Goal: Task Accomplishment & Management: Manage account settings

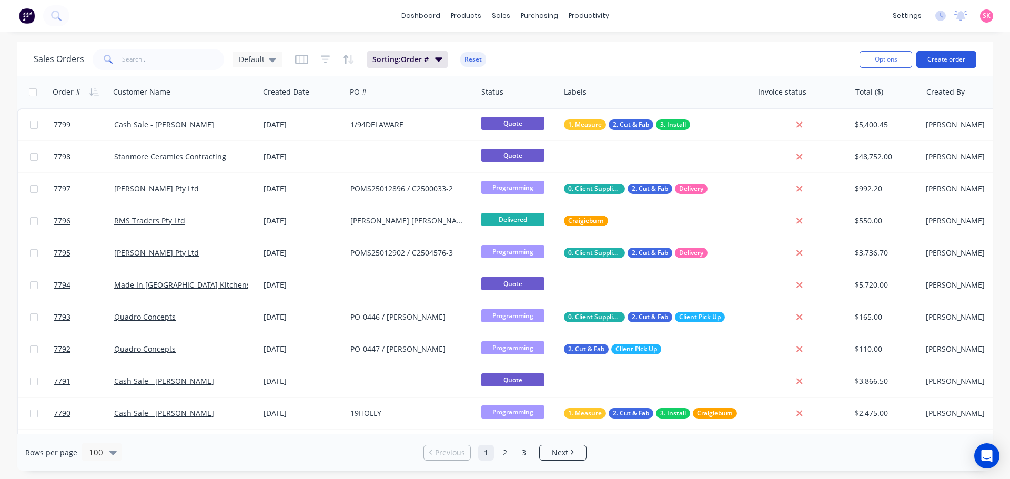
click at [967, 56] on button "Create order" at bounding box center [946, 59] width 60 height 17
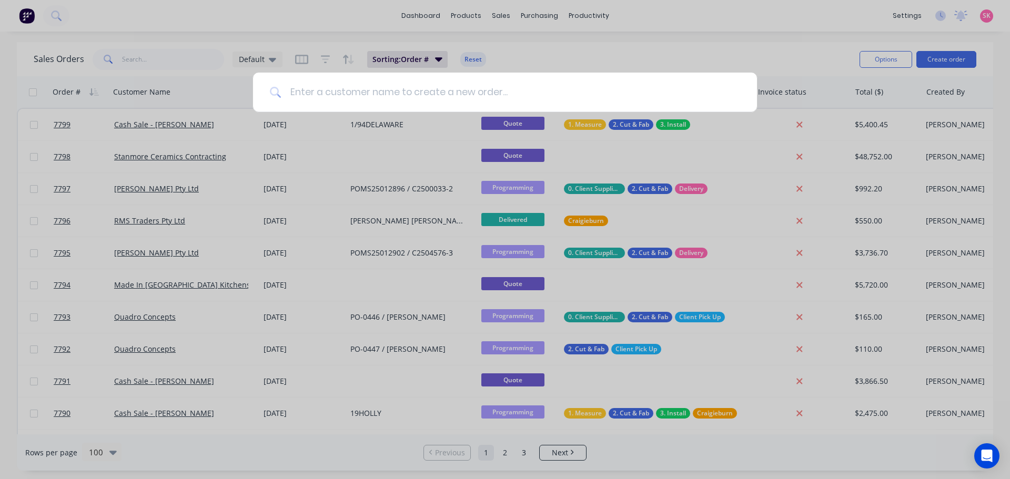
click at [357, 85] on input at bounding box center [510, 92] width 459 height 39
click at [165, 52] on div at bounding box center [505, 239] width 1010 height 479
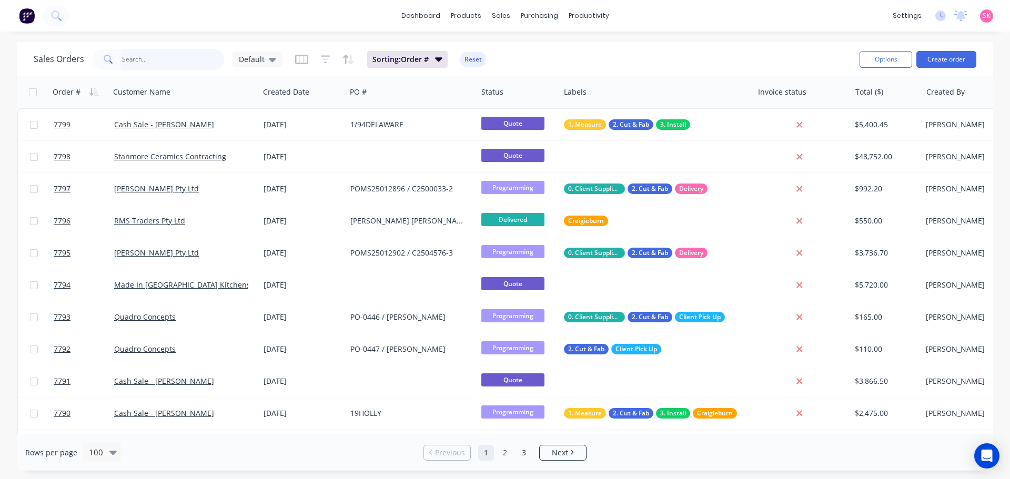
click at [164, 58] on input "text" at bounding box center [173, 59] width 103 height 21
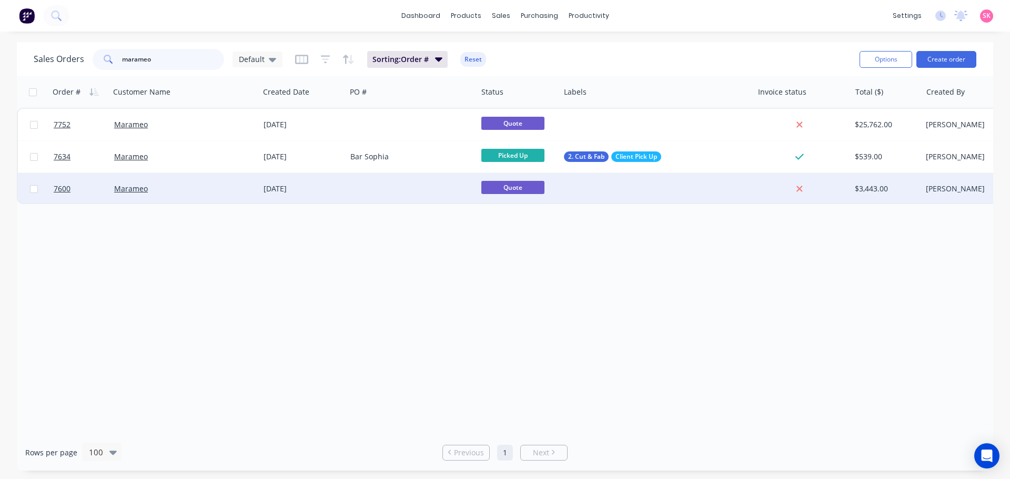
type input "marameo"
click at [405, 187] on div at bounding box center [411, 189] width 131 height 32
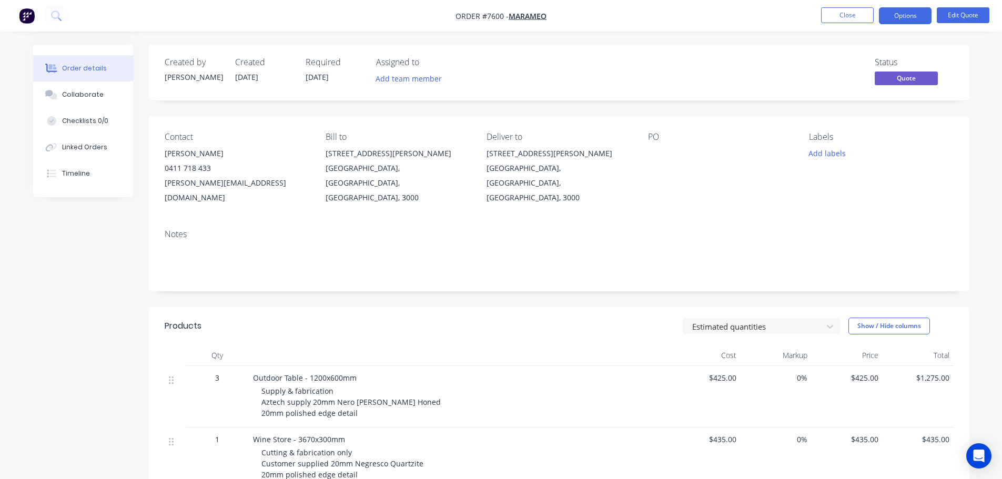
click at [862, 24] on nav "Order #7600 - Marameo Close Options Edit Quote" at bounding box center [501, 16] width 1002 height 32
click at [862, 14] on button "Close" at bounding box center [847, 15] width 53 height 16
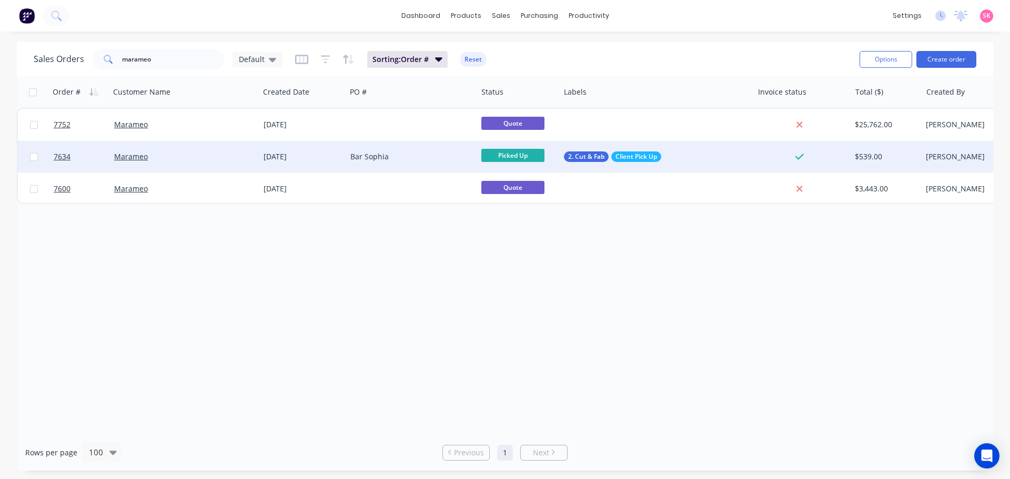
click at [426, 153] on div "Bar Sophia" at bounding box center [408, 156] width 117 height 11
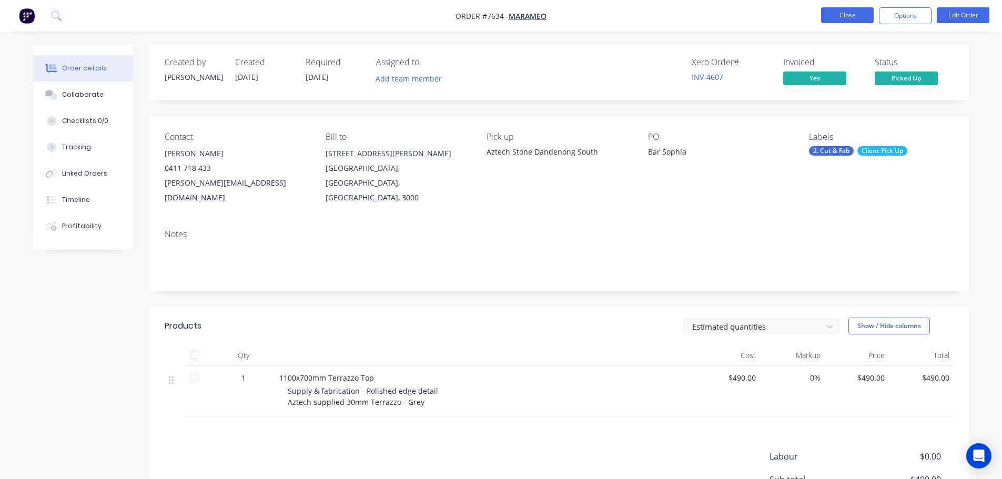
click at [849, 14] on button "Close" at bounding box center [847, 15] width 53 height 16
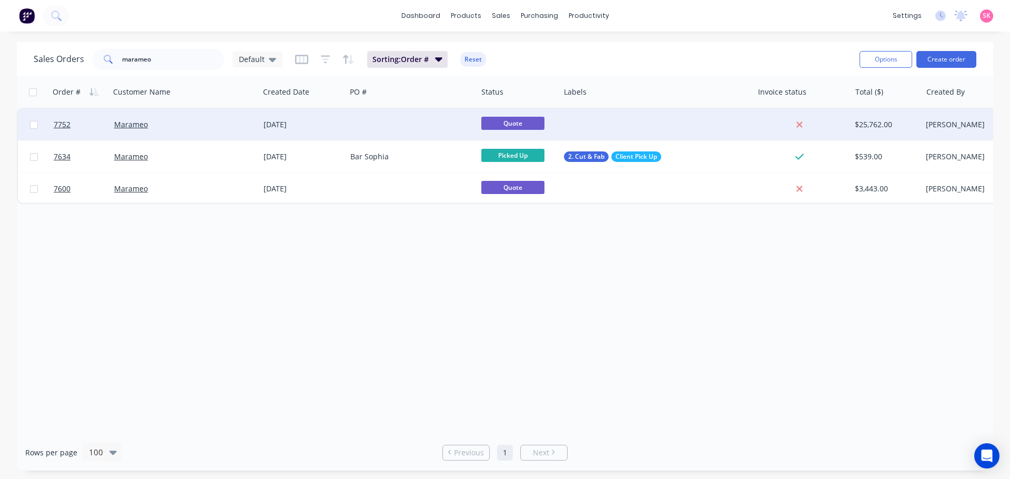
click at [338, 125] on div "18 Sep 2025" at bounding box center [302, 124] width 78 height 11
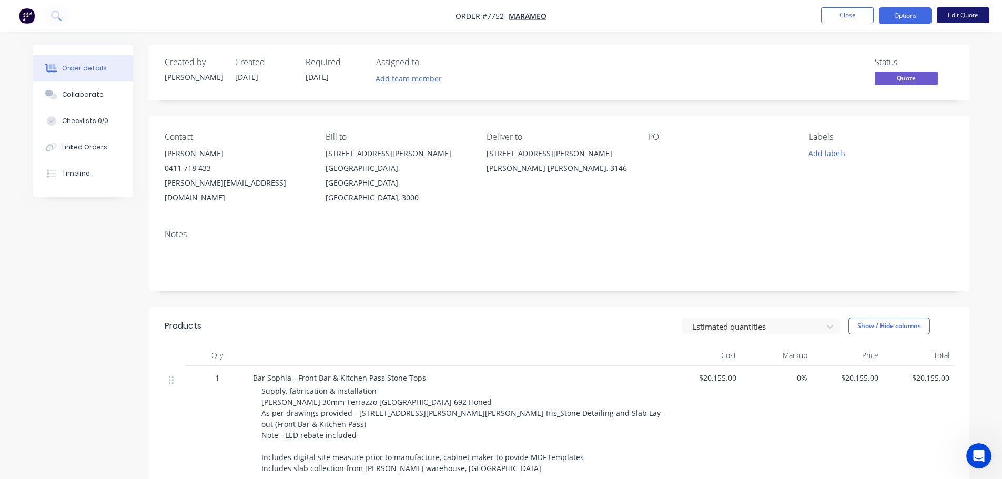
click at [954, 11] on button "Edit Quote" at bounding box center [963, 15] width 53 height 16
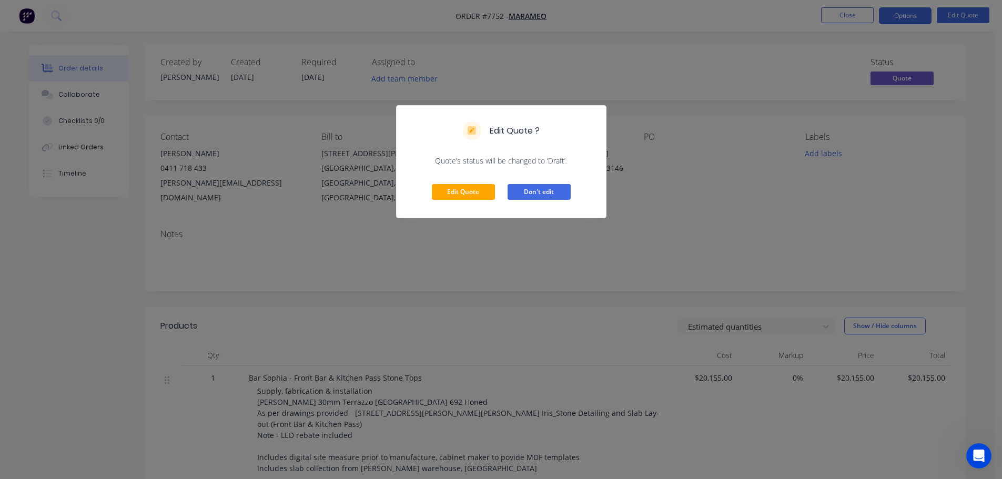
click at [555, 189] on button "Don't edit" at bounding box center [538, 192] width 63 height 16
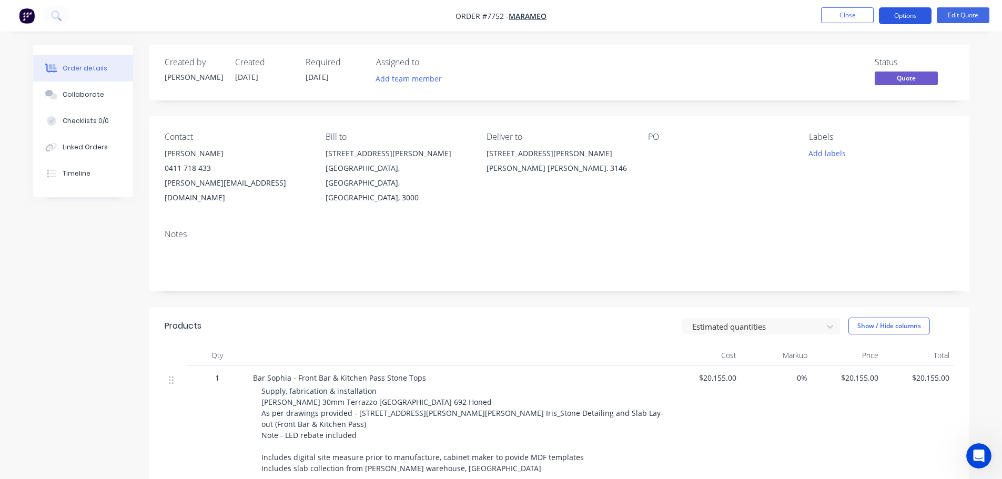
click at [910, 12] on button "Options" at bounding box center [905, 15] width 53 height 17
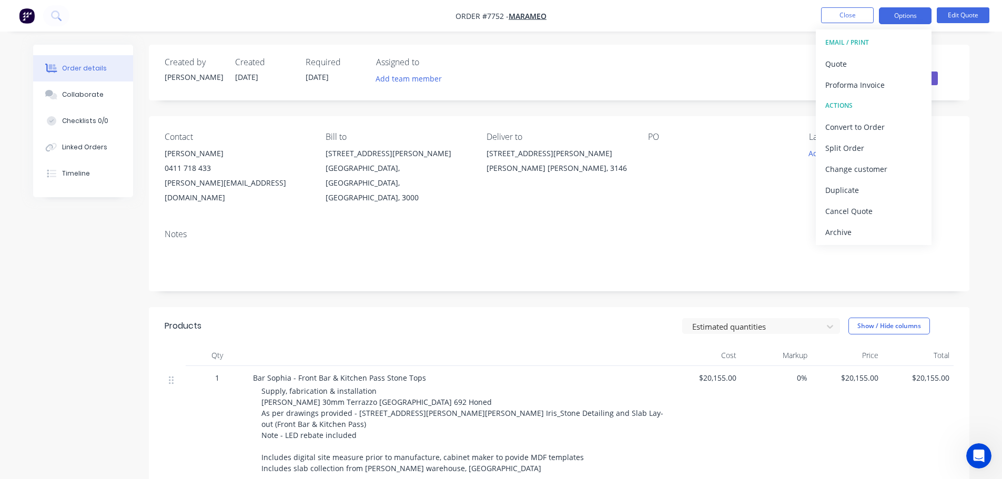
click at [600, 32] on div "Order details Collaborate Checklists 0/0 Linked Orders Timeline Order details C…" at bounding box center [501, 393] width 1002 height 787
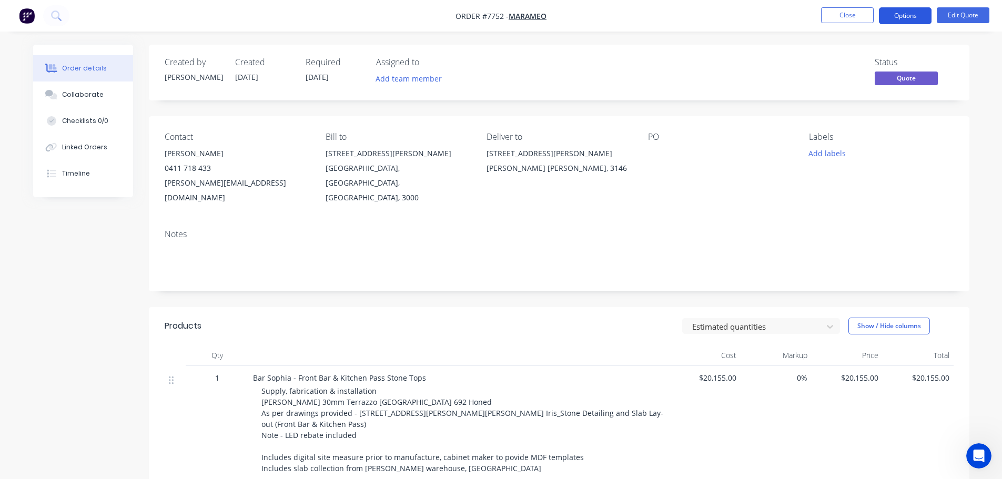
click at [925, 11] on button "Options" at bounding box center [905, 15] width 53 height 17
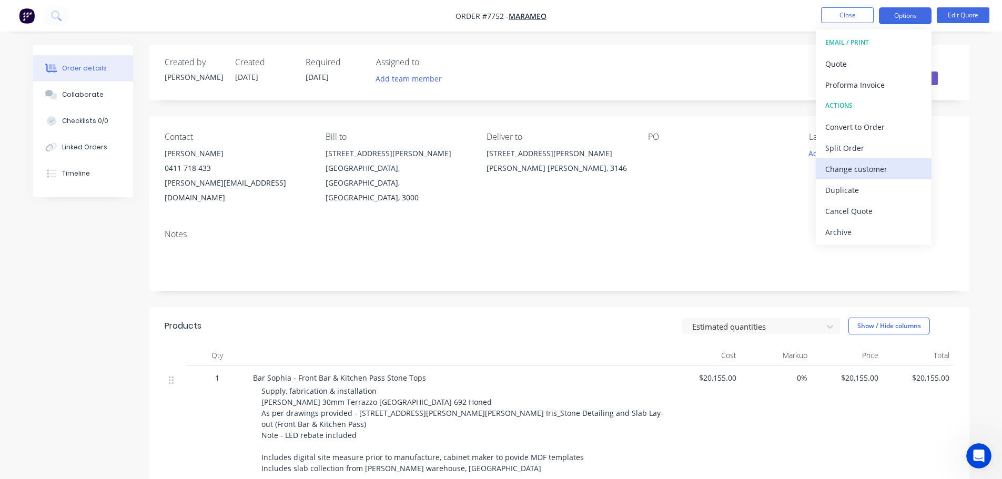
click at [836, 170] on div "Change customer" at bounding box center [873, 168] width 97 height 15
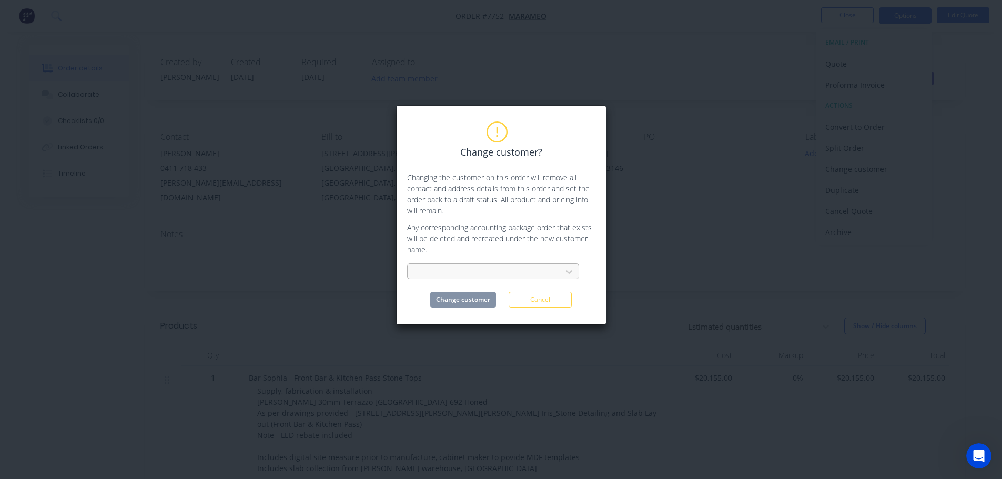
click at [499, 274] on div at bounding box center [486, 272] width 140 height 13
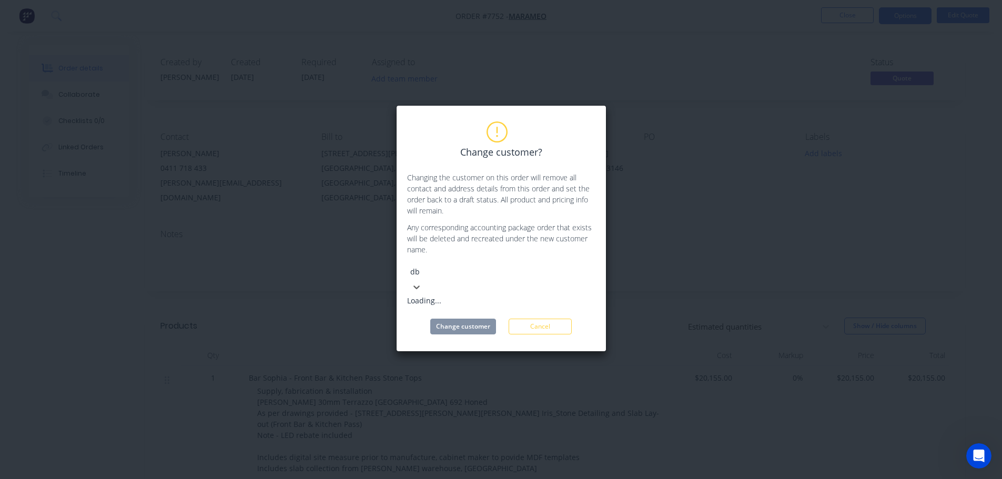
type input "d"
type input "dbg"
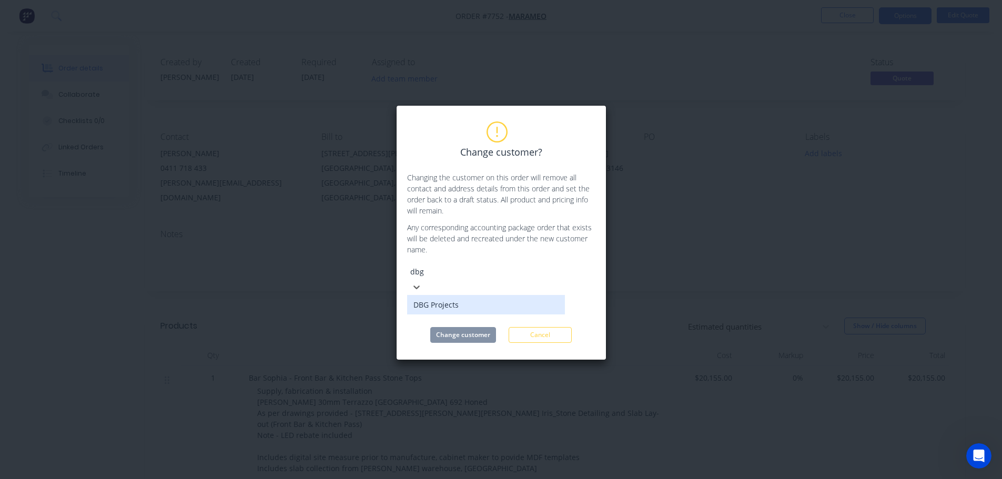
click at [491, 295] on div "DBG Projects" at bounding box center [486, 304] width 158 height 19
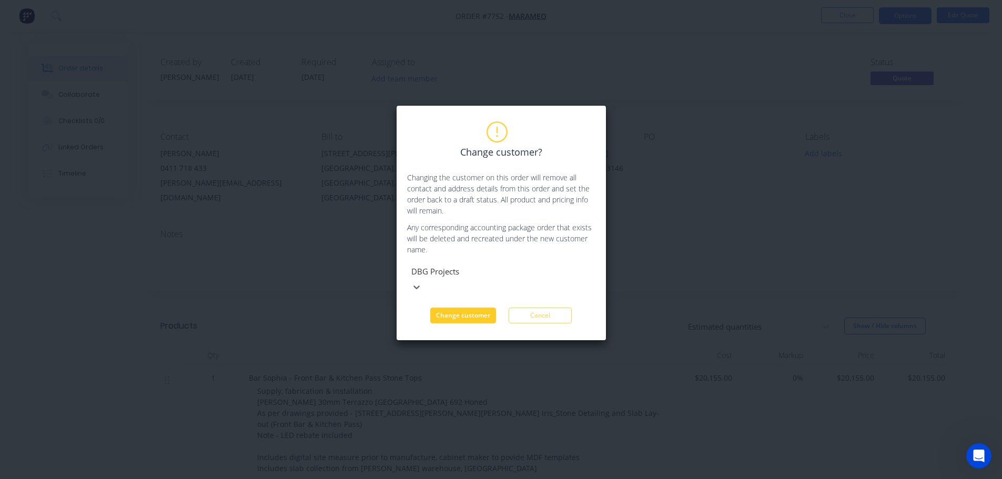
click at [485, 308] on button "Change customer" at bounding box center [463, 316] width 66 height 16
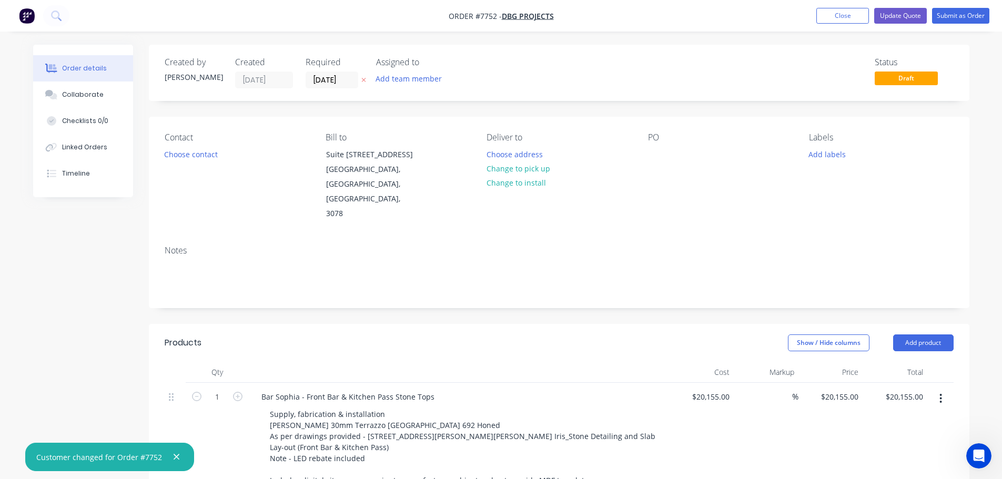
click at [178, 146] on div "Contact Choose contact" at bounding box center [237, 177] width 144 height 89
click at [189, 153] on button "Choose contact" at bounding box center [190, 154] width 65 height 14
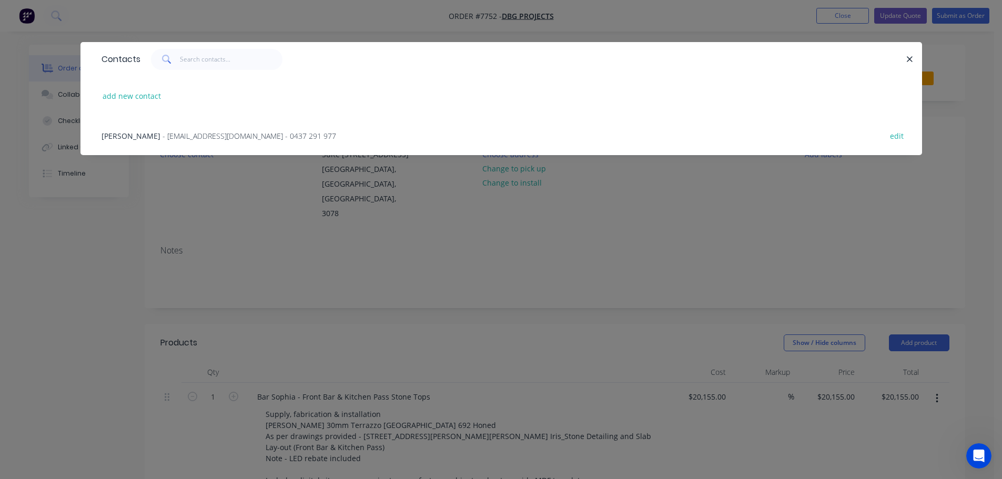
click at [180, 132] on span "- spiro@dbgprojects.com.au - 0437 291 977" at bounding box center [249, 136] width 174 height 10
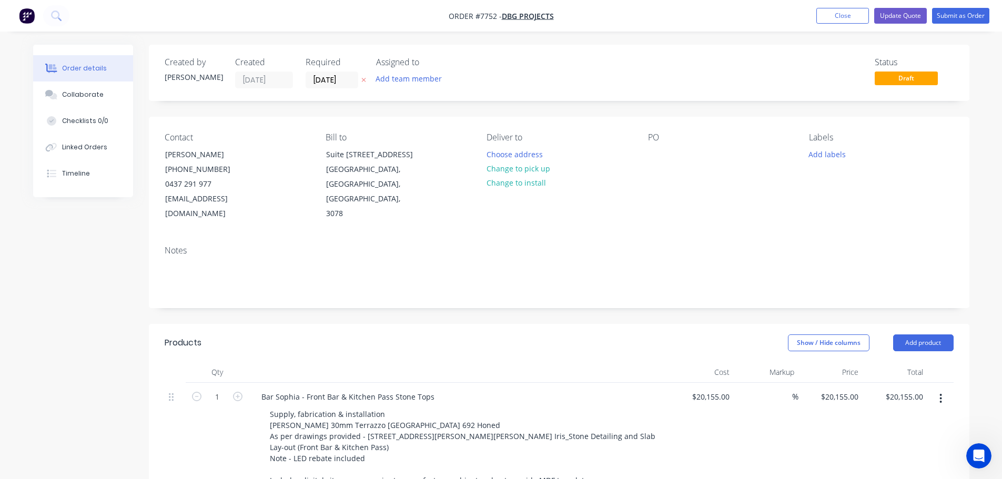
click at [645, 156] on div "Contact Spiro Arvan (03) 9481 2912 0437 291 977 spiro@dbgprojects.com.au Bill t…" at bounding box center [559, 177] width 820 height 120
click at [650, 156] on div at bounding box center [656, 154] width 17 height 15
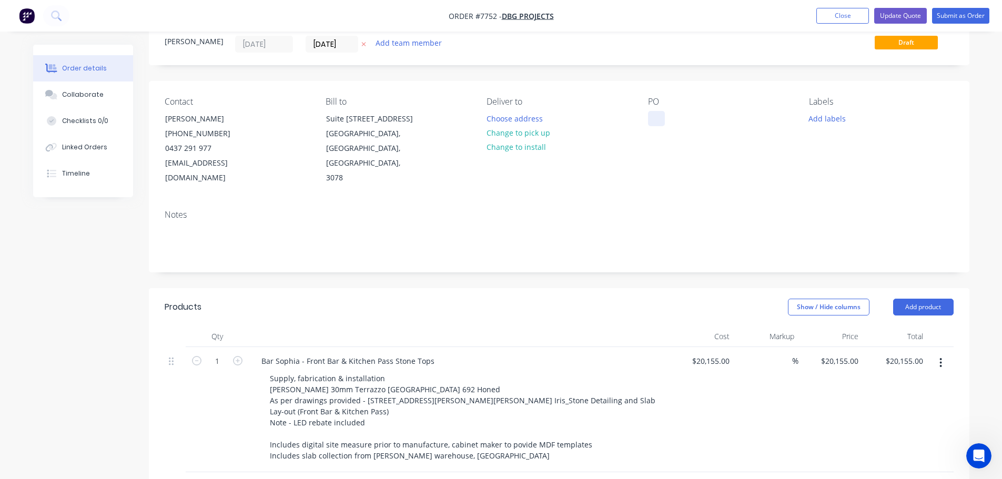
scroll to position [53, 0]
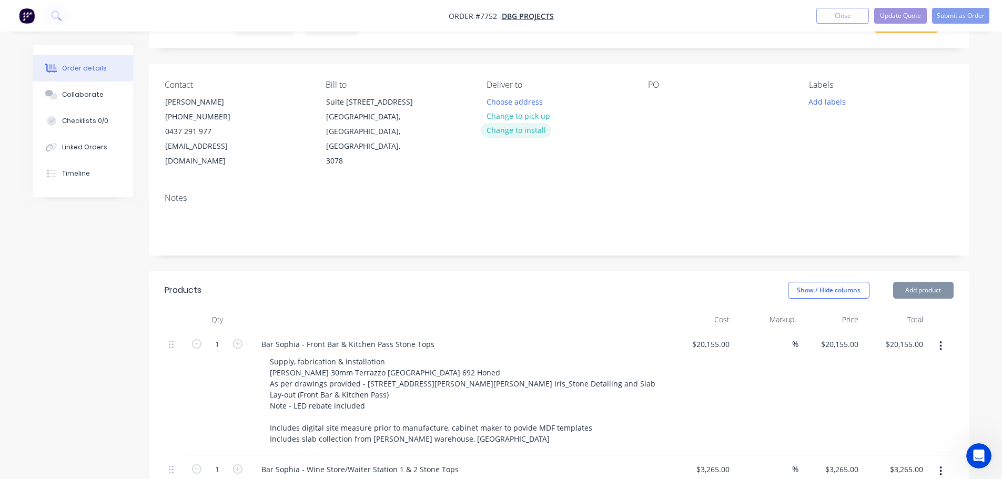
click at [514, 125] on button "Change to install" at bounding box center [516, 130] width 70 height 14
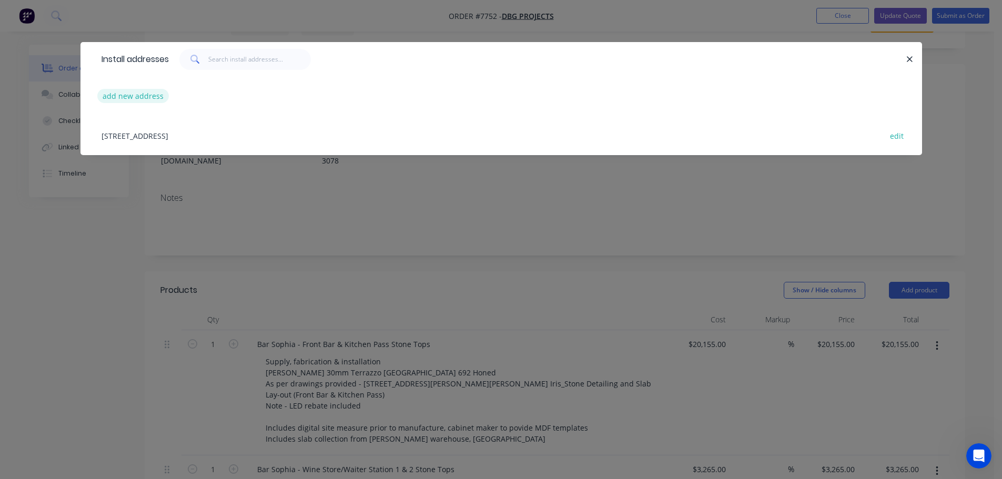
click at [114, 99] on button "add new address" at bounding box center [133, 96] width 72 height 14
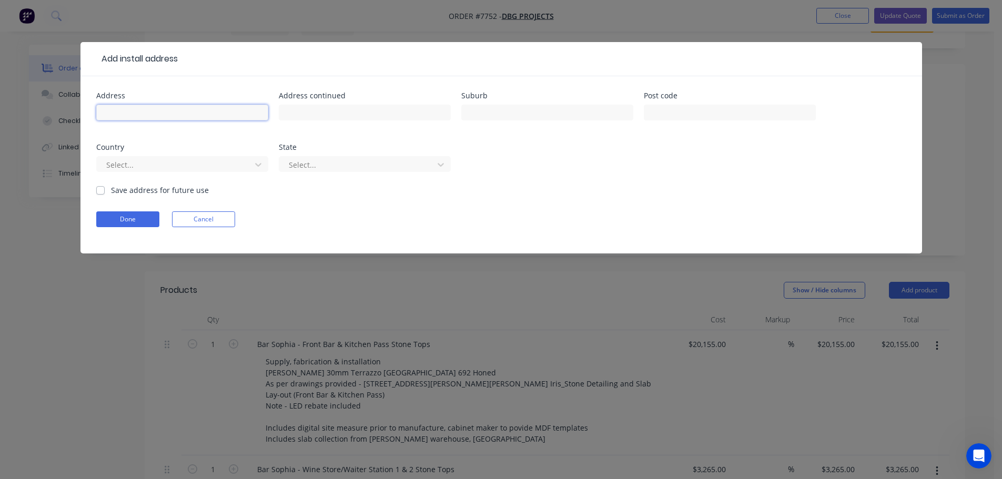
click at [181, 113] on input "text" at bounding box center [182, 113] width 172 height 16
type input "161 Burke Road"
type input "Glen Iris"
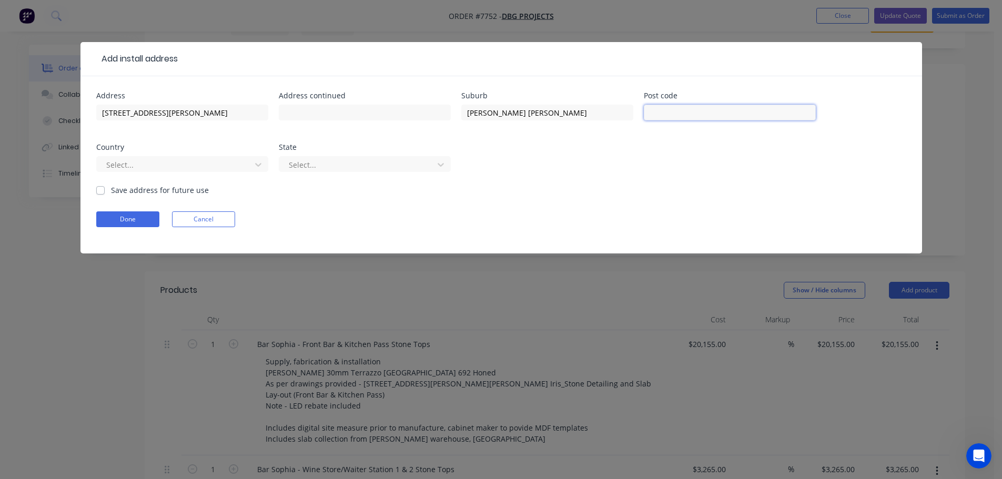
click at [655, 109] on input "text" at bounding box center [730, 113] width 172 height 16
type input "3146"
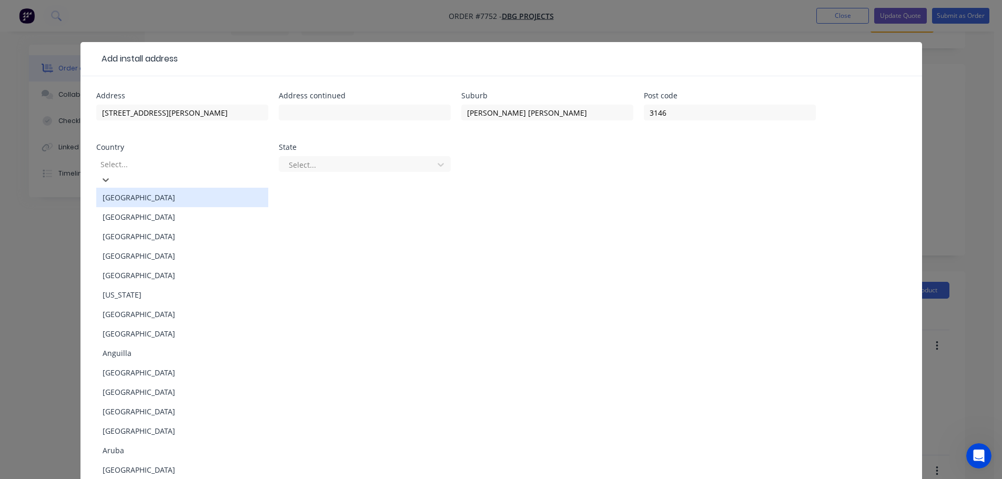
click at [233, 165] on div at bounding box center [174, 164] width 151 height 13
click at [157, 192] on div "Australia" at bounding box center [182, 197] width 172 height 19
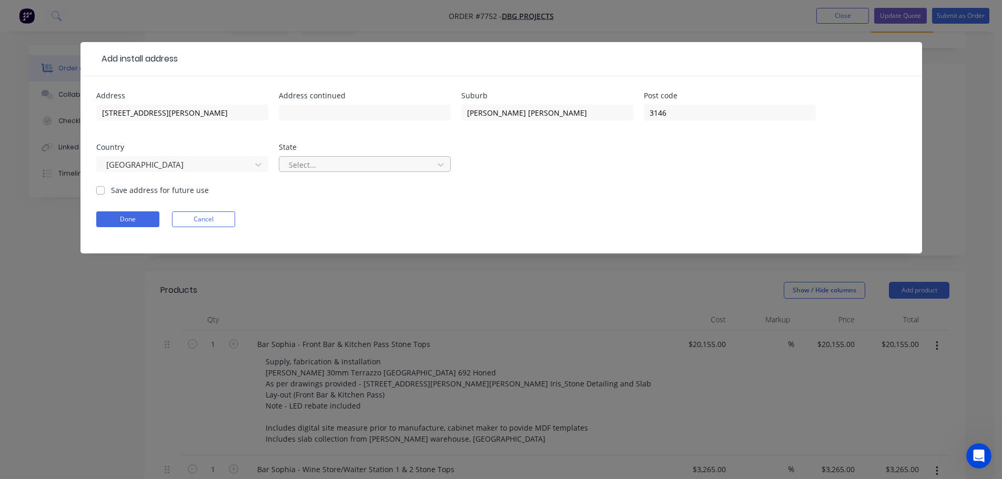
click at [320, 168] on div at bounding box center [358, 164] width 140 height 13
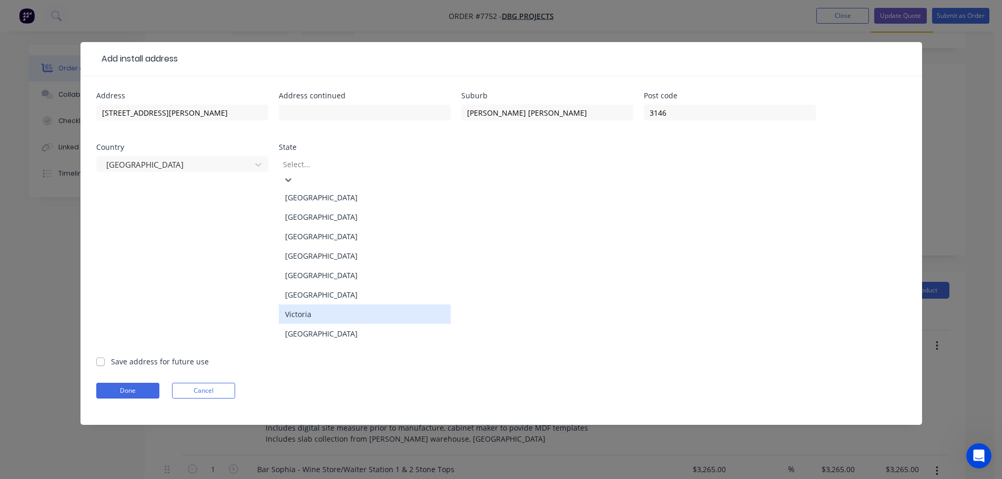
drag, startPoint x: 339, startPoint y: 308, endPoint x: 215, endPoint y: 263, distance: 132.2
click at [339, 307] on div "Victoria" at bounding box center [365, 313] width 172 height 19
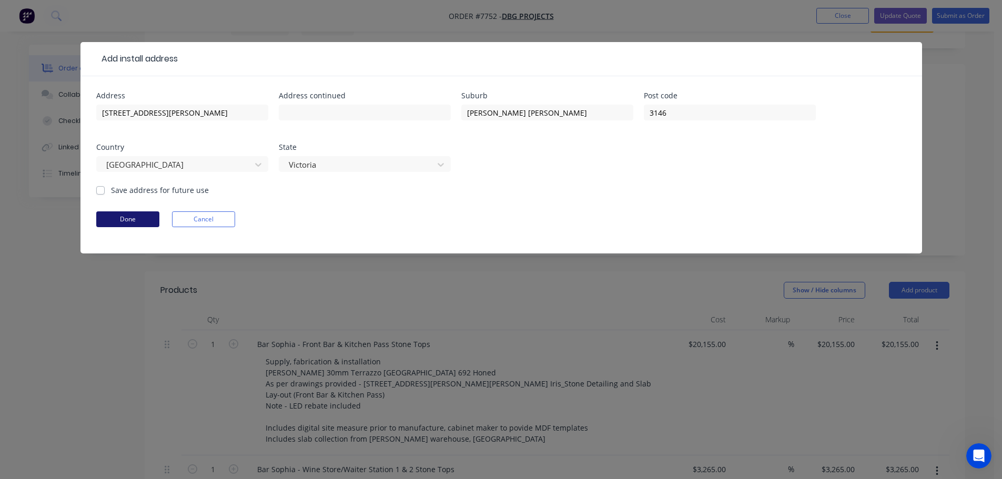
click at [129, 218] on button "Done" at bounding box center [127, 219] width 63 height 16
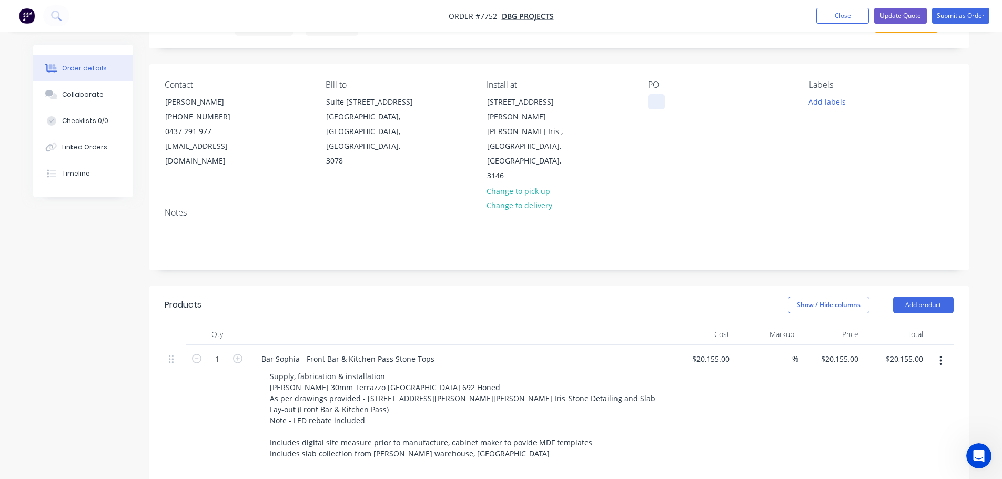
click at [653, 108] on div at bounding box center [656, 101] width 17 height 15
click at [833, 90] on div "Labels Add labels" at bounding box center [881, 132] width 144 height 104
click at [837, 102] on button "Add labels" at bounding box center [827, 101] width 48 height 14
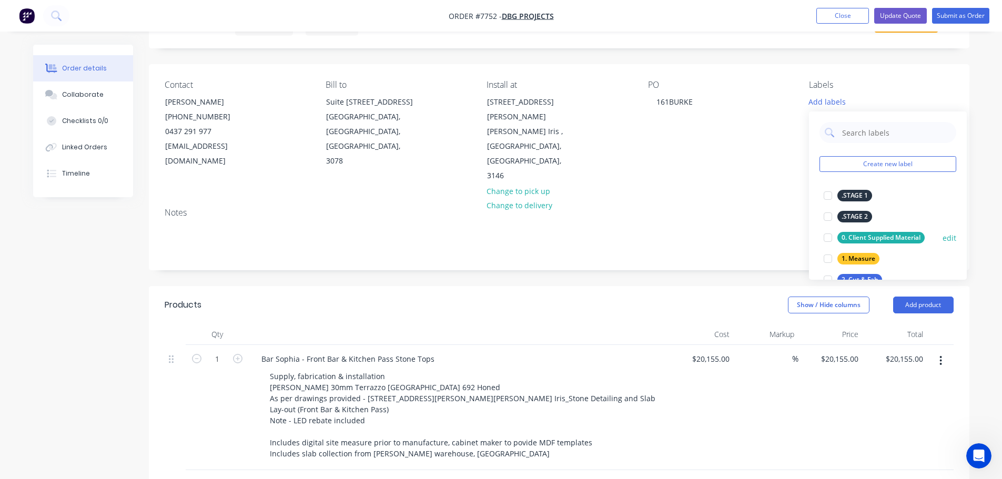
click at [829, 257] on div at bounding box center [827, 258] width 21 height 21
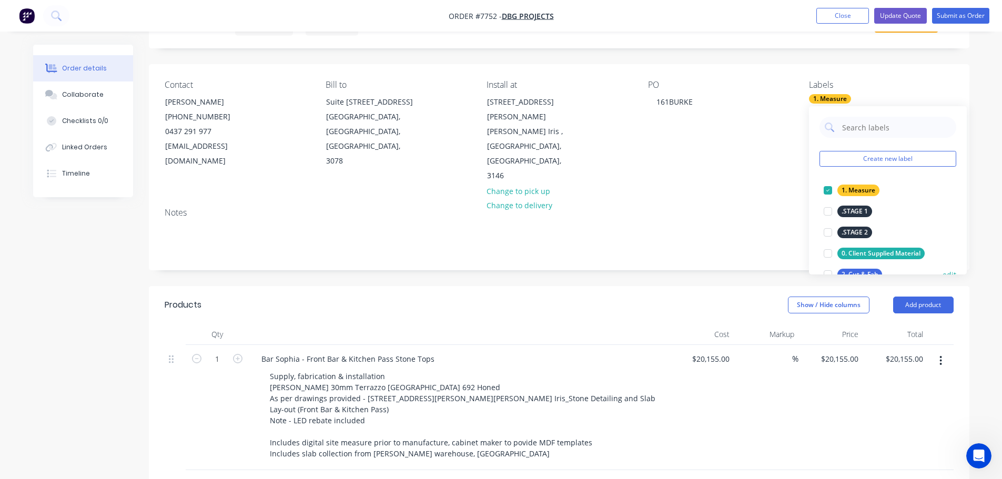
click at [830, 268] on div at bounding box center [827, 274] width 21 height 21
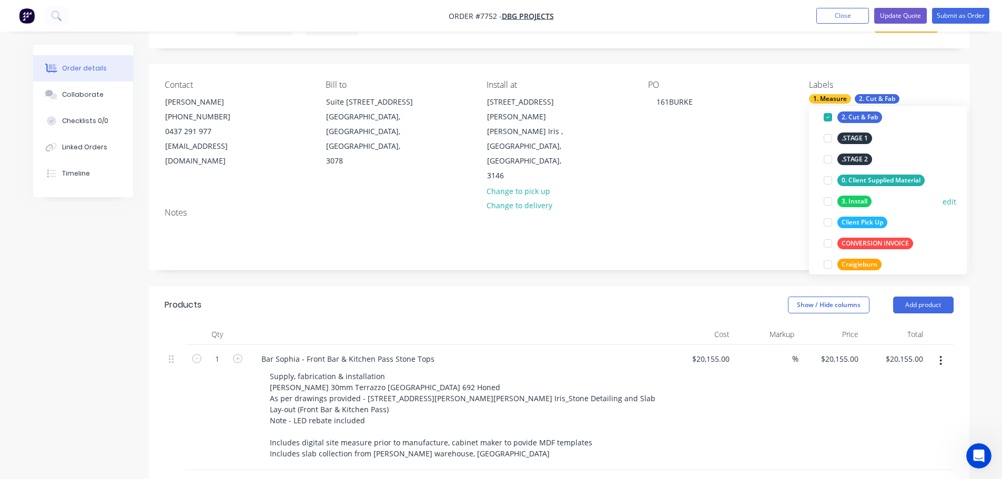
scroll to position [105, 0]
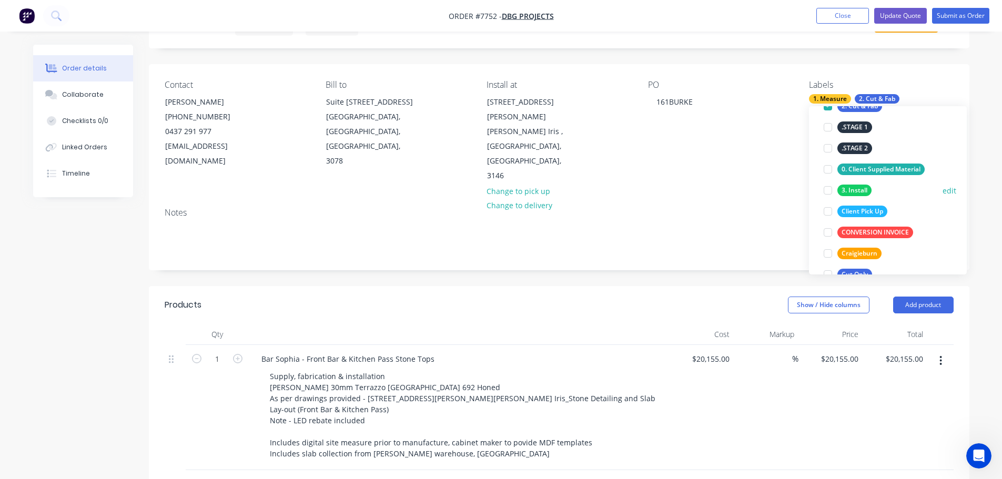
click at [825, 193] on div at bounding box center [827, 190] width 21 height 21
click at [627, 252] on div "Created by Warrick Created 18/09/25 Required 18/09/25 Assigned to Add team memb…" at bounding box center [559, 437] width 820 height 890
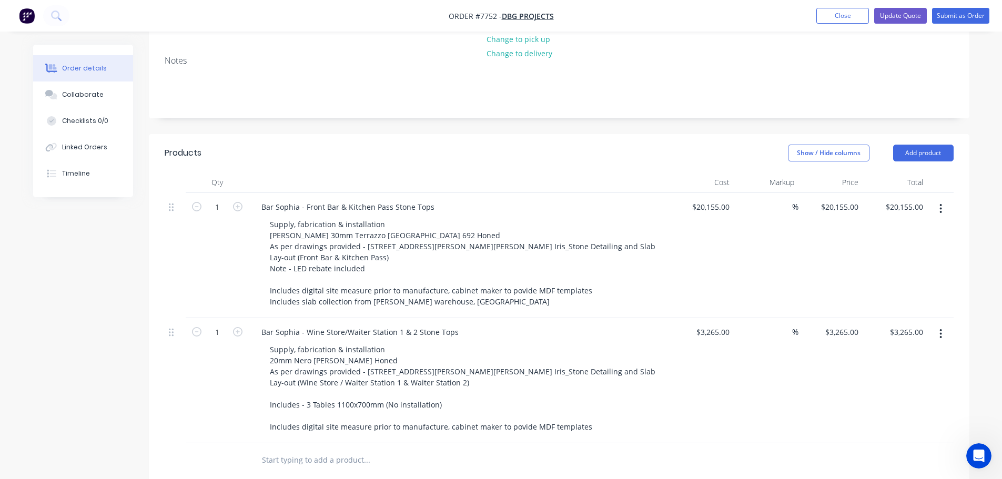
scroll to position [210, 0]
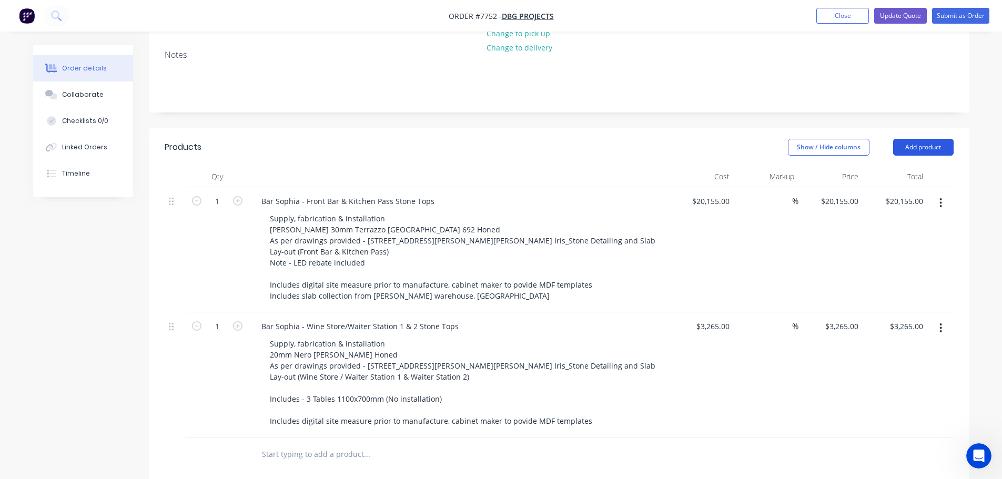
click at [905, 139] on button "Add product" at bounding box center [923, 147] width 60 height 17
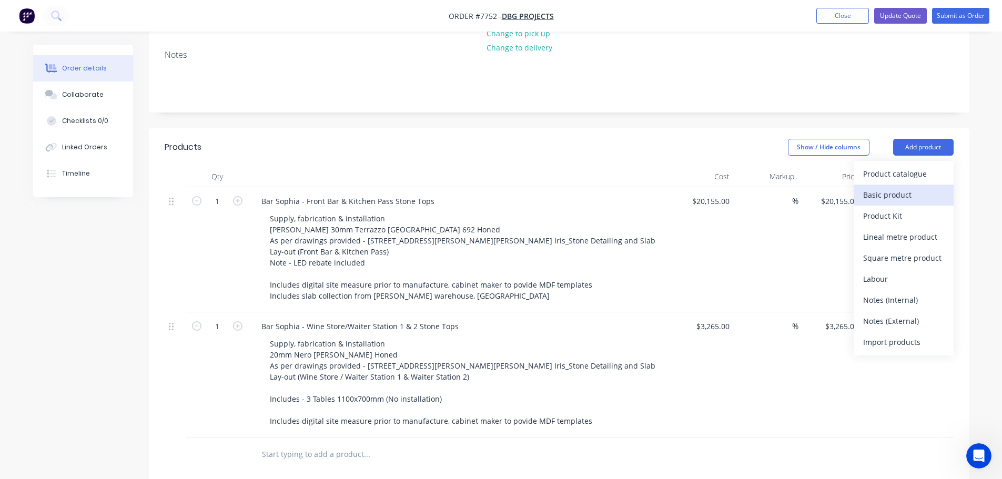
click at [896, 187] on div "Basic product" at bounding box center [903, 194] width 81 height 15
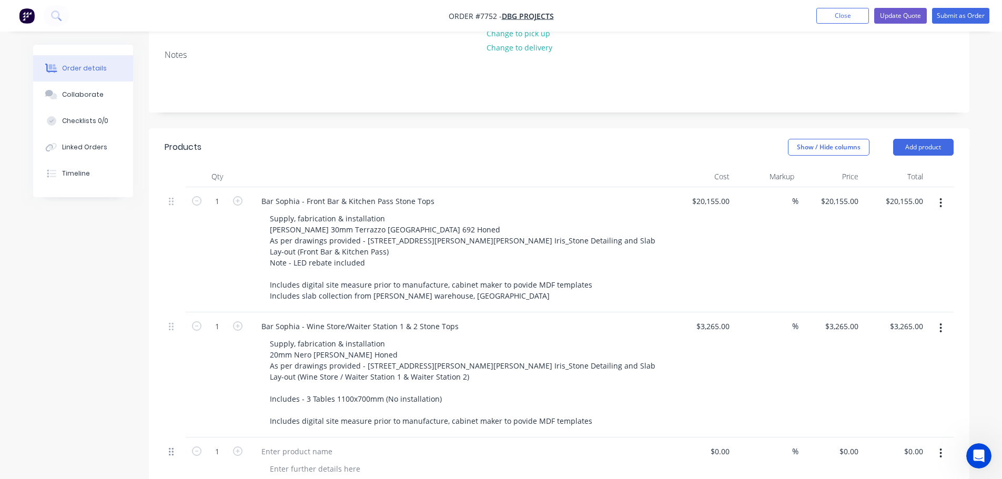
click at [170, 438] on div at bounding box center [175, 462] width 21 height 48
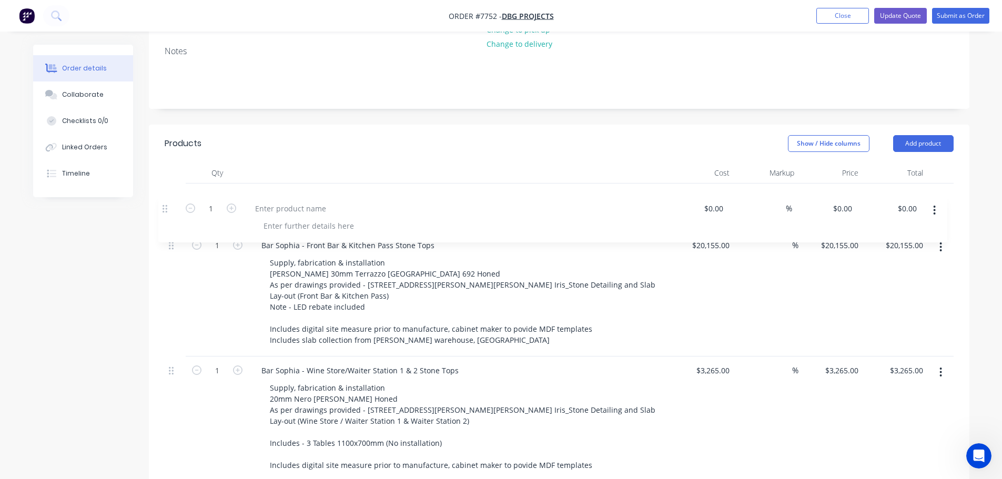
drag, startPoint x: 170, startPoint y: 408, endPoint x: 165, endPoint y: 200, distance: 208.3
click at [165, 200] on div "1 Bar Sophia - Front Bar & Kitchen Pass Stone Tops Supply, fabrication & instal…" at bounding box center [559, 333] width 789 height 298
click at [272, 190] on div at bounding box center [297, 197] width 88 height 15
click at [274, 190] on div "Site Address:" at bounding box center [284, 197] width 63 height 15
click at [273, 207] on div at bounding box center [314, 214] width 107 height 15
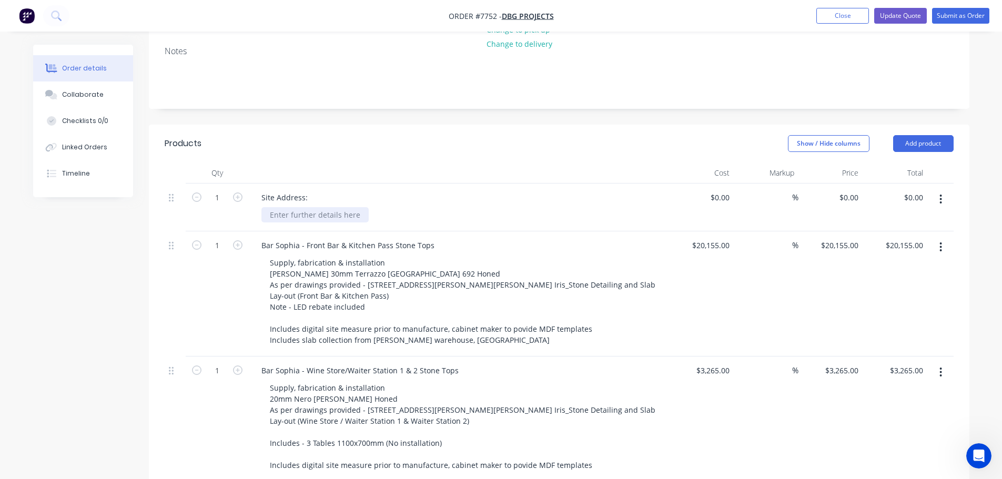
click at [334, 207] on div at bounding box center [314, 214] width 107 height 15
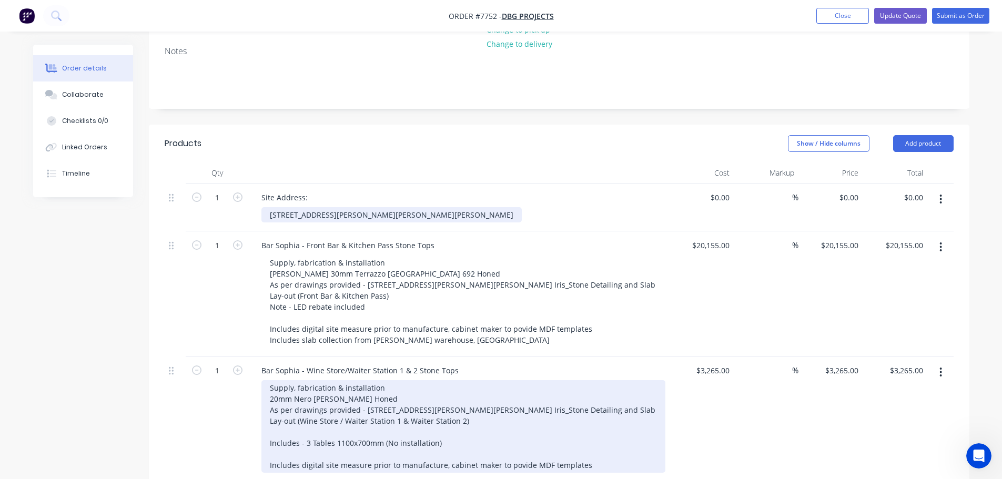
scroll to position [319, 0]
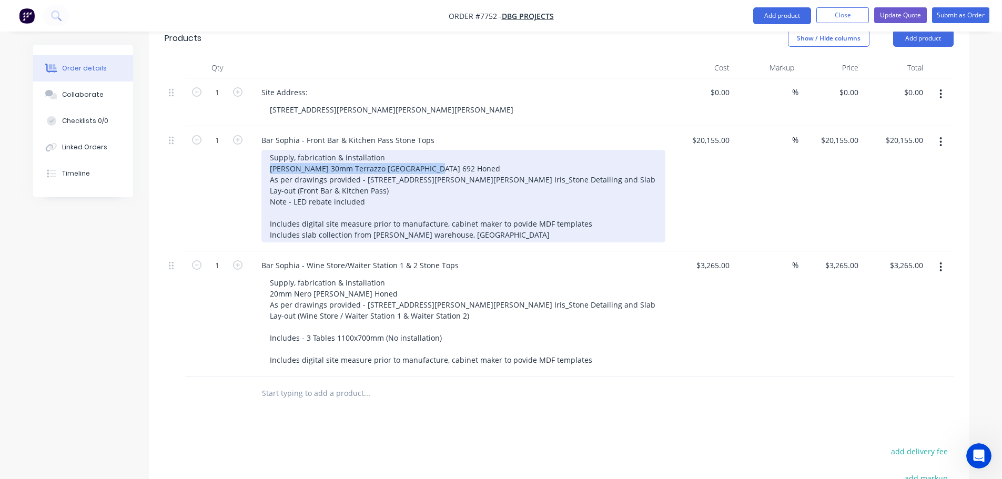
drag, startPoint x: 425, startPoint y: 138, endPoint x: 255, endPoint y: 137, distance: 169.9
click at [255, 137] on div "Bar Sophia - Front Bar & Kitchen Pass Stone Tops Supply, fabrication & installa…" at bounding box center [459, 188] width 421 height 125
copy div "Signorino 30mm Terrazzo Treviso 692 Honed"
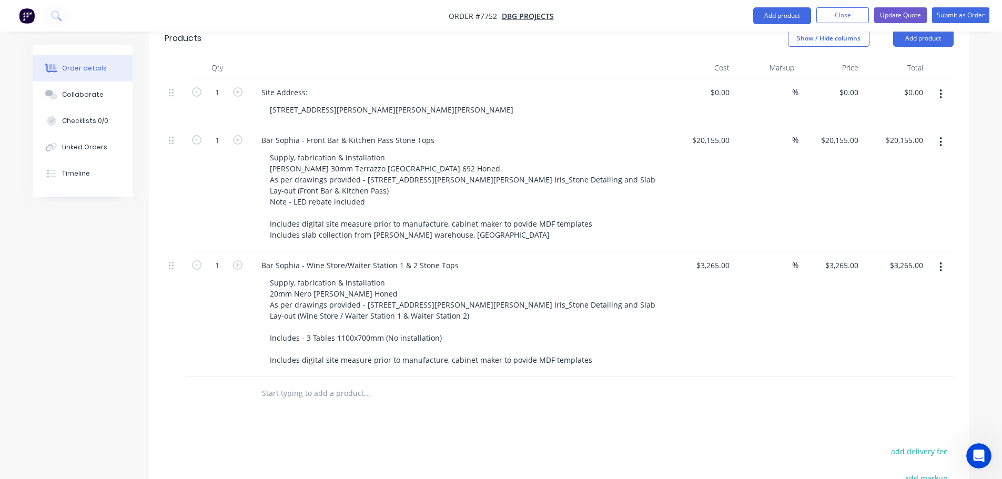
click at [311, 383] on input "text" at bounding box center [366, 393] width 210 height 21
paste input "Signorino 30mm Terrazzo Treviso 692 Honed"
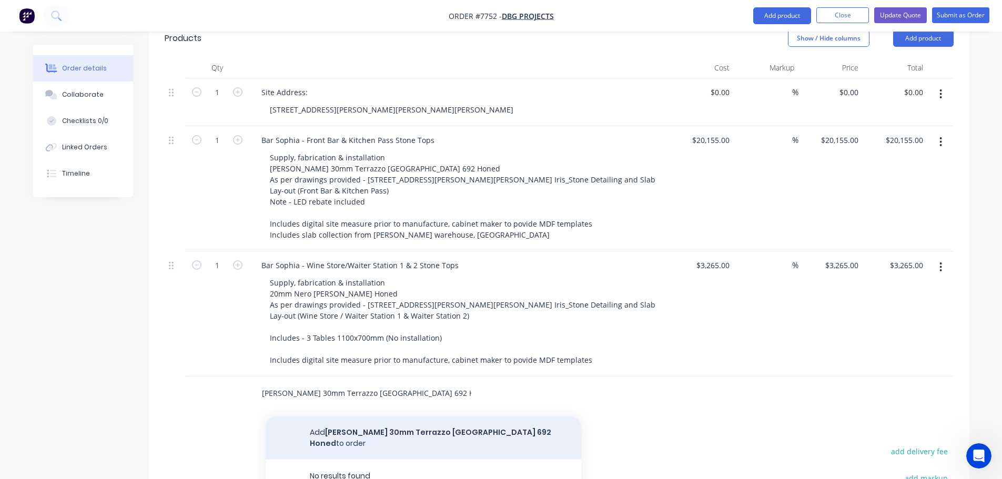
type input "Signorino 30mm Terrazzo Treviso 692 Honed"
click at [420, 417] on button "Add Signorino 30mm Terrazzo Treviso 692 Honed to order" at bounding box center [424, 438] width 316 height 43
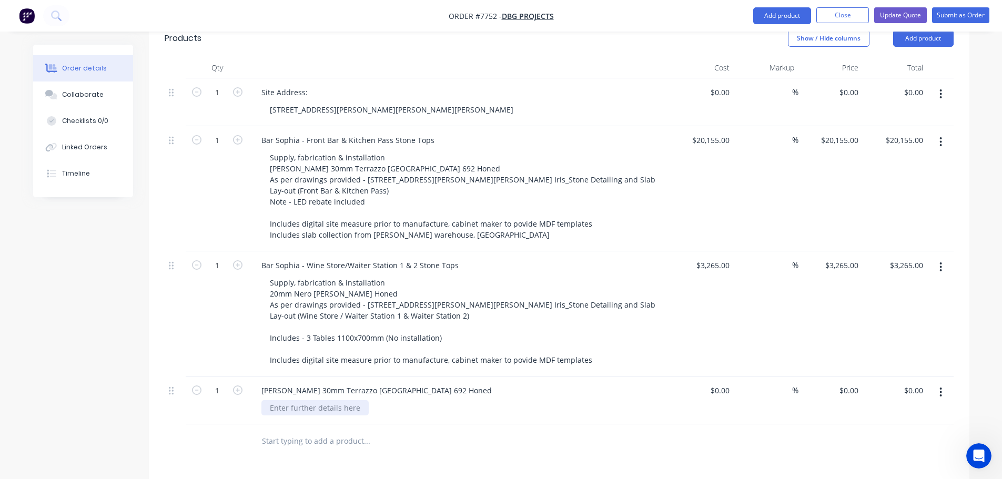
click at [348, 400] on div at bounding box center [314, 407] width 107 height 15
click at [346, 400] on div "3000 x 1200 x 30mm" at bounding box center [305, 407] width 88 height 15
type input "4"
click at [409, 431] on input "text" at bounding box center [366, 441] width 210 height 21
type input "a"
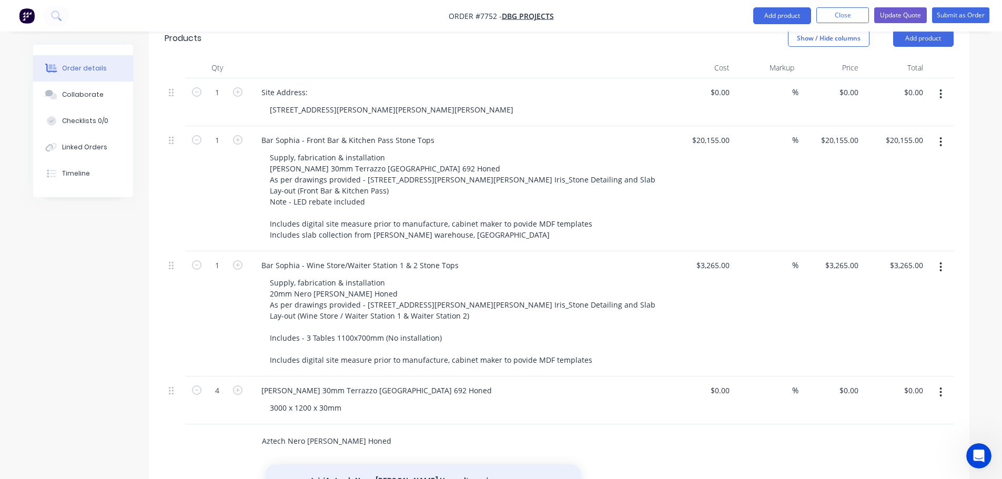
type input "Aztech Nero Marquina Honed"
click at [363, 464] on button "Add Aztech Nero Marquina Honed to order" at bounding box center [424, 481] width 316 height 34
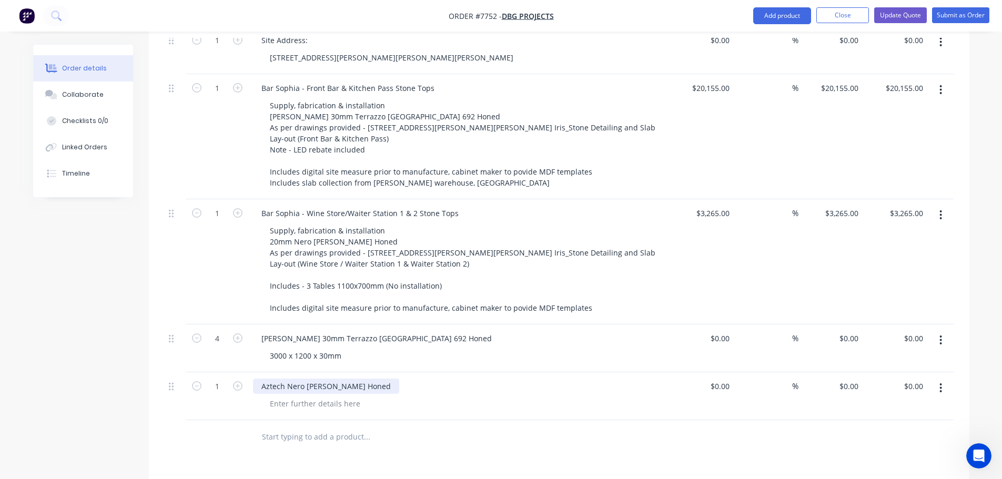
scroll to position [372, 0]
click at [365, 378] on div "Aztech Nero Marquina Honed" at bounding box center [326, 385] width 146 height 15
click at [288, 378] on div "Aztech Nero Marquina Honed" at bounding box center [326, 385] width 146 height 15
drag, startPoint x: 318, startPoint y: 299, endPoint x: 298, endPoint y: 296, distance: 20.3
click at [298, 330] on div "Signorino 30mm Terrazzo Treviso 692 Honed" at bounding box center [376, 337] width 247 height 15
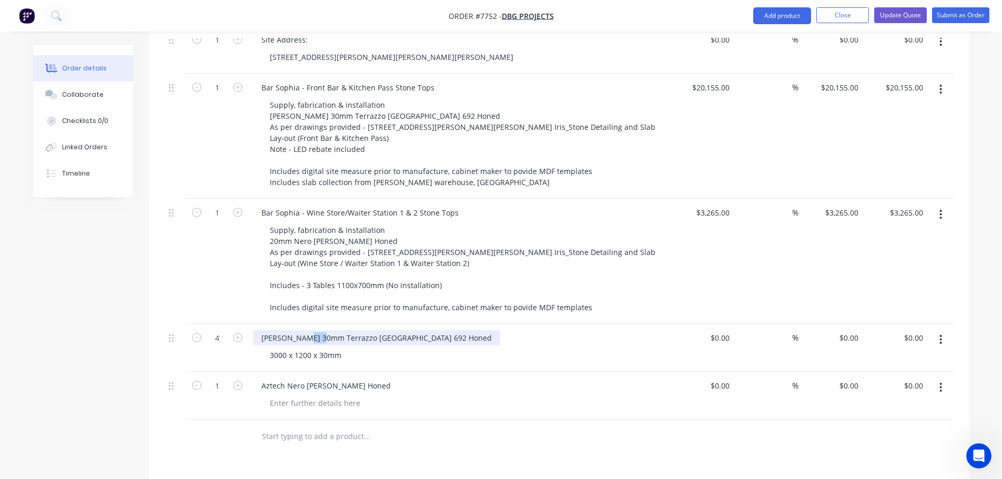
drag, startPoint x: 298, startPoint y: 298, endPoint x: 320, endPoint y: 298, distance: 22.1
click at [320, 330] on div "Signorino 30mm Terrazzo Treviso 692 Honed" at bounding box center [376, 337] width 247 height 15
click at [307, 330] on div "Signorino 30mm Terrazzo Treviso 692 Honed" at bounding box center [376, 337] width 247 height 15
click at [297, 330] on div "Signorino 30mm Terrazzo Treviso 692 Honed" at bounding box center [376, 337] width 247 height 15
drag, startPoint x: 297, startPoint y: 296, endPoint x: 320, endPoint y: 296, distance: 23.1
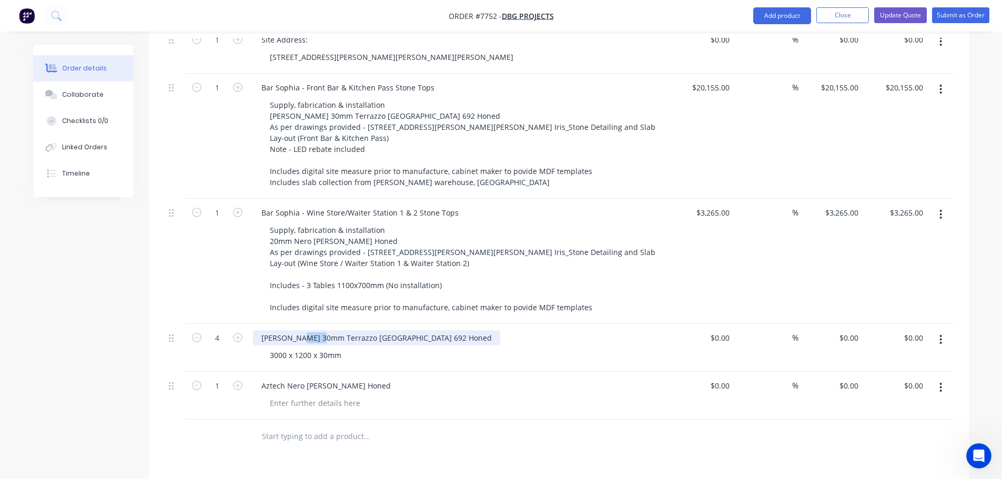
click at [320, 330] on div "Signorino 30mm Terrazzo Treviso 692 Honed" at bounding box center [376, 337] width 247 height 15
click at [364, 378] on div "Aztech Nero Marquina Honed" at bounding box center [326, 385] width 146 height 15
click at [362, 378] on div "Aztech Nero Marquina Honed" at bounding box center [326, 385] width 146 height 15
click at [324, 395] on div at bounding box center [314, 402] width 107 height 15
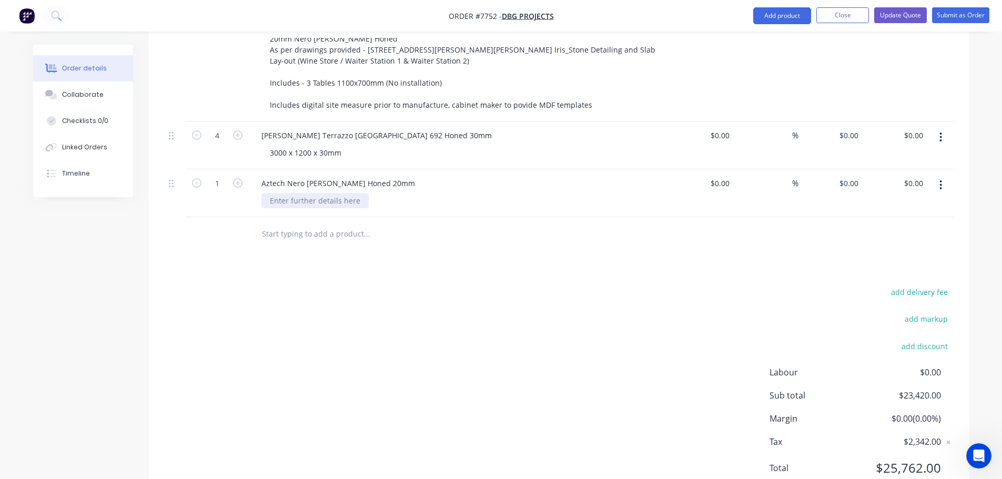
click at [327, 193] on div at bounding box center [314, 200] width 107 height 15
click at [487, 285] on div "add delivery fee add markup add discount Labour $0.00 Sub total $23,420.00 Marg…" at bounding box center [559, 386] width 789 height 203
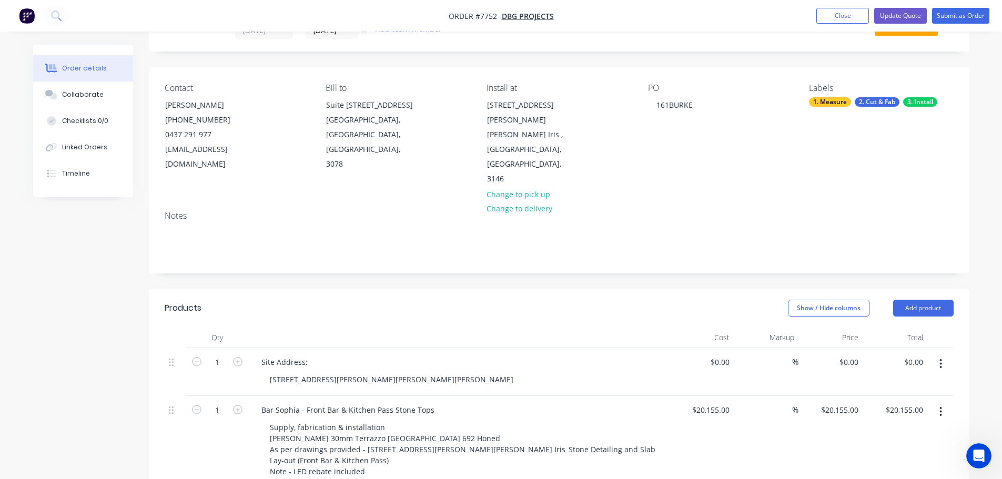
scroll to position [0, 0]
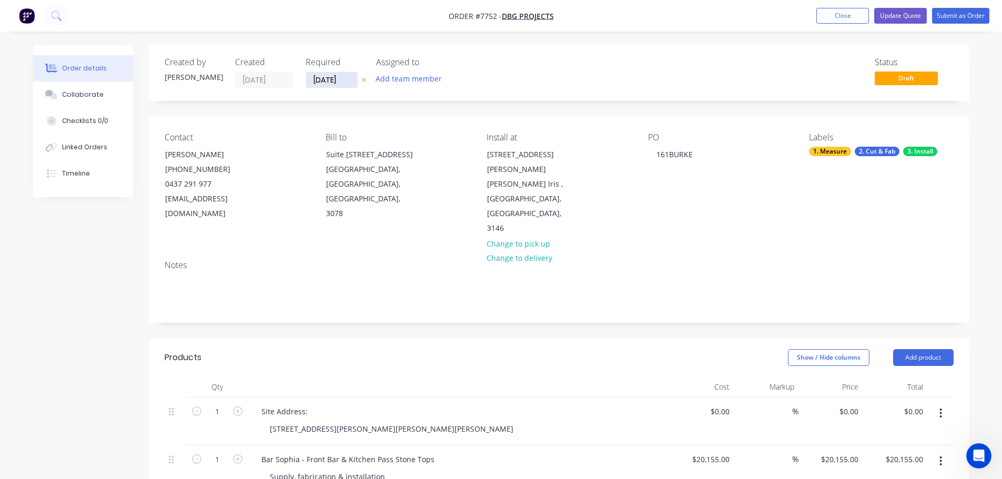
click at [327, 84] on input "18/09/25" at bounding box center [332, 80] width 52 height 16
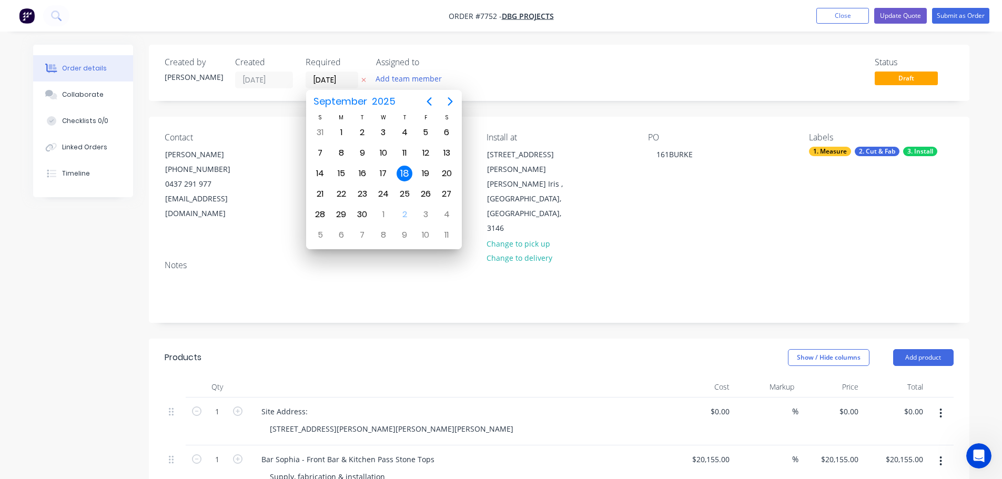
click at [522, 292] on div "Notes" at bounding box center [559, 287] width 820 height 70
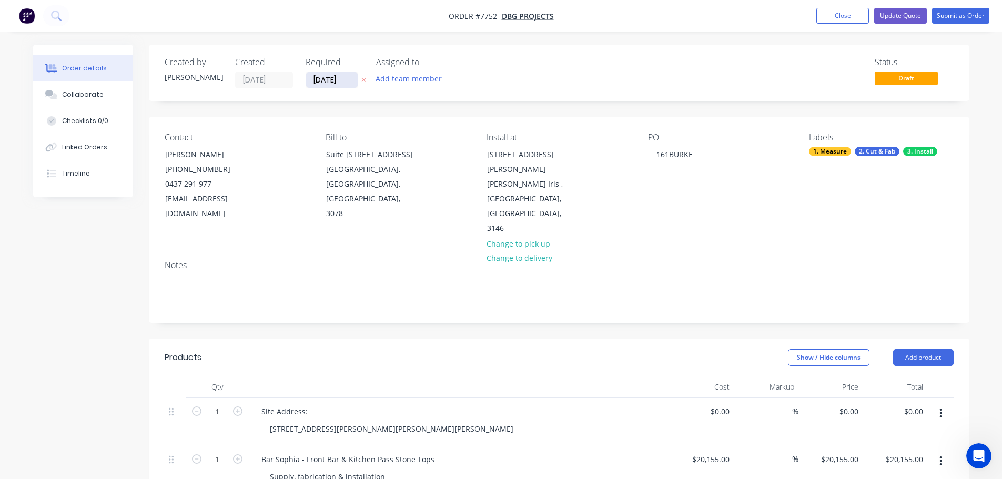
click at [347, 80] on input "18/09/25" at bounding box center [332, 80] width 52 height 16
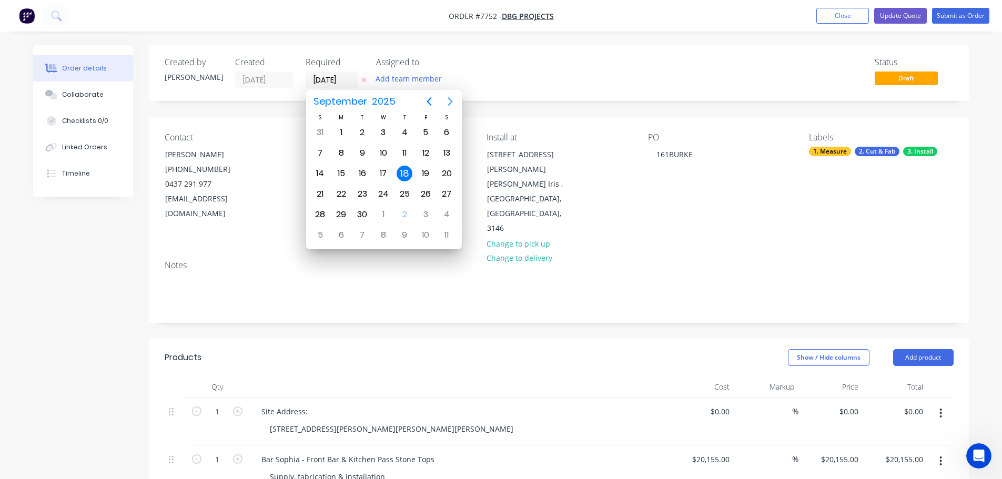
click at [448, 104] on icon "Next page" at bounding box center [450, 101] width 13 height 13
click at [442, 209] on div "1" at bounding box center [447, 215] width 16 height 16
type input "01/11/25"
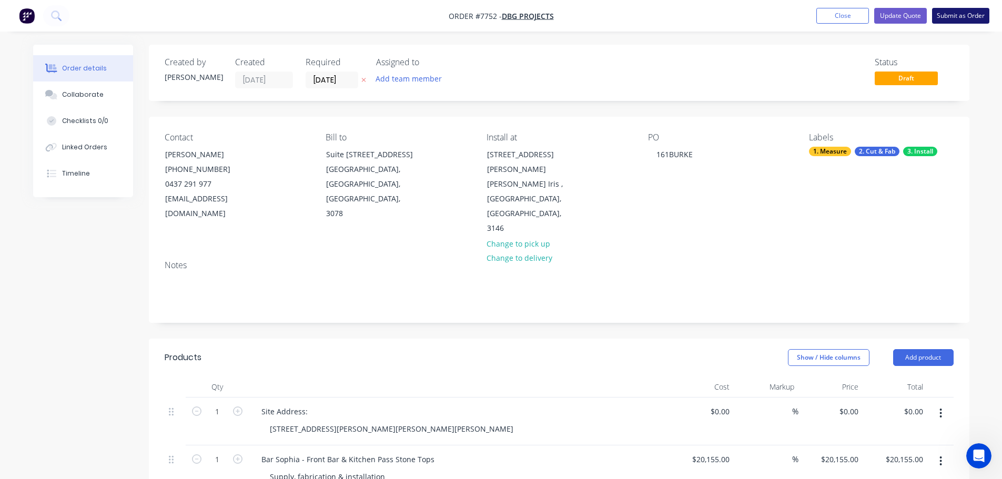
click at [947, 20] on button "Submit as Order" at bounding box center [960, 16] width 57 height 16
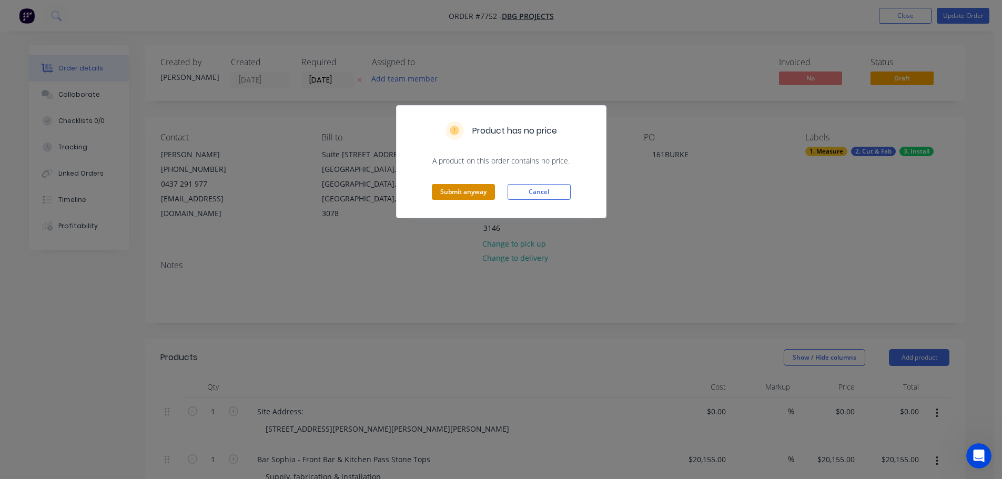
click at [473, 198] on button "Submit anyway" at bounding box center [463, 192] width 63 height 16
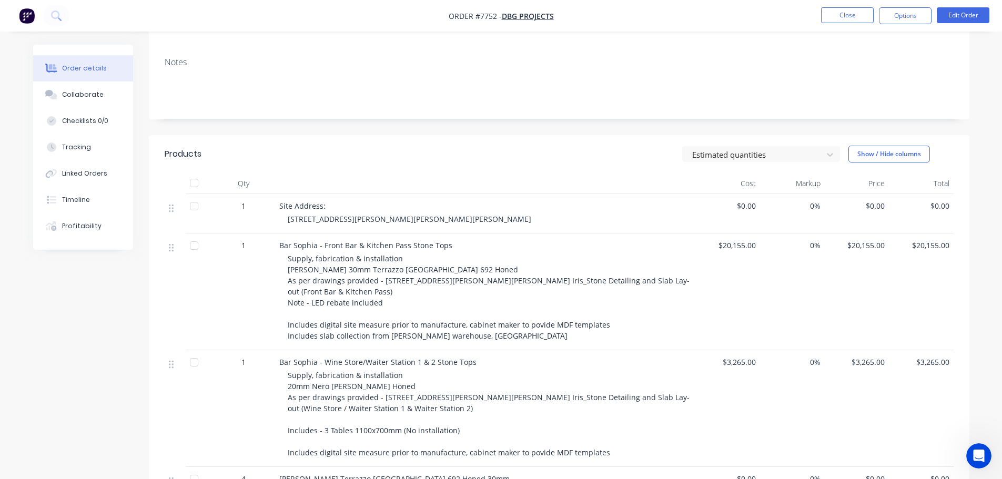
scroll to position [47, 0]
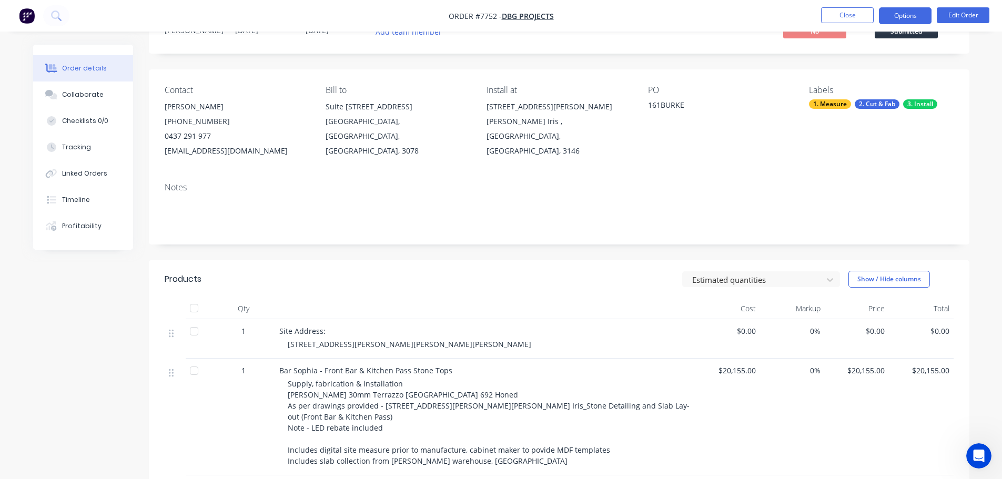
click at [893, 12] on button "Options" at bounding box center [905, 15] width 53 height 17
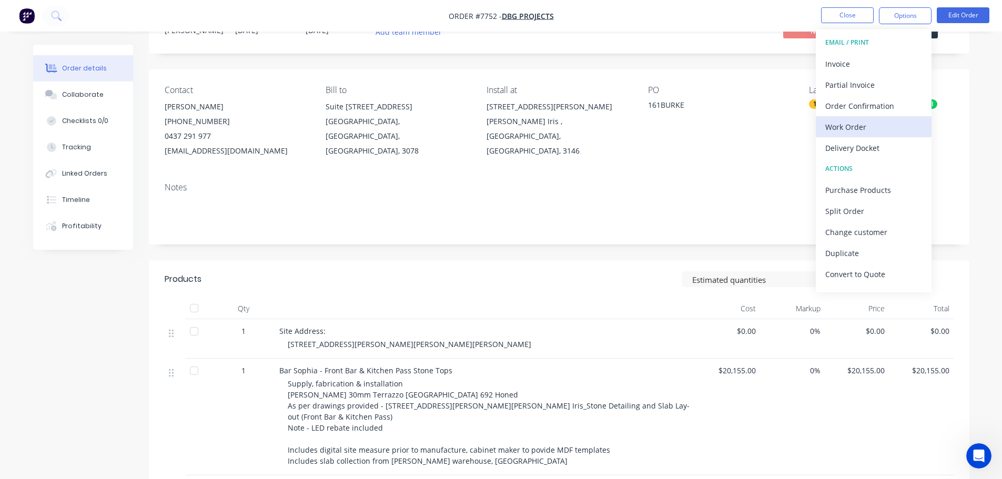
click at [868, 118] on button "Work Order" at bounding box center [874, 126] width 116 height 21
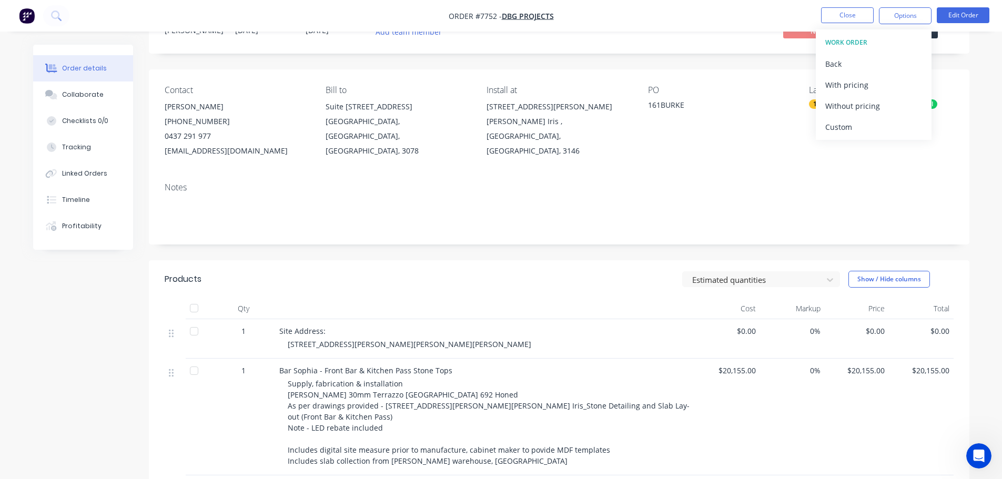
click at [868, 118] on button "Custom" at bounding box center [874, 126] width 116 height 21
click at [873, 102] on div "Without pricing" at bounding box center [873, 105] width 97 height 15
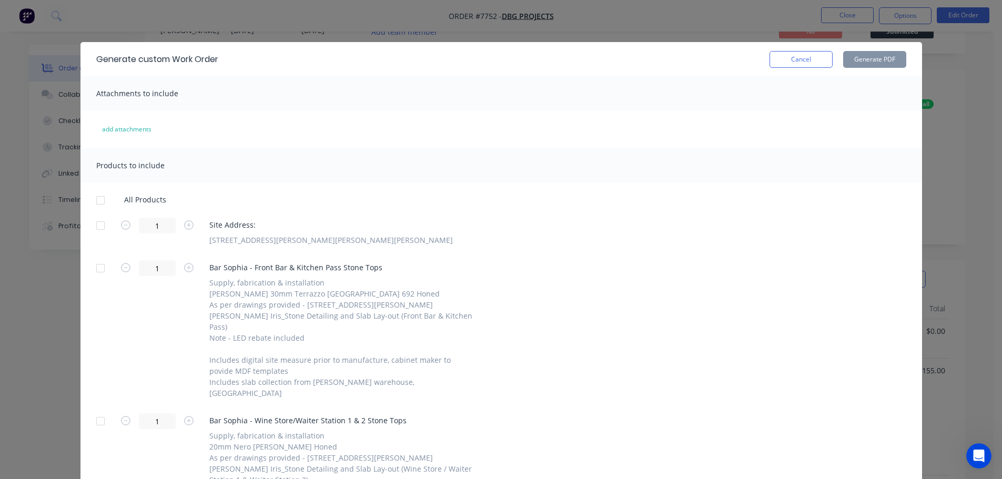
click at [100, 226] on div at bounding box center [100, 225] width 21 height 21
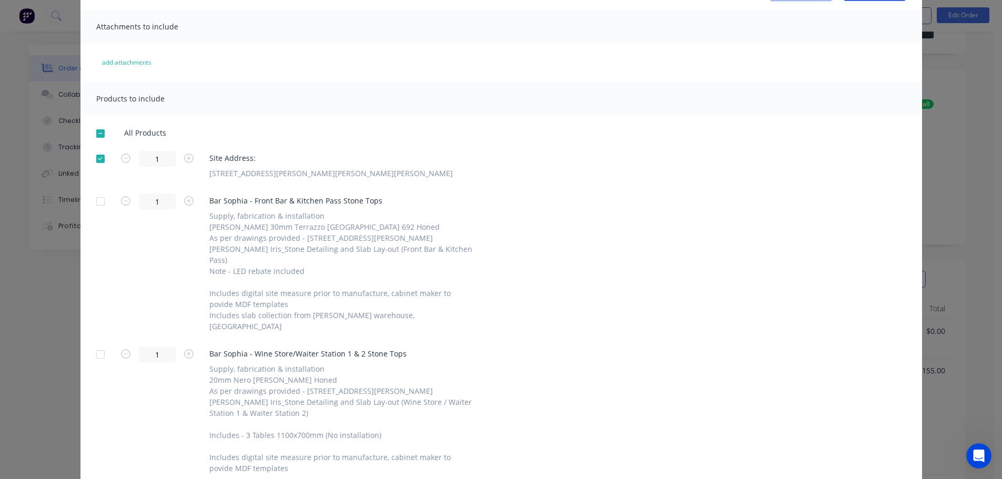
scroll to position [160, 0]
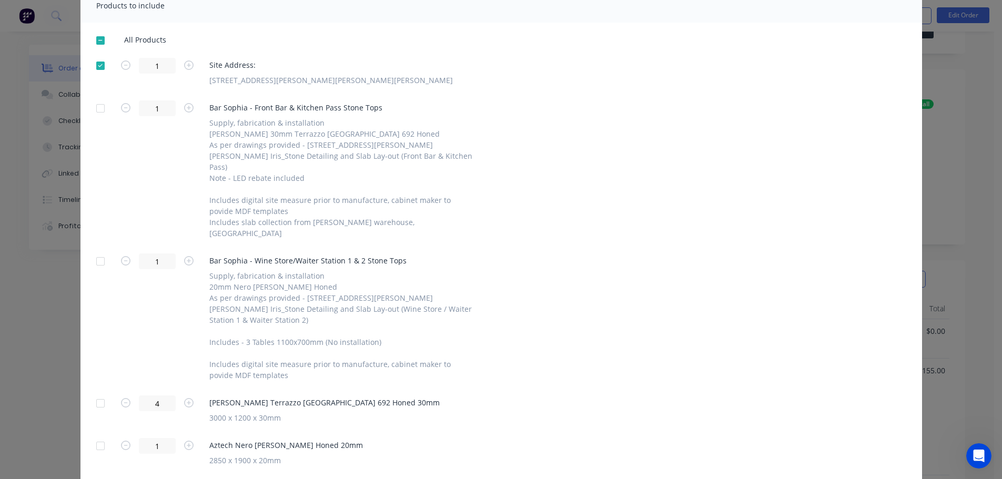
click at [94, 393] on div at bounding box center [100, 403] width 21 height 21
drag, startPoint x: 89, startPoint y: 410, endPoint x: 118, endPoint y: 401, distance: 29.8
click at [90, 435] on div at bounding box center [100, 445] width 21 height 21
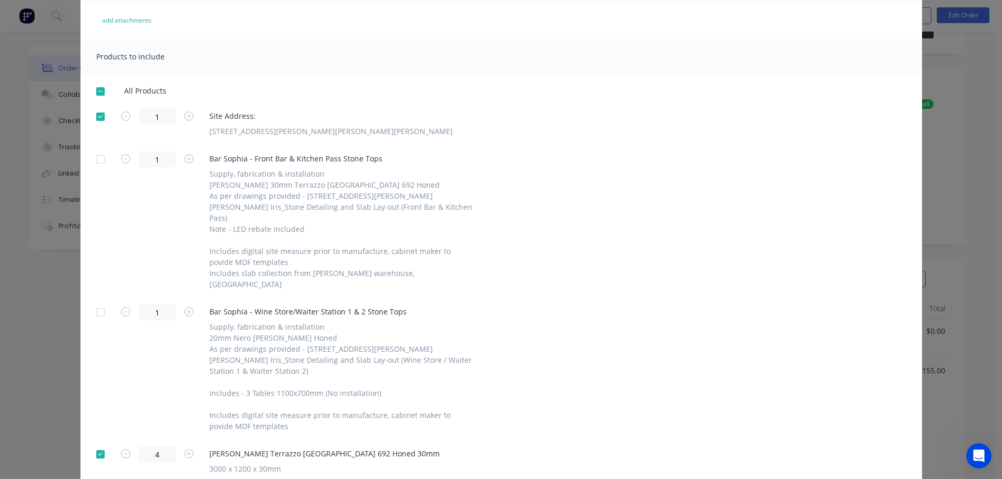
scroll to position [55, 0]
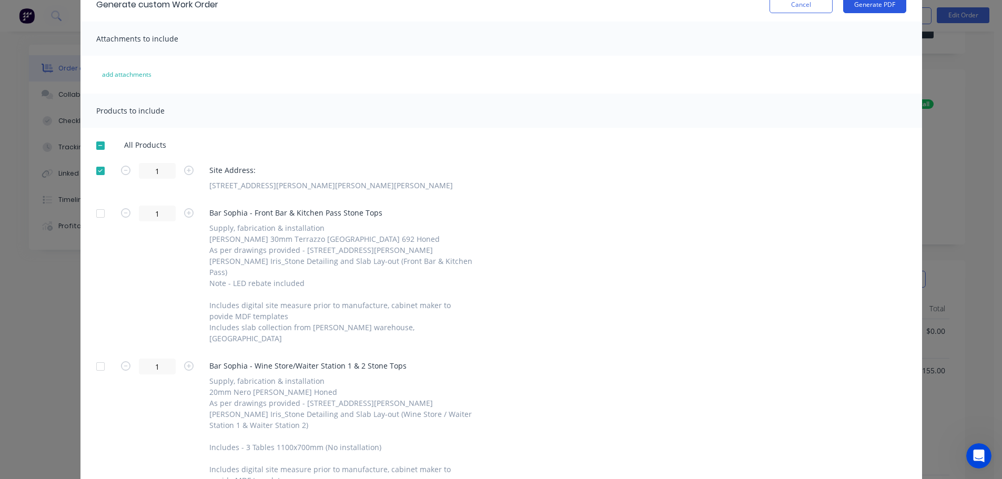
click at [869, 8] on button "Generate PDF" at bounding box center [874, 4] width 63 height 17
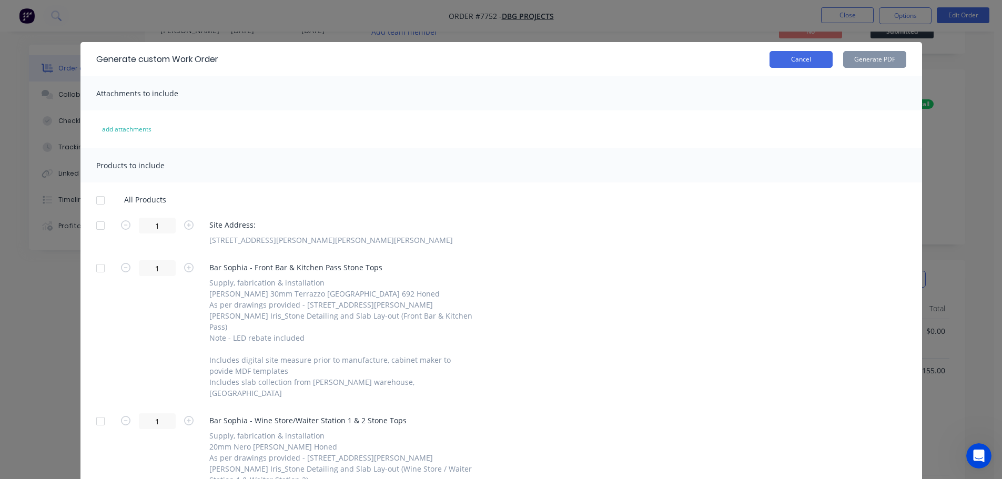
click at [807, 62] on button "Cancel" at bounding box center [800, 59] width 63 height 17
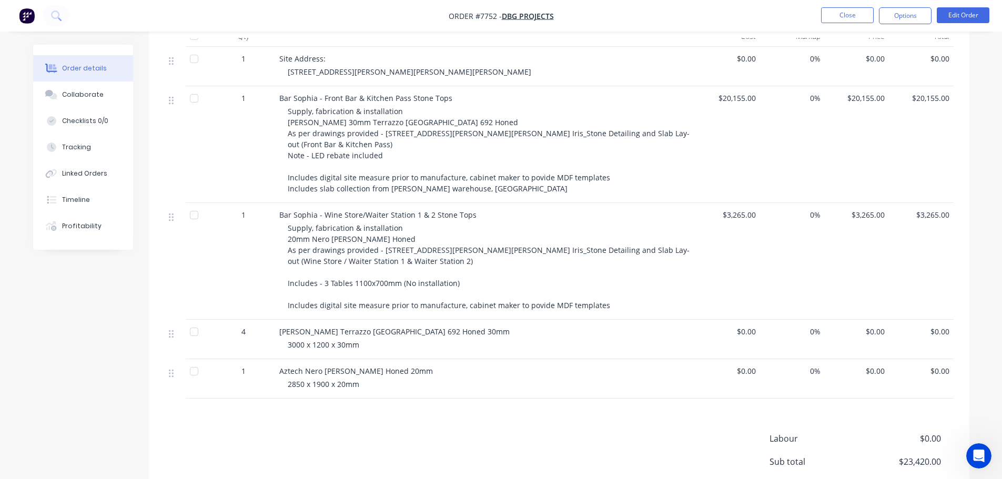
scroll to position [205, 0]
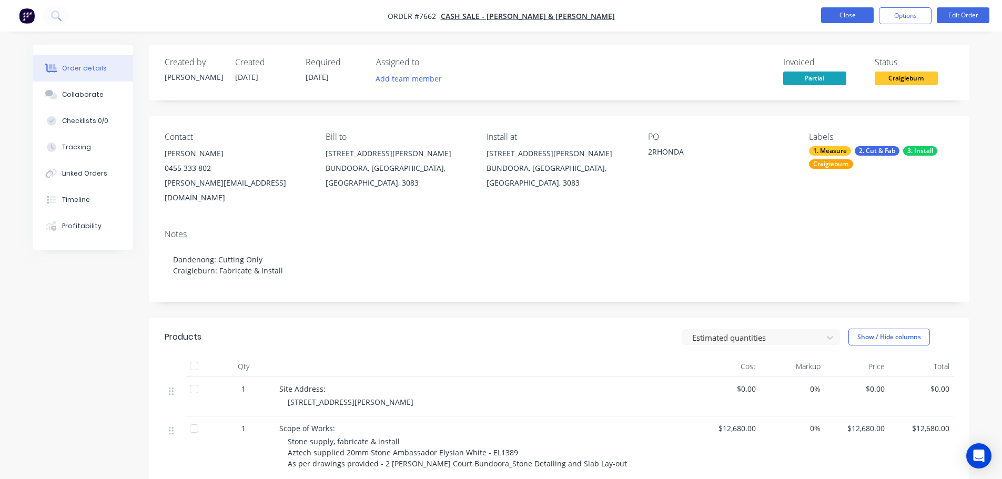
click at [851, 20] on button "Close" at bounding box center [847, 15] width 53 height 16
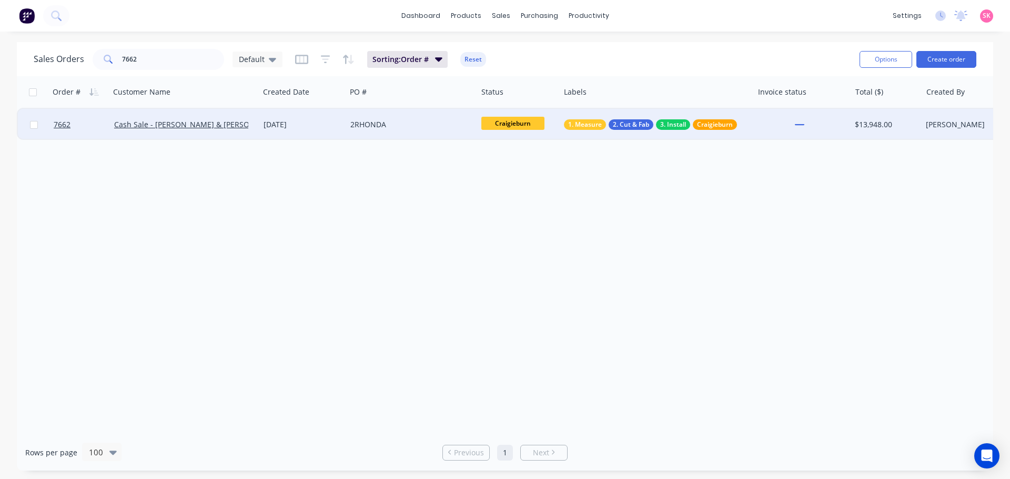
click at [292, 118] on div "17 Sep 2025" at bounding box center [302, 125] width 87 height 32
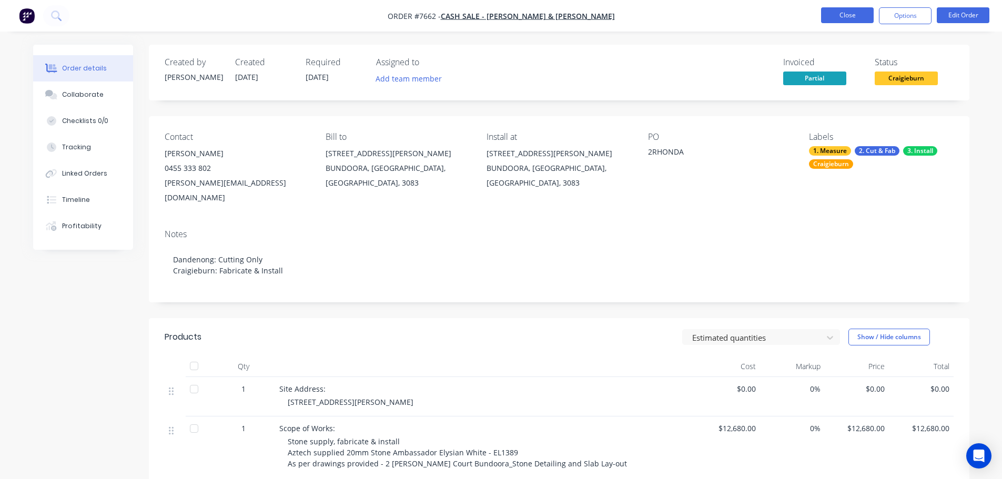
click at [841, 16] on button "Close" at bounding box center [847, 15] width 53 height 16
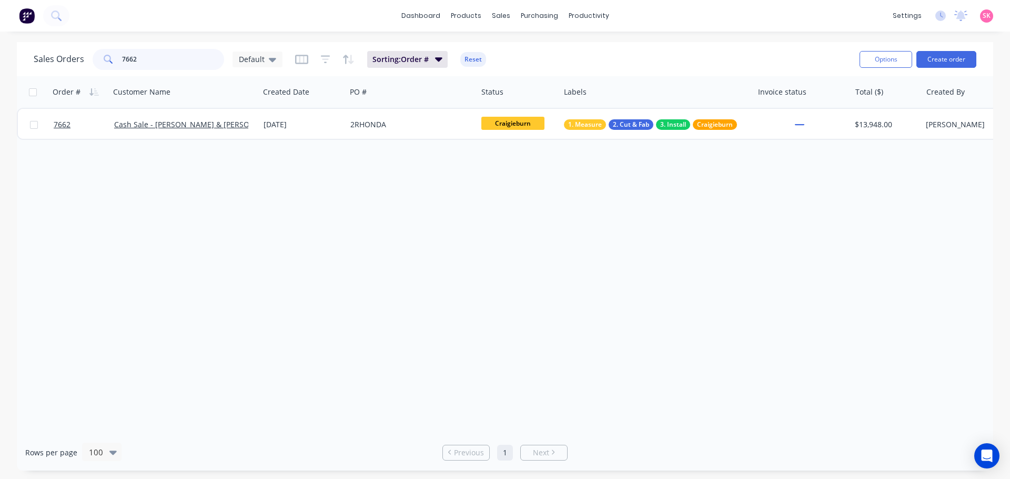
drag, startPoint x: 109, startPoint y: 63, endPoint x: -33, endPoint y: 46, distance: 143.0
click at [0, 46] on html "dashboard products sales purchasing productivity dashboard products Product Cat…" at bounding box center [505, 239] width 1010 height 479
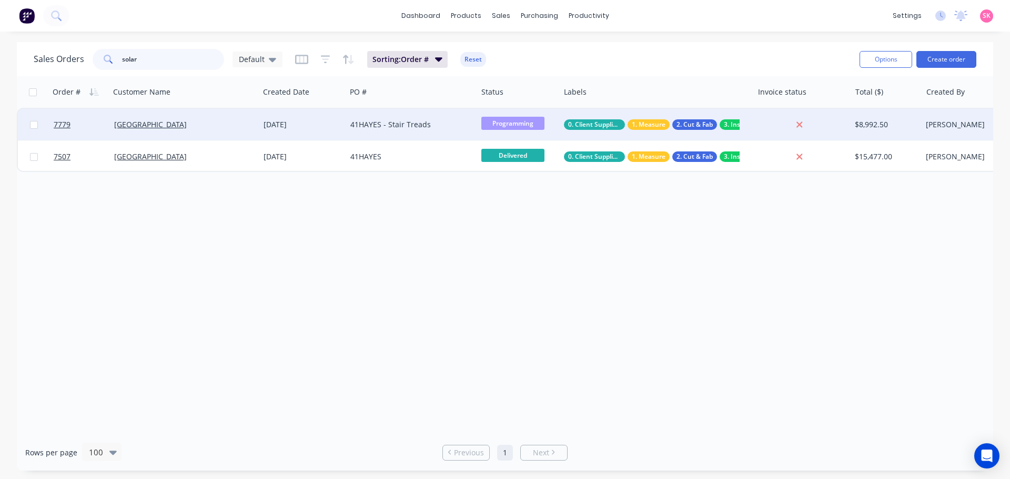
type input "solar"
click at [300, 133] on div "[DATE]" at bounding box center [302, 125] width 87 height 32
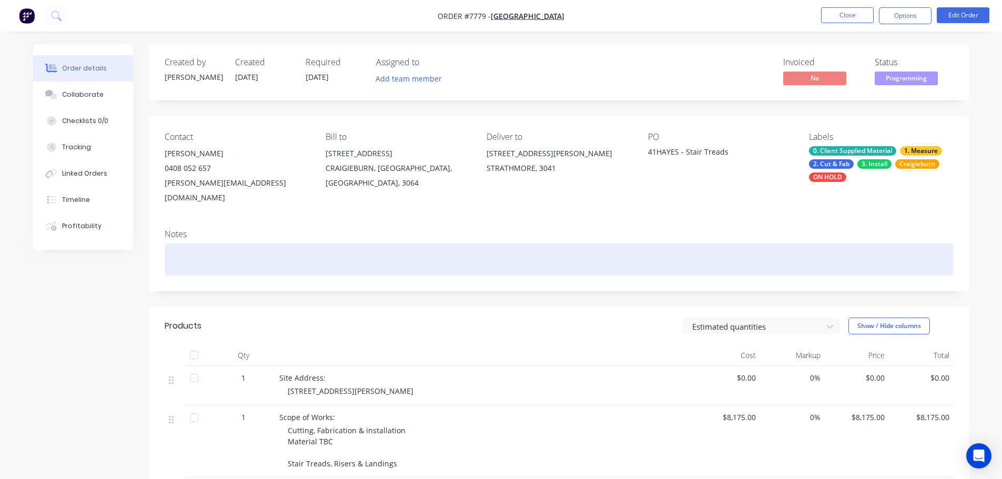
click at [237, 255] on div at bounding box center [559, 259] width 789 height 32
click at [239, 243] on div at bounding box center [559, 259] width 789 height 32
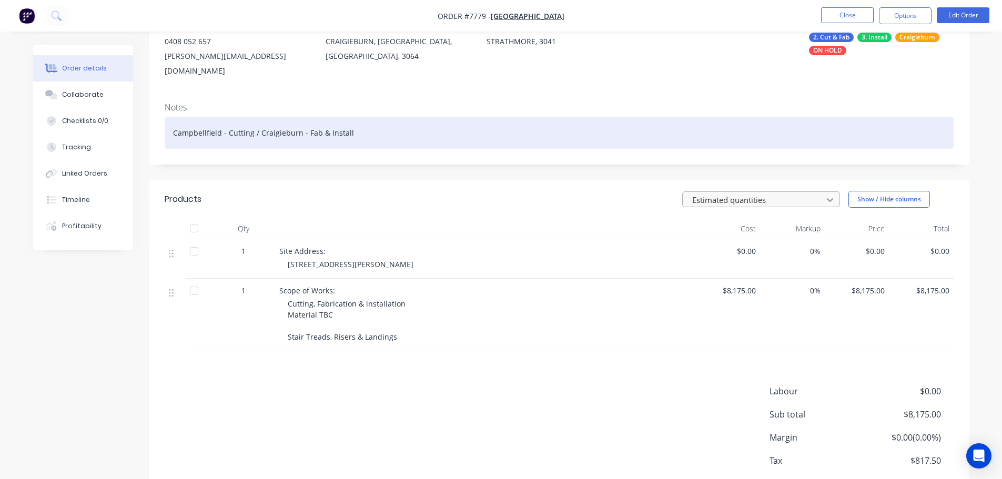
scroll to position [66, 0]
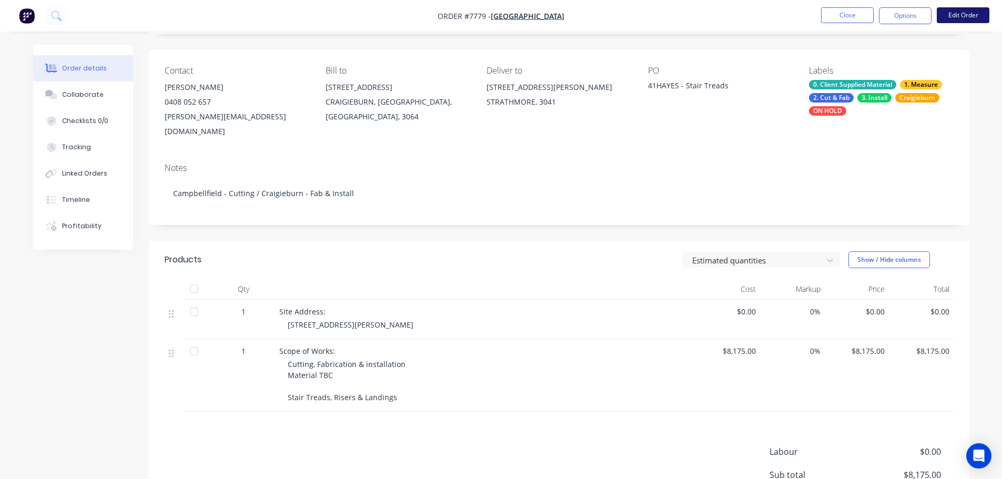
click at [963, 14] on button "Edit Order" at bounding box center [963, 15] width 53 height 16
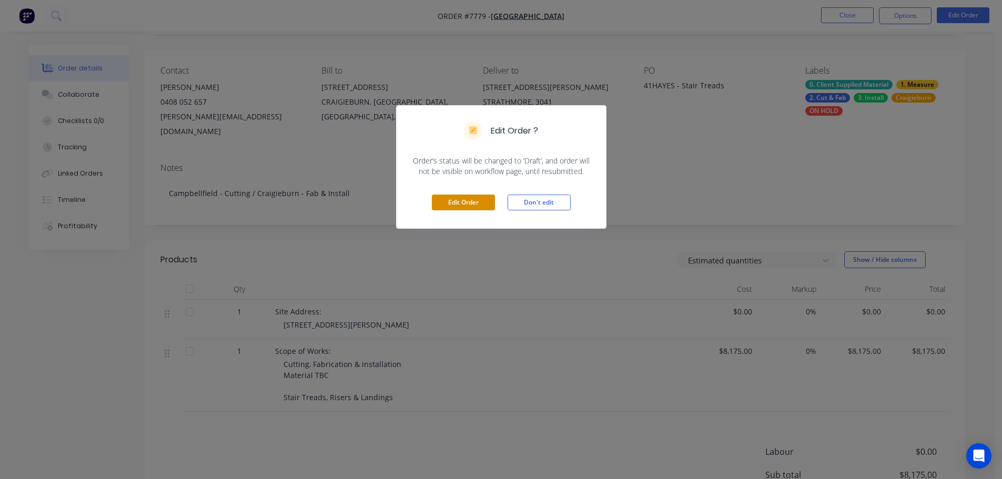
click at [459, 207] on button "Edit Order" at bounding box center [463, 203] width 63 height 16
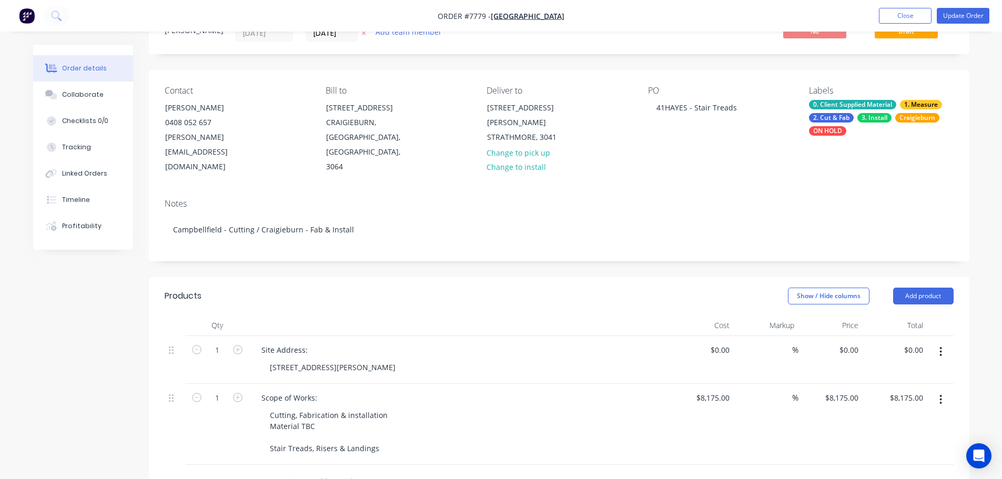
scroll to position [105, 0]
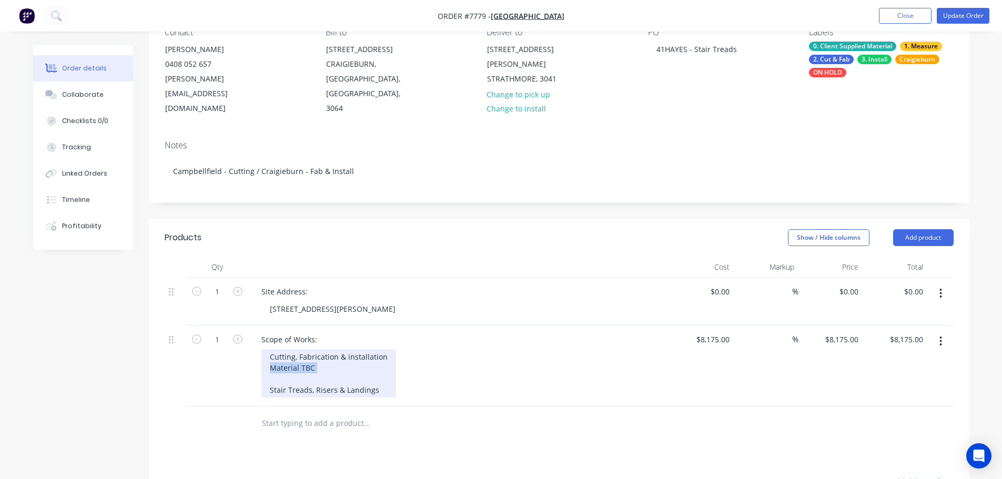
drag, startPoint x: 316, startPoint y: 340, endPoint x: 247, endPoint y: 340, distance: 68.9
click at [249, 340] on div "Scope of Works: Cutting, Fabrication & installation Material TBC Stair Treads, …" at bounding box center [459, 366] width 421 height 81
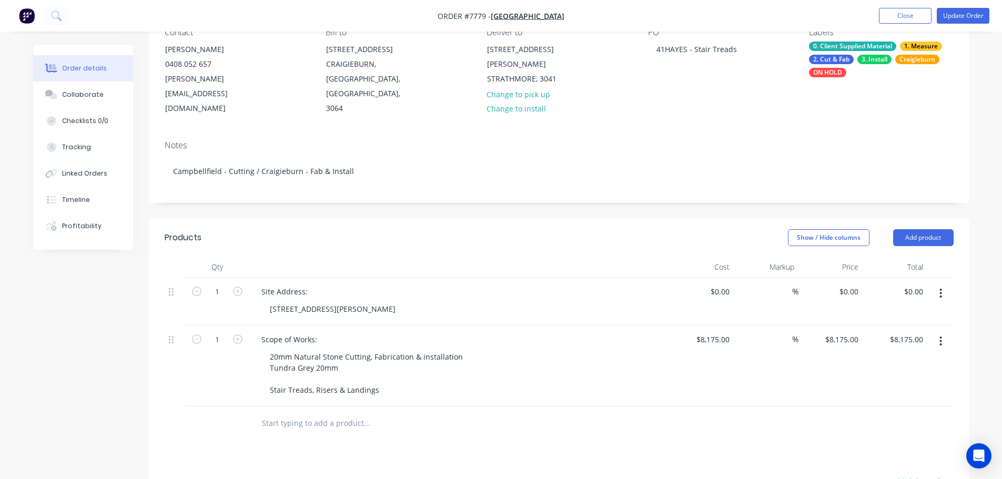
click at [527, 226] on header "Products Show / Hide columns Add product" at bounding box center [559, 238] width 820 height 38
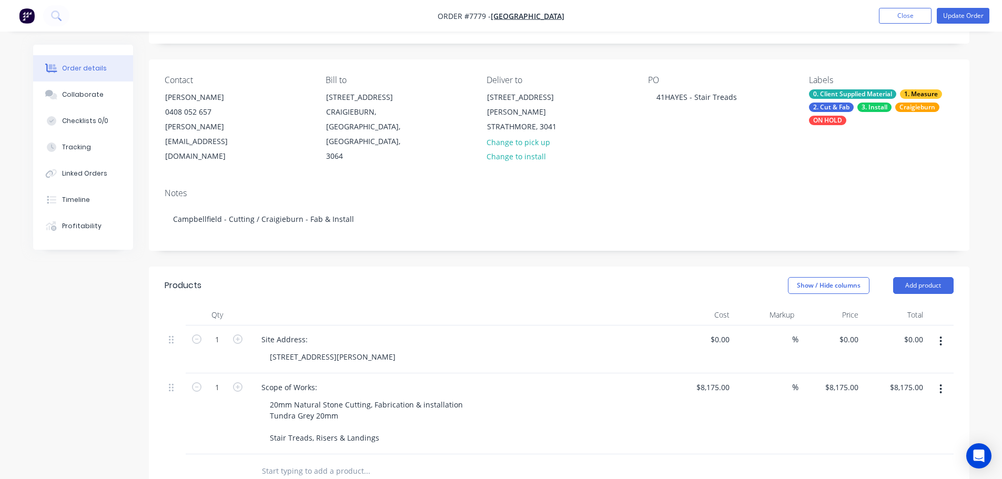
scroll to position [0, 0]
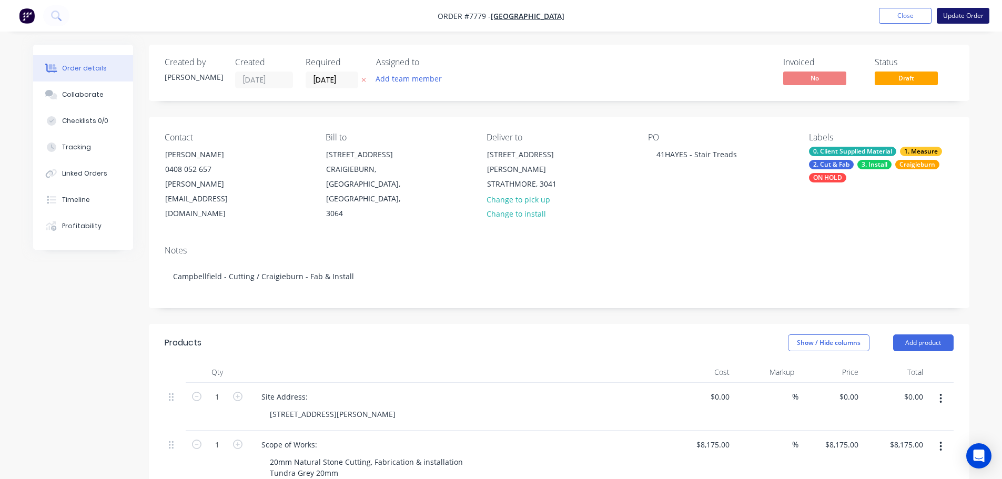
click at [955, 14] on button "Update Order" at bounding box center [963, 16] width 53 height 16
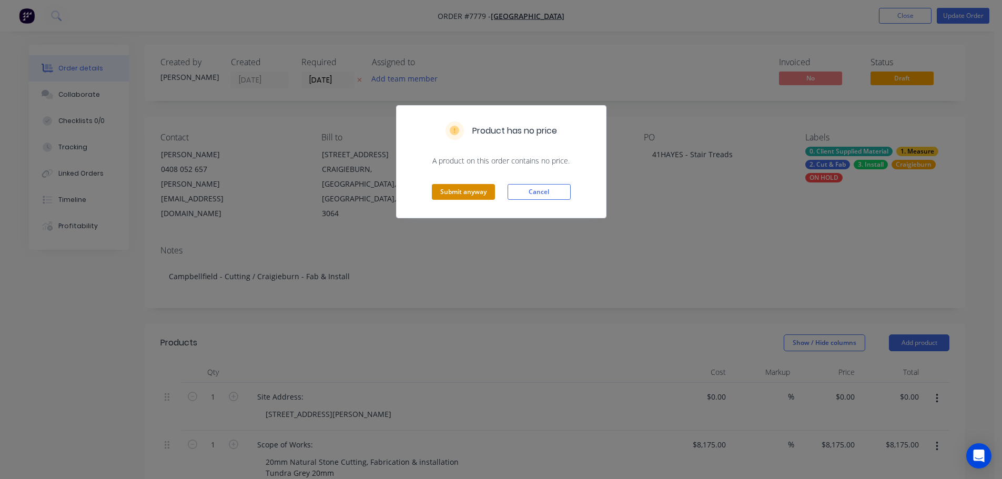
click at [449, 191] on button "Submit anyway" at bounding box center [463, 192] width 63 height 16
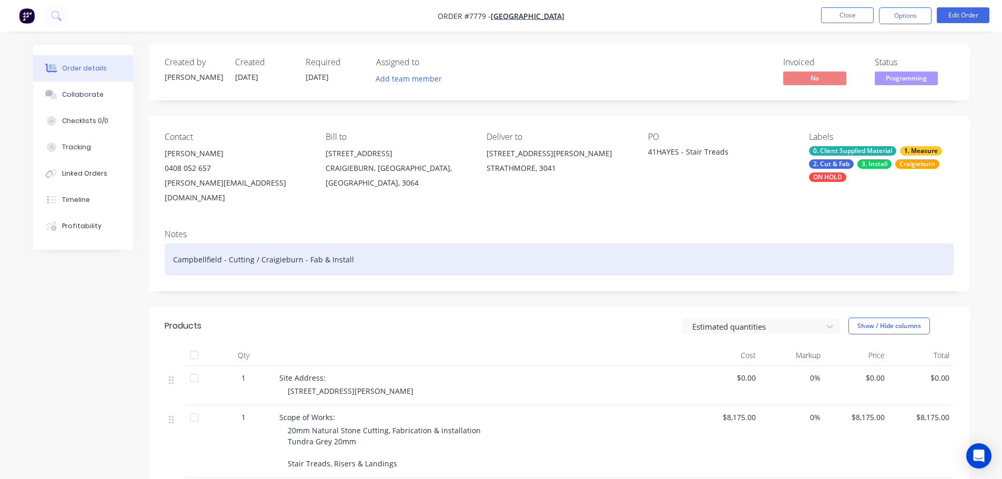
click at [448, 252] on div "Campbellfield - Cutting / Craigieburn - Fab & Install" at bounding box center [559, 259] width 789 height 32
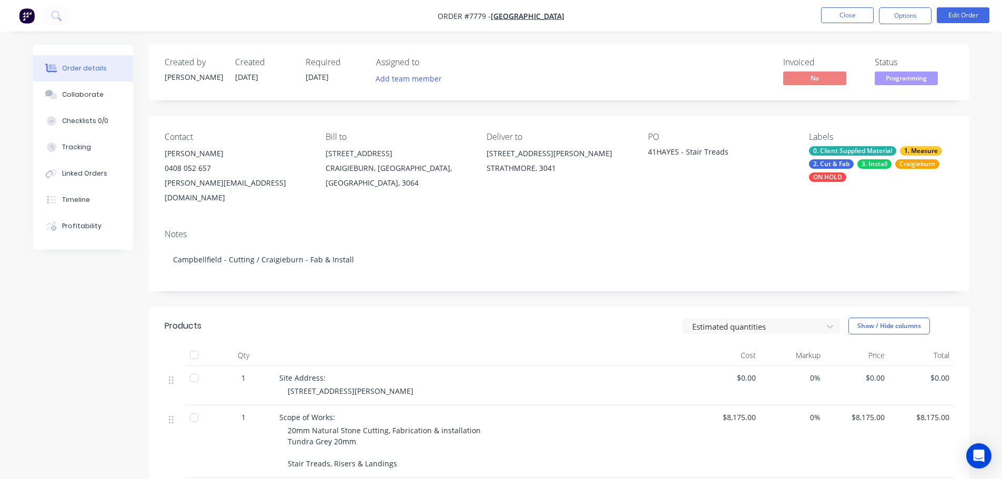
click at [872, 158] on div "0. Client Supplied Material 1. Measure 2. Cut & Fab 3. Install Craigieburn ON H…" at bounding box center [881, 164] width 144 height 36
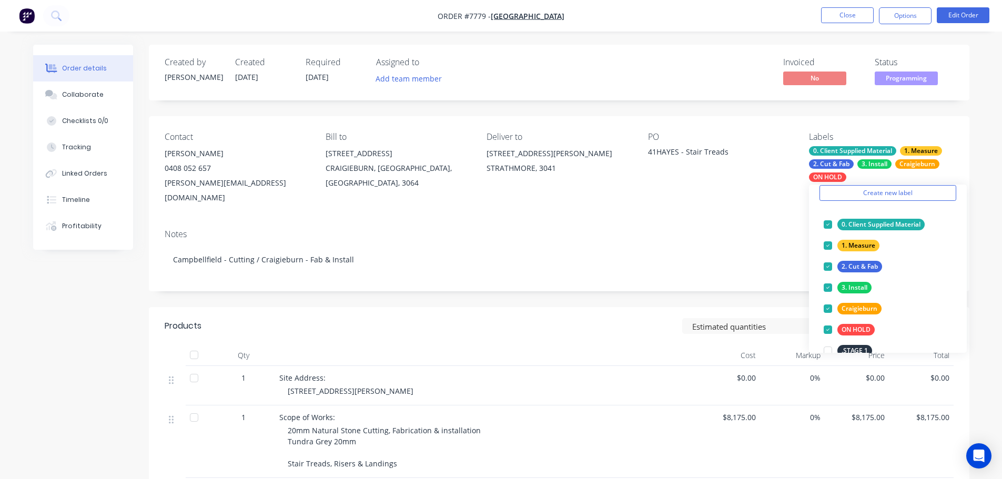
scroll to position [105, 0]
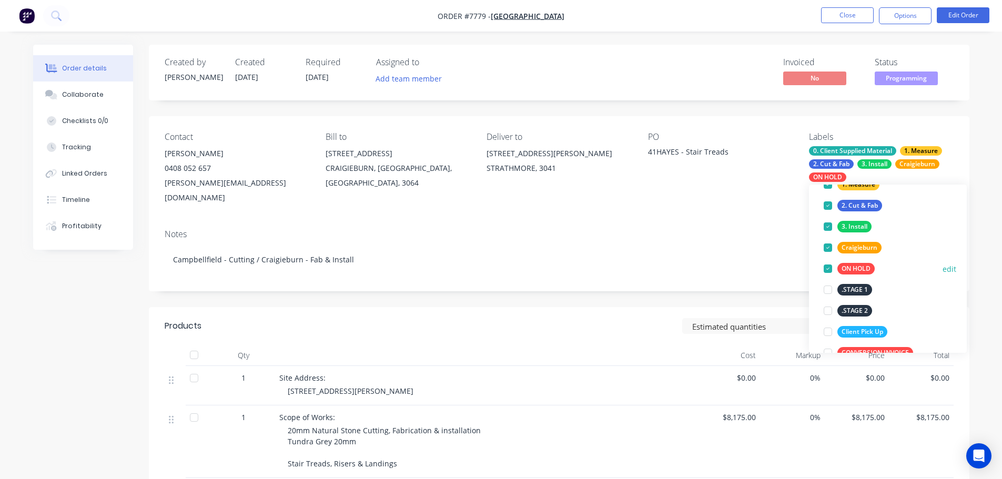
click at [827, 270] on div at bounding box center [827, 268] width 21 height 21
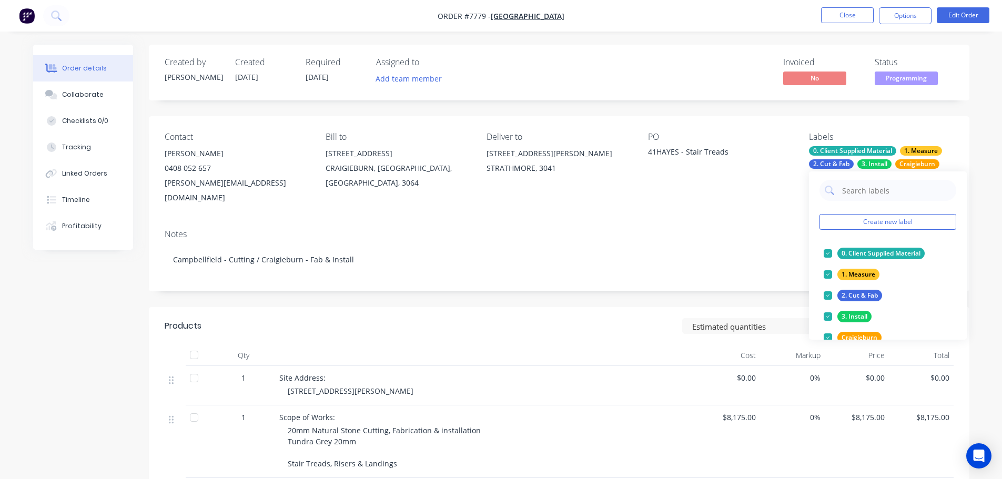
scroll to position [0, 0]
click at [754, 274] on div "Notes Campbellfield - Cutting / Craigieburn - Fab & Install" at bounding box center [559, 256] width 820 height 70
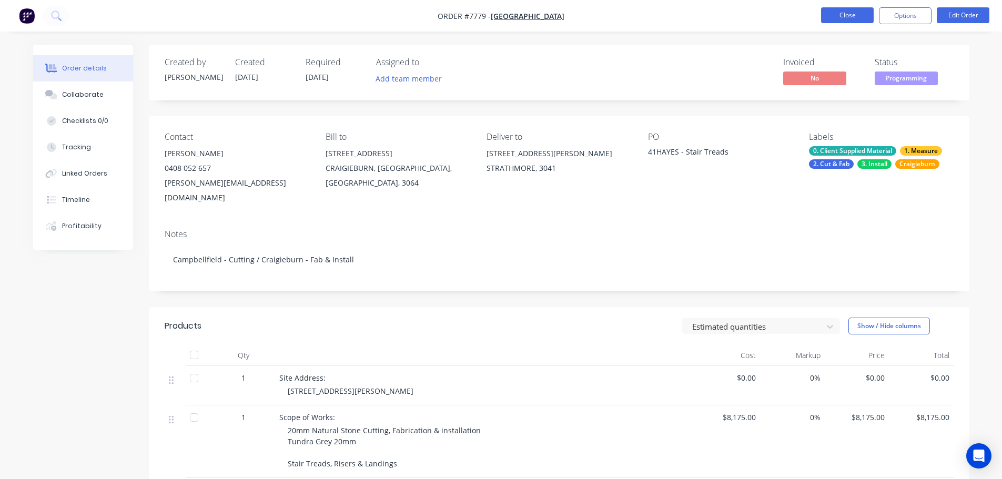
click at [864, 18] on button "Close" at bounding box center [847, 15] width 53 height 16
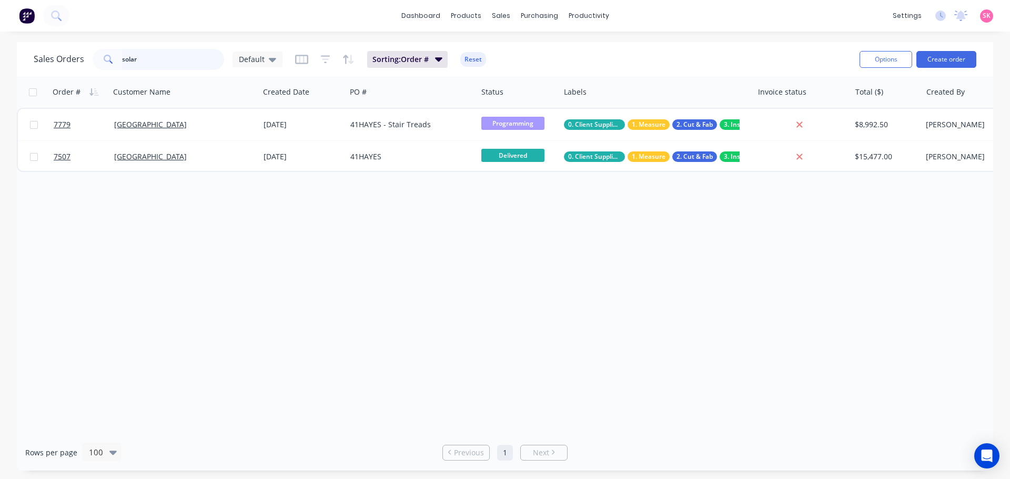
drag, startPoint x: 181, startPoint y: 56, endPoint x: 5, endPoint y: 55, distance: 176.7
click at [15, 54] on div "Sales Orders solar Default Sorting: Order # Reset Options Create order Order # …" at bounding box center [505, 256] width 1010 height 429
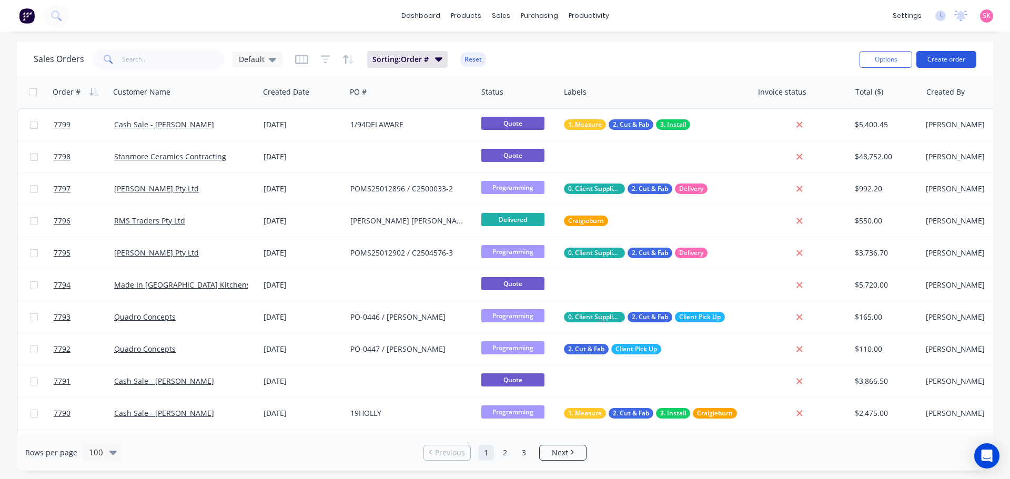
click at [940, 60] on button "Create order" at bounding box center [946, 59] width 60 height 17
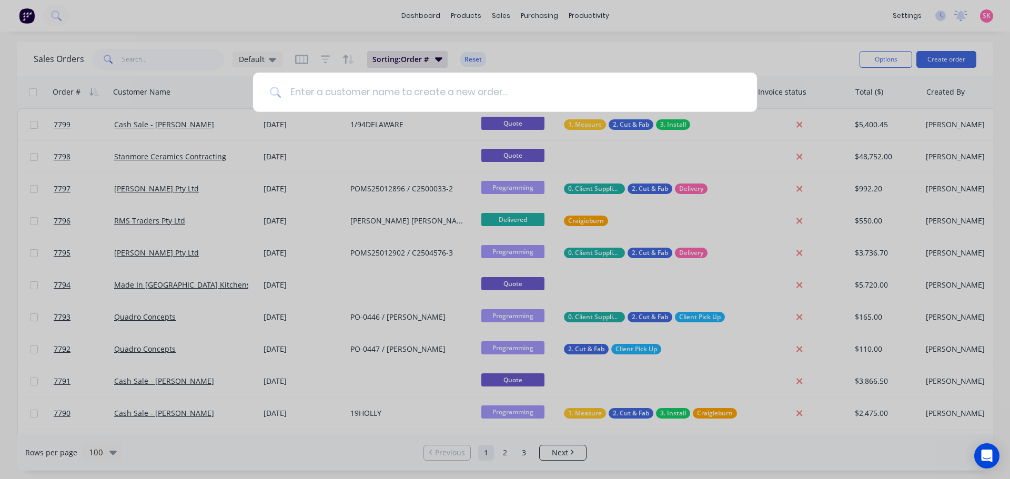
click at [319, 88] on input at bounding box center [510, 92] width 459 height 39
click at [467, 94] on input at bounding box center [510, 92] width 459 height 39
click at [423, 102] on input at bounding box center [510, 92] width 459 height 39
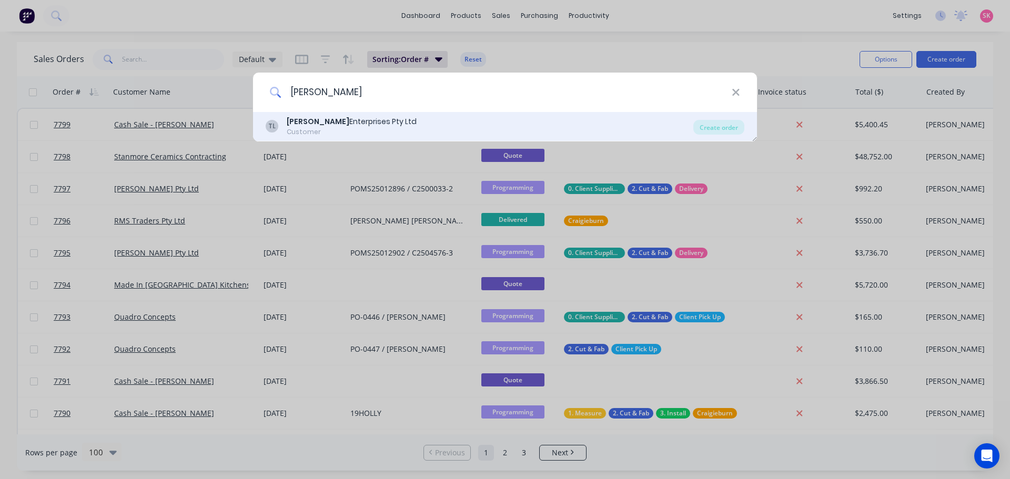
type input "tait"
click at [419, 115] on div "TL Tait Enterprises Pty Ltd Customer Create order" at bounding box center [505, 126] width 504 height 29
click at [421, 120] on div "TL Tait Enterprises Pty Ltd Customer" at bounding box center [480, 126] width 428 height 21
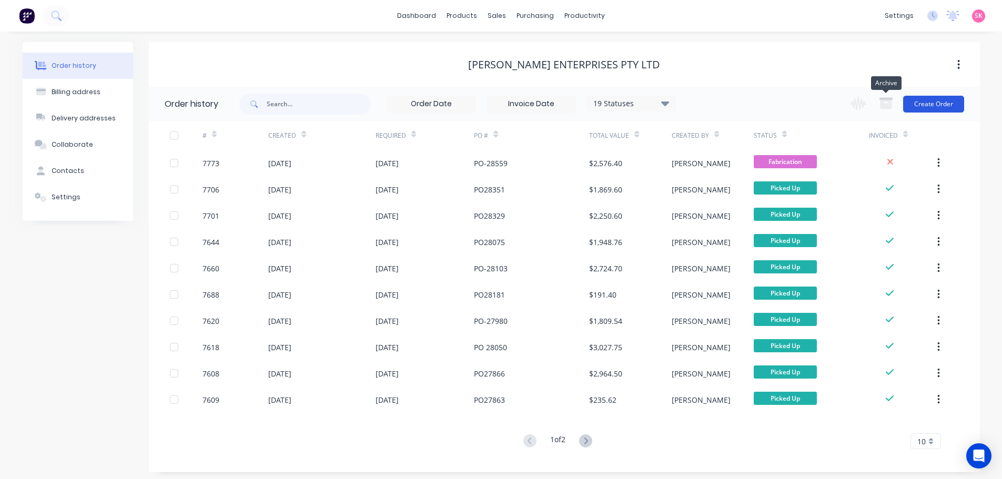
click at [918, 101] on button "Create Order" at bounding box center [933, 104] width 61 height 17
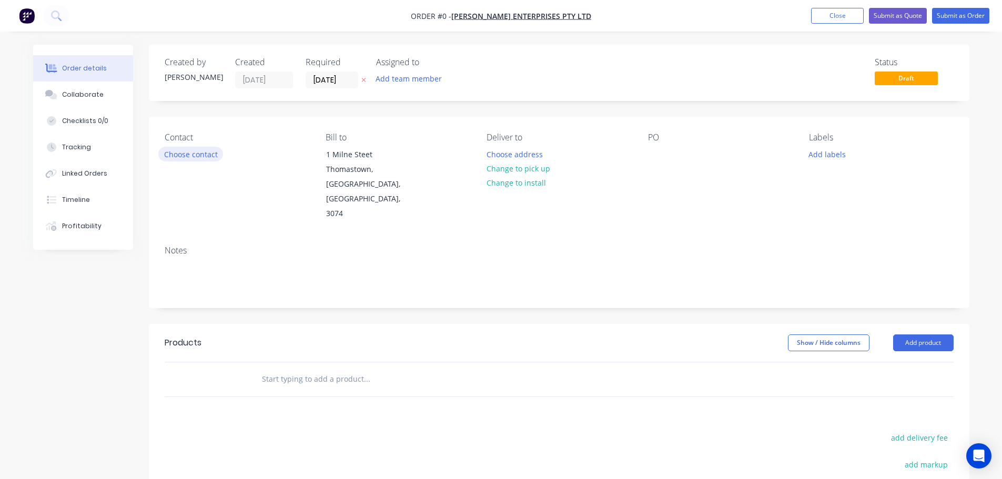
click at [186, 151] on button "Choose contact" at bounding box center [190, 154] width 65 height 14
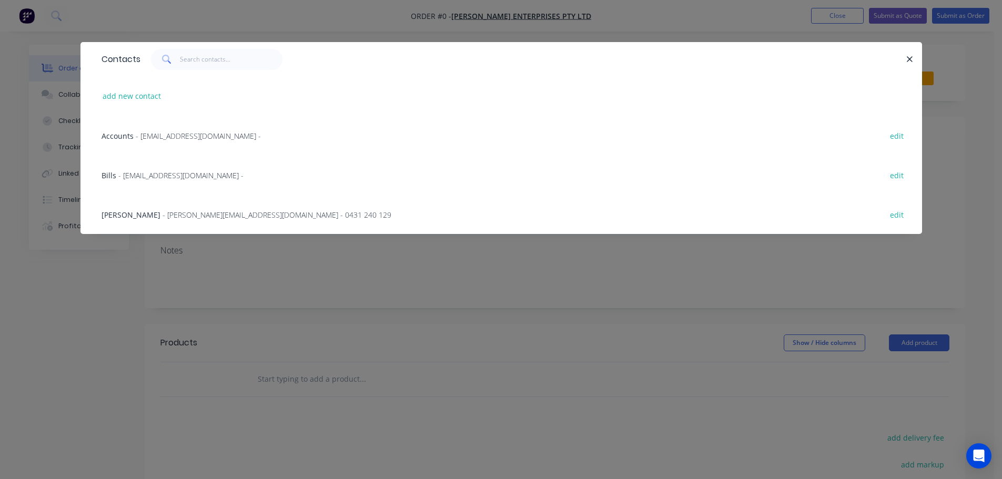
click at [196, 204] on div "Abdul Karim - abdulkarim@madebytait.com.au - 0431 240 129 edit" at bounding box center [501, 214] width 810 height 39
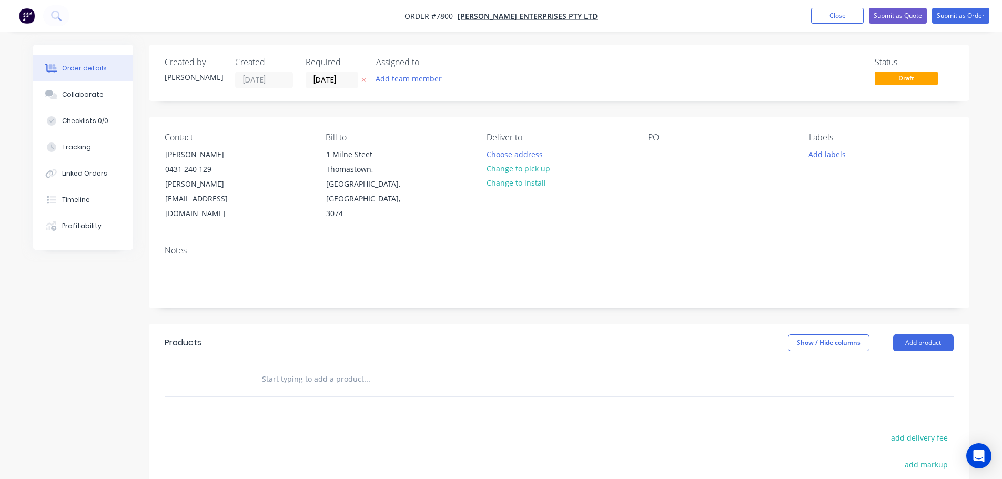
click at [327, 369] on input "text" at bounding box center [366, 379] width 210 height 21
click at [284, 369] on input "text" at bounding box center [366, 379] width 210 height 21
type input "t"
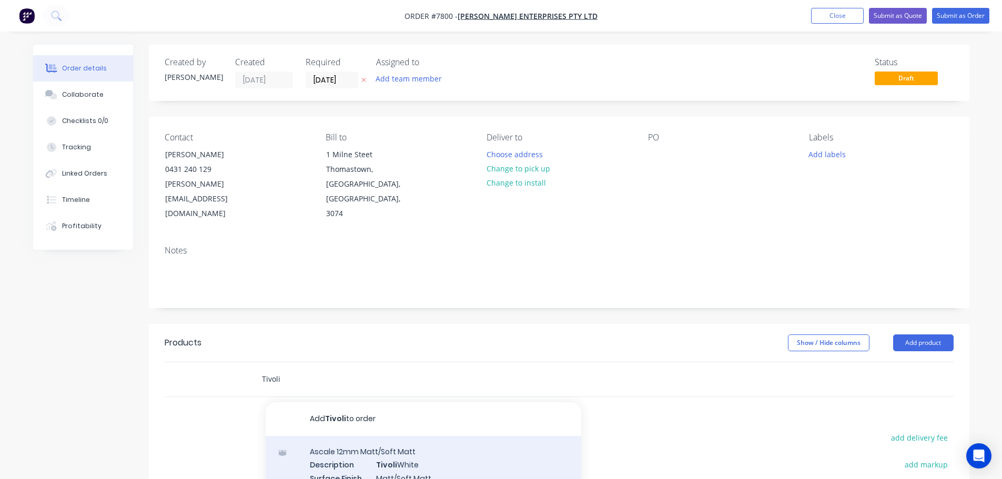
type input "Tivoli"
click at [347, 451] on div "Ascale 12mm Matt/Soft Matt Description Tivoli White Surface Finish Matt/Soft Ma…" at bounding box center [424, 478] width 316 height 85
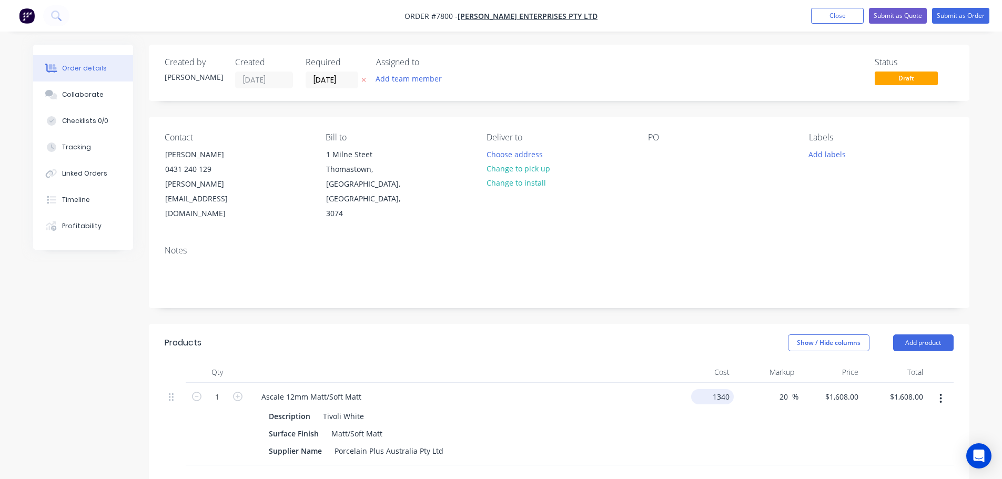
click at [732, 389] on input "1340" at bounding box center [714, 396] width 38 height 15
type input "$1,206.00"
type input "$1,447.20"
click at [610, 334] on div "Show / Hide columns Add product" at bounding box center [642, 342] width 621 height 17
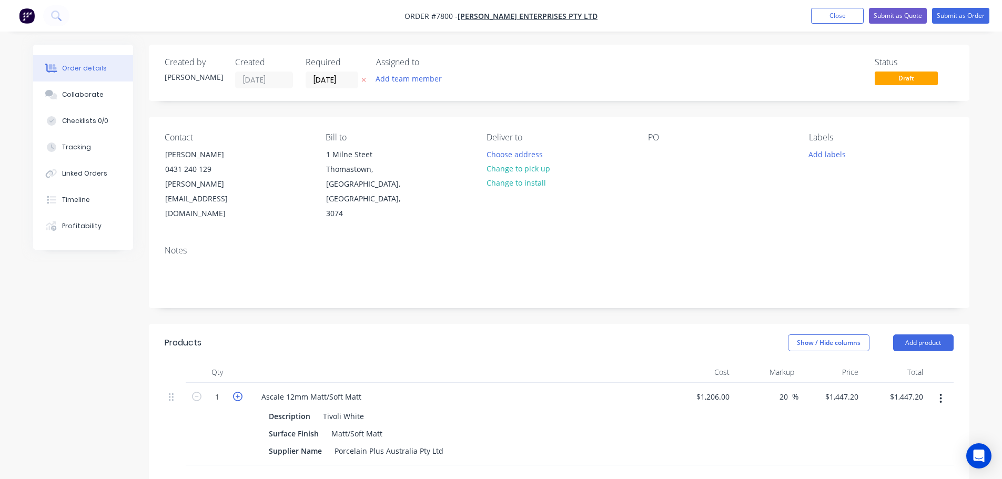
click at [237, 392] on icon "button" at bounding box center [237, 396] width 9 height 9
type input "2"
type input "$2,894.40"
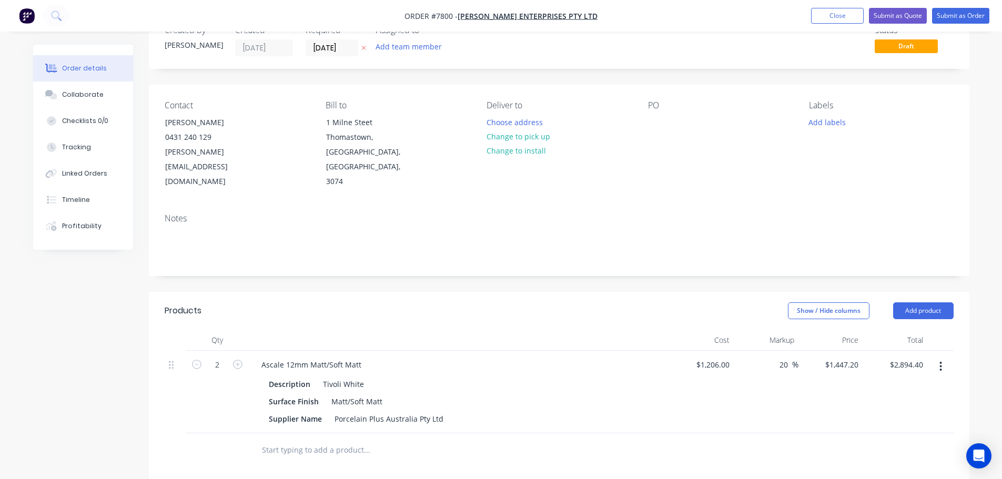
scroll to position [210, 0]
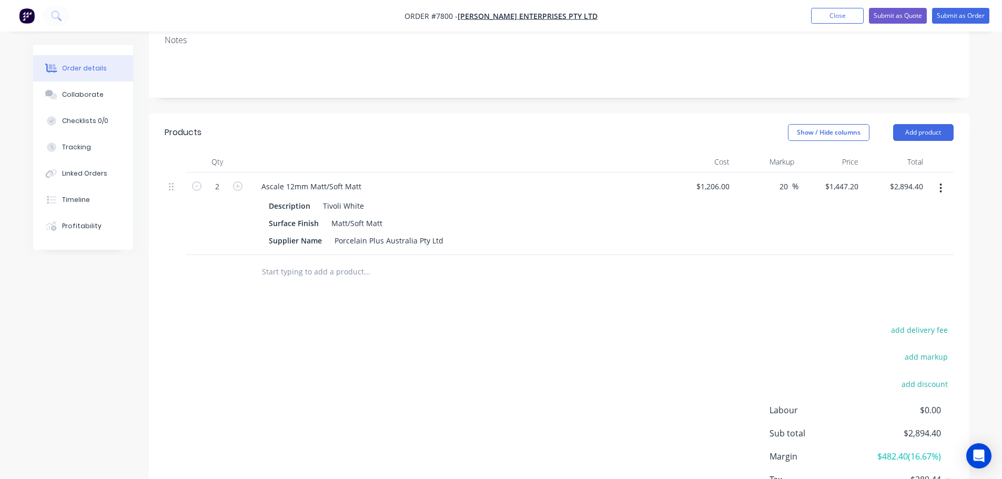
click at [281, 261] on input "text" at bounding box center [366, 271] width 210 height 21
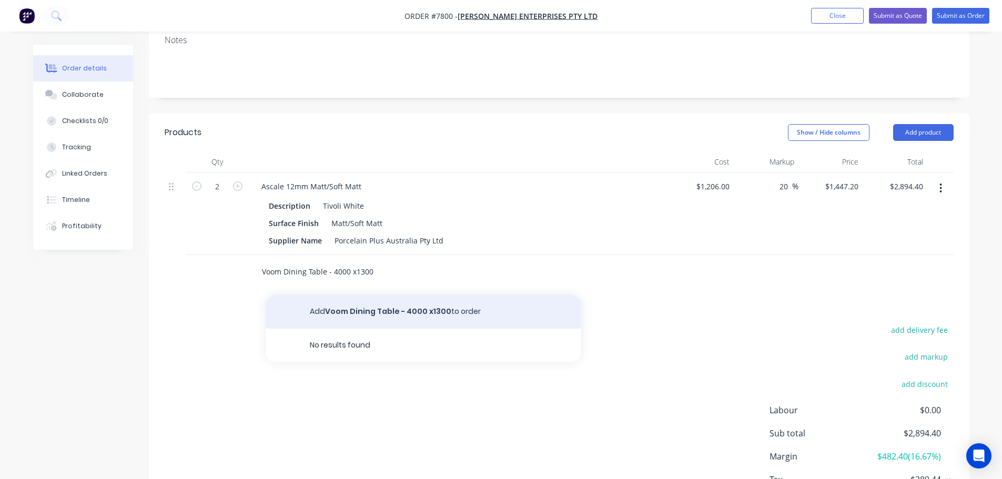
type input "Voom Dining Table - 4000 x1300"
click at [342, 295] on button "Add Voom Dining Table - 4000 x1300 to order" at bounding box center [424, 312] width 316 height 34
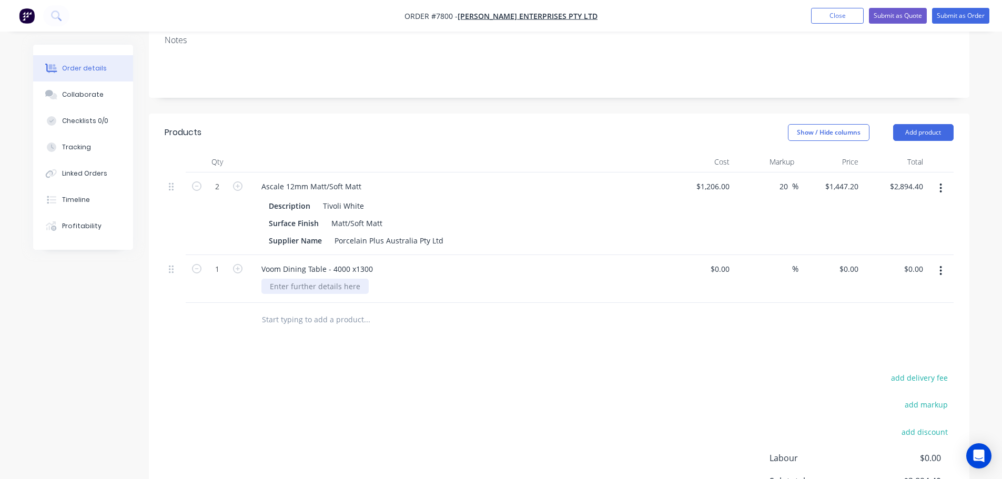
click at [323, 279] on div at bounding box center [314, 286] width 107 height 15
paste div
click at [301, 307] on div at bounding box center [438, 320] width 379 height 34
click at [363, 198] on div "Tivoli White" at bounding box center [343, 205] width 49 height 15
click at [363, 76] on div "Created by Stacey Created 02/10/25 Required 02/10/25 Assigned to Add team membe…" at bounding box center [559, 211] width 820 height 755
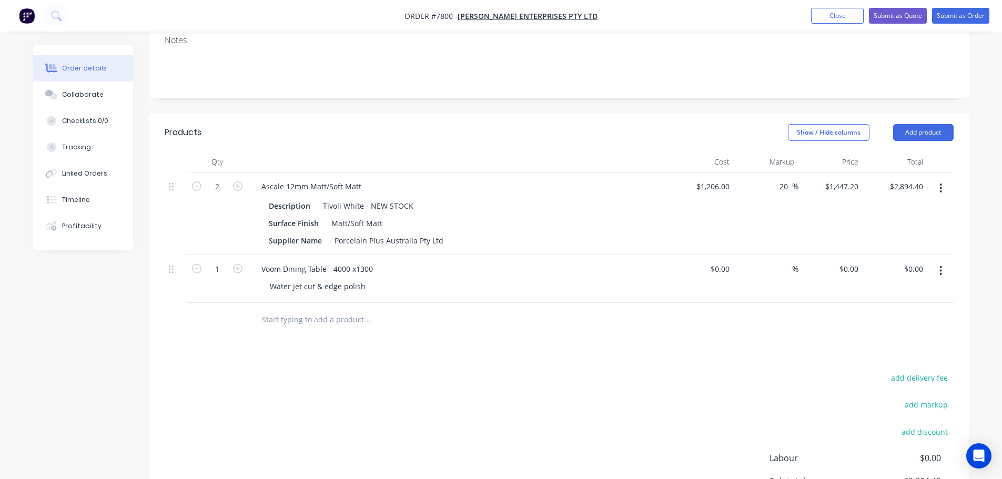
click at [307, 309] on input "text" at bounding box center [366, 319] width 210 height 21
type input "R"
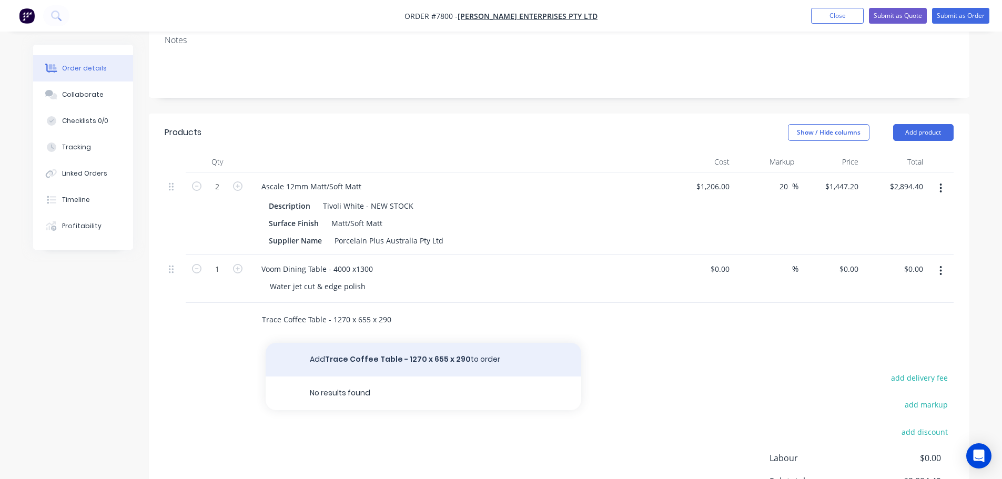
type input "Trace Coffee Table - 1270 x 655 x 290"
click at [389, 343] on button "Add Trace Coffee Table - 1270 x 655 x 290 to order" at bounding box center [424, 360] width 316 height 34
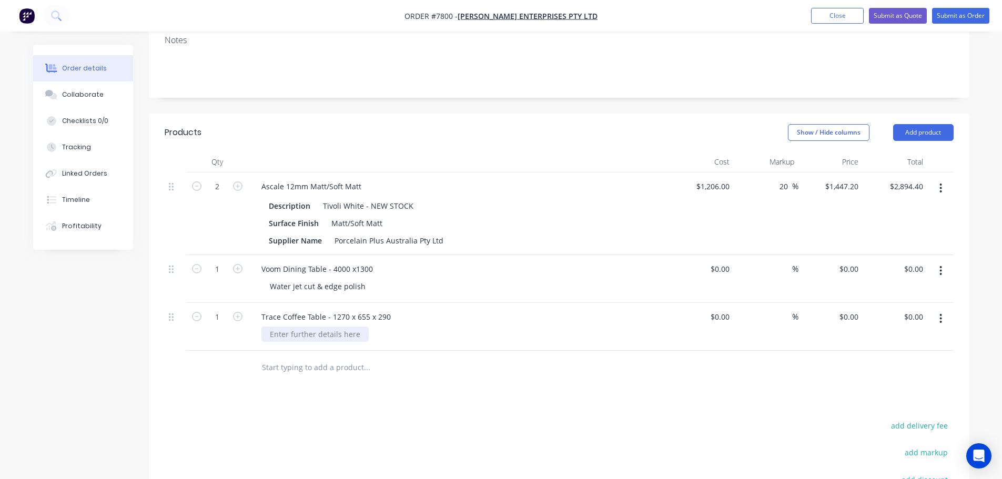
click at [306, 327] on div at bounding box center [314, 334] width 107 height 15
paste div
click at [164, 371] on div "Products Show / Hide columns Add product Qty Cost Markup Price Total 2 Ascale 1…" at bounding box center [559, 376] width 820 height 524
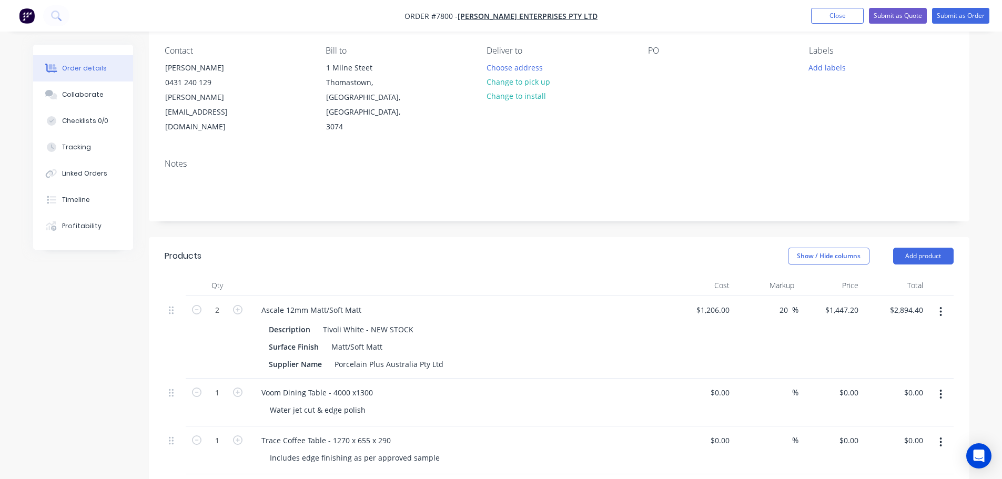
scroll to position [0, 0]
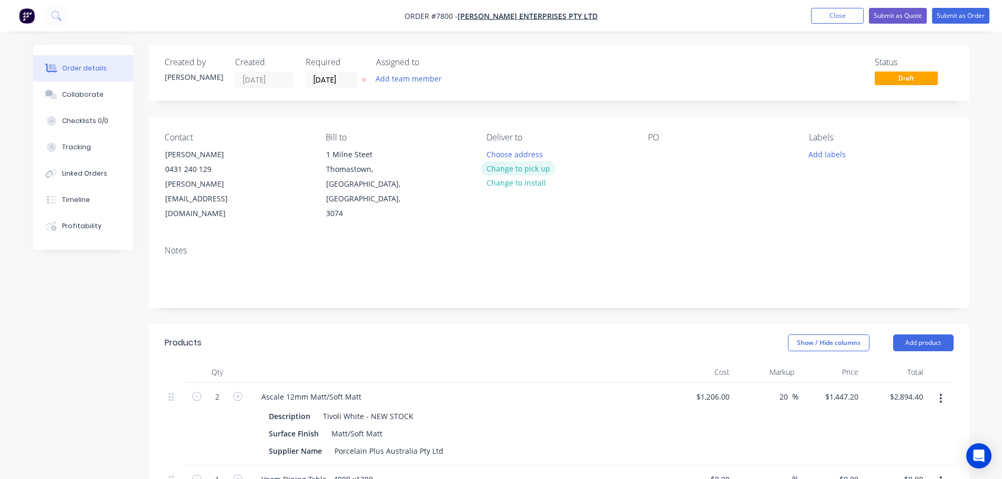
click at [535, 171] on button "Change to pick up" at bounding box center [518, 168] width 75 height 14
click at [496, 153] on div at bounding box center [494, 154] width 17 height 15
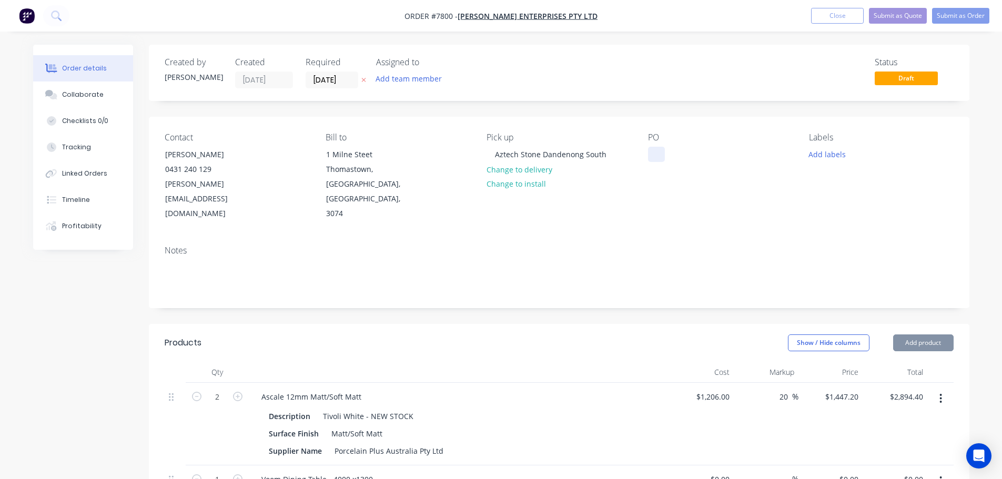
click at [659, 154] on div at bounding box center [656, 154] width 17 height 15
click at [829, 154] on button "Add labels" at bounding box center [827, 154] width 48 height 14
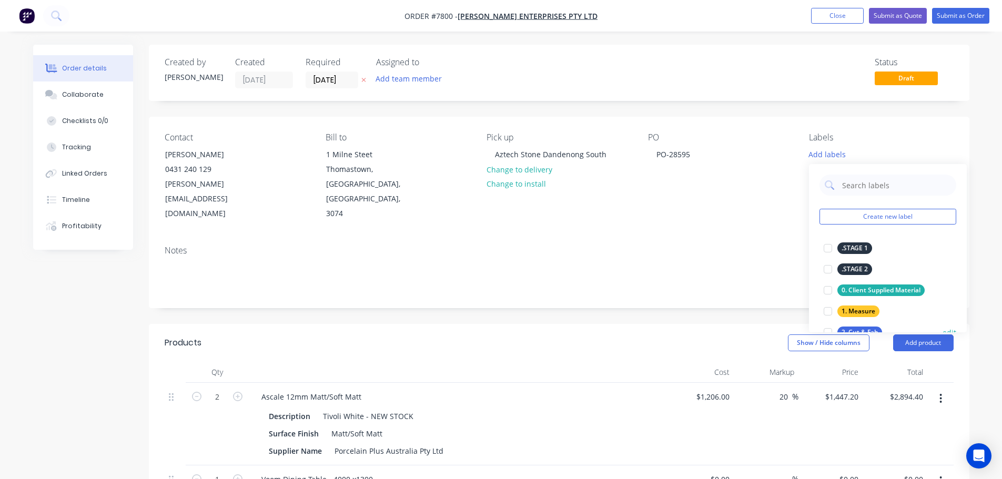
click at [829, 328] on div at bounding box center [827, 332] width 21 height 21
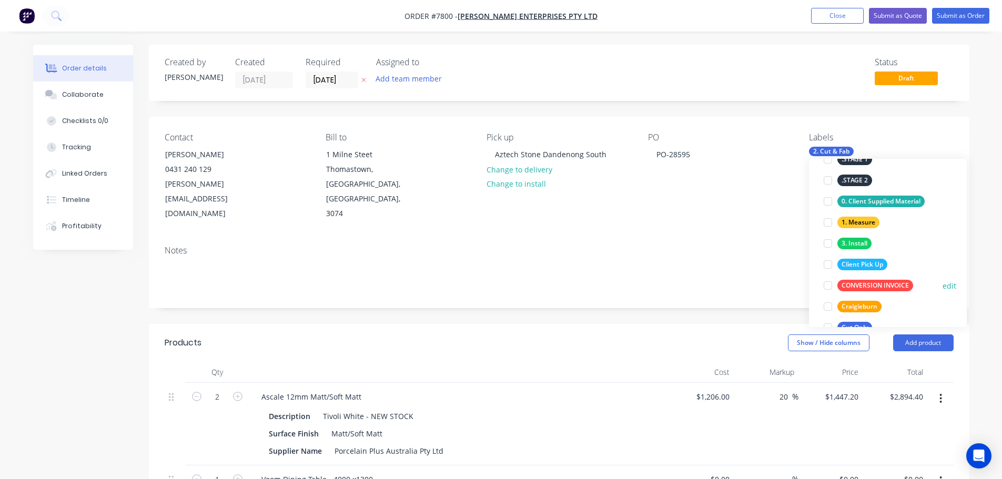
scroll to position [105, 0]
click at [830, 265] on div at bounding box center [827, 263] width 21 height 21
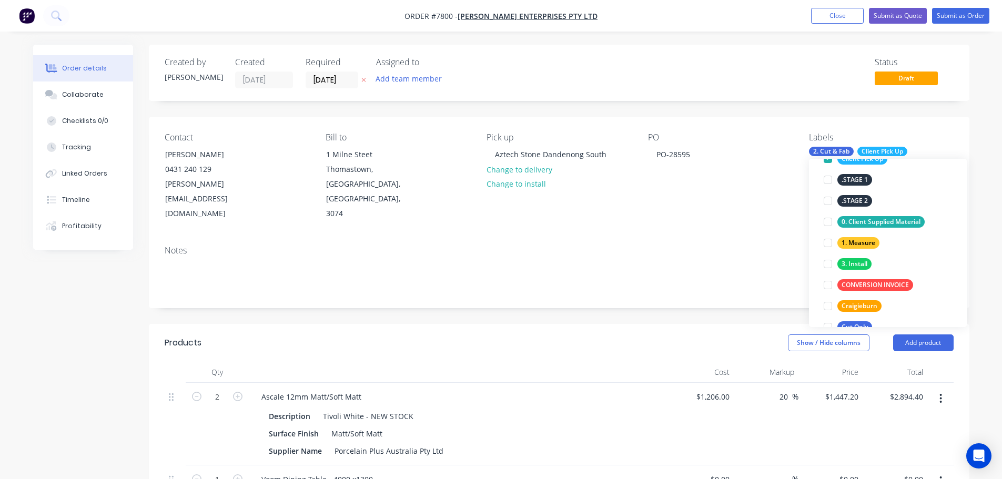
scroll to position [0, 0]
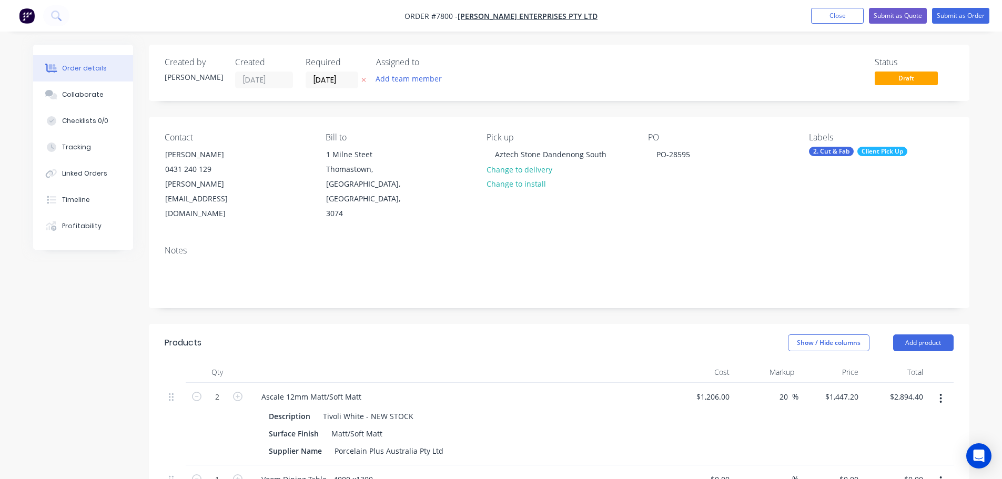
click at [702, 291] on div "Created by Stacey Created 02/10/25 Required 02/10/25 Assigned to Add team membe…" at bounding box center [559, 446] width 820 height 803
click at [327, 75] on input "02/10/25" at bounding box center [332, 80] width 52 height 16
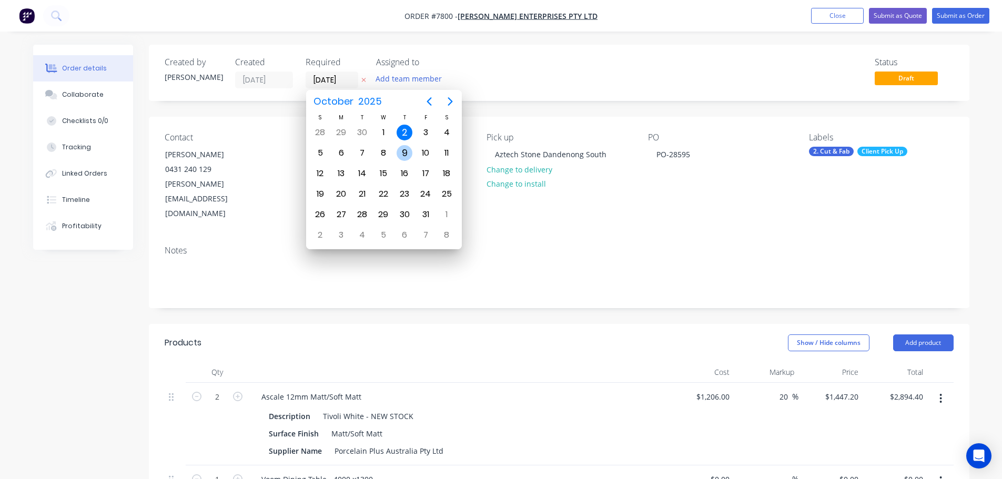
click at [405, 156] on div "9" at bounding box center [405, 153] width 16 height 16
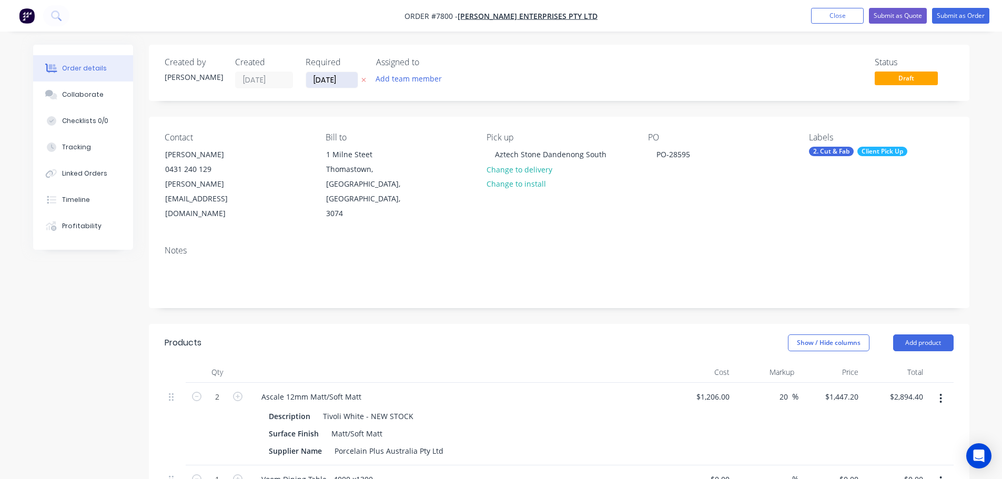
click at [331, 83] on input "09/10/25" at bounding box center [332, 80] width 52 height 16
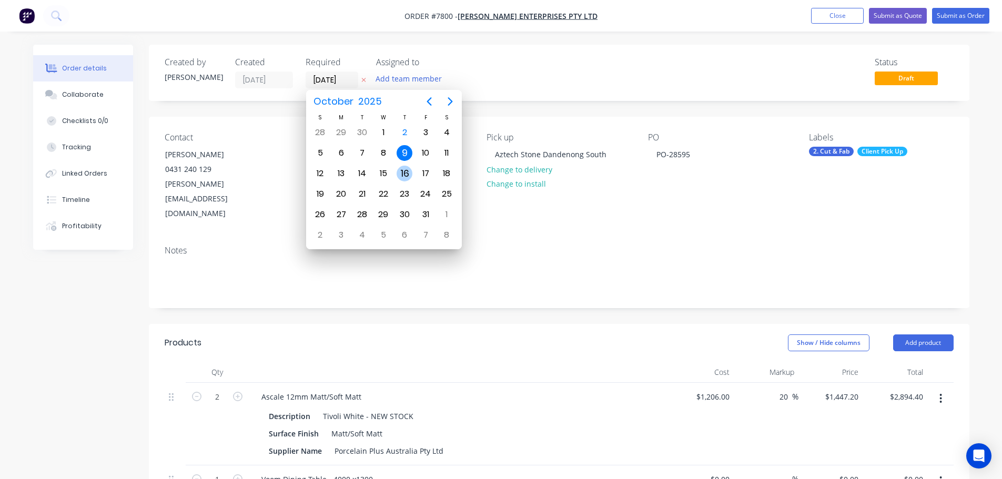
click at [403, 171] on div "16" at bounding box center [405, 174] width 16 height 16
type input "16/10/25"
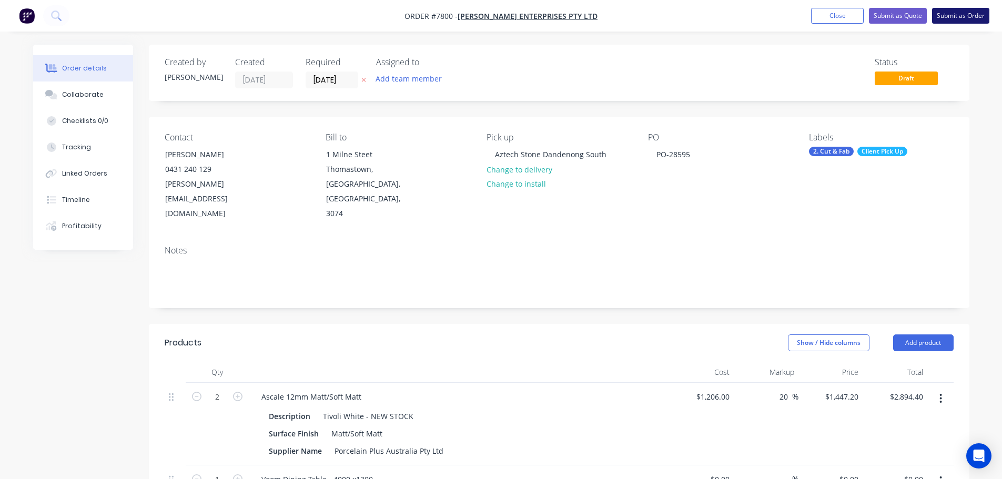
click at [938, 17] on button "Submit as Order" at bounding box center [960, 16] width 57 height 16
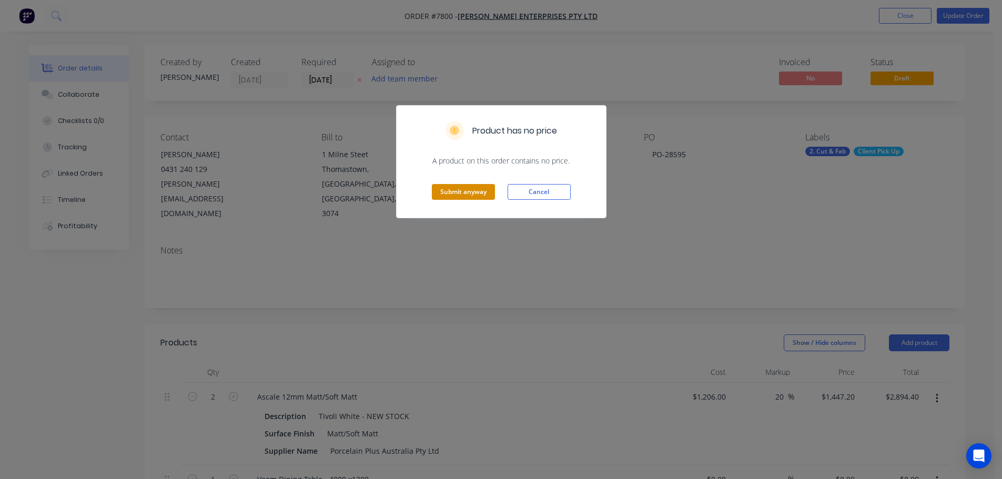
click at [471, 186] on button "Submit anyway" at bounding box center [463, 192] width 63 height 16
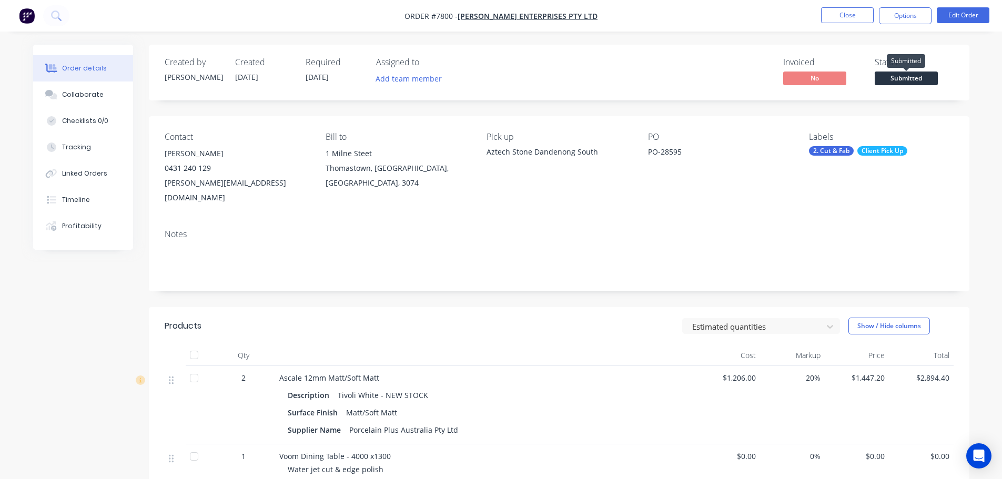
click at [898, 80] on span "Submitted" at bounding box center [906, 78] width 63 height 13
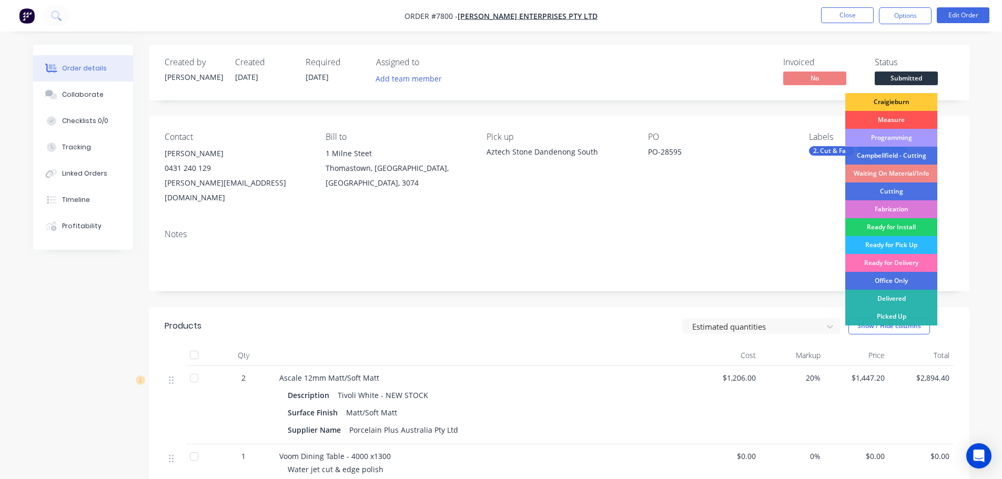
click at [904, 136] on div "Programming" at bounding box center [891, 138] width 92 height 18
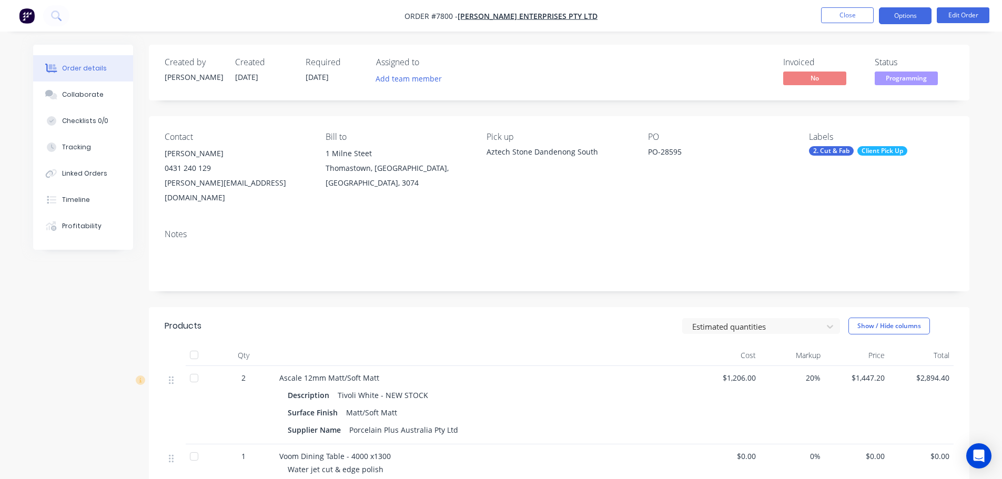
click at [913, 22] on button "Options" at bounding box center [905, 15] width 53 height 17
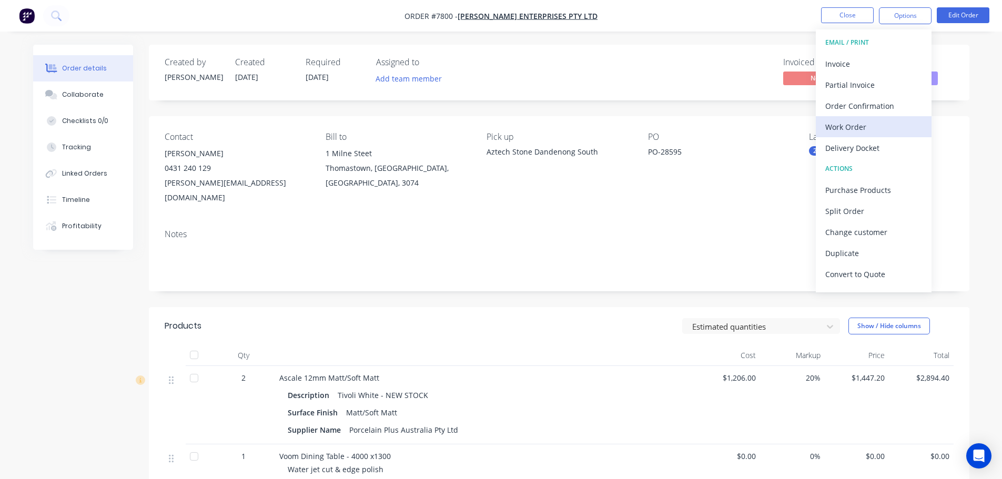
click at [902, 124] on div "Work Order" at bounding box center [873, 126] width 97 height 15
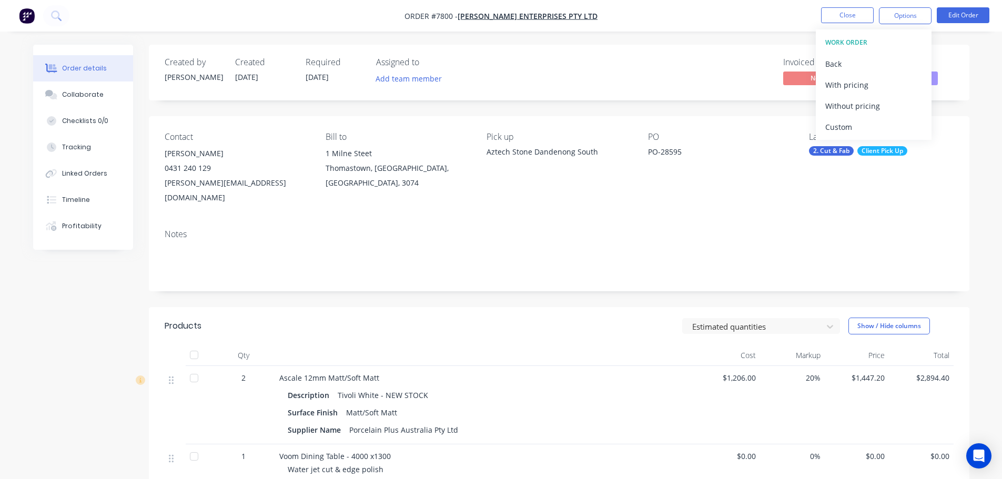
click at [902, 124] on div "Custom" at bounding box center [873, 126] width 97 height 15
click at [903, 98] on div "Without pricing" at bounding box center [873, 105] width 97 height 15
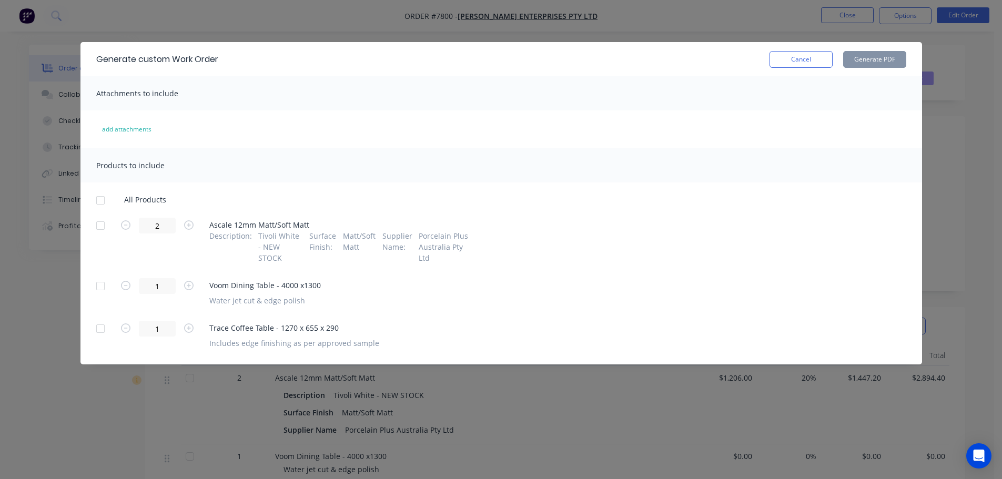
click at [101, 203] on div at bounding box center [100, 200] width 21 height 21
click at [876, 63] on button "Generate PDF" at bounding box center [874, 59] width 63 height 17
click at [806, 59] on button "Cancel" at bounding box center [800, 59] width 63 height 17
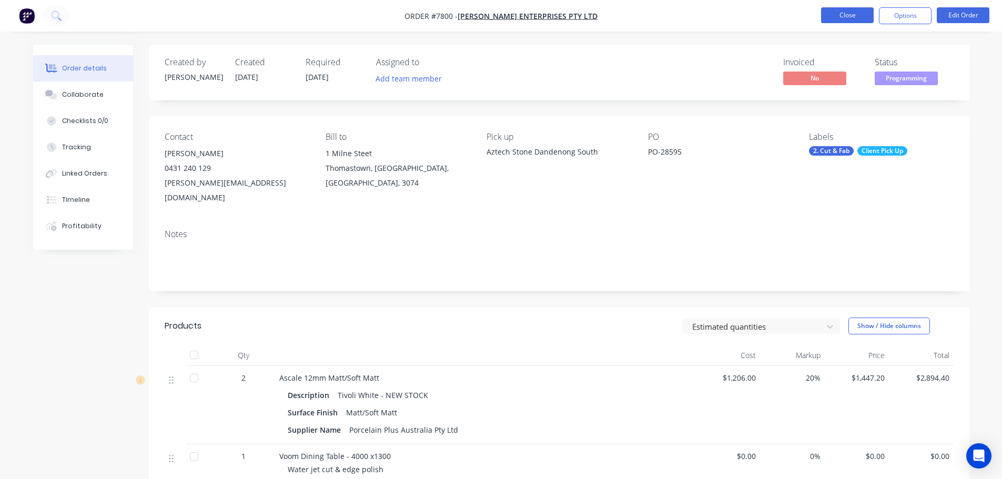
click at [836, 15] on button "Close" at bounding box center [847, 15] width 53 height 16
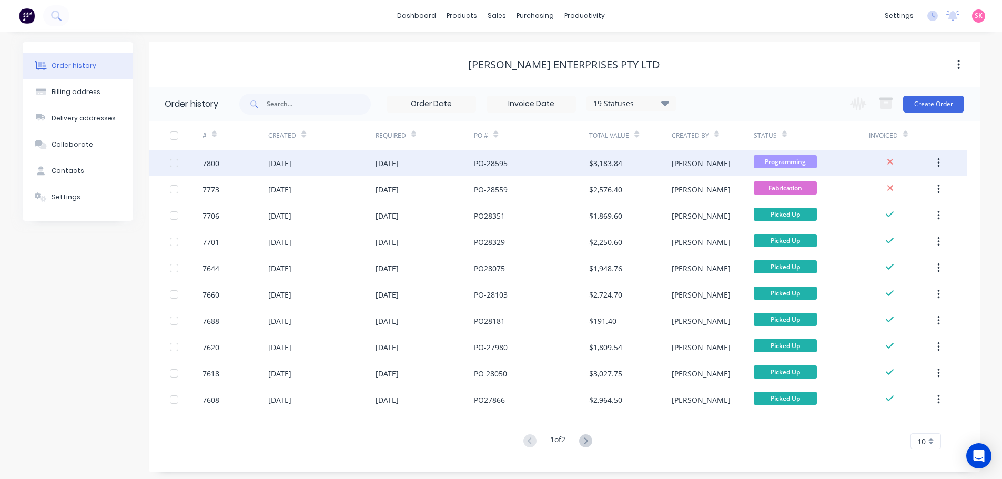
click at [473, 166] on div "16 Oct 2025" at bounding box center [424, 163] width 99 height 26
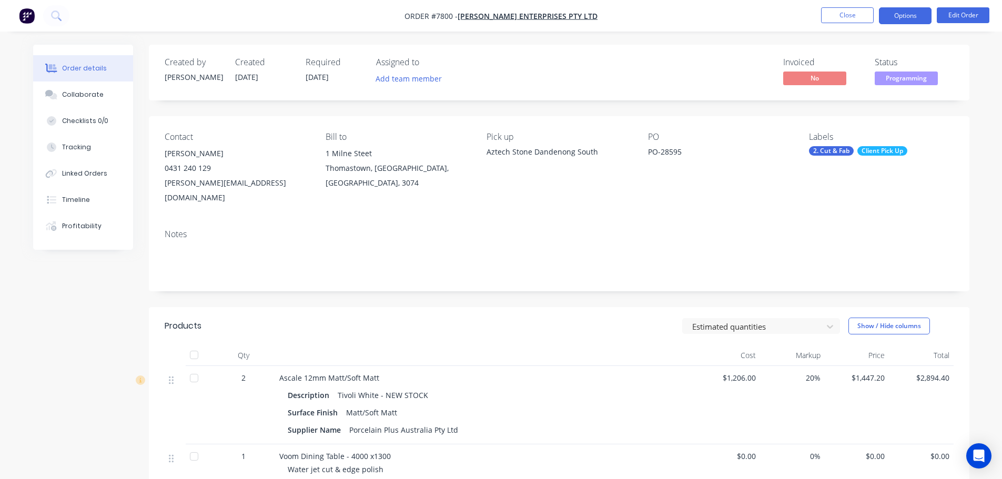
click at [910, 19] on button "Options" at bounding box center [905, 15] width 53 height 17
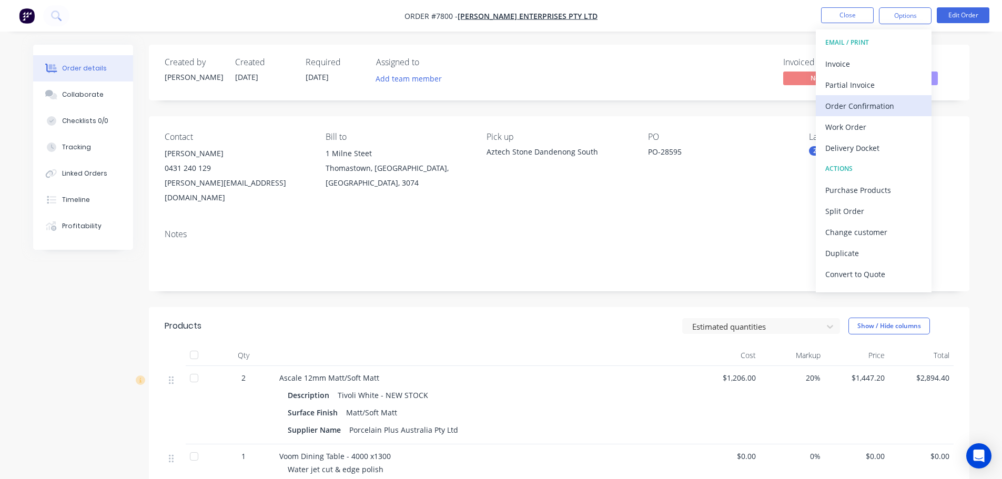
click at [892, 112] on div "Order Confirmation" at bounding box center [873, 105] width 97 height 15
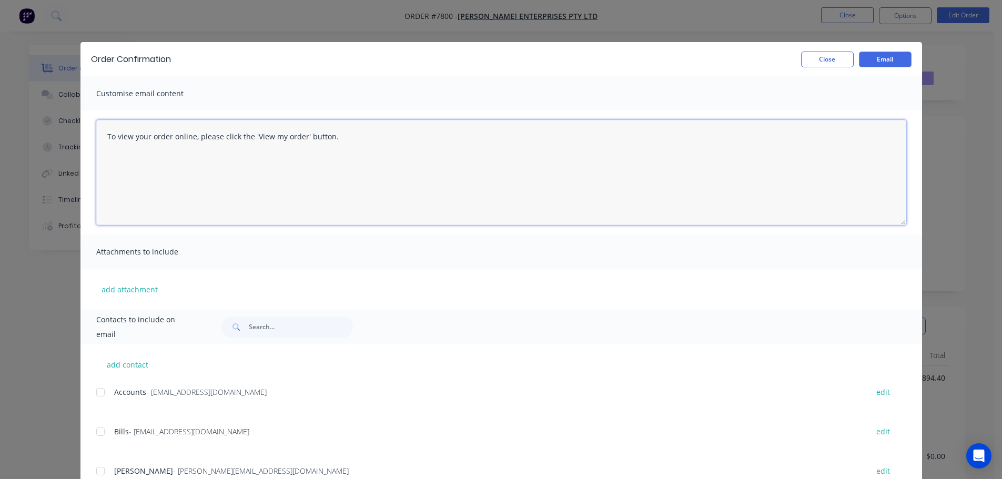
drag, startPoint x: 449, startPoint y: 149, endPoint x: -40, endPoint y: 140, distance: 489.1
click at [0, 140] on html "Order #7800 - Tait Enterprises Pty Ltd Close Options Edit Order Order details C…" at bounding box center [501, 355] width 1002 height 710
type textarea "h"
type textarea "Hi Abdul, Please see order confirmation for PO-28595"
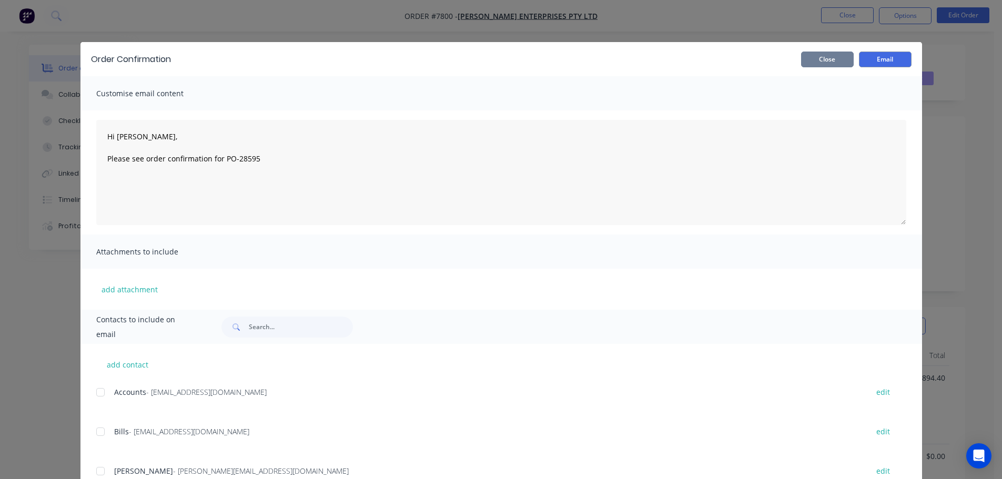
click at [840, 64] on button "Close" at bounding box center [827, 60] width 53 height 16
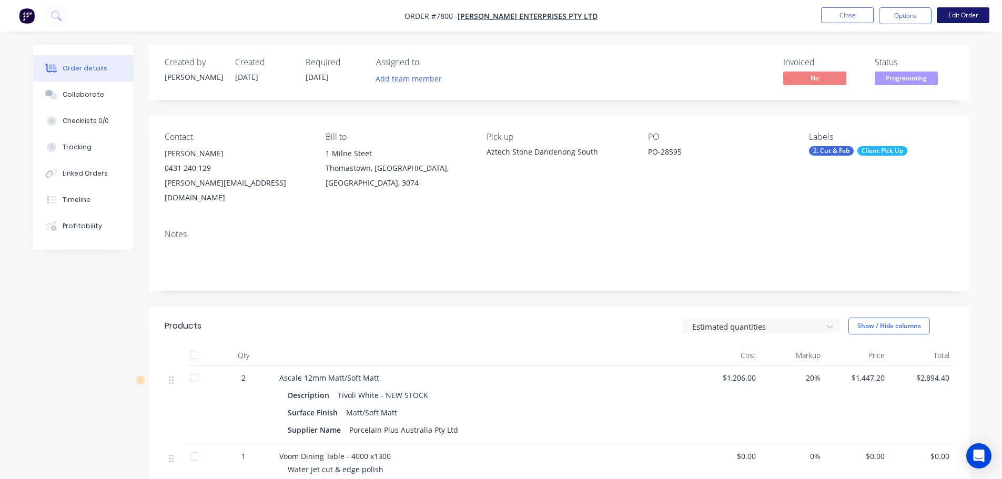
click at [950, 10] on button "Edit Order" at bounding box center [963, 15] width 53 height 16
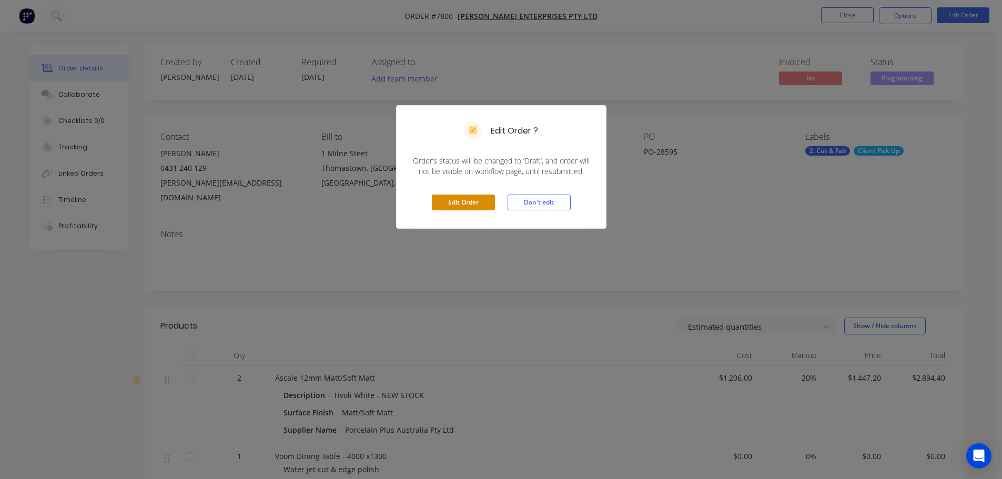
click at [489, 201] on button "Edit Order" at bounding box center [463, 203] width 63 height 16
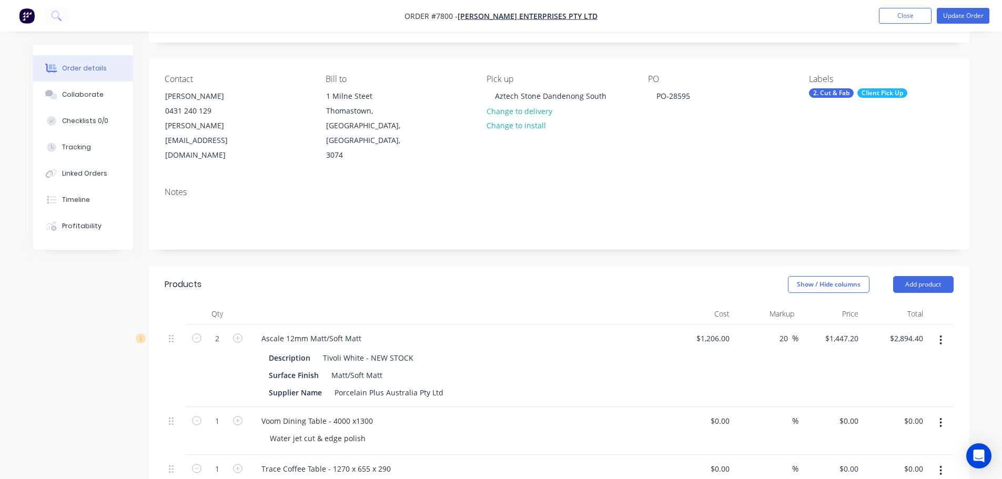
scroll to position [158, 0]
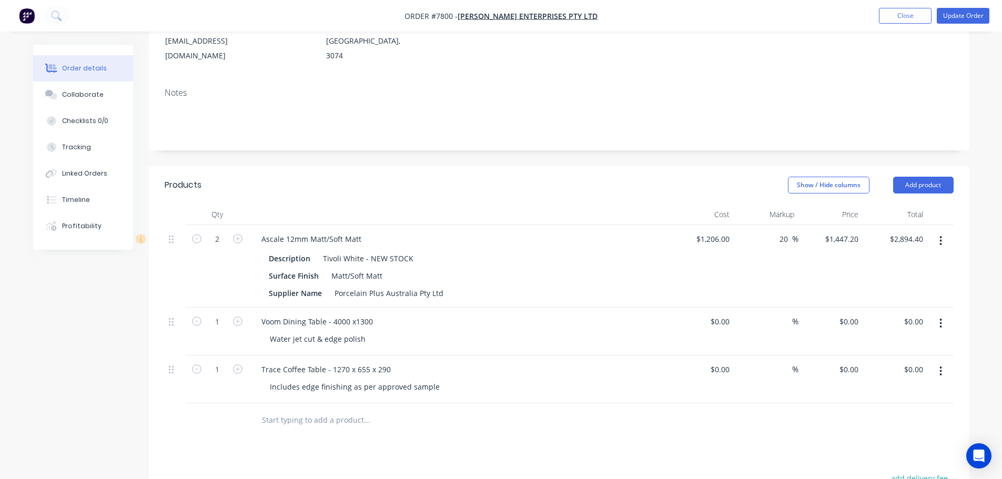
click at [724, 308] on div "$0.00 $0.00" at bounding box center [701, 332] width 65 height 48
click at [724, 314] on input "0" at bounding box center [721, 321] width 24 height 15
type input "$716.00"
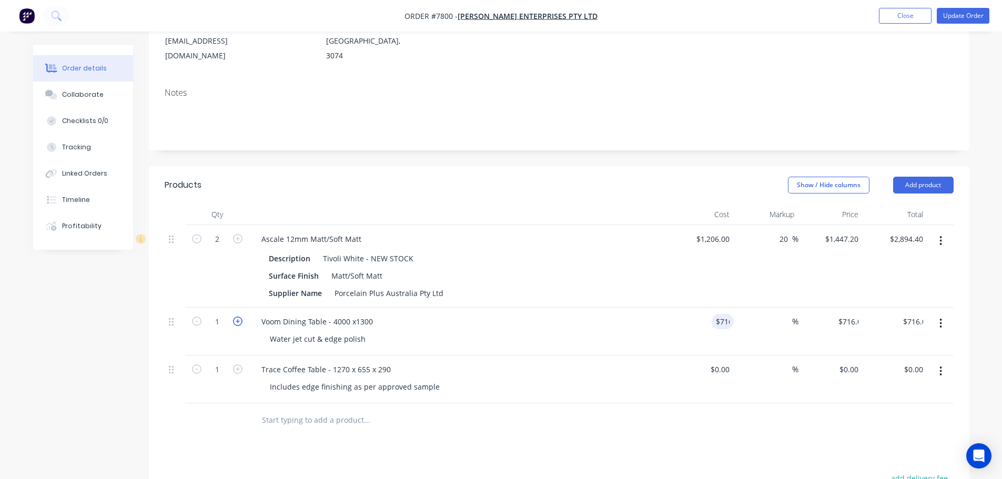
click at [236, 317] on icon "button" at bounding box center [237, 321] width 9 height 9
type input "2"
type input "$1,432.00"
click at [718, 362] on div "0 $0.00" at bounding box center [719, 369] width 28 height 15
type input "$218.40"
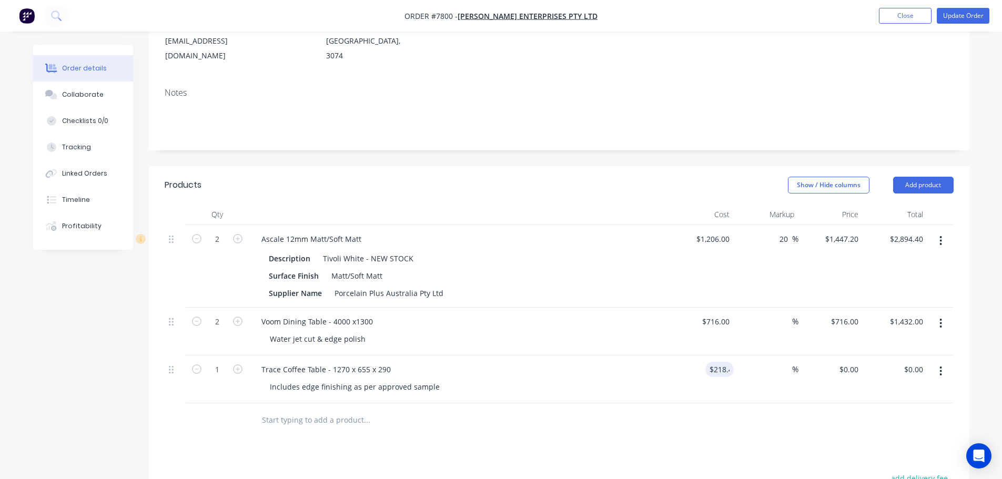
type input "$218.40"
click at [238, 361] on form "1" at bounding box center [217, 369] width 55 height 16
click at [238, 364] on icon "button" at bounding box center [237, 368] width 9 height 9
type input "2"
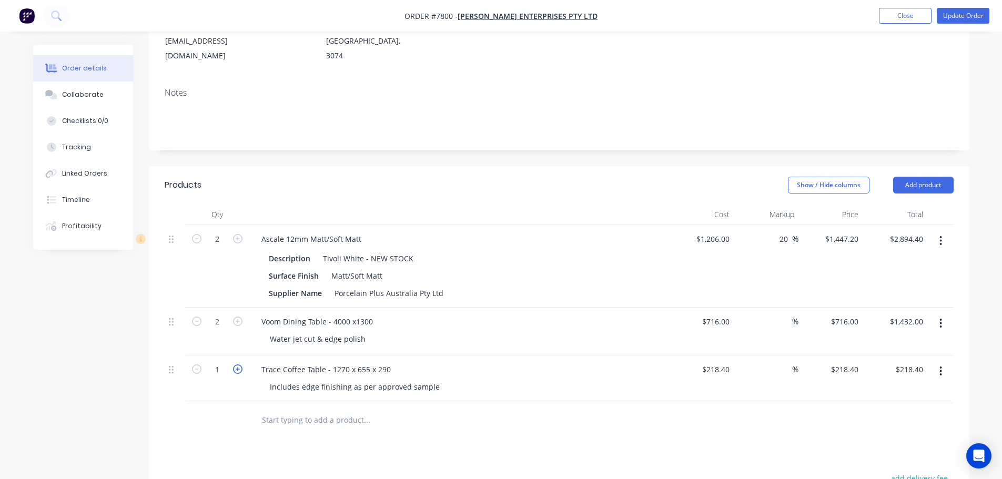
type input "$436.80"
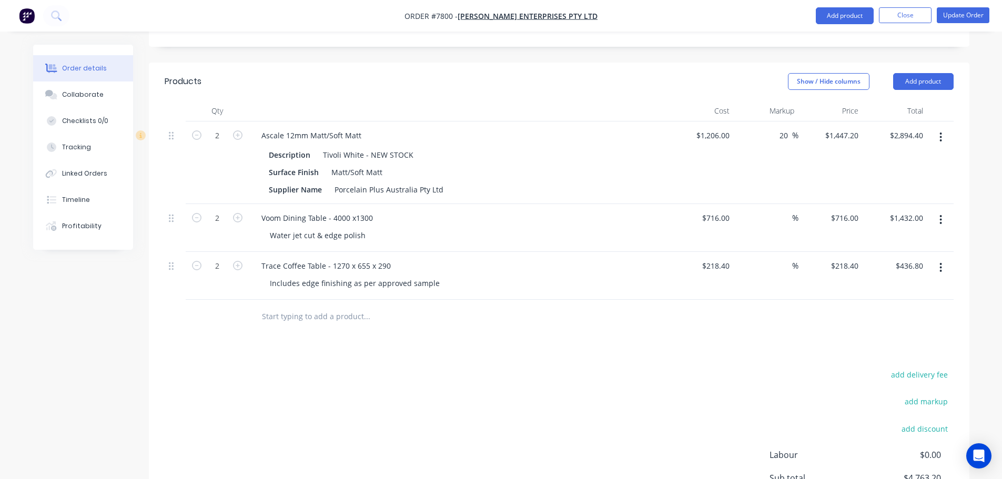
scroll to position [355, 0]
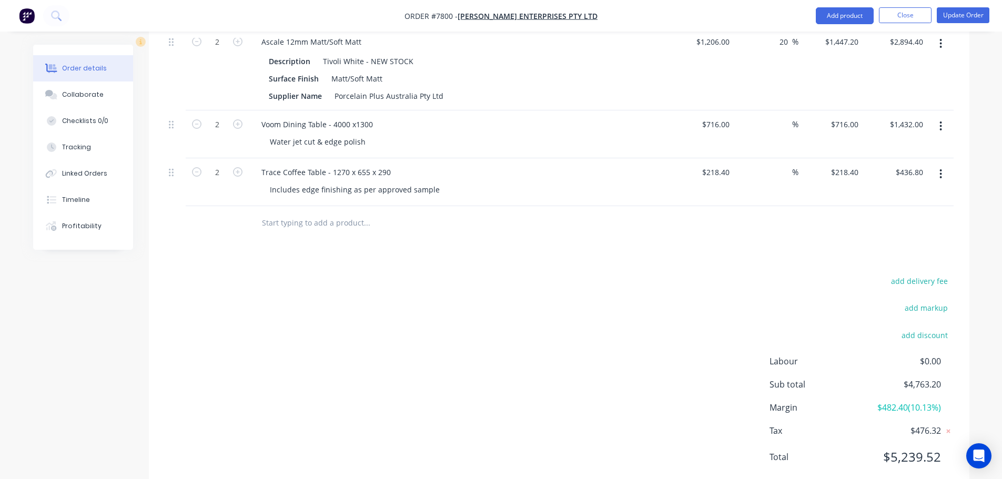
click at [621, 348] on div "add delivery fee add markup add discount Labour $0.00 Sub total $4,763.20 Margi…" at bounding box center [559, 375] width 789 height 203
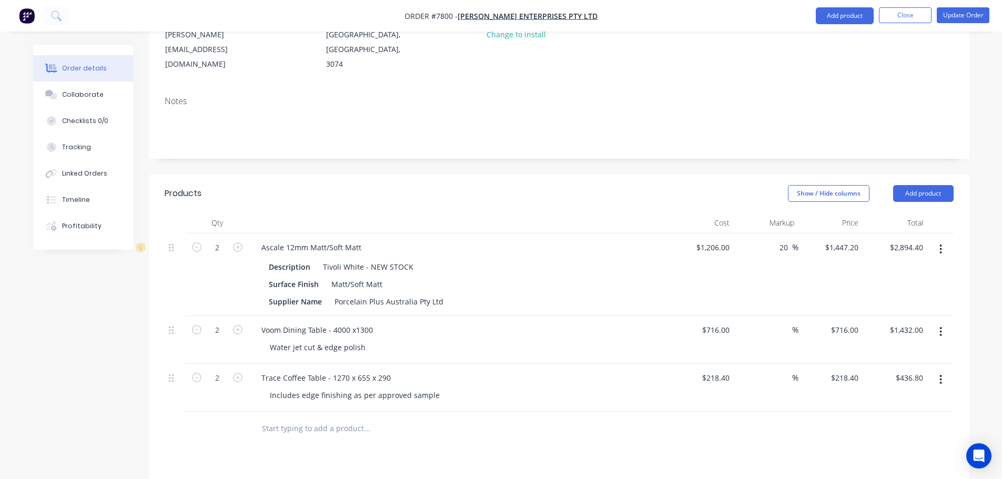
scroll to position [145, 0]
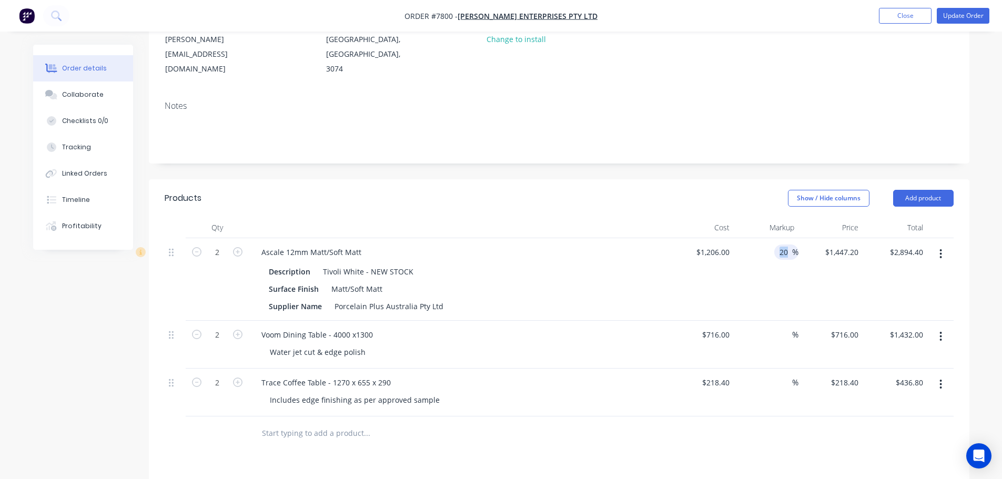
click at [789, 245] on div "20 20 %" at bounding box center [786, 252] width 24 height 15
drag, startPoint x: 789, startPoint y: 227, endPoint x: 729, endPoint y: 233, distance: 60.3
click at [729, 238] on div "2 Ascale 12mm Matt/Soft Matt Description Tivoli White - NEW STOCK Surface Finis…" at bounding box center [559, 279] width 789 height 83
type input "0"
type input "$1,206.00"
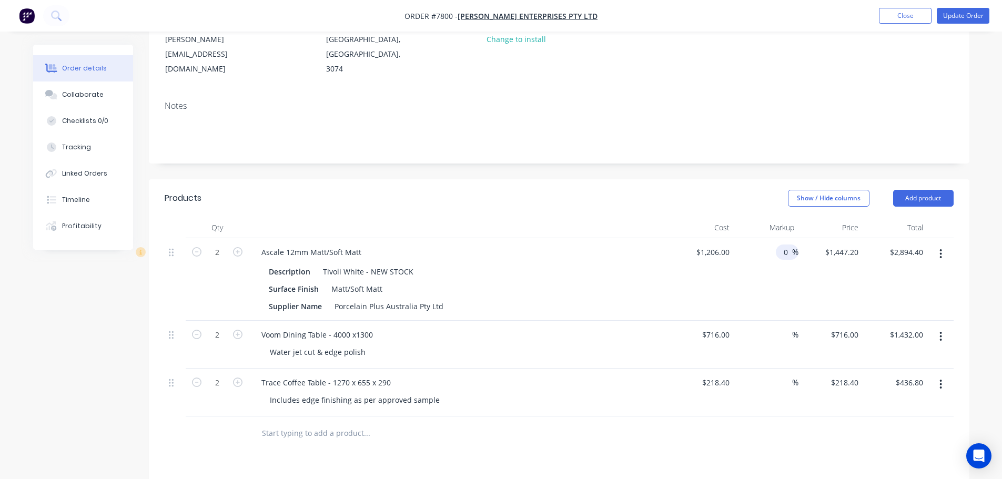
type input "$2,412.00"
click at [649, 182] on header "Products Show / Hide columns Add product" at bounding box center [559, 198] width 820 height 38
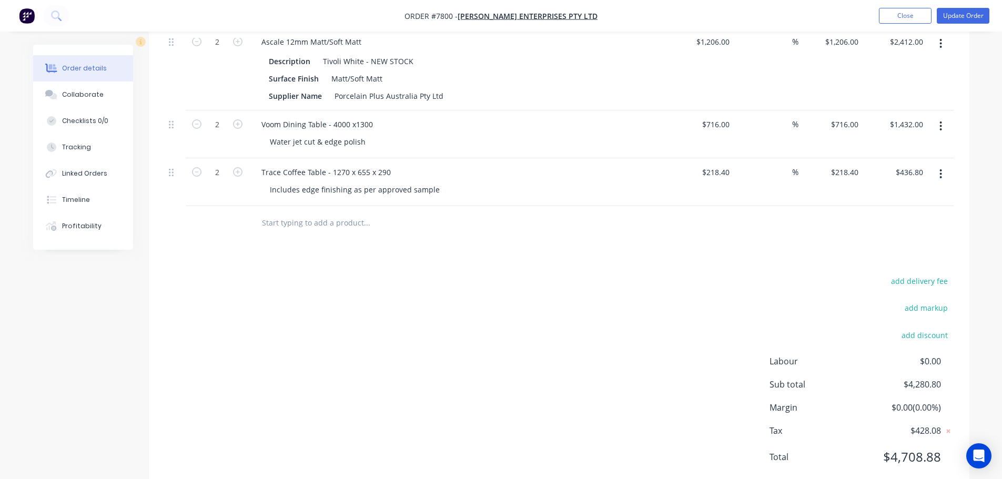
scroll to position [0, 0]
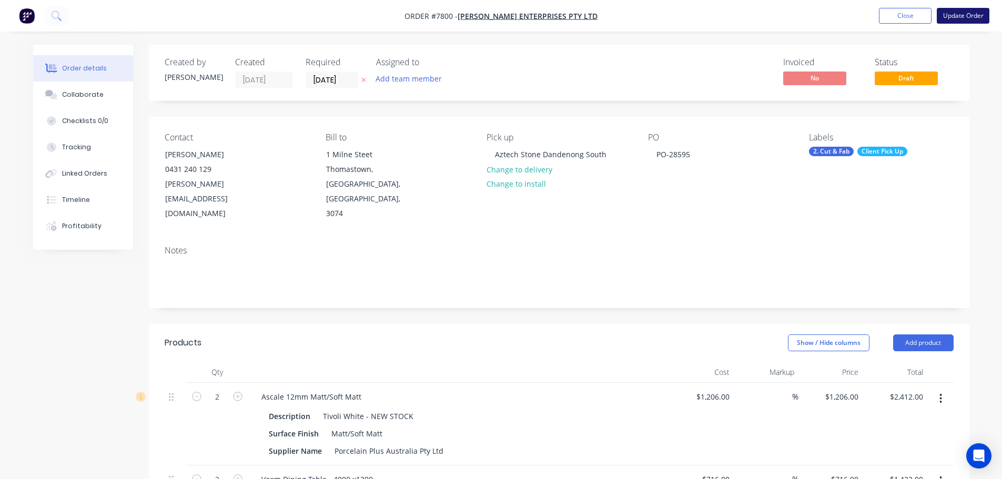
click at [950, 19] on button "Update Order" at bounding box center [963, 16] width 53 height 16
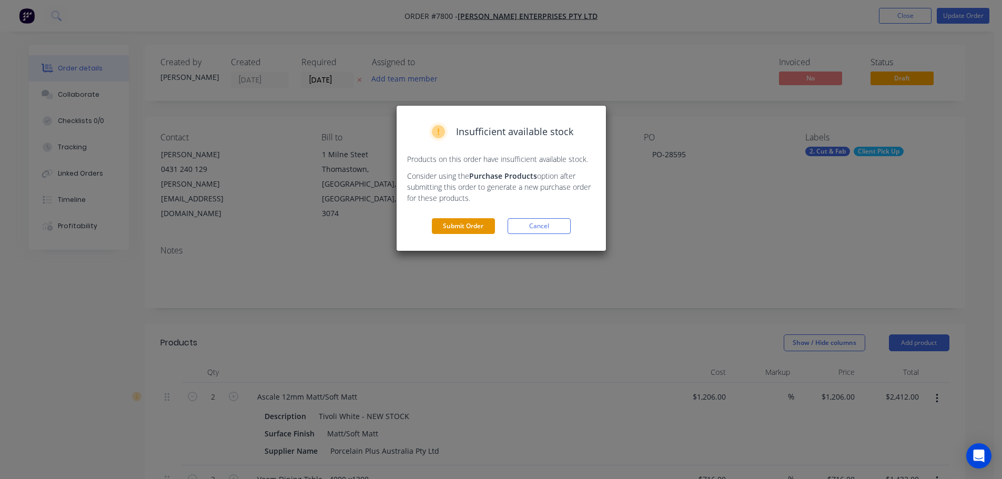
click at [495, 229] on div "Submit Order Cancel" at bounding box center [501, 226] width 188 height 16
click at [479, 227] on button "Submit Order" at bounding box center [463, 226] width 63 height 16
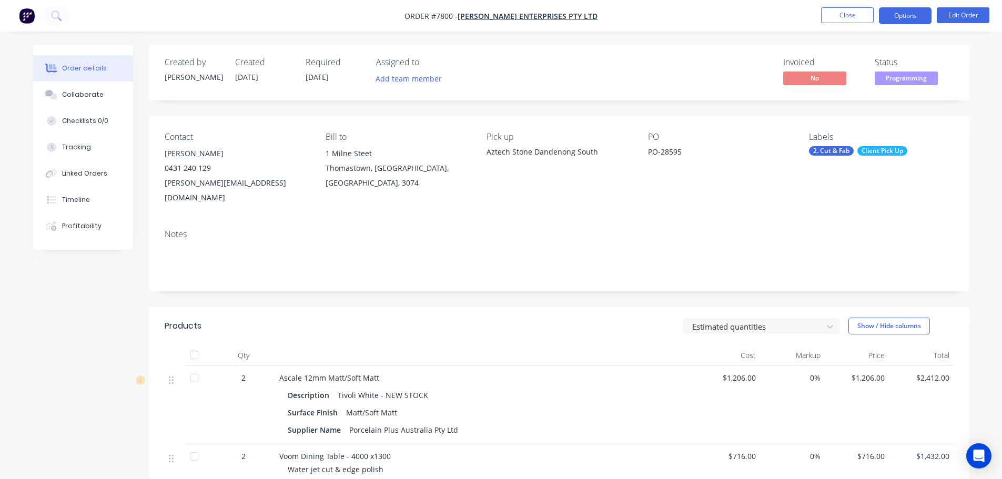
click at [915, 16] on button "Options" at bounding box center [905, 15] width 53 height 17
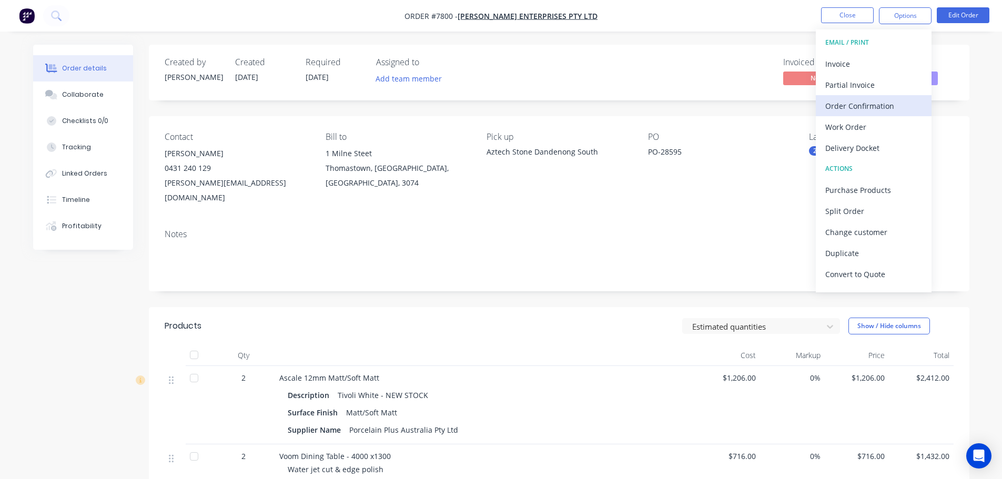
click at [882, 107] on div "Order Confirmation" at bounding box center [873, 105] width 97 height 15
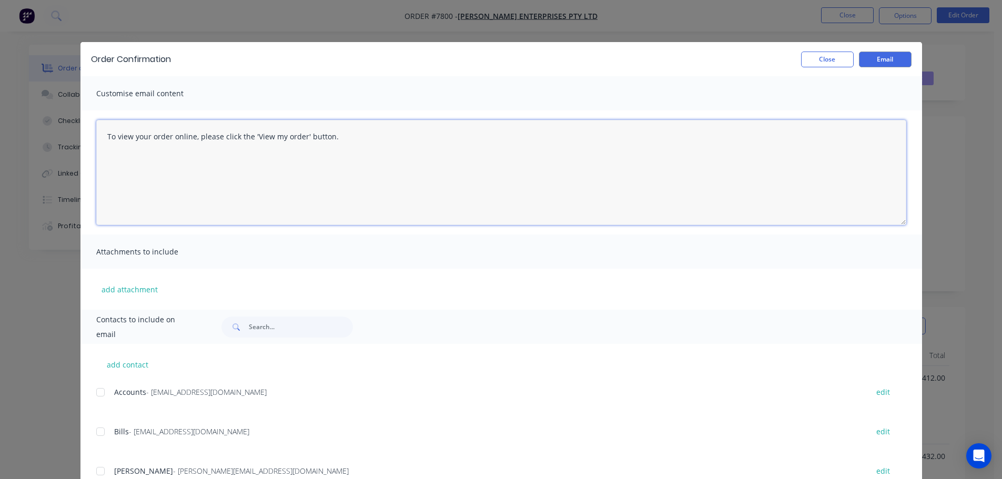
drag, startPoint x: 309, startPoint y: 168, endPoint x: 381, endPoint y: 135, distance: 79.3
click at [310, 167] on textarea "To view your order online, please click the 'View my order' button." at bounding box center [501, 172] width 810 height 105
drag, startPoint x: 380, startPoint y: 135, endPoint x: -125, endPoint y: 135, distance: 505.4
click at [0, 135] on html "Order #7800 - Tait Enterprises Pty Ltd Close Options Edit Order Order details C…" at bounding box center [501, 355] width 1002 height 710
type textarea "h"
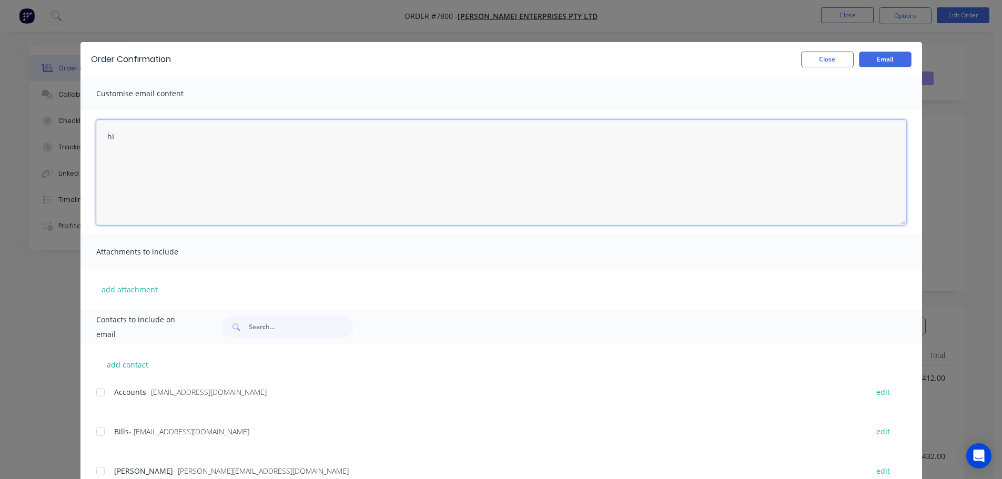
type textarea "h"
type textarea "Hi Abdul, Please see order confirmation for PO-28595."
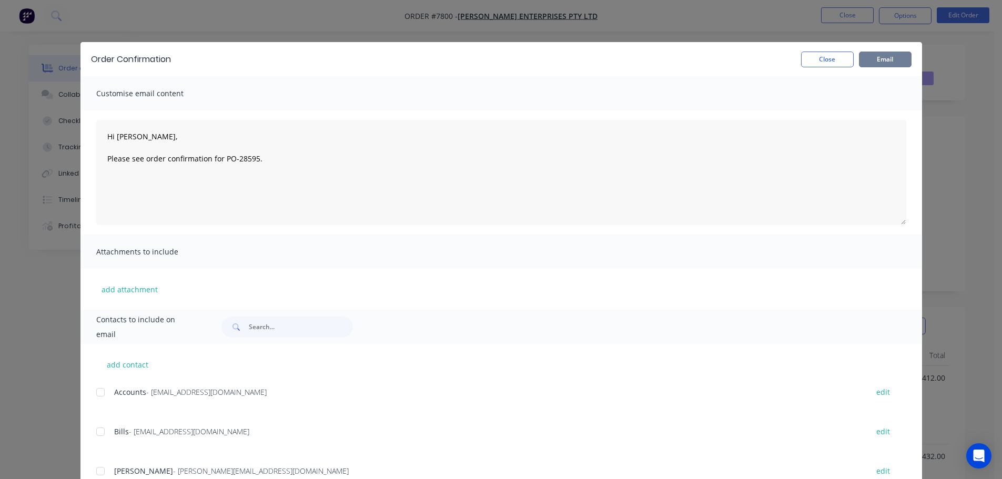
click at [882, 60] on button "Email" at bounding box center [885, 60] width 53 height 16
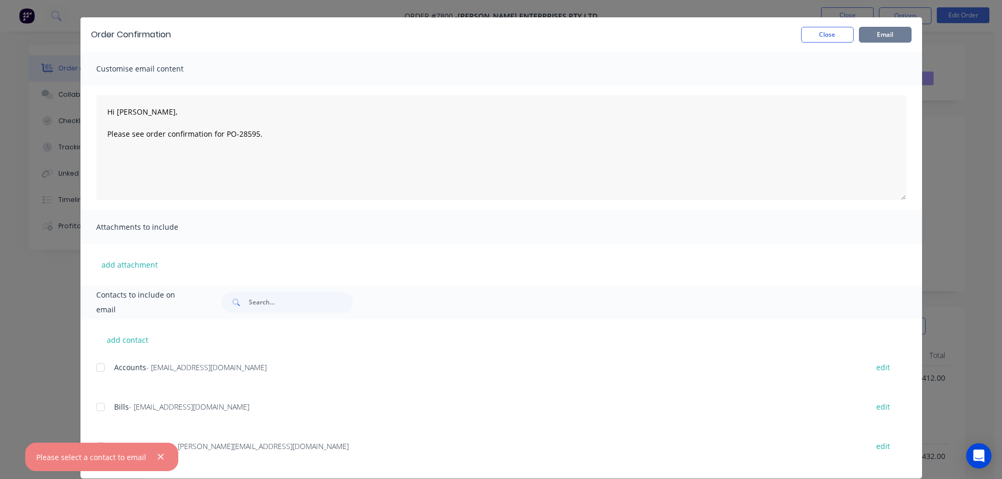
scroll to position [39, 0]
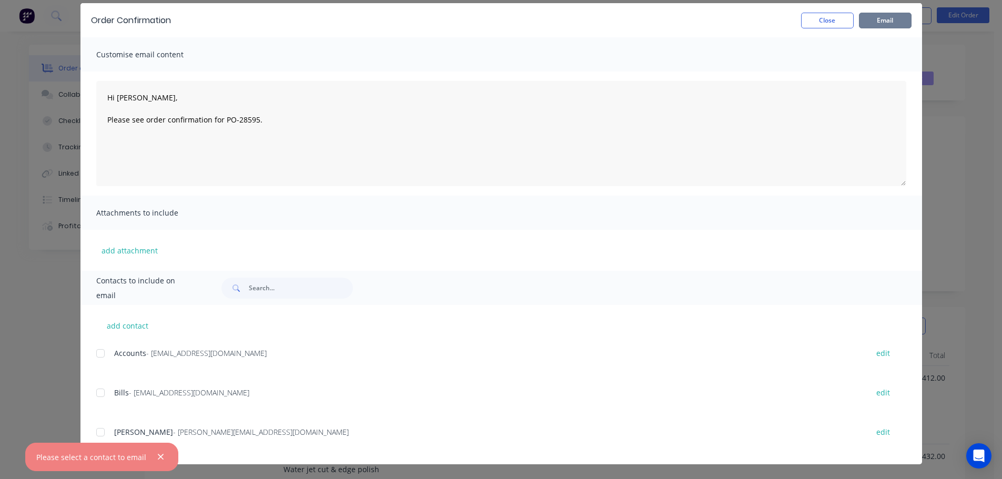
click at [95, 431] on div at bounding box center [100, 432] width 21 height 21
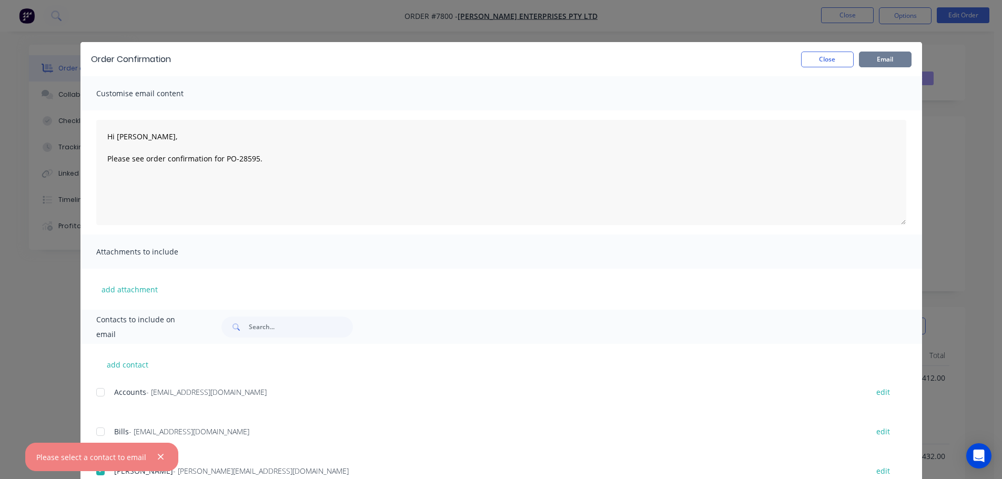
click at [883, 59] on button "Email" at bounding box center [885, 60] width 53 height 16
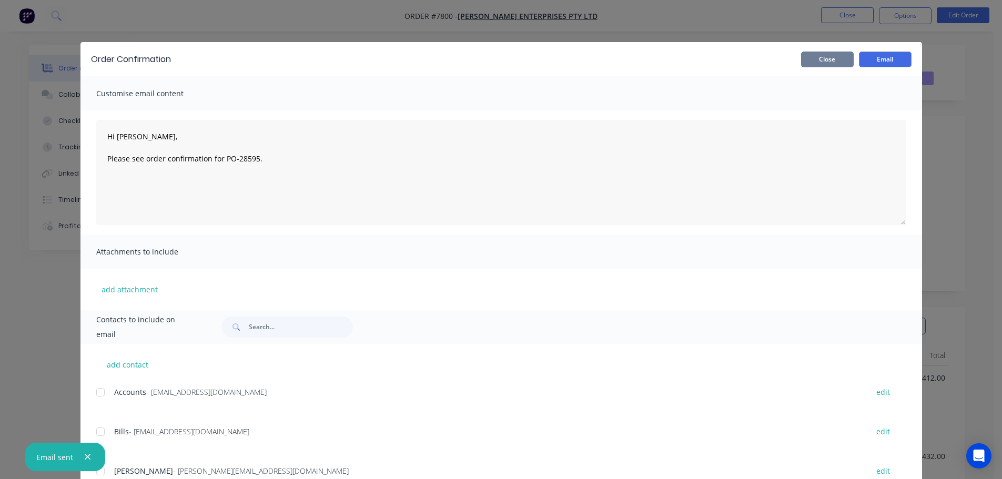
drag, startPoint x: 822, startPoint y: 62, endPoint x: 829, endPoint y: 47, distance: 16.2
click at [822, 61] on button "Close" at bounding box center [827, 60] width 53 height 16
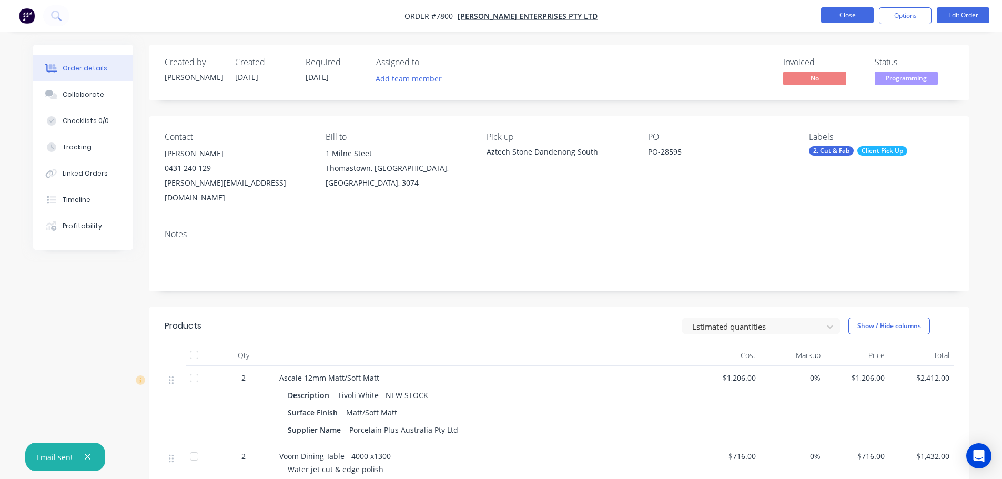
click at [836, 16] on button "Close" at bounding box center [847, 15] width 53 height 16
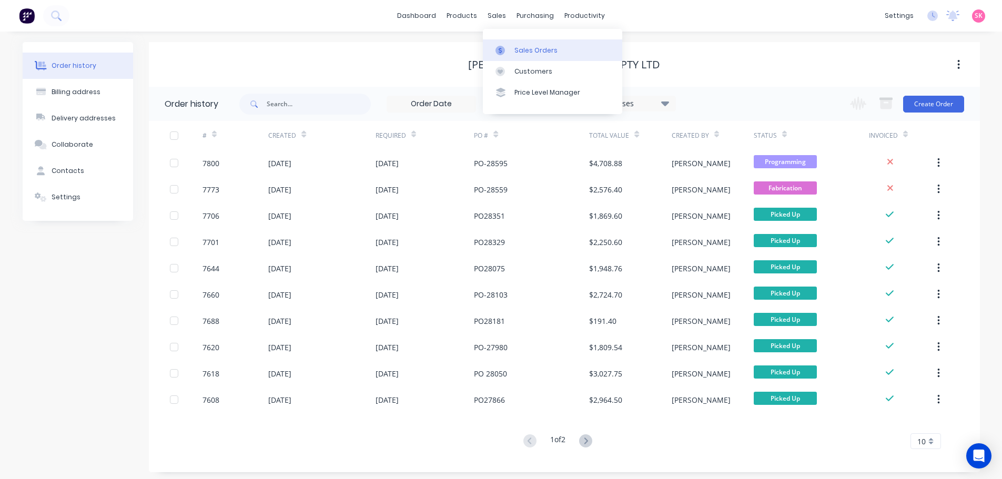
click at [520, 59] on link "Sales Orders" at bounding box center [552, 49] width 139 height 21
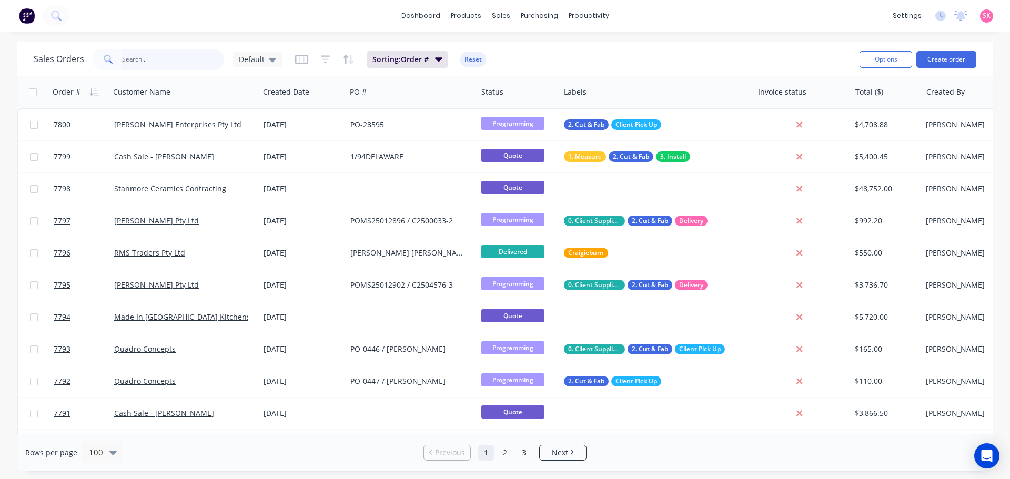
click at [159, 63] on input "text" at bounding box center [173, 59] width 103 height 21
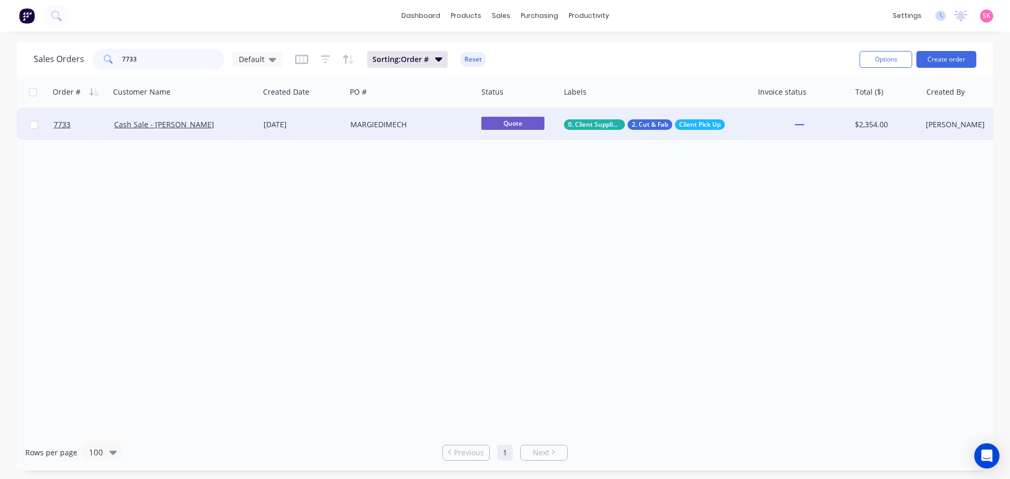
type input "7733"
click at [433, 117] on div "MARGIEDIMECH" at bounding box center [411, 125] width 131 height 32
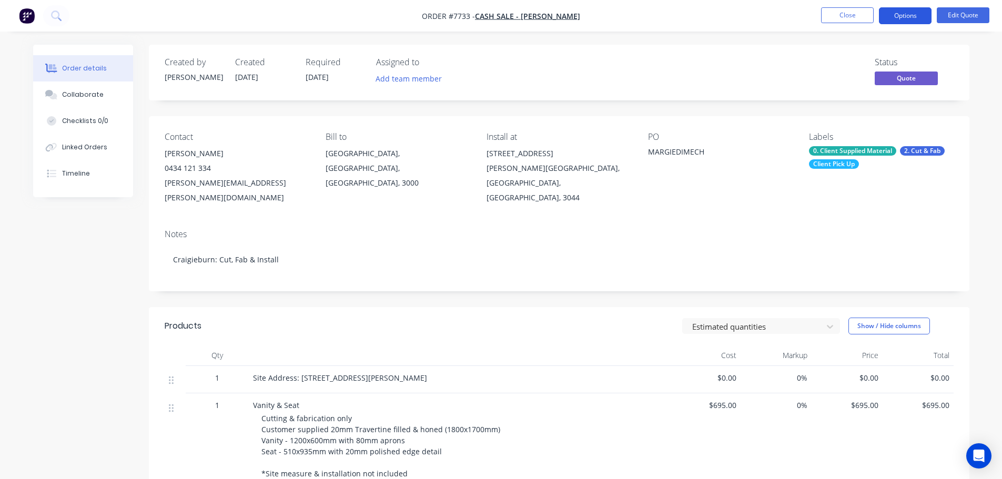
click at [905, 13] on button "Options" at bounding box center [905, 15] width 53 height 17
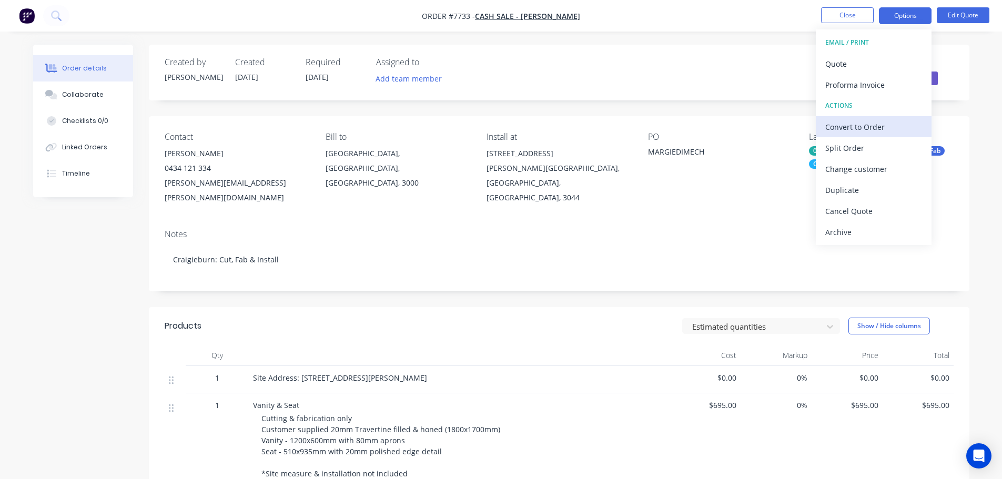
click at [884, 121] on div "Convert to Order" at bounding box center [873, 126] width 97 height 15
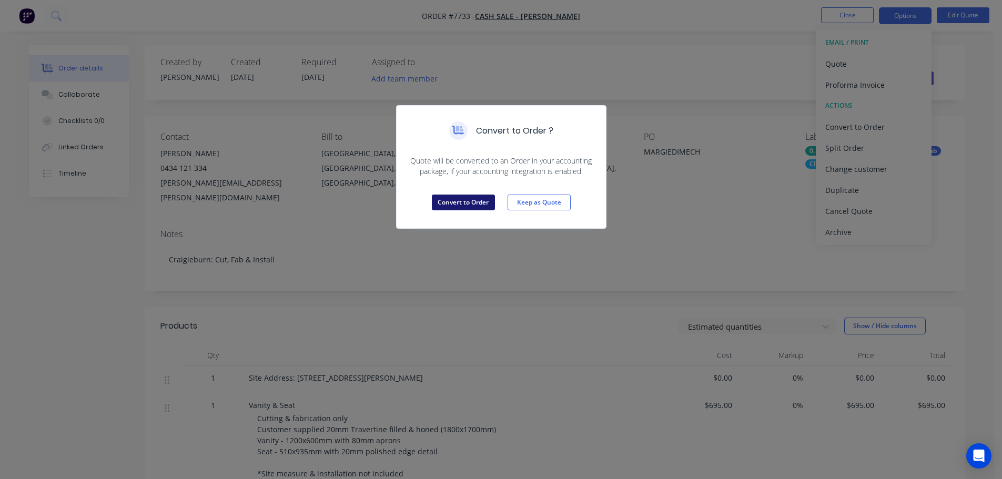
click at [489, 199] on button "Convert to Order" at bounding box center [463, 203] width 63 height 16
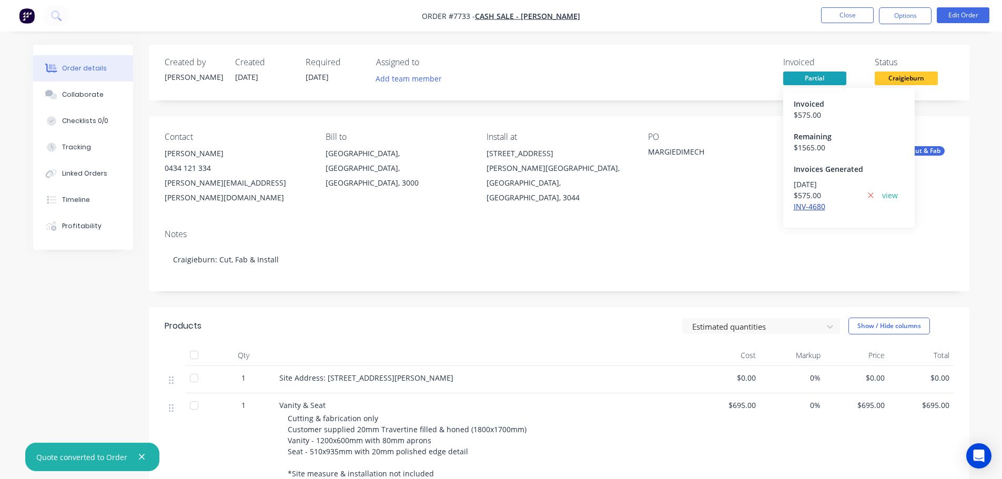
click at [811, 202] on link "INV-4680" at bounding box center [810, 206] width 32 height 10
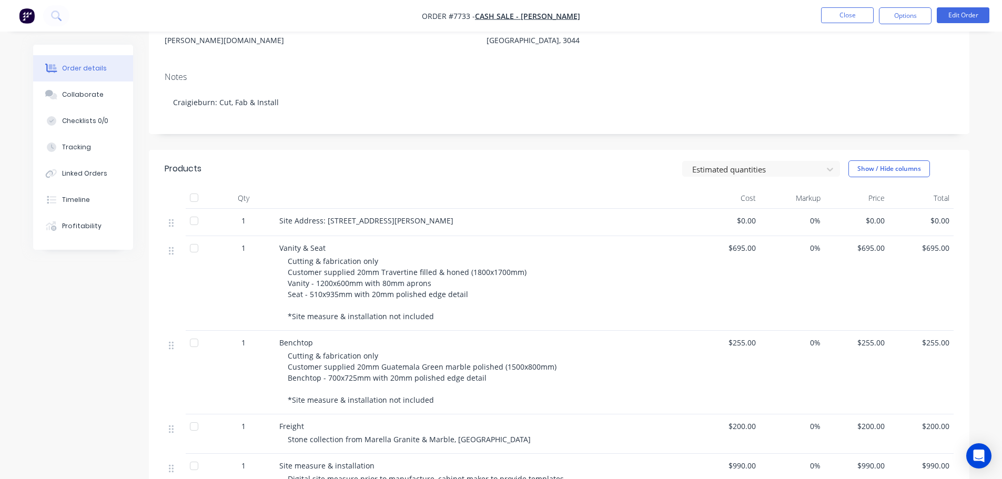
scroll to position [158, 0]
click at [783, 162] on div at bounding box center [754, 168] width 126 height 13
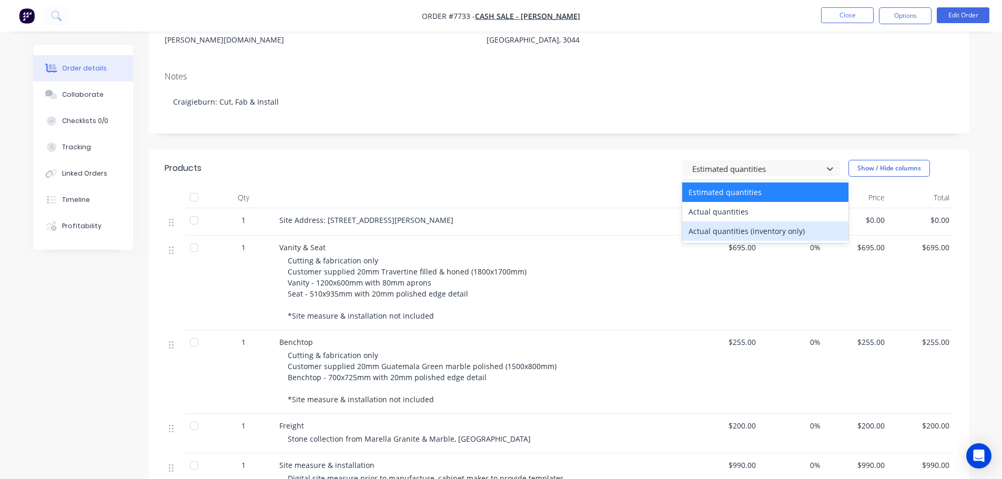
click at [564, 160] on div "3 results available. Use Up and Down to choose options, press Enter to select t…" at bounding box center [642, 168] width 621 height 17
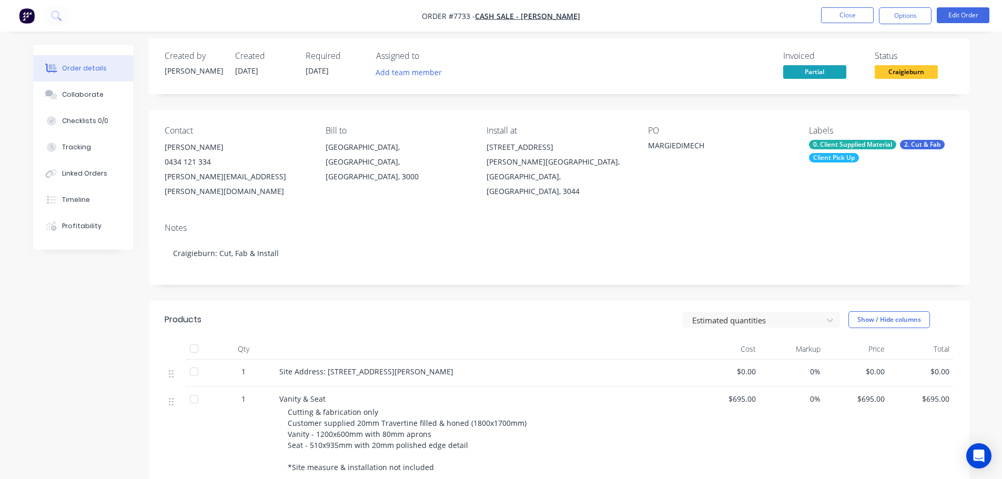
scroll to position [0, 0]
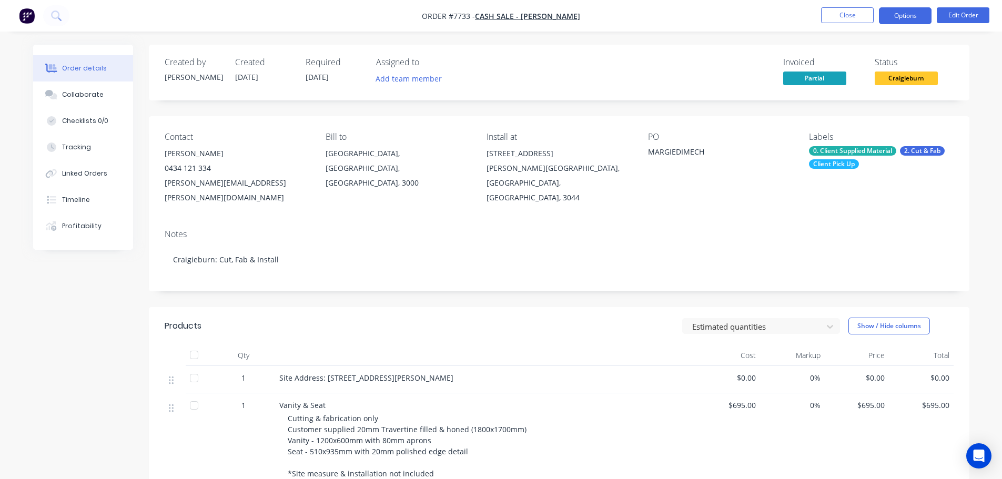
click at [889, 23] on button "Options" at bounding box center [905, 15] width 53 height 17
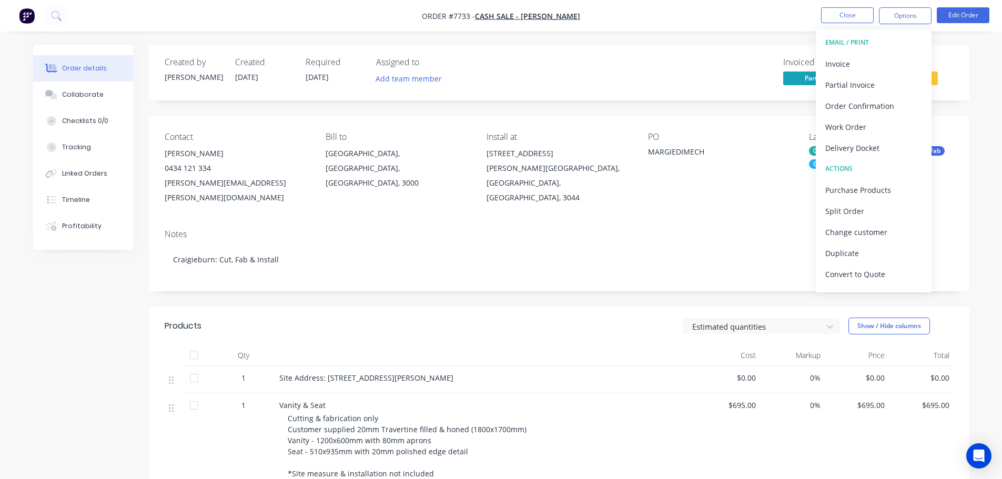
click at [667, 74] on div "Invoiced Partial Status Craigieburn" at bounding box center [717, 72] width 472 height 31
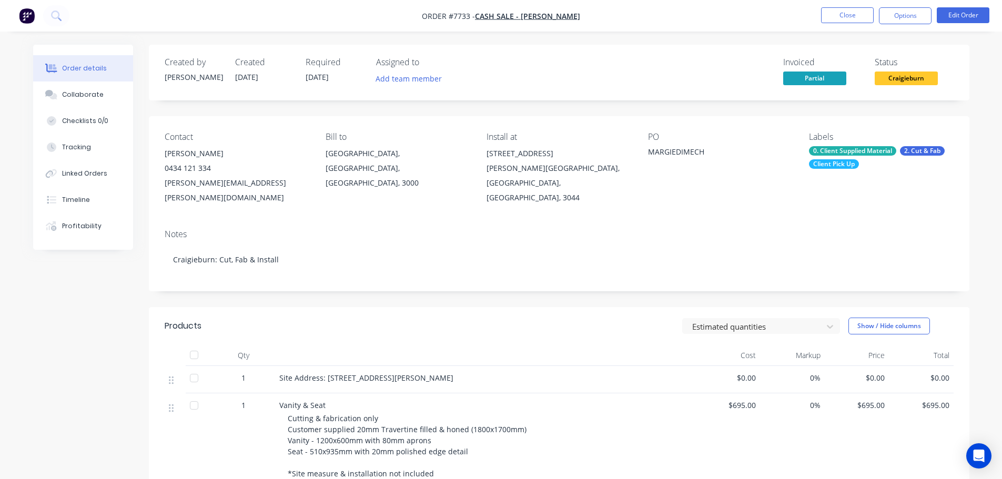
click at [917, 5] on nav "Order #7733 - Cash Sale - Margie Dimech Close Options Edit Order" at bounding box center [501, 16] width 1002 height 32
click at [917, 15] on button "Options" at bounding box center [905, 15] width 53 height 17
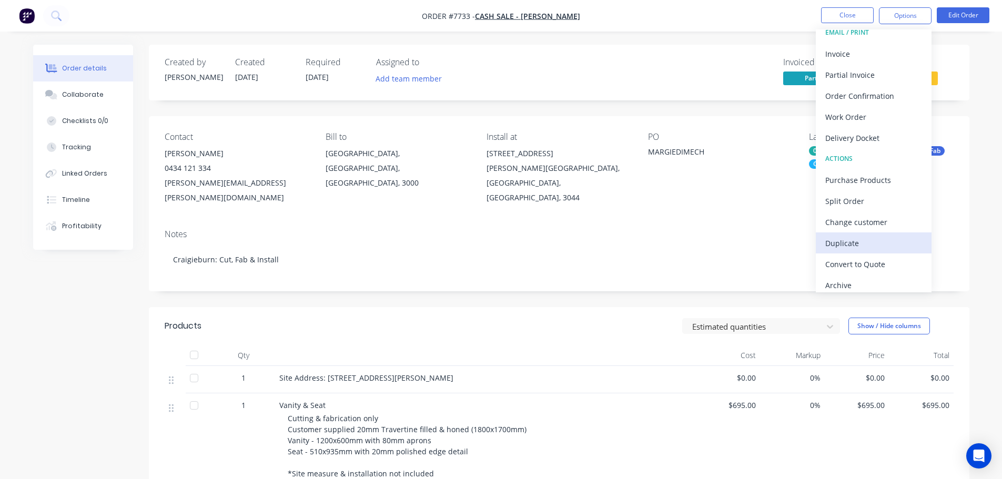
scroll to position [16, 0]
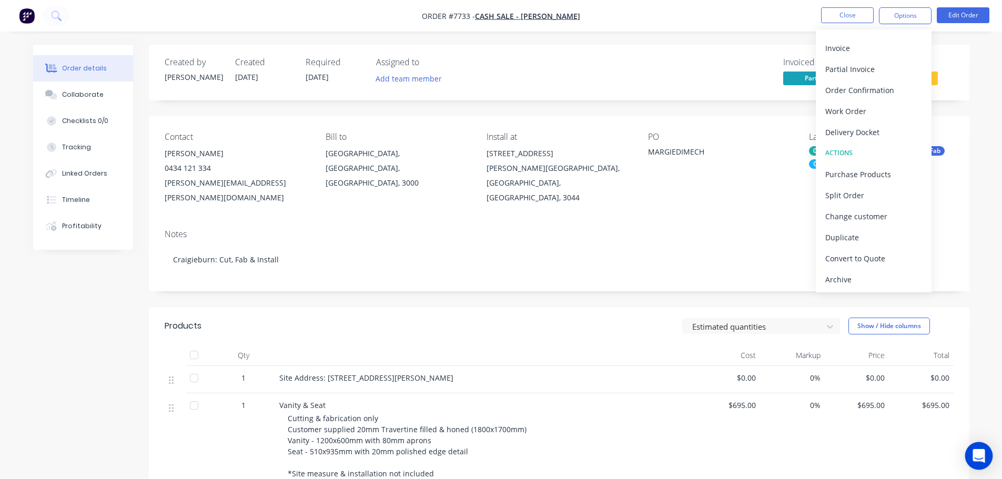
click at [977, 450] on icon "Open Intercom Messenger" at bounding box center [979, 456] width 14 height 14
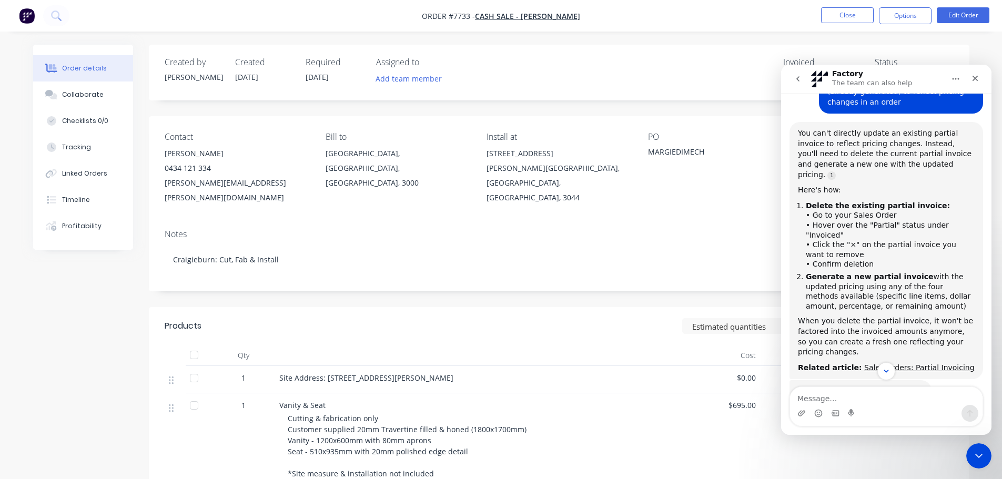
scroll to position [164, 0]
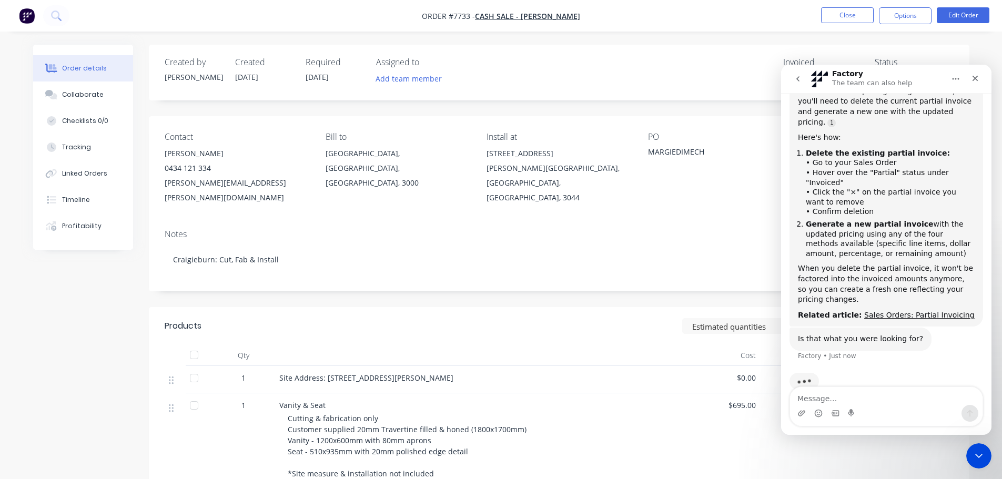
click at [665, 88] on div "Created by Warrick Created 02/10/25 Required 30/11/25 Assigned to Add team memb…" at bounding box center [559, 73] width 820 height 56
click at [952, 74] on button "Home" at bounding box center [956, 79] width 20 height 20
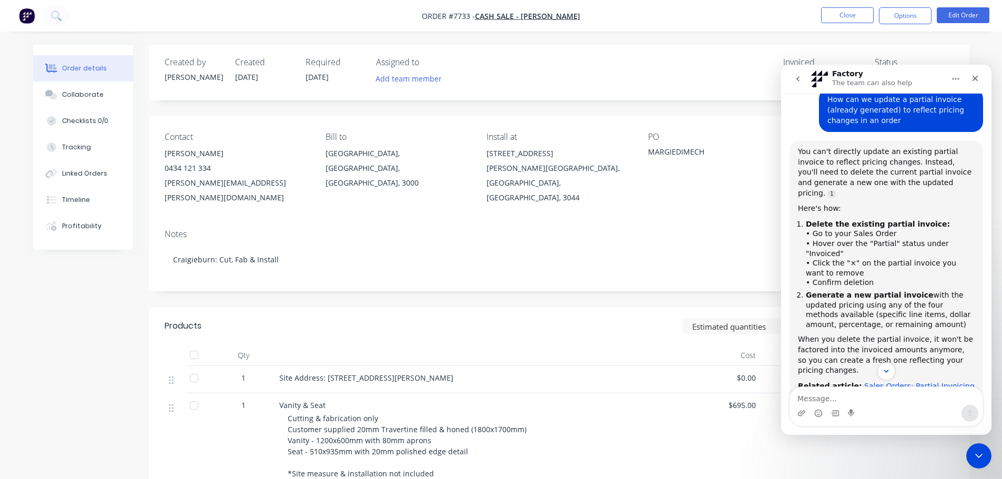
scroll to position [111, 0]
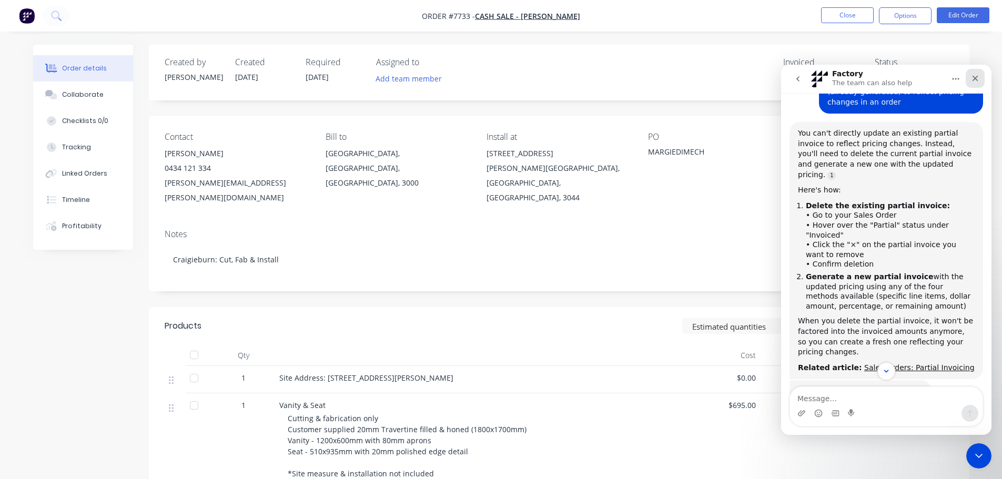
click at [980, 79] on div "Close" at bounding box center [975, 78] width 19 height 19
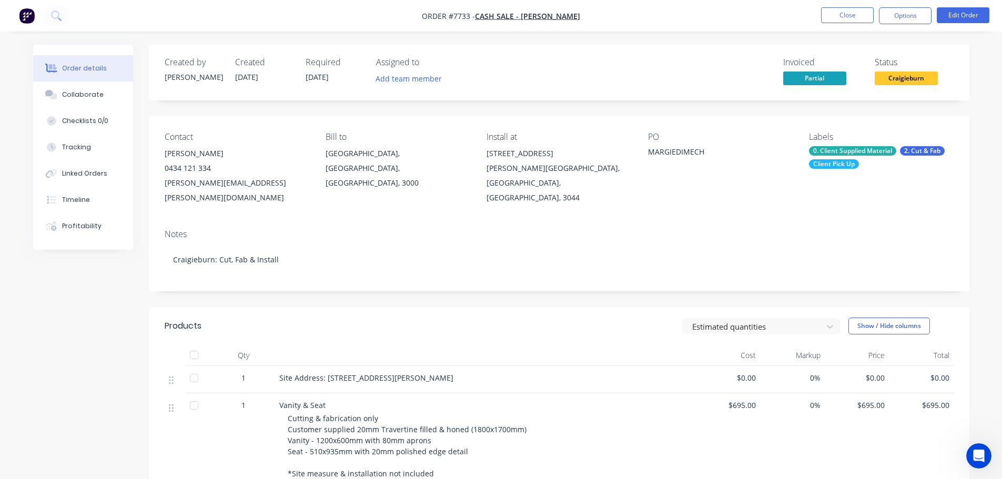
scroll to position [164, 0]
drag, startPoint x: 979, startPoint y: 460, endPoint x: 973, endPoint y: 457, distance: 6.4
click at [979, 460] on icon "Open Intercom Messenger" at bounding box center [977, 454] width 17 height 17
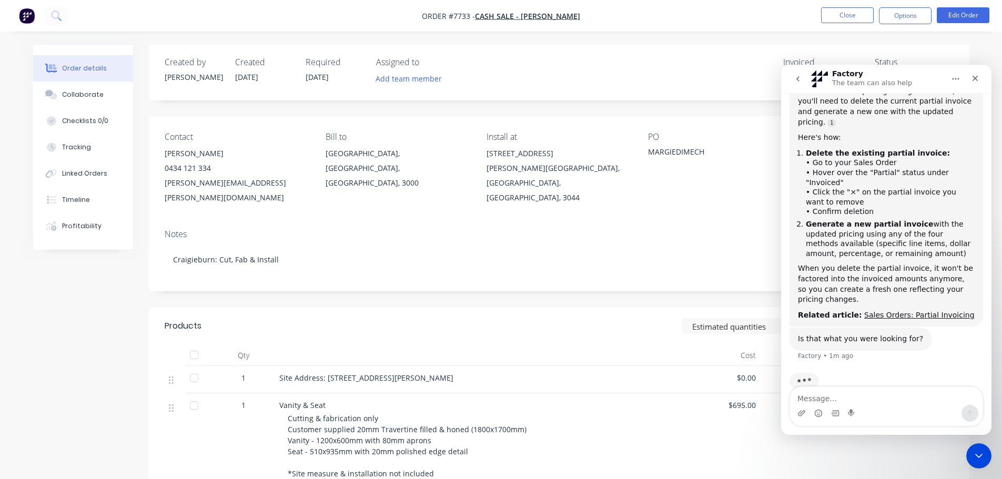
click at [864, 400] on textarea "Message…" at bounding box center [886, 396] width 192 height 18
type textarea "yes"
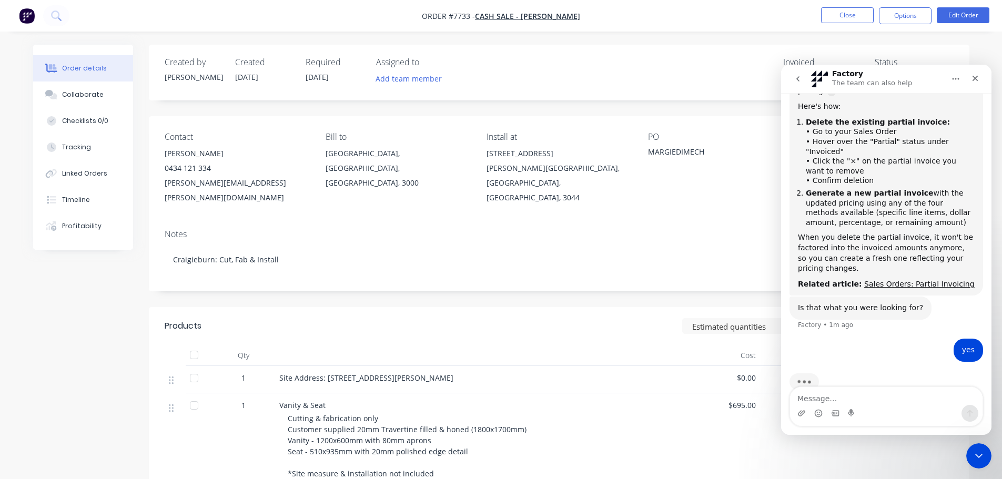
click at [956, 79] on icon "Home" at bounding box center [955, 79] width 7 height 2
click at [980, 452] on icon "Close Intercom Messenger" at bounding box center [976, 454] width 7 height 4
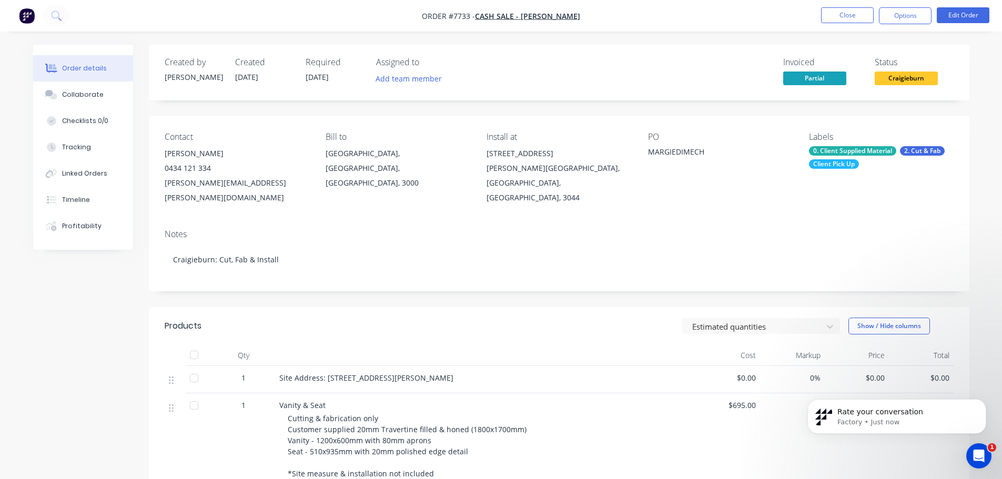
scroll to position [300, 0]
click at [980, 456] on icon "Open Intercom Messenger" at bounding box center [977, 454] width 17 height 17
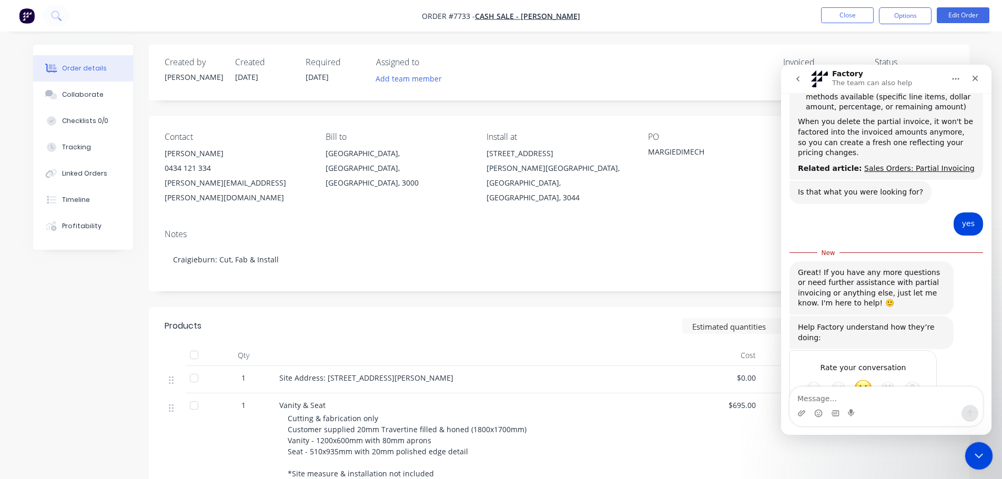
scroll to position [346, 0]
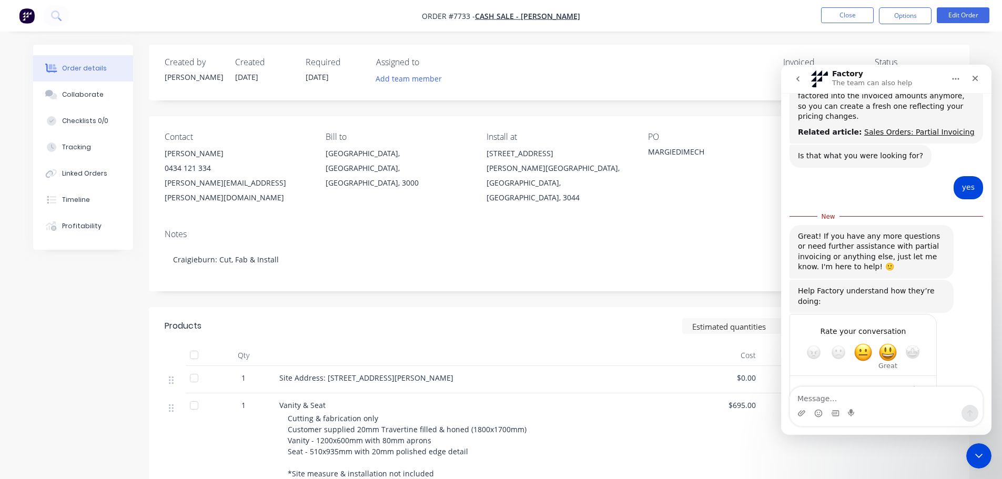
click at [887, 343] on span "Great" at bounding box center [887, 352] width 19 height 19
click at [981, 449] on icon "Close Intercom Messenger" at bounding box center [977, 454] width 13 height 13
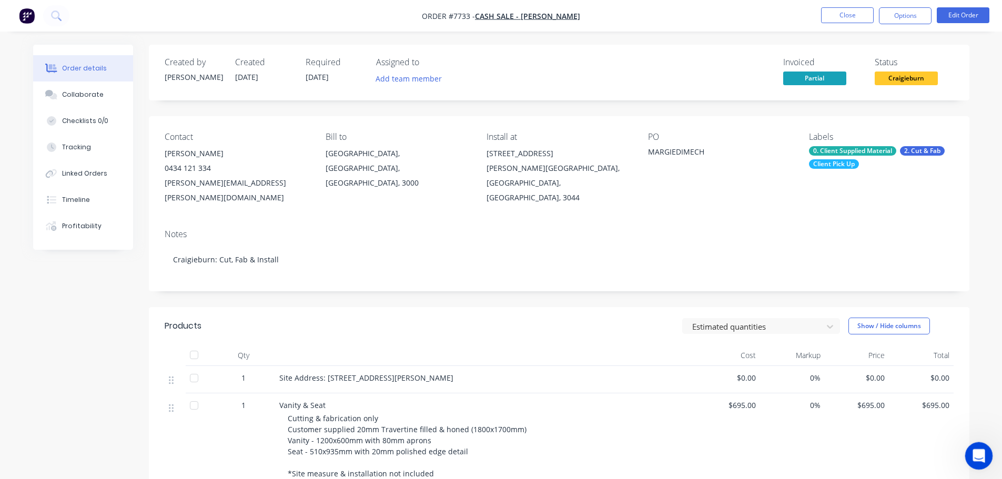
click at [979, 444] on div "Open Intercom Messenger" at bounding box center [977, 454] width 35 height 35
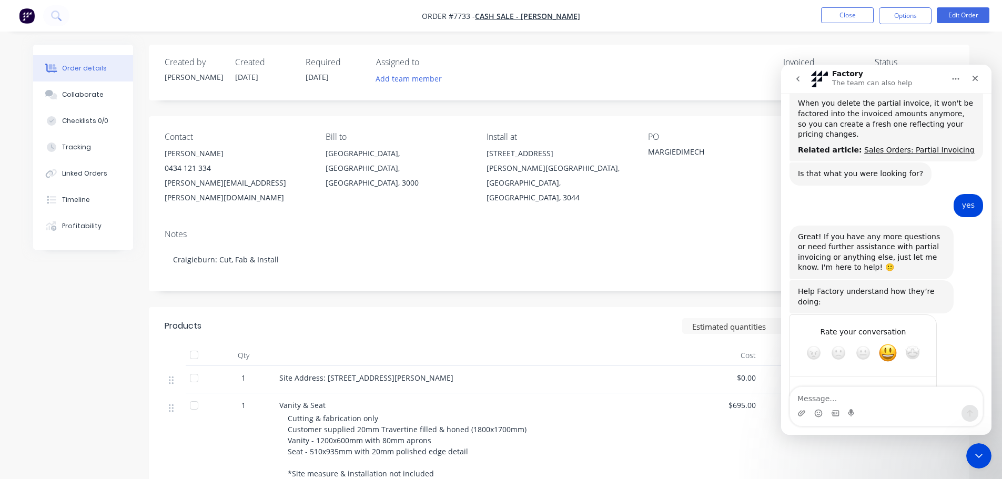
scroll to position [328, 0]
click at [971, 76] on icon "Close" at bounding box center [975, 78] width 8 height 8
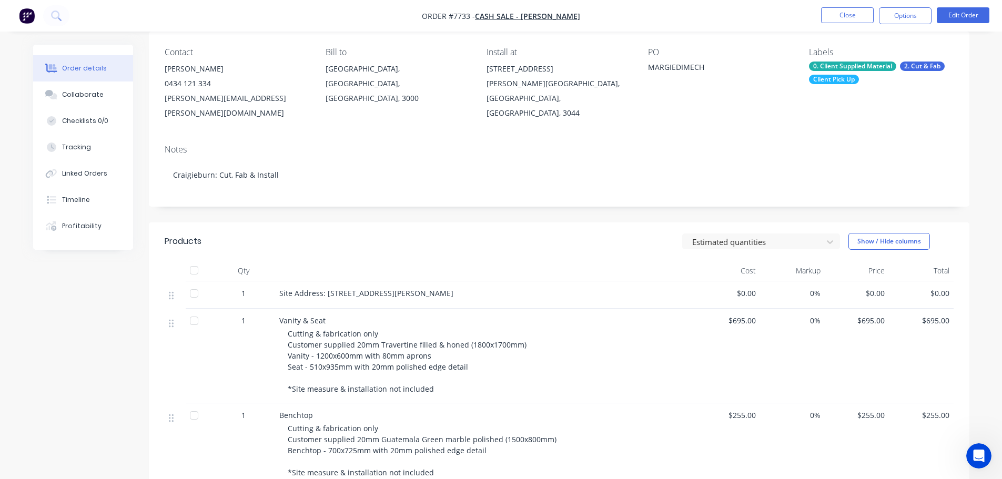
scroll to position [0, 0]
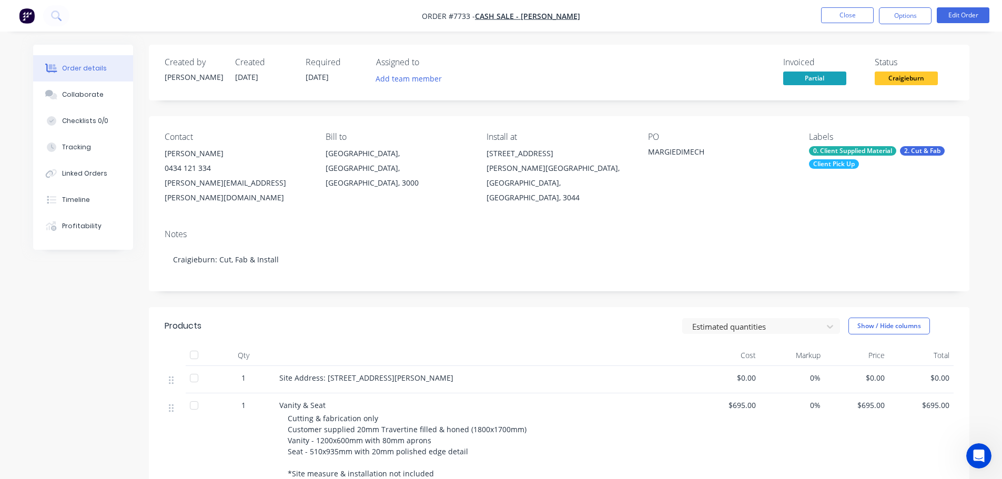
click at [844, 158] on div "0. Client Supplied Material 2. Cut & Fab Client Pick Up" at bounding box center [881, 157] width 144 height 23
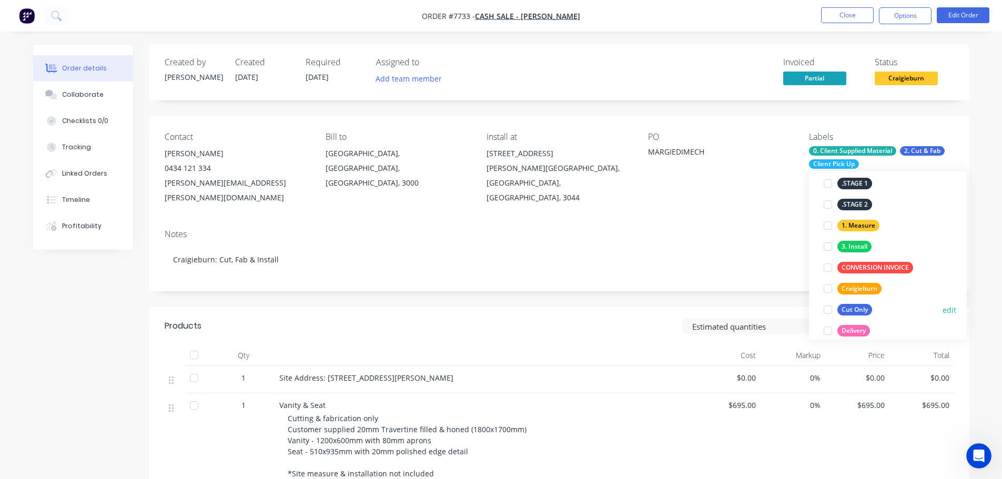
scroll to position [158, 0]
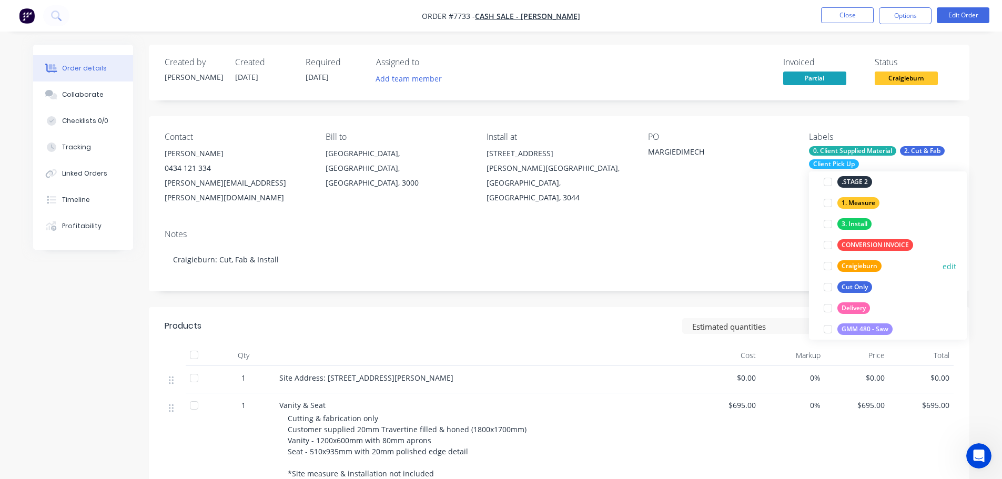
click at [828, 261] on div at bounding box center [827, 266] width 21 height 21
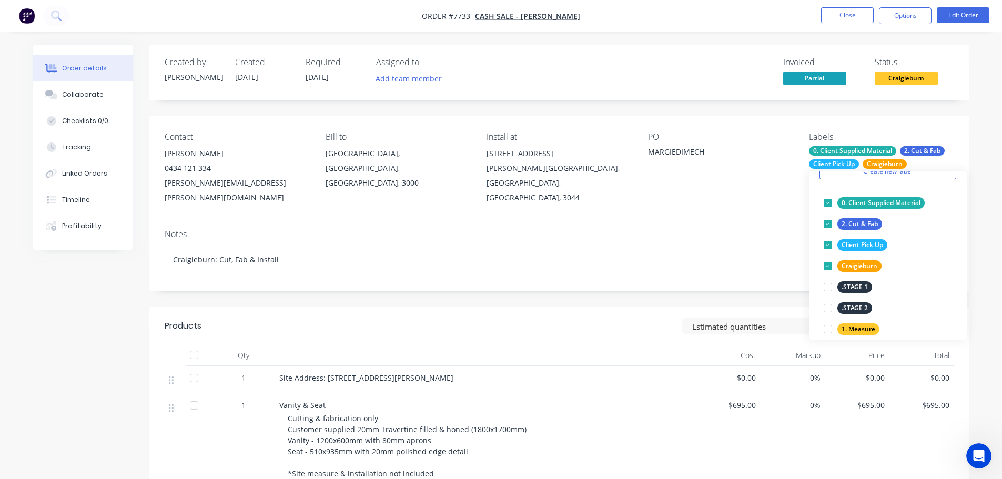
click at [643, 307] on header "Products Estimated quantities Show / Hide columns" at bounding box center [559, 326] width 820 height 38
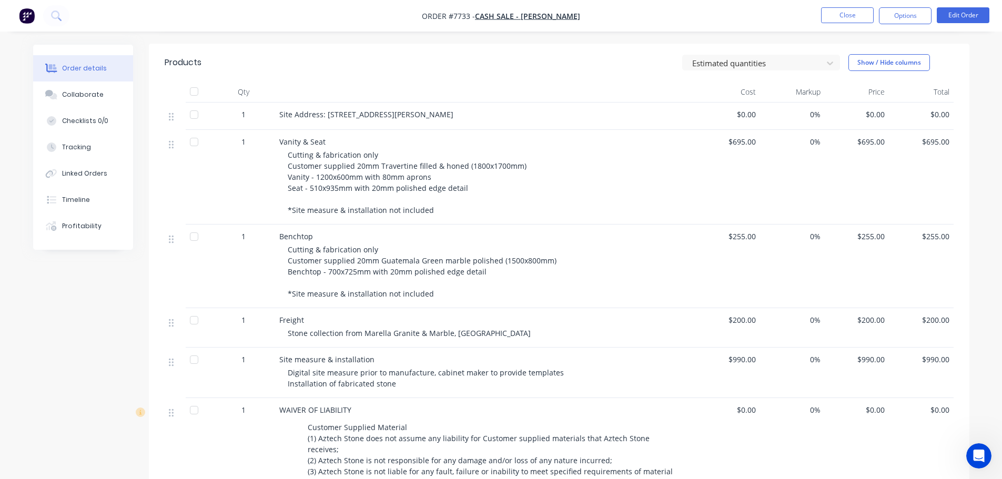
scroll to position [105, 0]
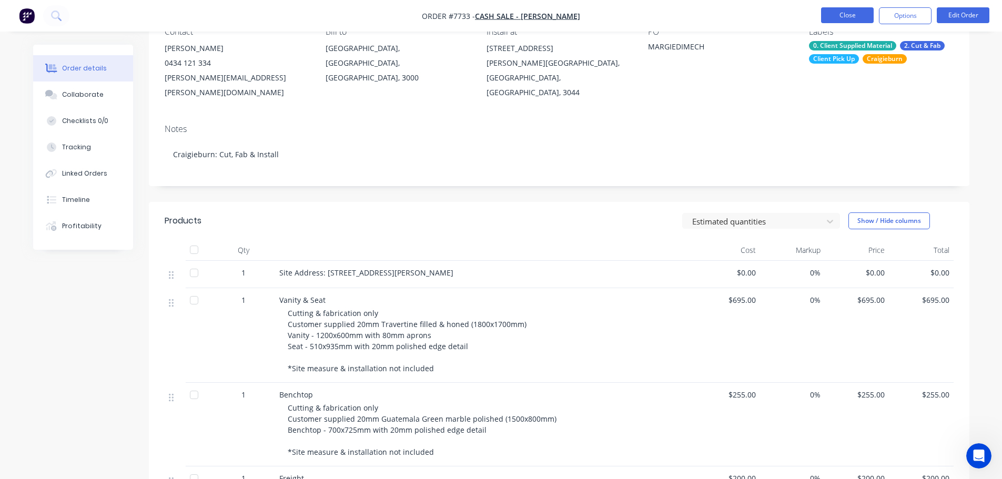
click at [863, 15] on button "Close" at bounding box center [847, 15] width 53 height 16
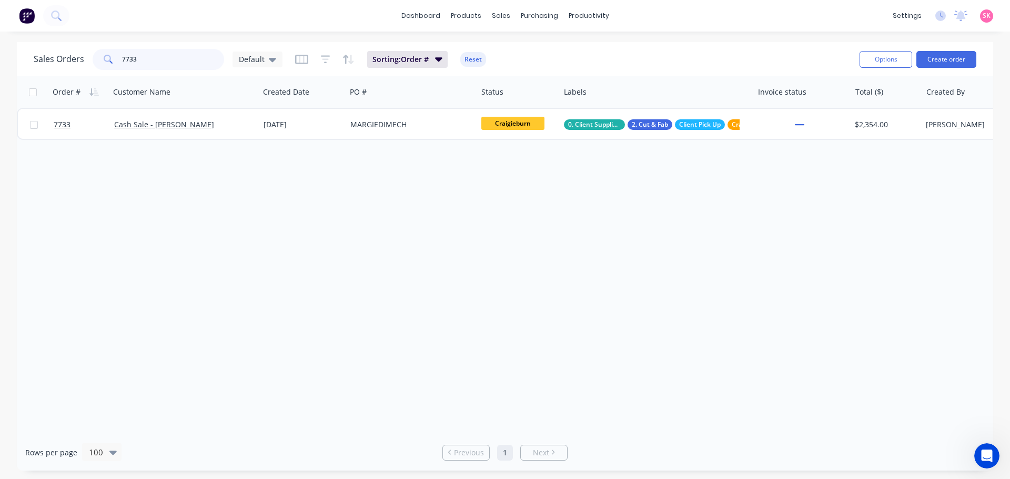
drag, startPoint x: 151, startPoint y: 57, endPoint x: 59, endPoint y: 70, distance: 93.0
click at [94, 68] on div "7733" at bounding box center [158, 59] width 131 height 21
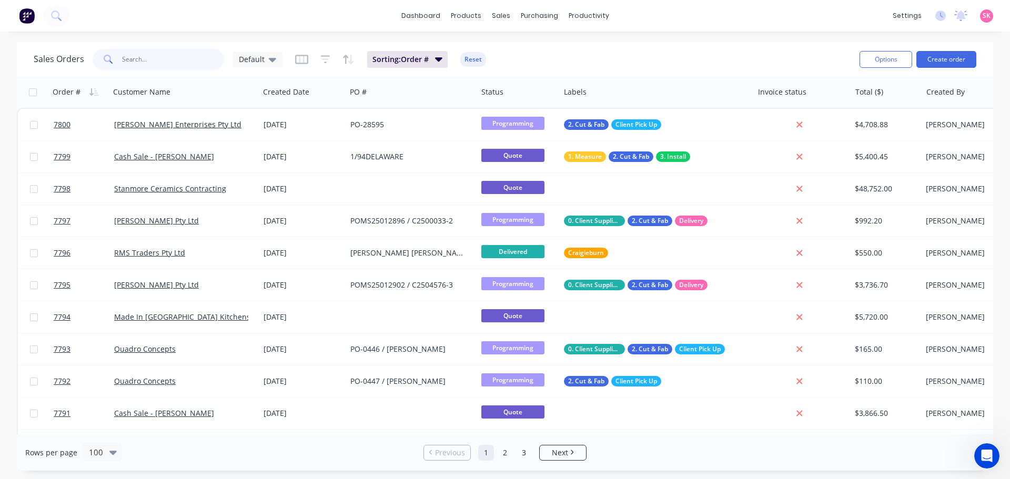
click at [162, 58] on input "text" at bounding box center [173, 59] width 103 height 21
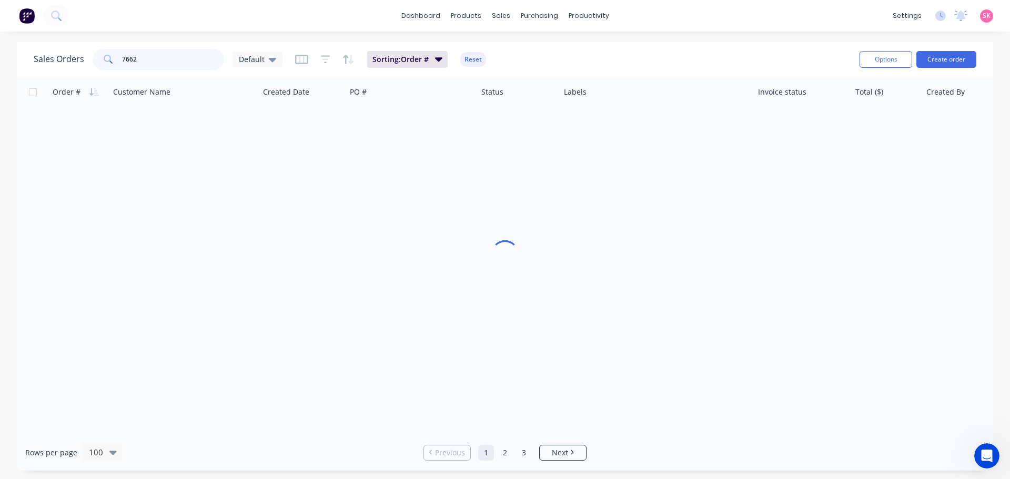
type input "7662"
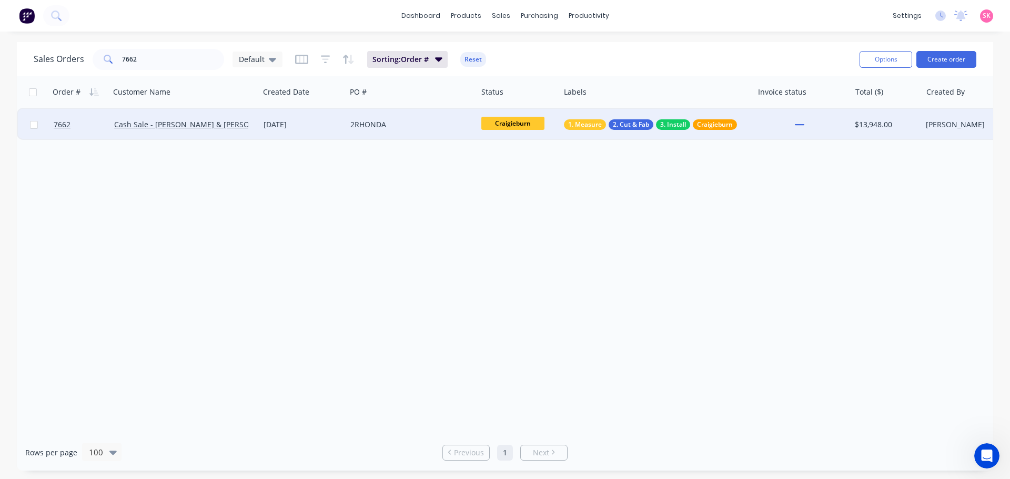
click at [382, 133] on div "2RHONDA" at bounding box center [411, 125] width 131 height 32
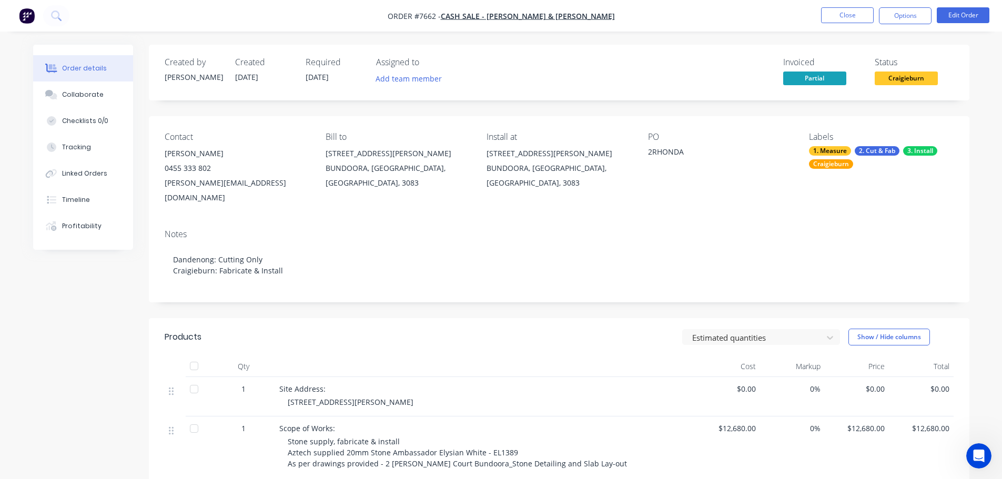
click at [908, 80] on span "Craigieburn" at bounding box center [906, 78] width 63 height 13
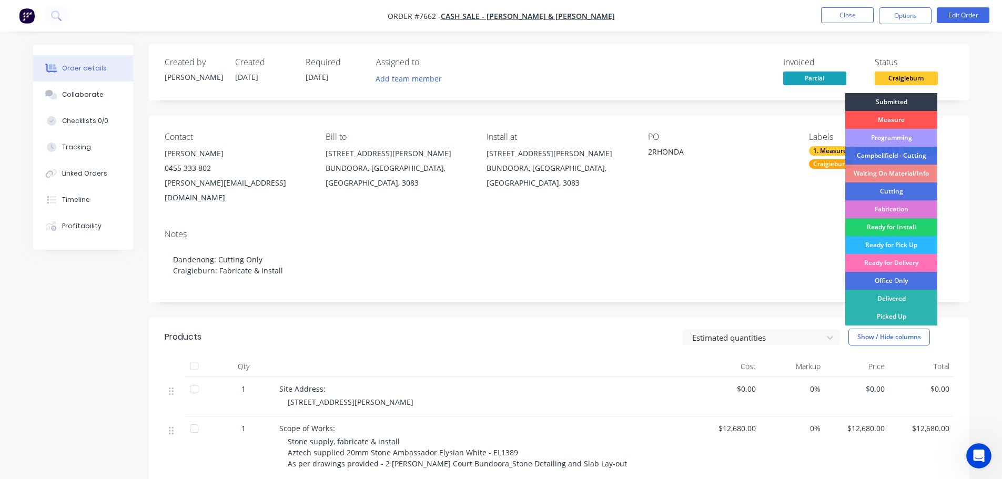
click at [908, 141] on div "Programming" at bounding box center [891, 138] width 92 height 18
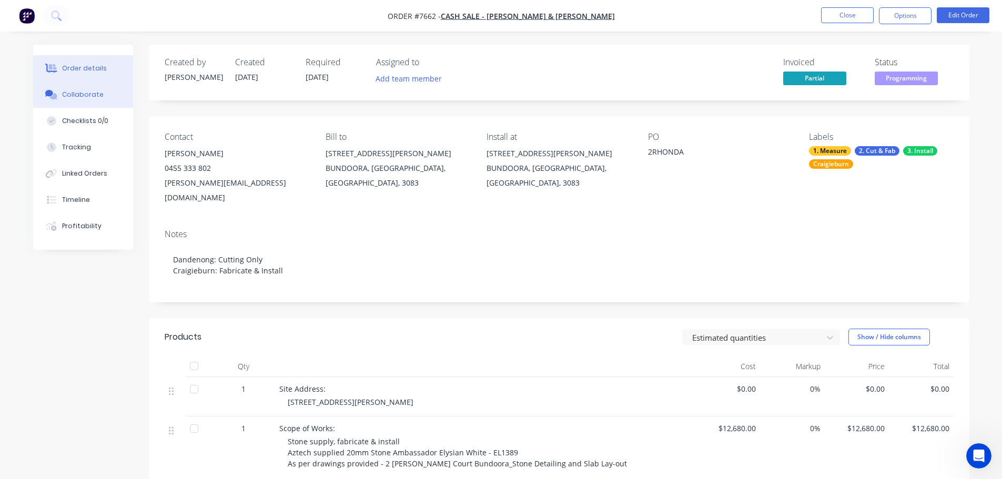
click at [98, 101] on button "Collaborate" at bounding box center [83, 95] width 100 height 26
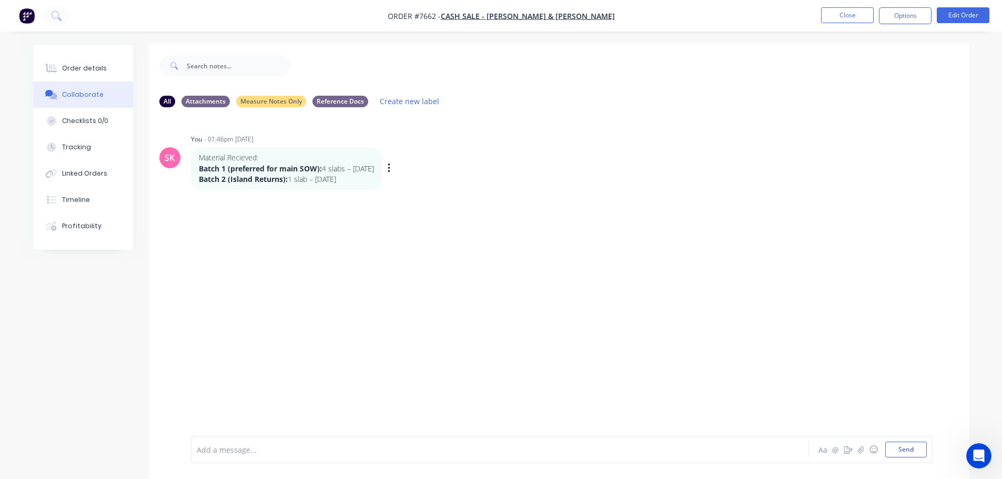
drag, startPoint x: 351, startPoint y: 180, endPoint x: 197, endPoint y: 159, distance: 155.5
click at [197, 159] on div "Material Recieved: Batch 1 (preferred for main SOW): 4 slabs – 05-08-24 Batch 2…" at bounding box center [286, 168] width 191 height 43
copy div "Material Recieved: Batch 1 (preferred for main SOW): 4 slabs – 05-08-24 Batch 2…"
click at [378, 237] on div "SK You - 01:46pm 30/09/25 Material Recieved: Batch 1 (preferred for main SOW): …" at bounding box center [559, 276] width 820 height 320
click at [250, 456] on div "Add a message..." at bounding box center [470, 450] width 547 height 16
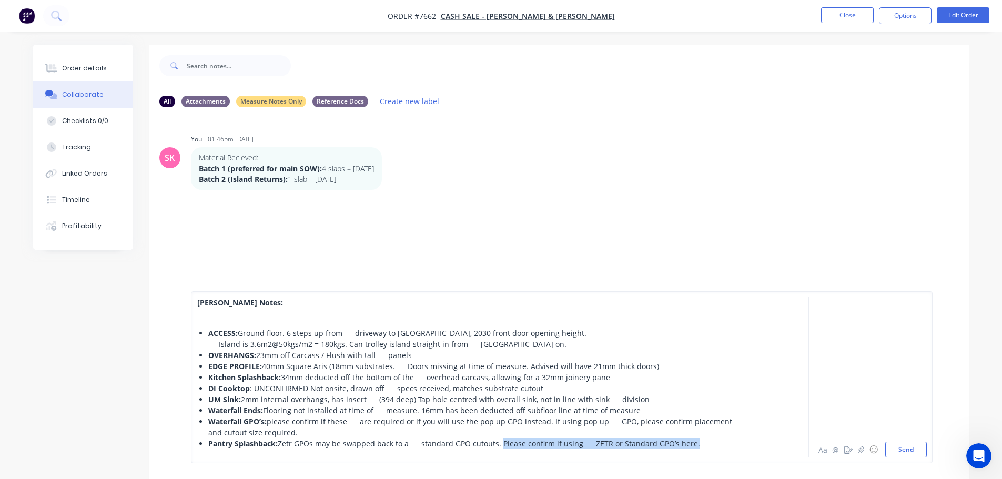
drag, startPoint x: 708, startPoint y: 442, endPoint x: 501, endPoint y: 447, distance: 207.3
click at [501, 447] on div "Pantry Splashback: Zetr GPOs may be swapped back to a standard GPO cutouts. Ple…" at bounding box center [476, 443] width 536 height 11
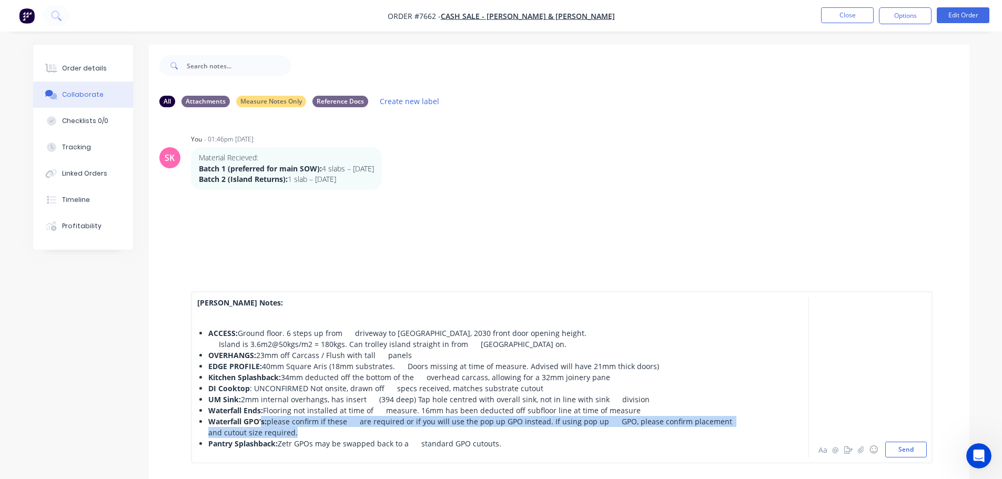
drag, startPoint x: 328, startPoint y: 433, endPoint x: 262, endPoint y: 424, distance: 66.8
click at [262, 424] on div "Waterfall GPO’s: please confirm if these are required or if you will use the po…" at bounding box center [476, 427] width 536 height 22
click at [327, 430] on div "Waterfall GPO’s: please confirm if these are required or if you will use the po…" at bounding box center [476, 427] width 536 height 22
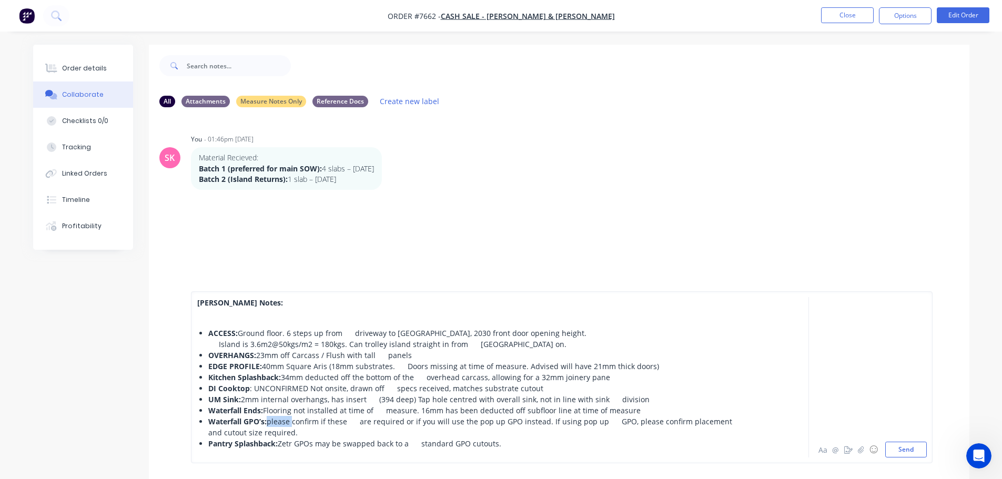
drag, startPoint x: 294, startPoint y: 422, endPoint x: 271, endPoint y: 423, distance: 23.7
click at [271, 423] on span "please confirm if these are required or if you will use the pop up GPO instead.…" at bounding box center [471, 427] width 526 height 21
click at [436, 423] on span "Client to confirm if these are required or if you will use the pop up GPO inste…" at bounding box center [474, 427] width 532 height 21
click at [404, 426] on div "Waterfall GPO’s: Client to confirm if these are required or if they will use th…" at bounding box center [476, 427] width 536 height 22
click at [658, 422] on span "Client to confirm if these are required or if they will use the pop up GPO inst…" at bounding box center [475, 427] width 535 height 21
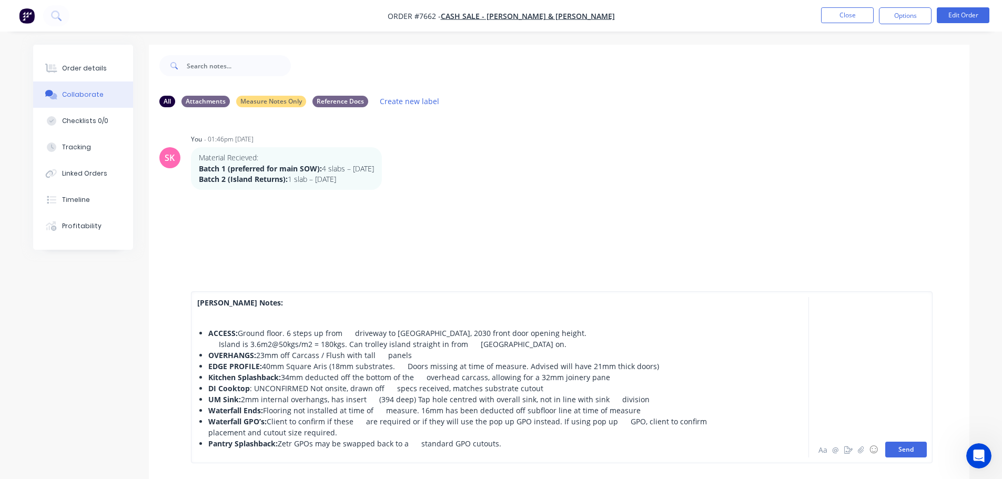
click at [918, 451] on button "Send" at bounding box center [906, 450] width 42 height 16
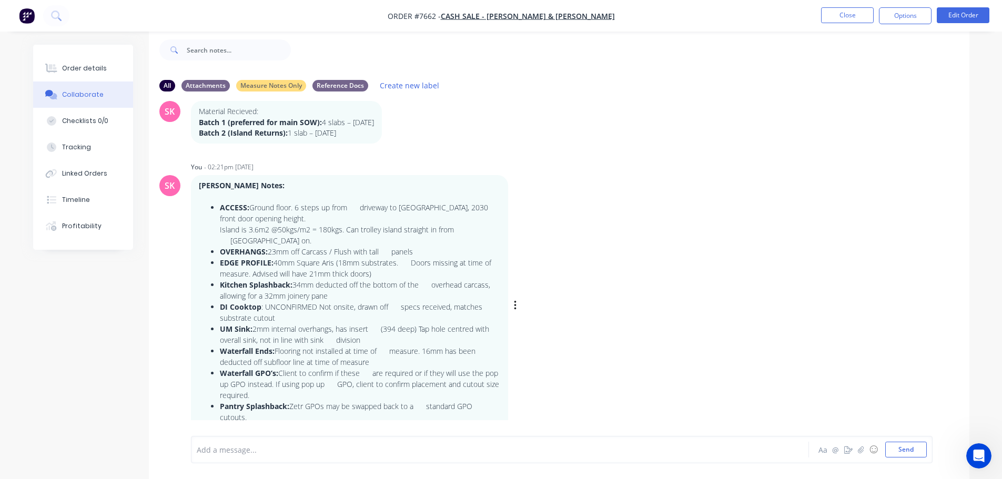
scroll to position [46, 0]
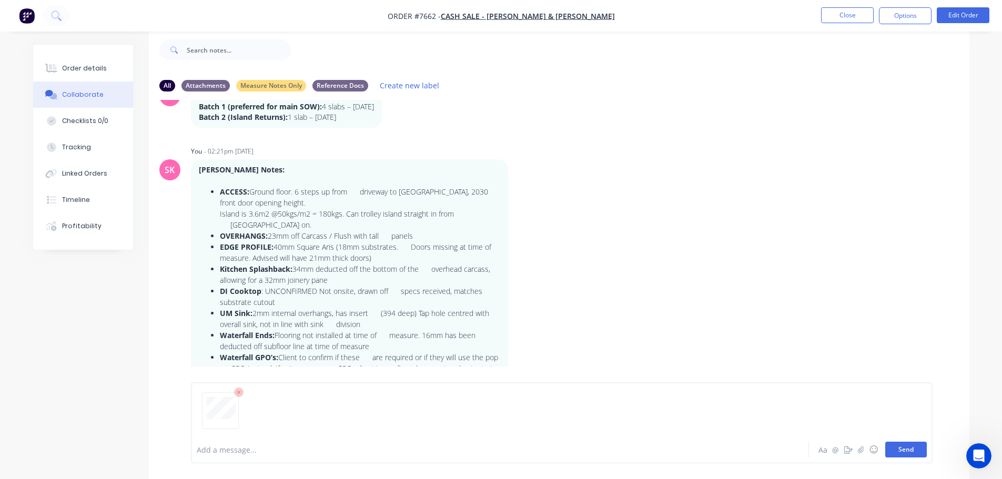
click at [897, 444] on button "Send" at bounding box center [906, 450] width 42 height 16
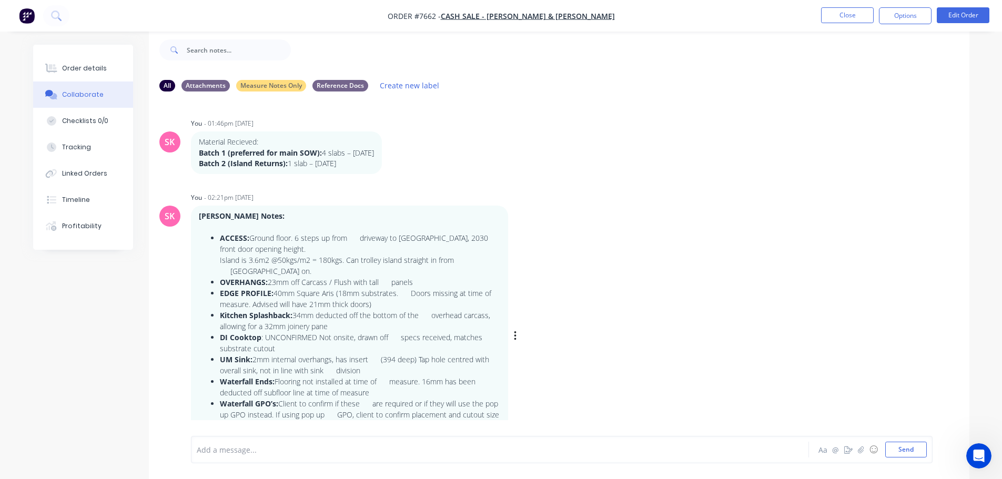
scroll to position [166, 0]
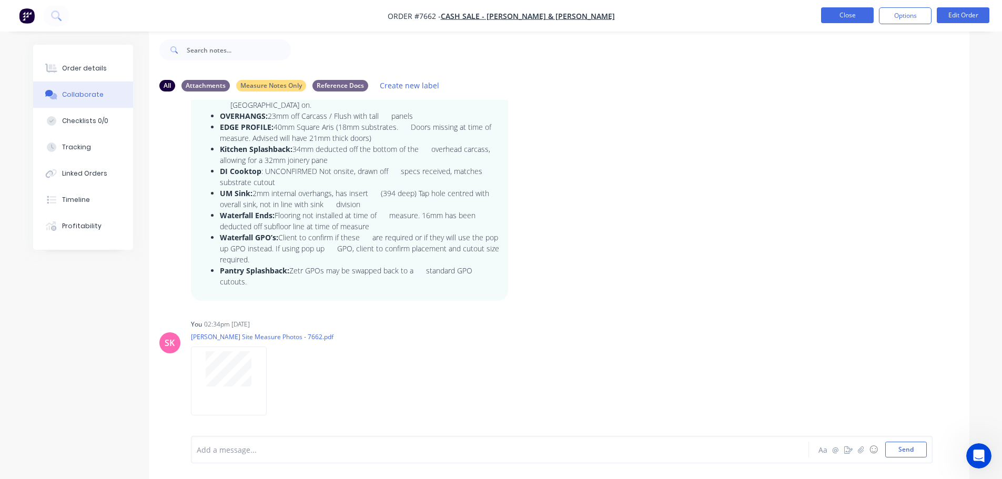
click at [828, 15] on button "Close" at bounding box center [847, 15] width 53 height 16
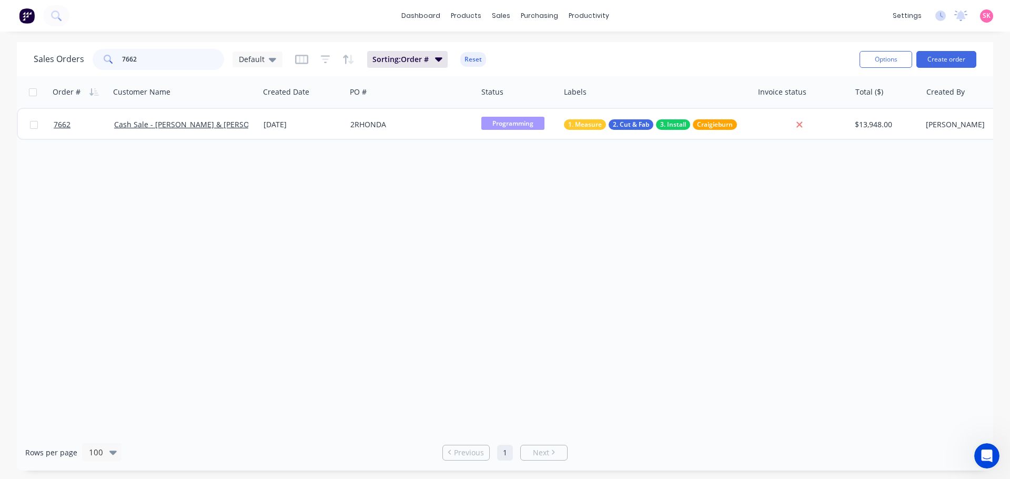
drag, startPoint x: 177, startPoint y: 65, endPoint x: 2, endPoint y: 64, distance: 174.6
click at [3, 64] on div "Sales Orders 7662 Default Sorting: Order # Reset Options Create order Order # C…" at bounding box center [505, 256] width 1010 height 429
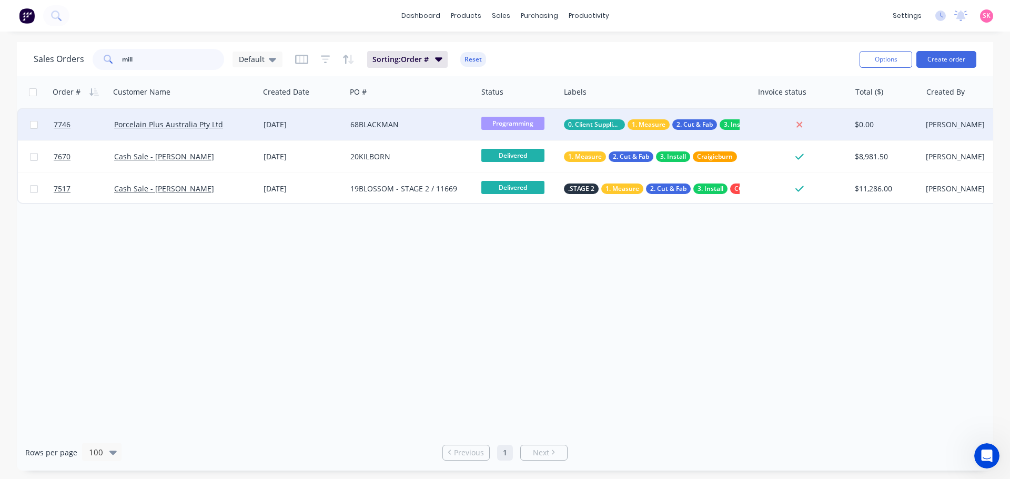
type input "mill"
click at [356, 131] on div "68BLACKMAN" at bounding box center [411, 125] width 131 height 32
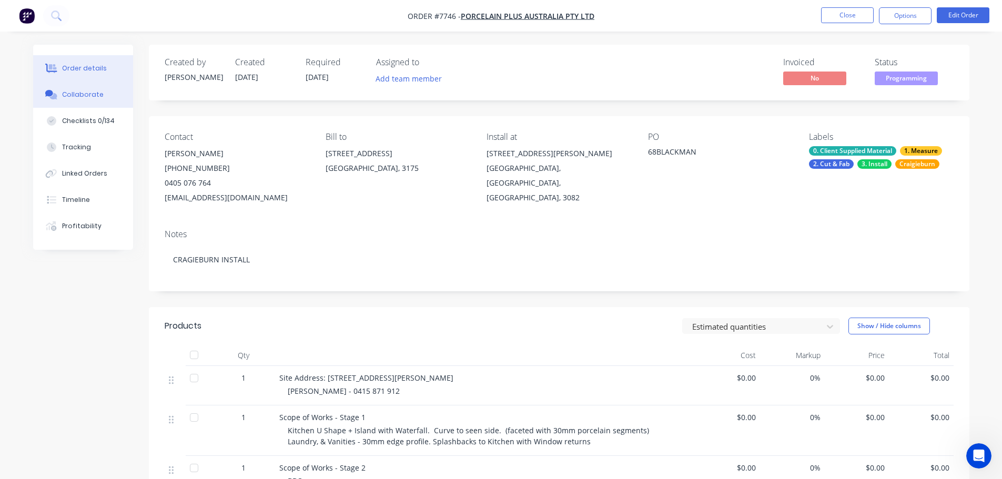
click at [75, 95] on div "Collaborate" at bounding box center [83, 94] width 42 height 9
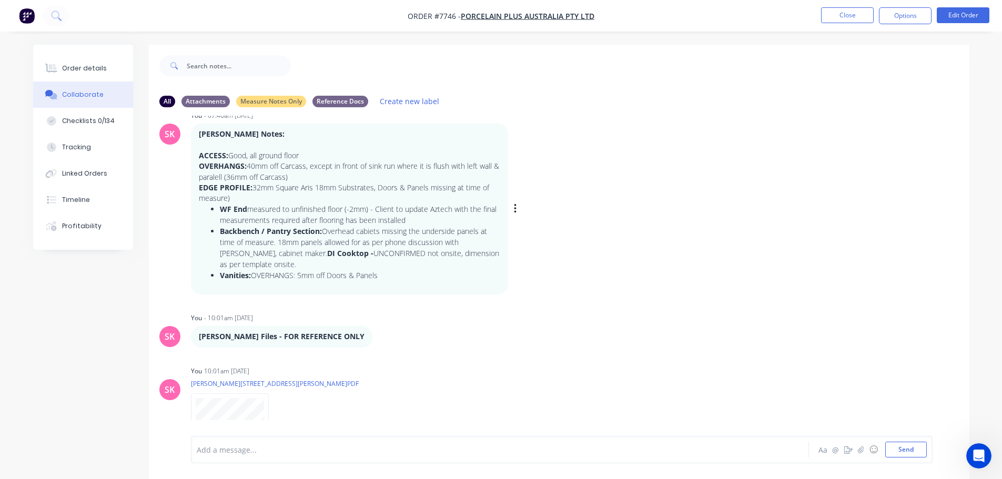
scroll to position [55, 0]
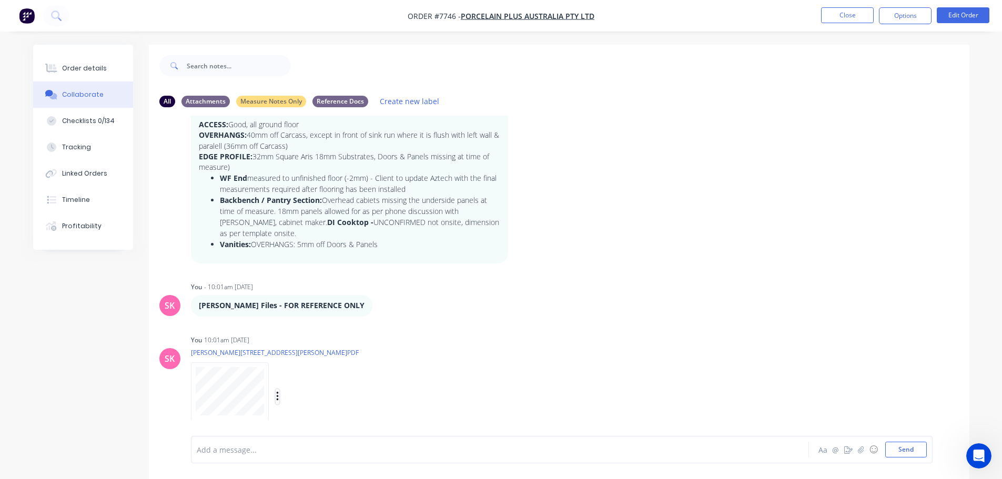
click at [278, 399] on icon "button" at bounding box center [277, 397] width 3 height 12
click at [304, 422] on button "Delete" at bounding box center [346, 422] width 118 height 24
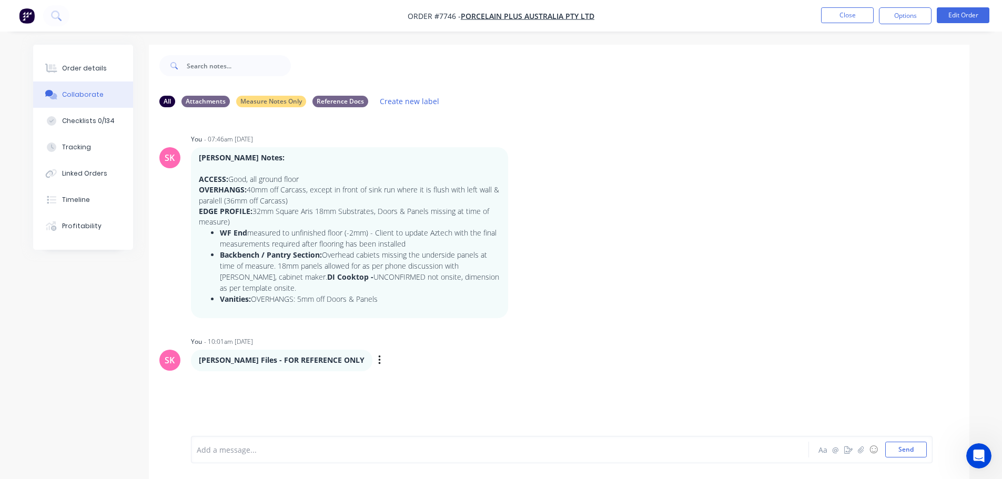
scroll to position [0, 0]
click at [378, 362] on icon "button" at bounding box center [379, 360] width 3 height 12
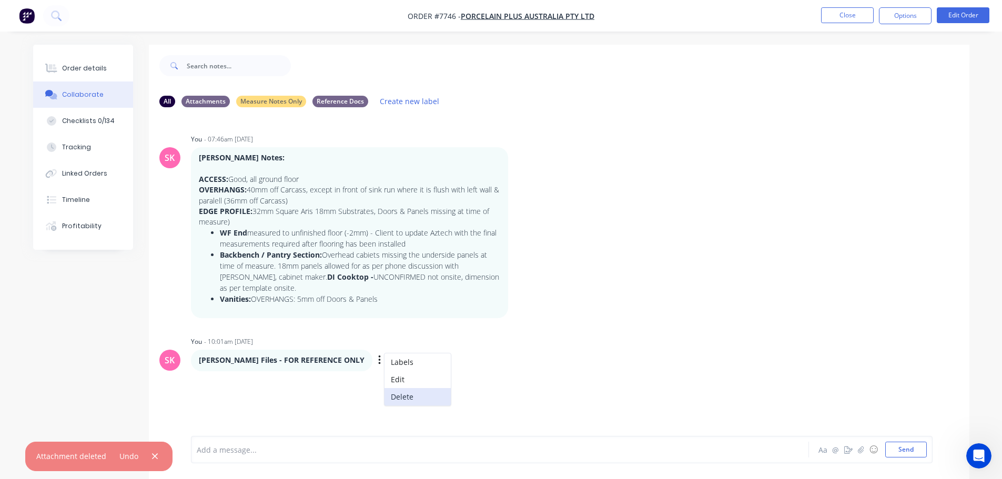
click at [393, 396] on button "Delete" at bounding box center [417, 396] width 66 height 17
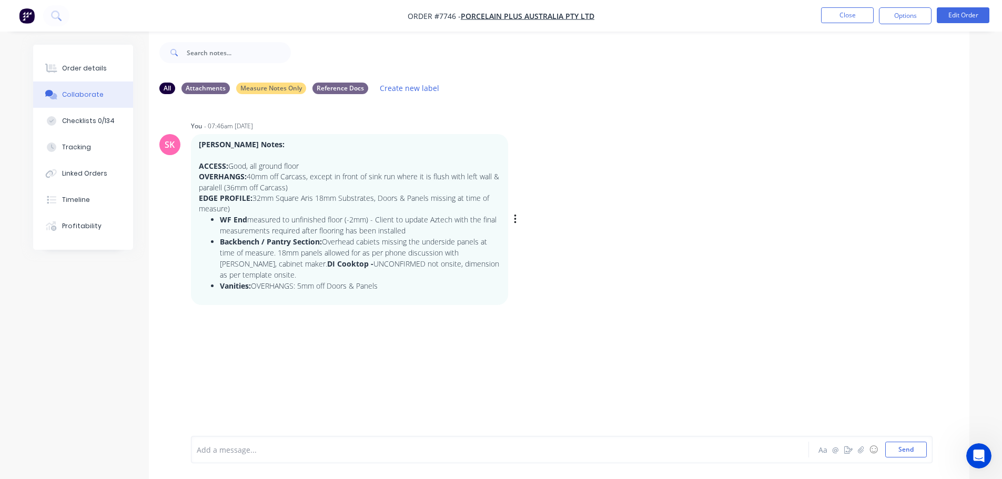
scroll to position [16, 0]
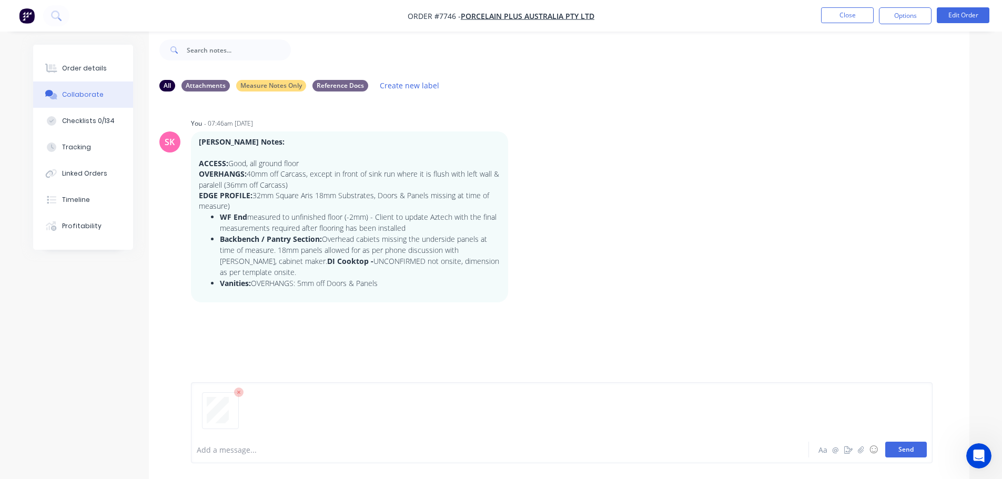
click at [913, 451] on button "Send" at bounding box center [906, 450] width 42 height 16
click at [823, 16] on button "Close" at bounding box center [847, 15] width 53 height 16
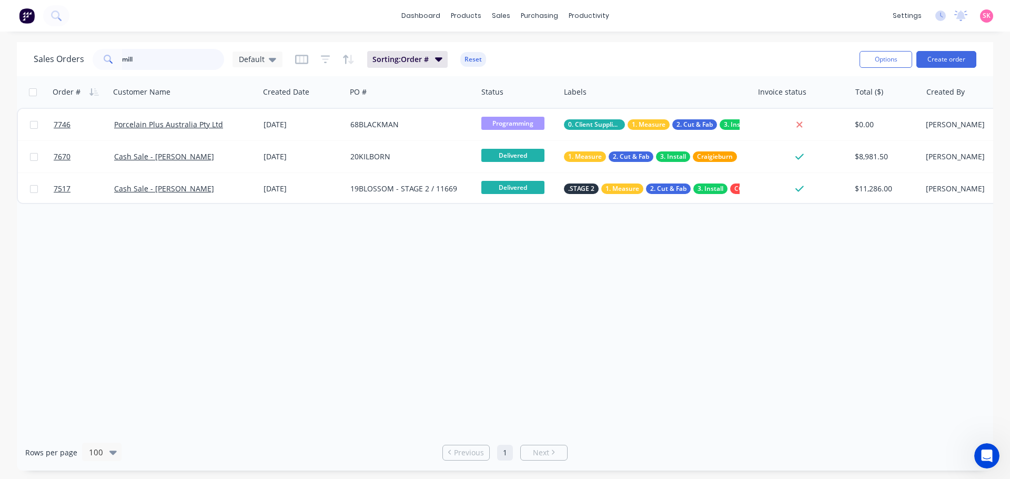
drag, startPoint x: 144, startPoint y: 67, endPoint x: 76, endPoint y: 65, distance: 67.3
click at [78, 65] on div "Sales Orders mill Default" at bounding box center [158, 59] width 249 height 21
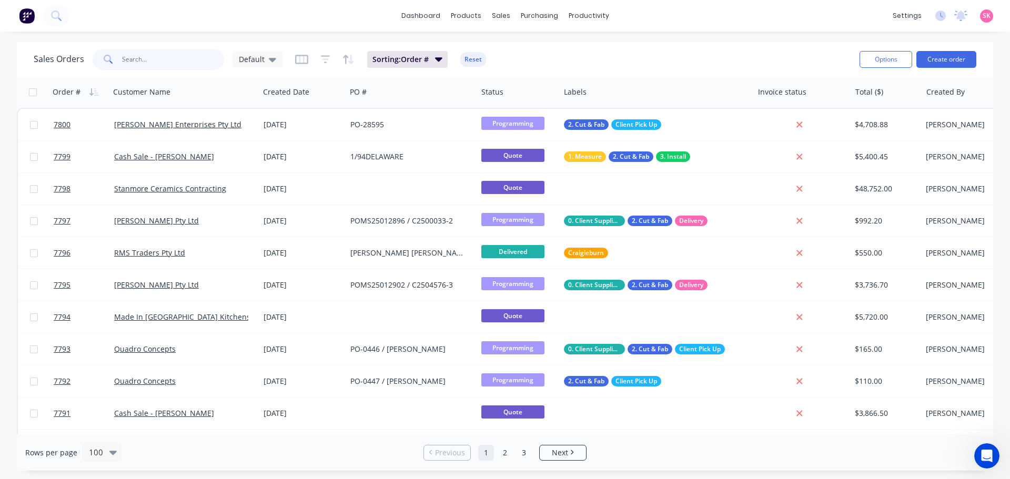
click at [175, 65] on input "text" at bounding box center [173, 59] width 103 height 21
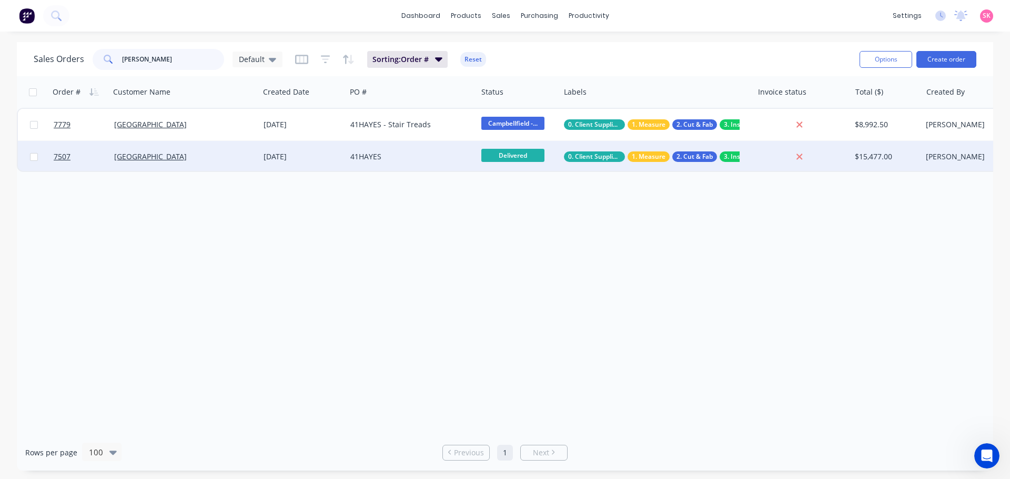
type input "hayes"
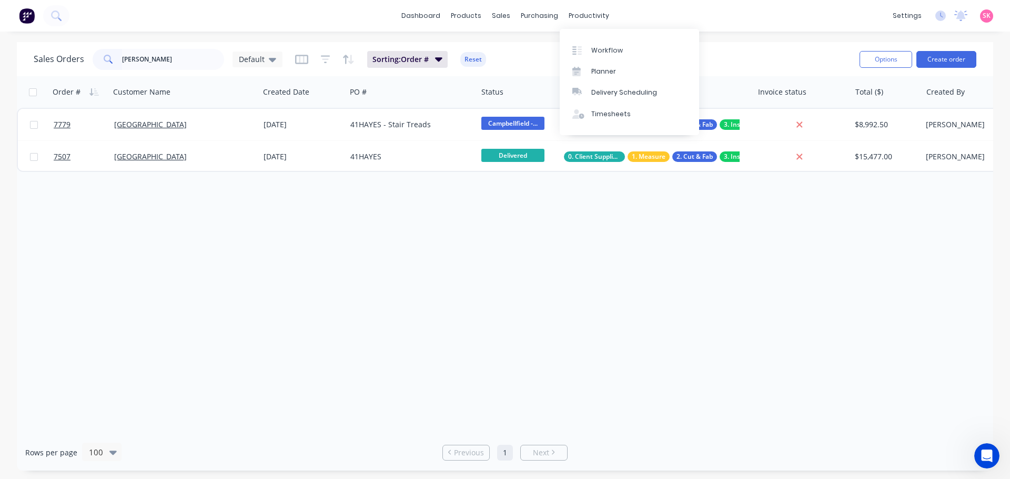
click at [598, 39] on div "Workflow Planner Delivery Scheduling Timesheets" at bounding box center [629, 82] width 139 height 106
click at [602, 52] on div "Workflow" at bounding box center [607, 50] width 32 height 9
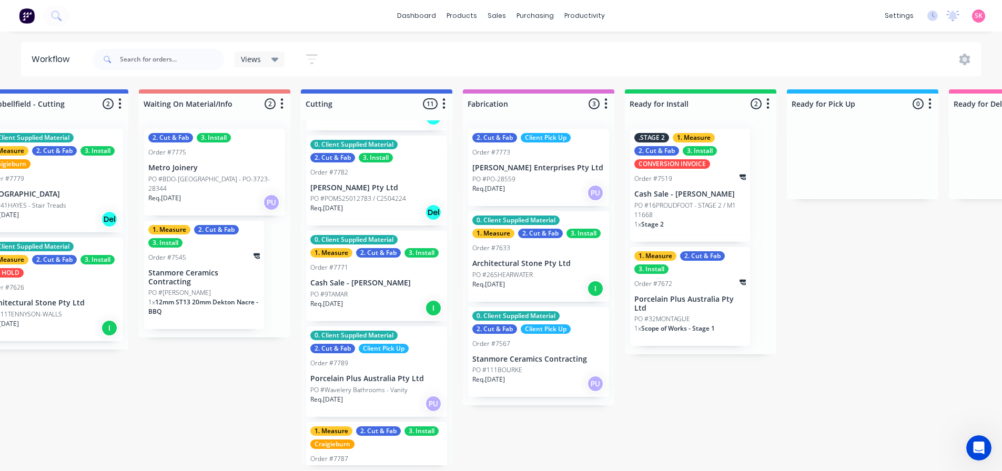
scroll to position [119, 0]
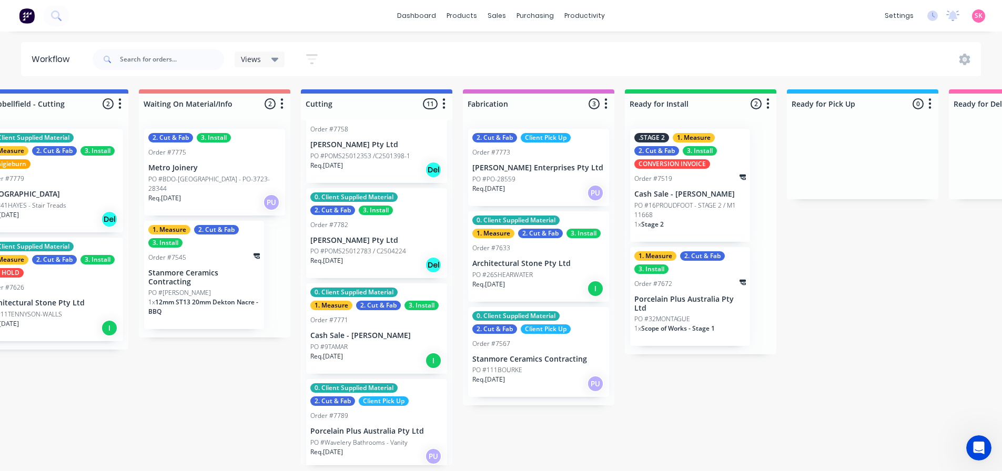
click at [356, 360] on div "Req. 06/10/25 I" at bounding box center [376, 361] width 133 height 18
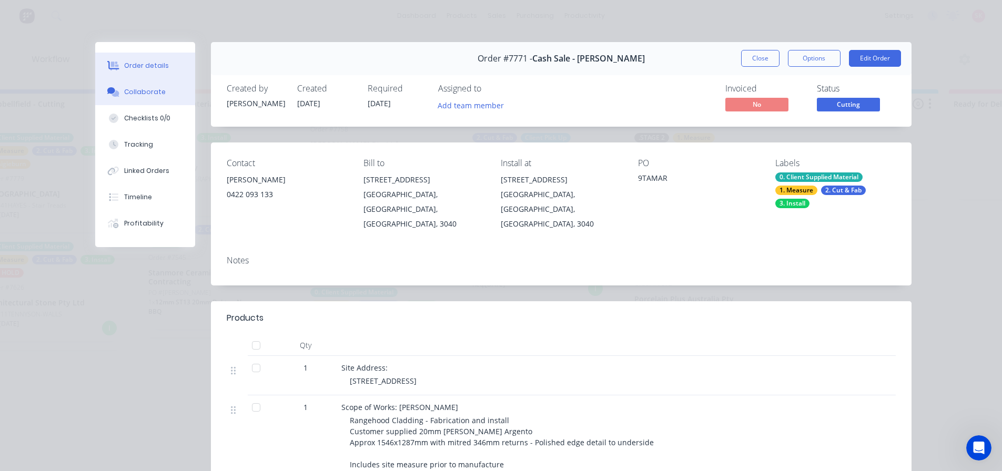
click at [136, 95] on div "Collaborate" at bounding box center [145, 91] width 42 height 9
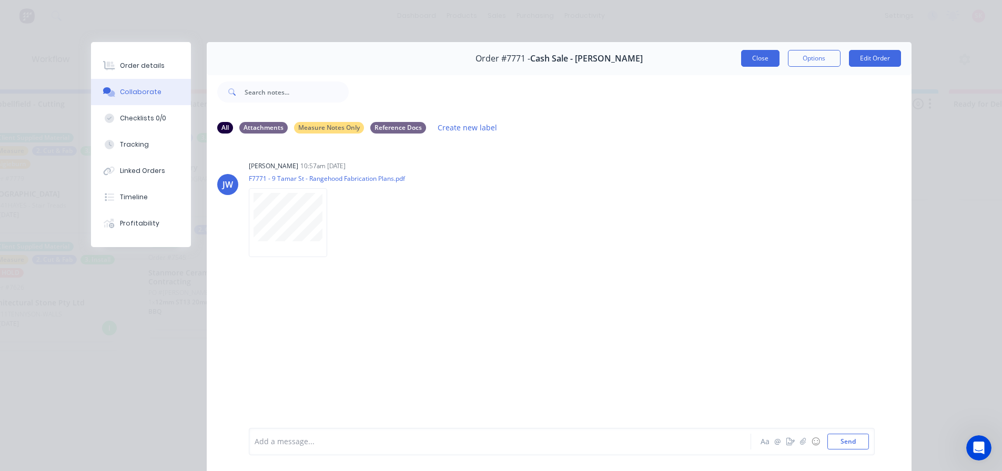
click at [764, 57] on button "Close" at bounding box center [760, 58] width 38 height 17
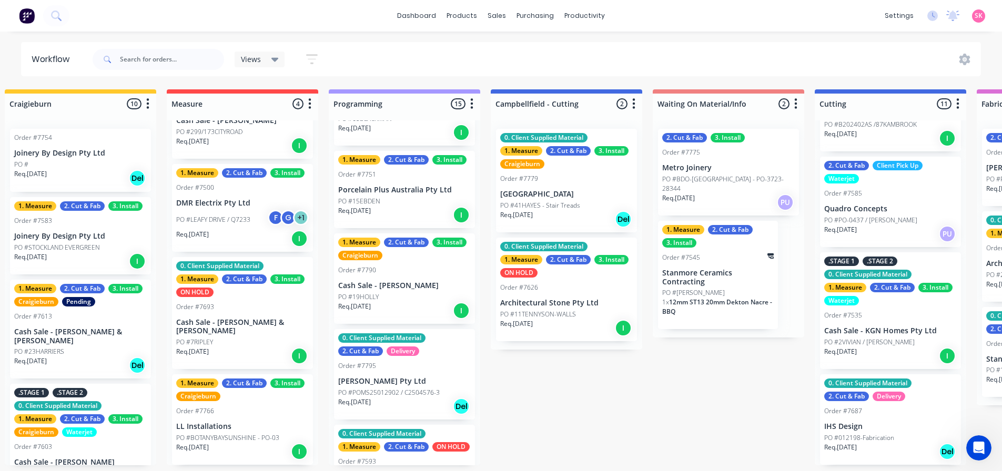
scroll to position [181, 0]
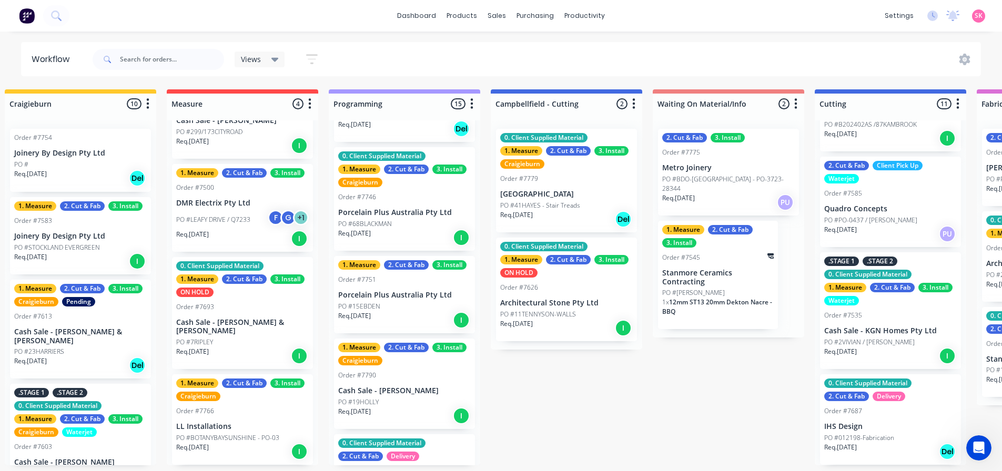
click at [416, 371] on div "Order #7790" at bounding box center [404, 375] width 133 height 9
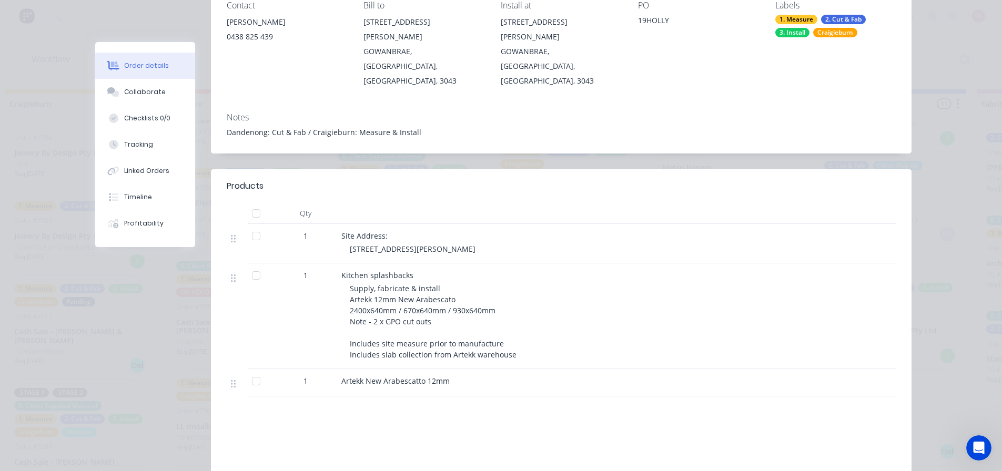
scroll to position [0, 0]
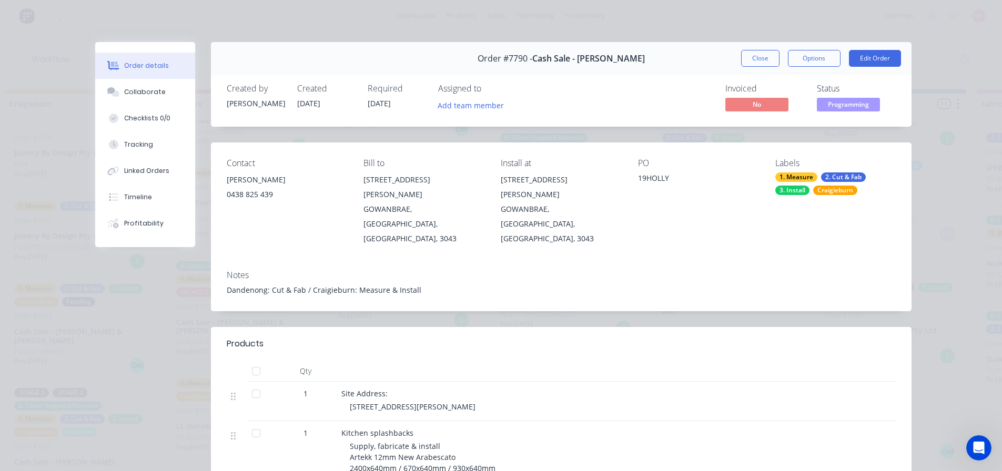
click at [742, 56] on button "Close" at bounding box center [760, 58] width 38 height 17
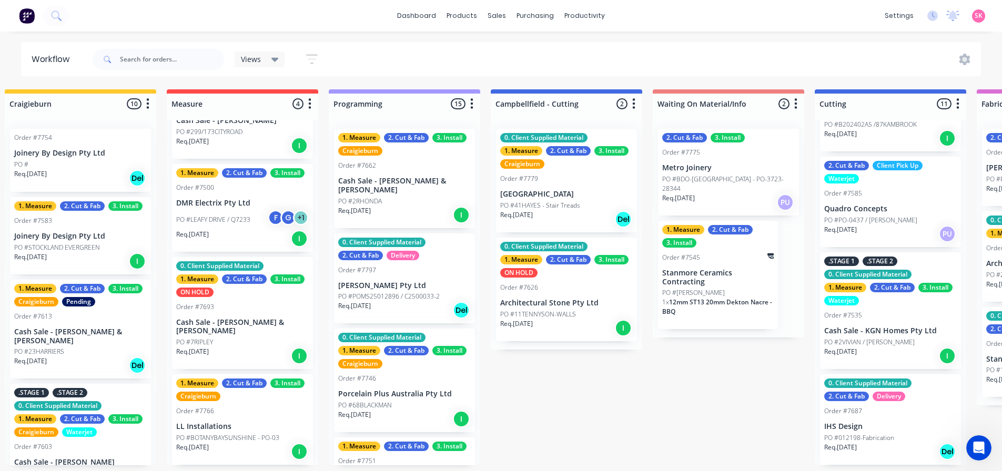
click at [409, 162] on div "Order #7662" at bounding box center [404, 165] width 133 height 9
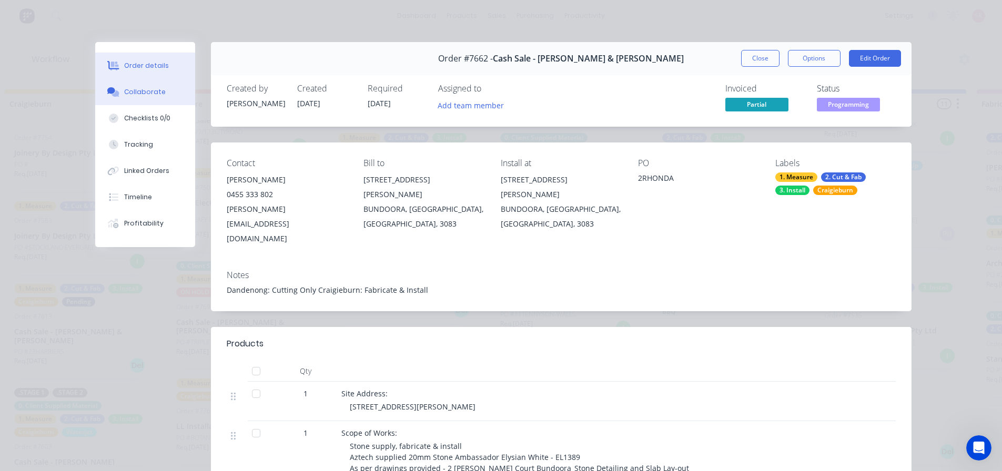
click at [153, 96] on div "Collaborate" at bounding box center [145, 91] width 42 height 9
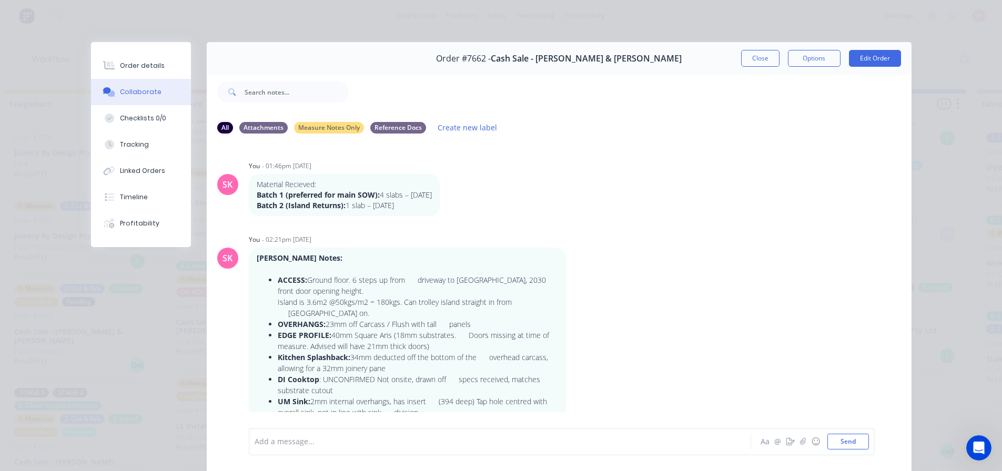
drag, startPoint x: 759, startPoint y: 58, endPoint x: 664, endPoint y: 79, distance: 98.0
click at [759, 58] on button "Close" at bounding box center [760, 58] width 38 height 17
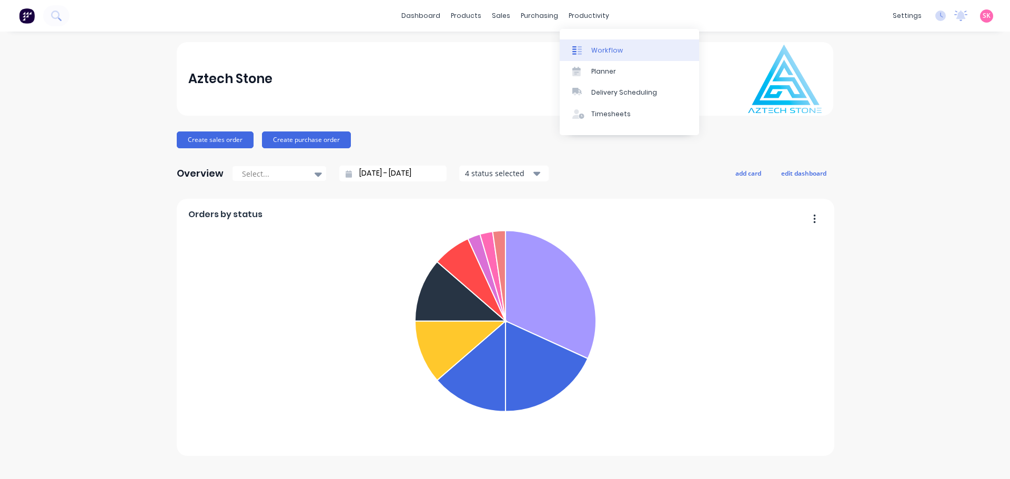
click at [611, 52] on div "Workflow" at bounding box center [607, 50] width 32 height 9
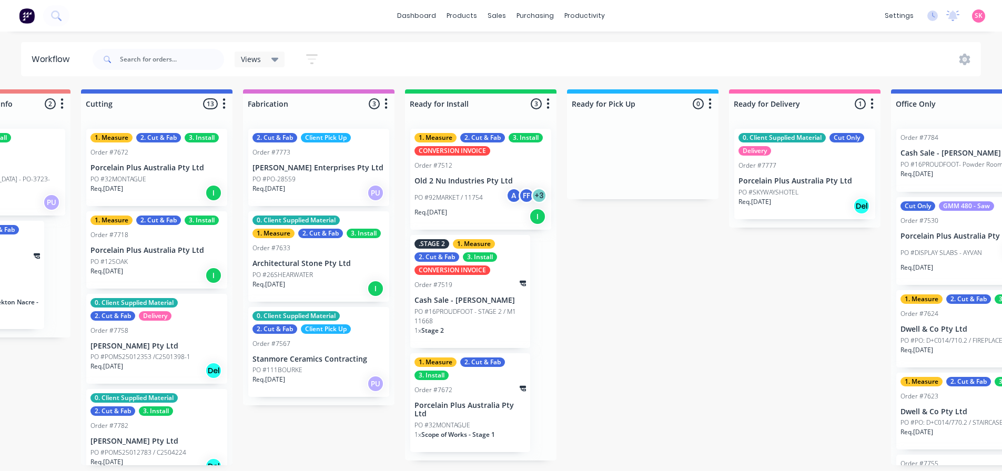
scroll to position [0, 912]
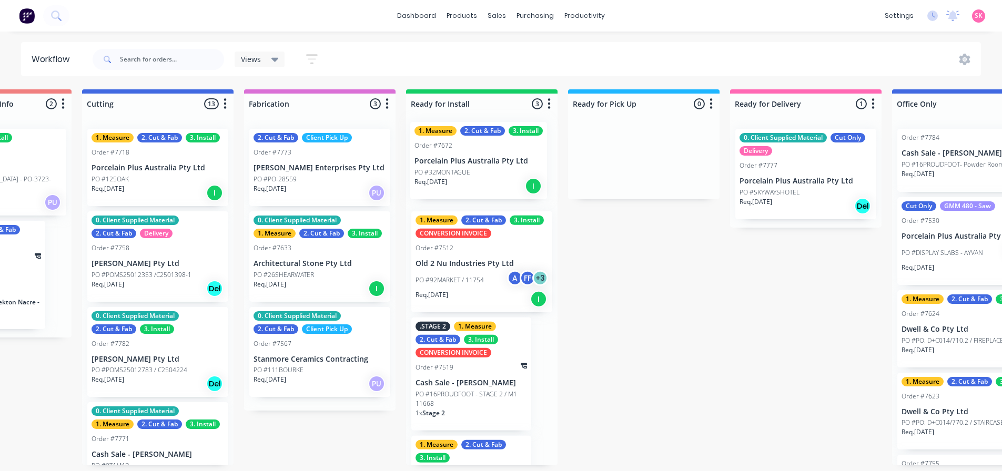
drag, startPoint x: 148, startPoint y: 177, endPoint x: 475, endPoint y: 171, distance: 327.7
click at [475, 171] on div "Submitted 12 Status colour #273444 hex #273444 Save Cancel Summaries Total orde…" at bounding box center [185, 277] width 2211 height 376
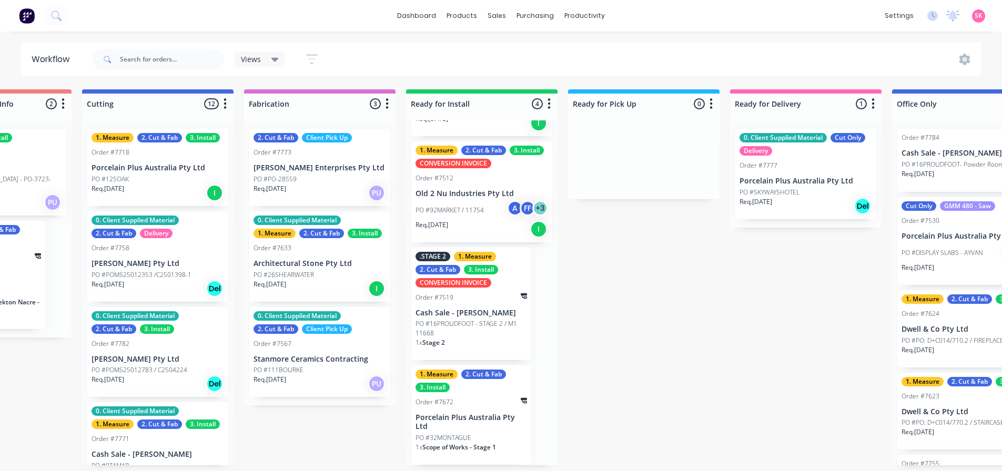
scroll to position [0, 0]
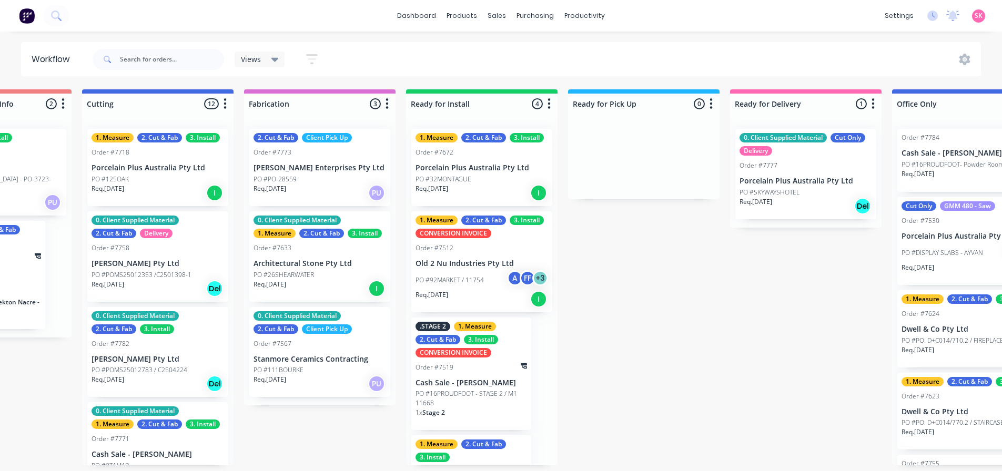
click at [500, 174] on div "1. Measure 2. Cut & Fab 3. Install Order #7672 Porcelain Plus Australia Pty Ltd…" at bounding box center [481, 167] width 141 height 77
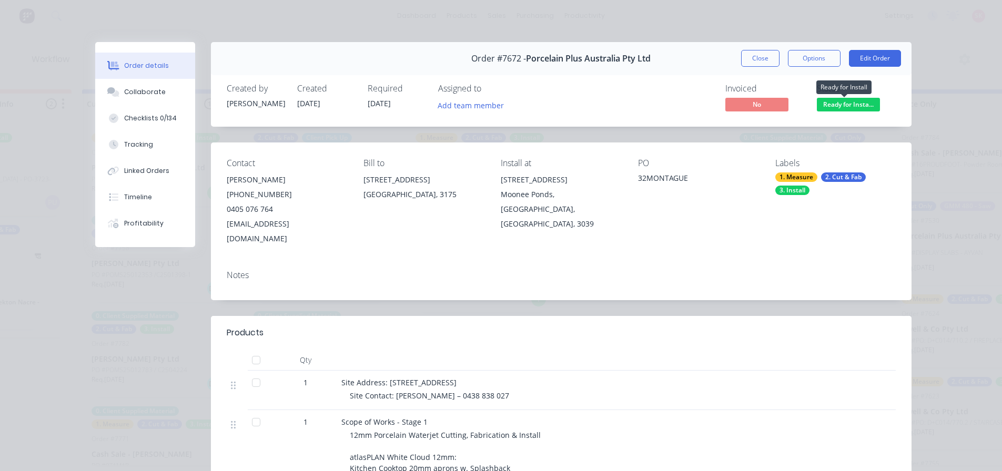
click at [856, 102] on span "Ready for Insta..." at bounding box center [848, 104] width 63 height 13
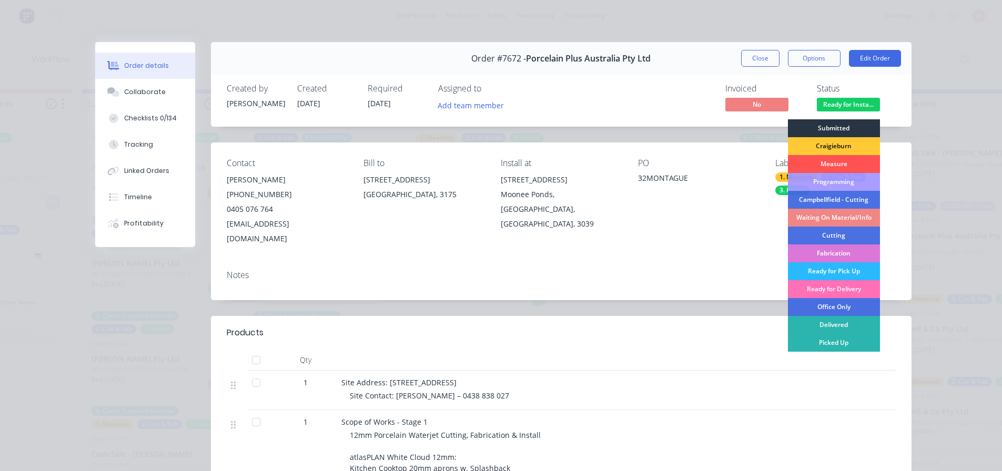
click at [849, 133] on div "Submitted" at bounding box center [834, 128] width 92 height 18
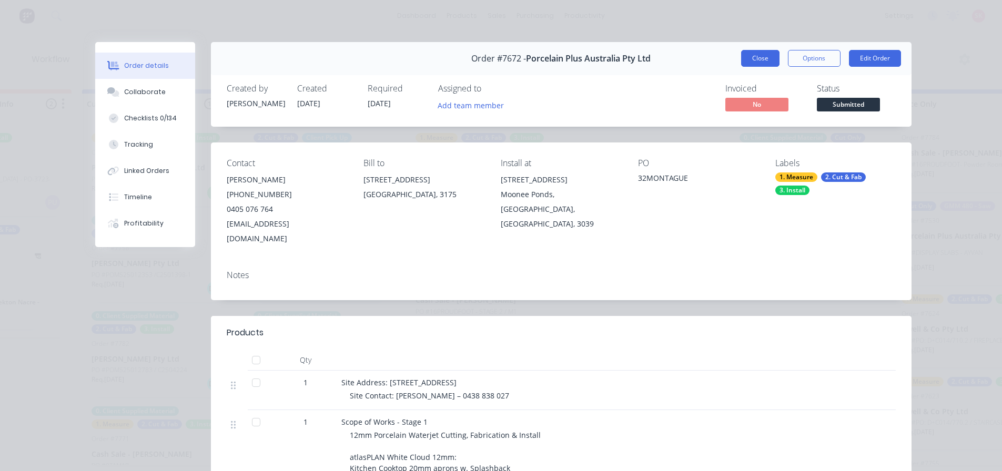
click at [762, 57] on button "Close" at bounding box center [760, 58] width 38 height 17
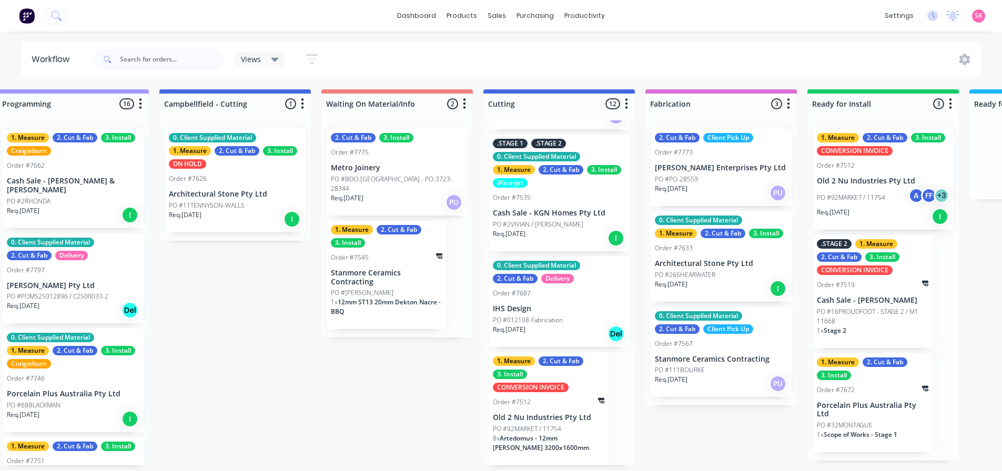
scroll to position [825, 0]
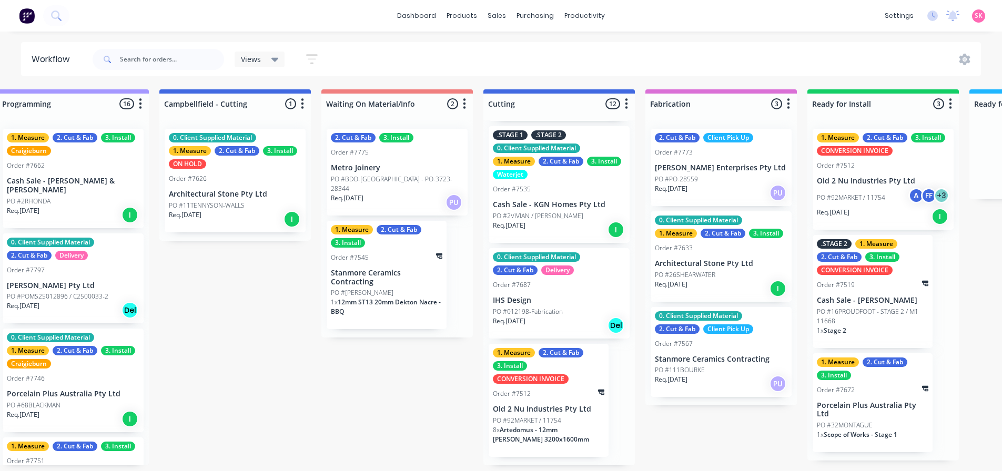
click at [567, 399] on div "1. Measure 2. Cut & Fab 3. Install CONVERSION INVOICE Order #7512 Old 2 Nu Indu…" at bounding box center [549, 400] width 120 height 113
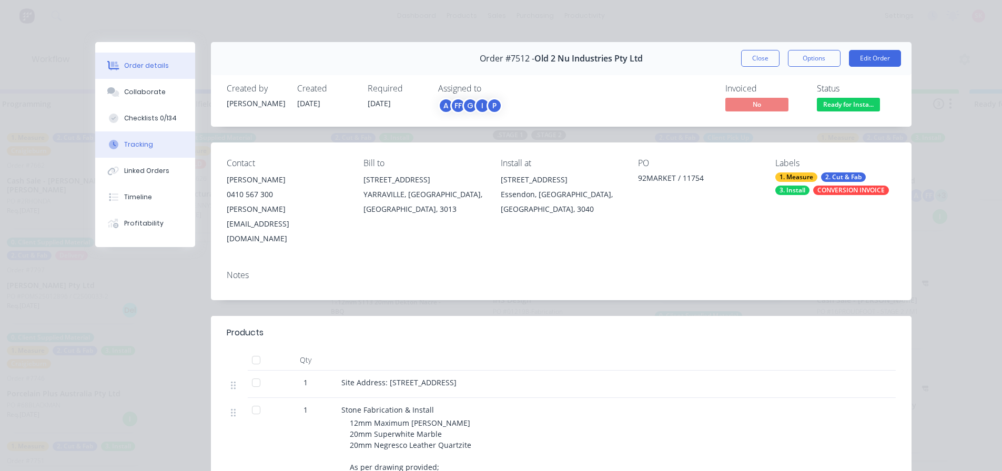
click at [156, 153] on button "Tracking" at bounding box center [145, 144] width 100 height 26
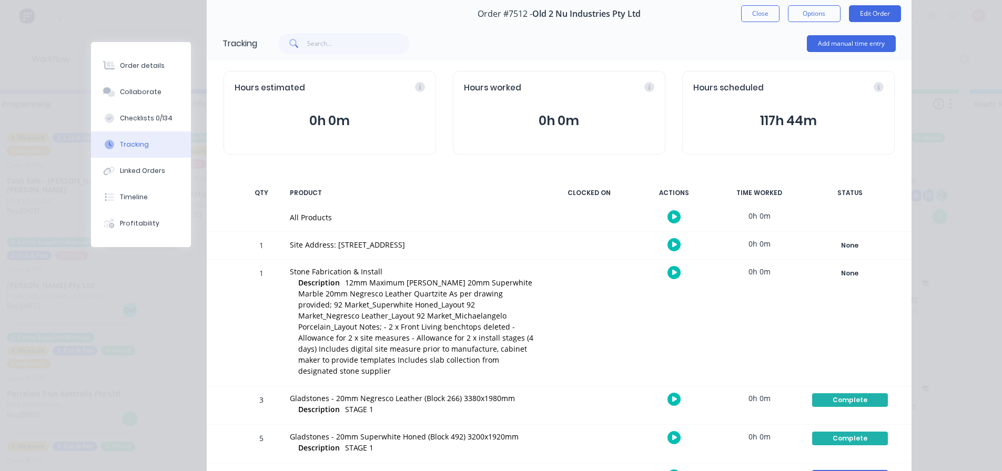
scroll to position [108, 0]
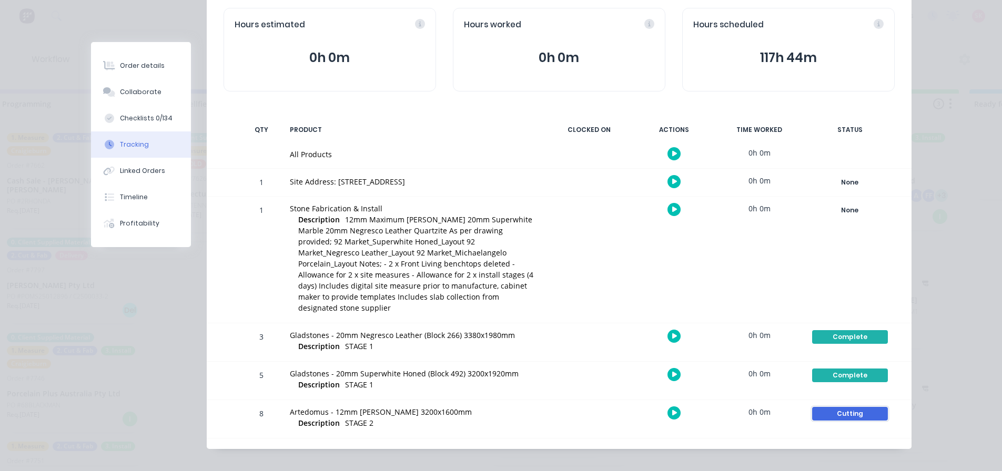
click at [848, 407] on div "Cutting" at bounding box center [850, 414] width 76 height 14
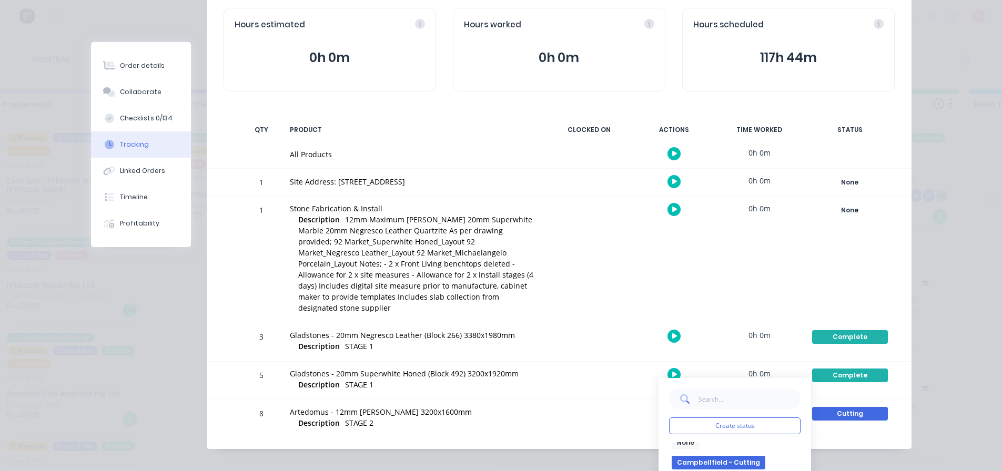
scroll to position [15, 0]
click at [703, 468] on button "Complete" at bounding box center [694, 475] width 45 height 14
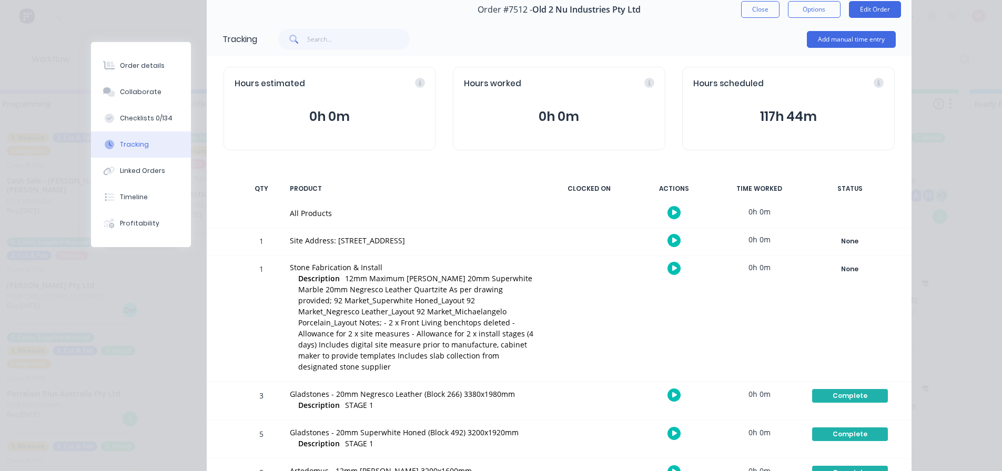
scroll to position [0, 0]
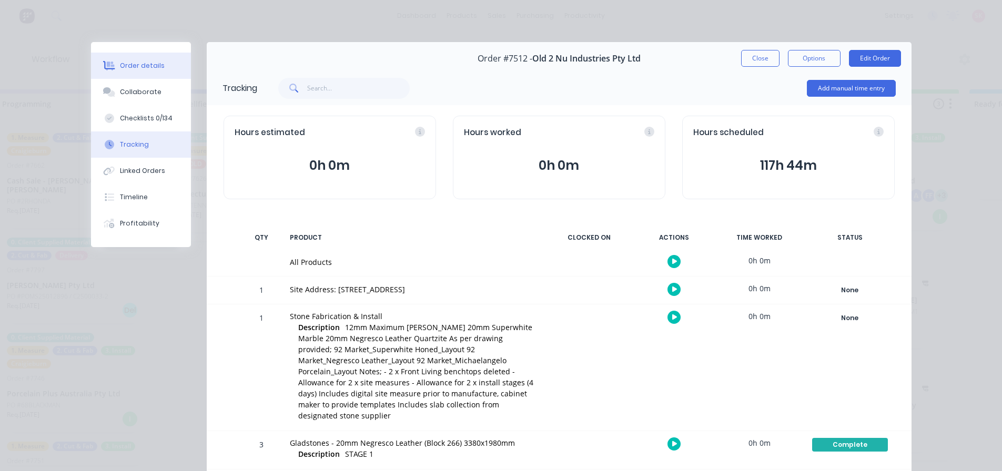
click at [146, 63] on div "Order details" at bounding box center [142, 65] width 45 height 9
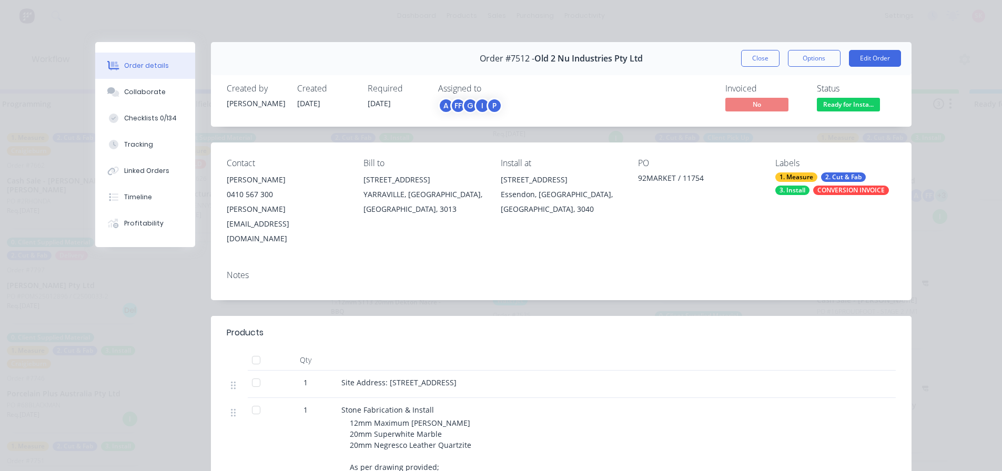
click at [840, 99] on span "Ready for Insta..." at bounding box center [848, 104] width 63 height 13
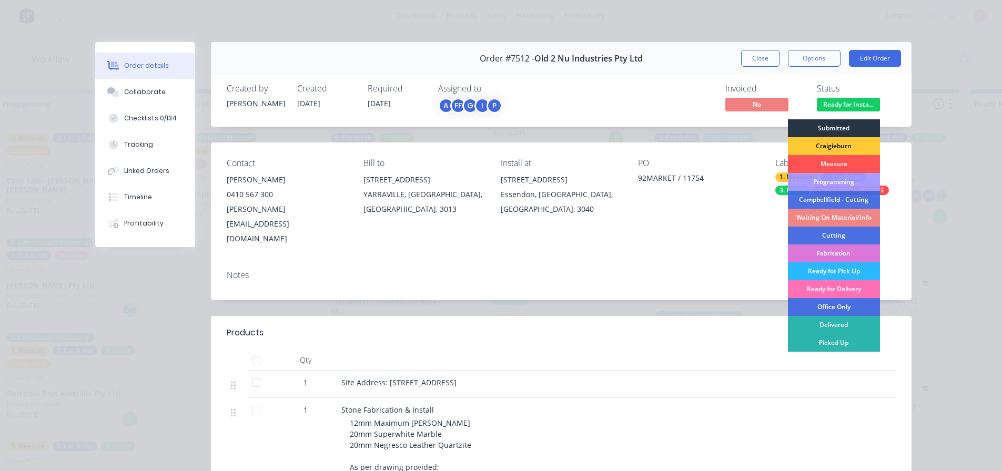
click at [838, 130] on div "Submitted" at bounding box center [834, 128] width 92 height 18
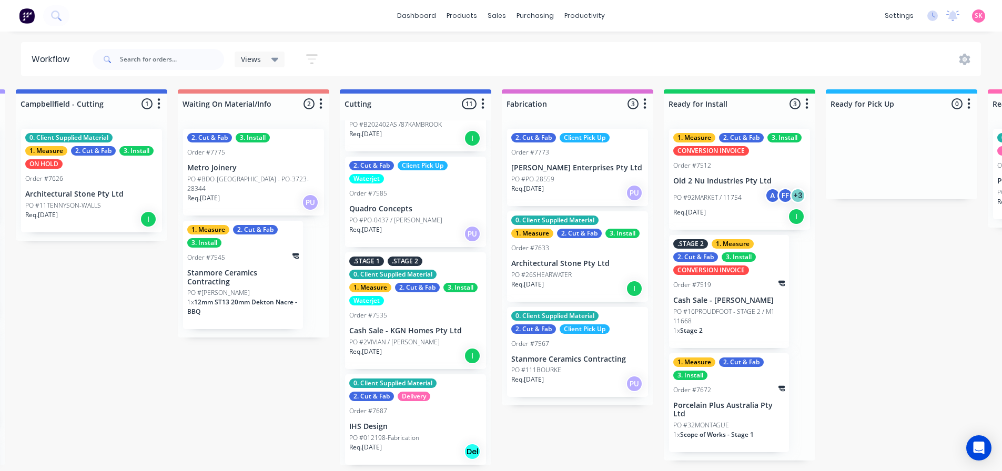
scroll to position [2, 655]
click at [743, 181] on p "Old 2 Nu Industries Pty Ltd" at bounding box center [739, 181] width 133 height 9
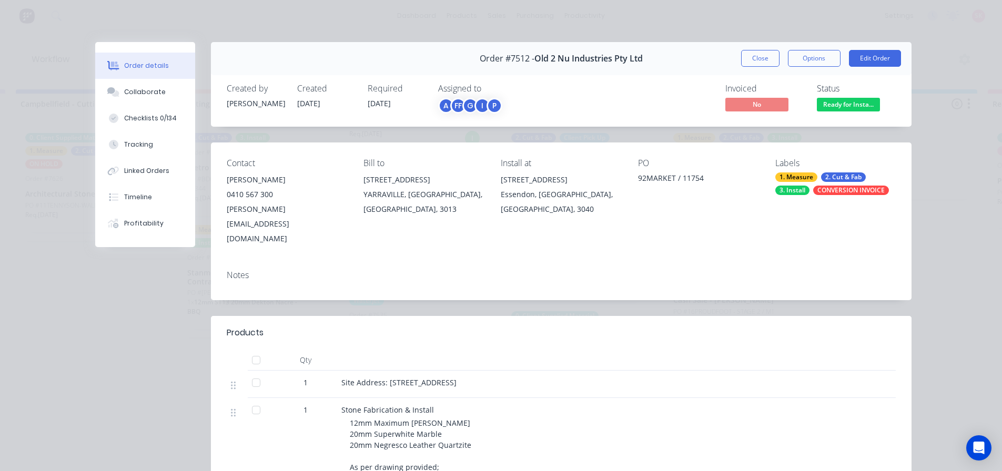
click at [844, 106] on span "Ready for Insta..." at bounding box center [848, 104] width 63 height 13
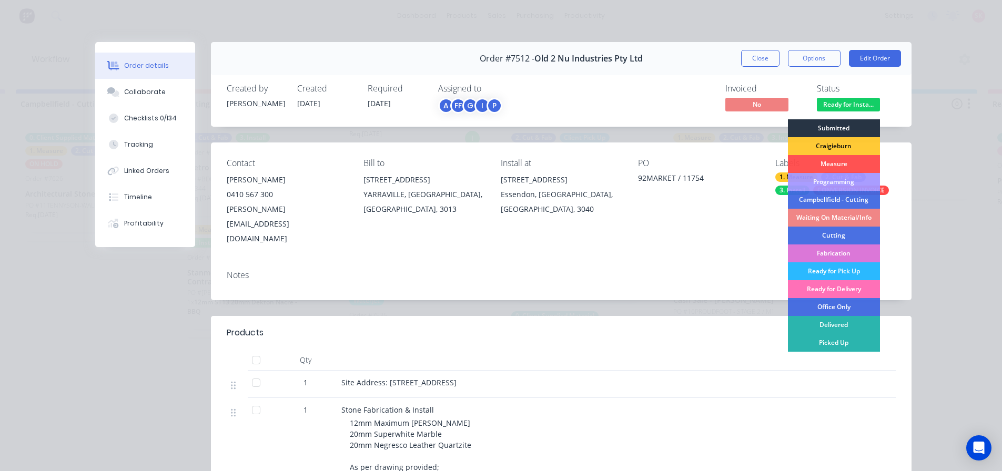
click at [830, 125] on div "Submitted" at bounding box center [834, 128] width 92 height 18
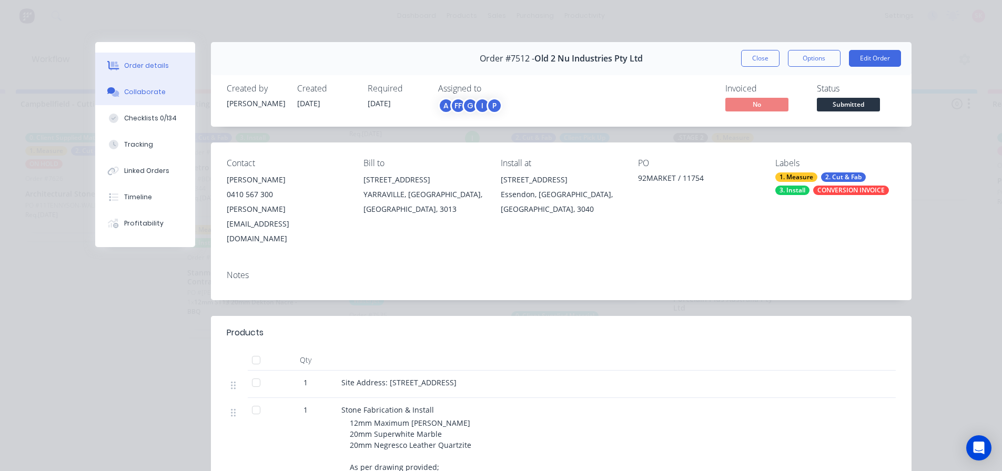
click at [165, 94] on button "Collaborate" at bounding box center [145, 92] width 100 height 26
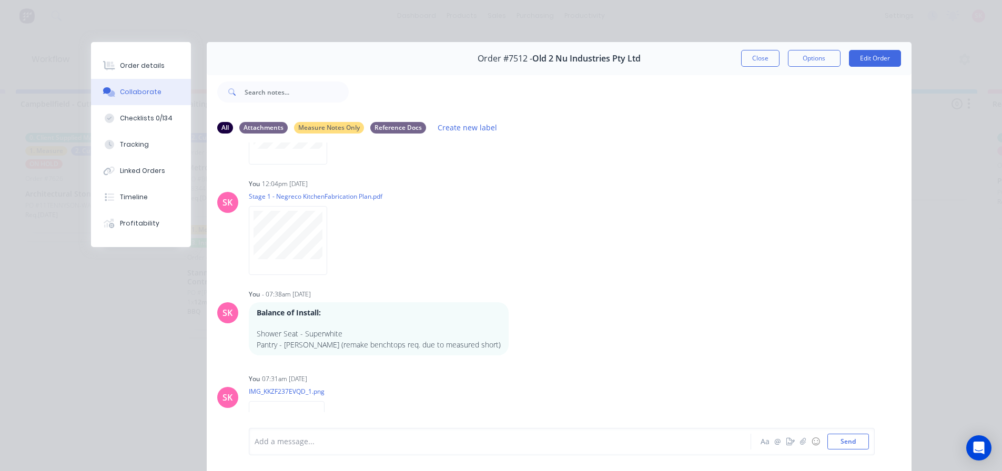
scroll to position [1610, 0]
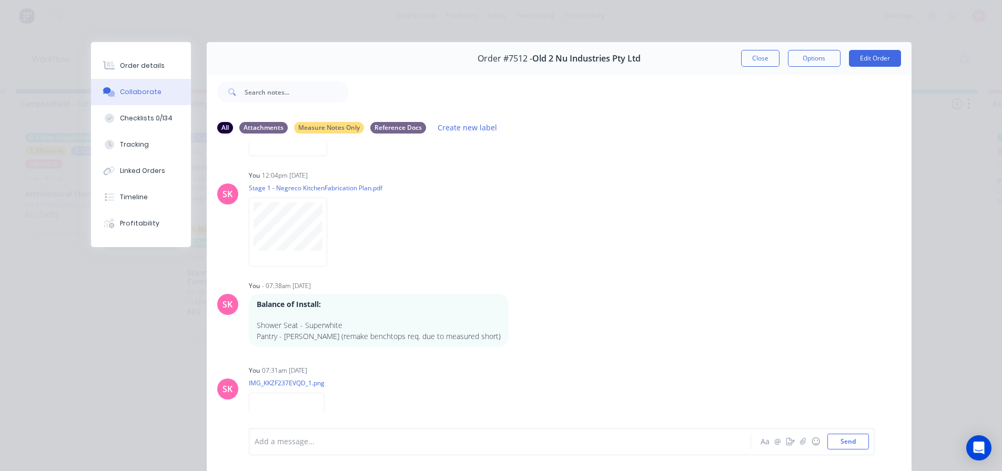
click at [362, 446] on div at bounding box center [485, 441] width 460 height 11
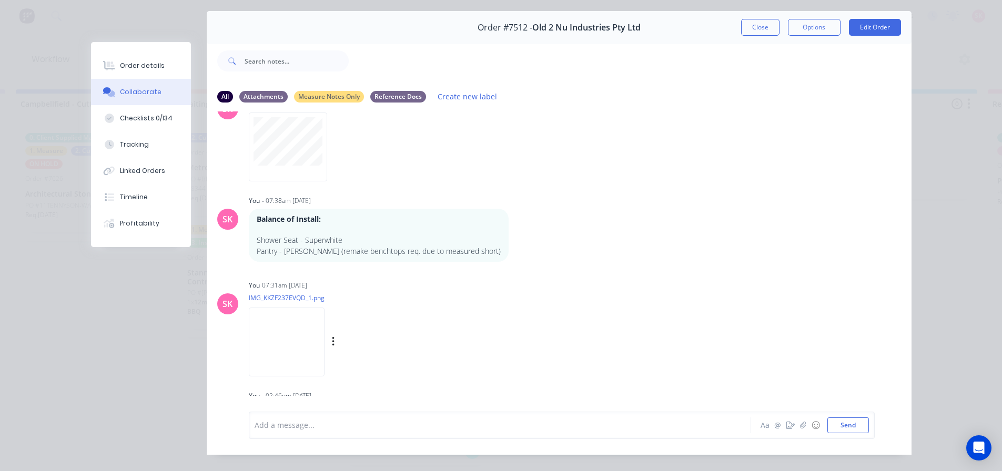
scroll to position [56, 0]
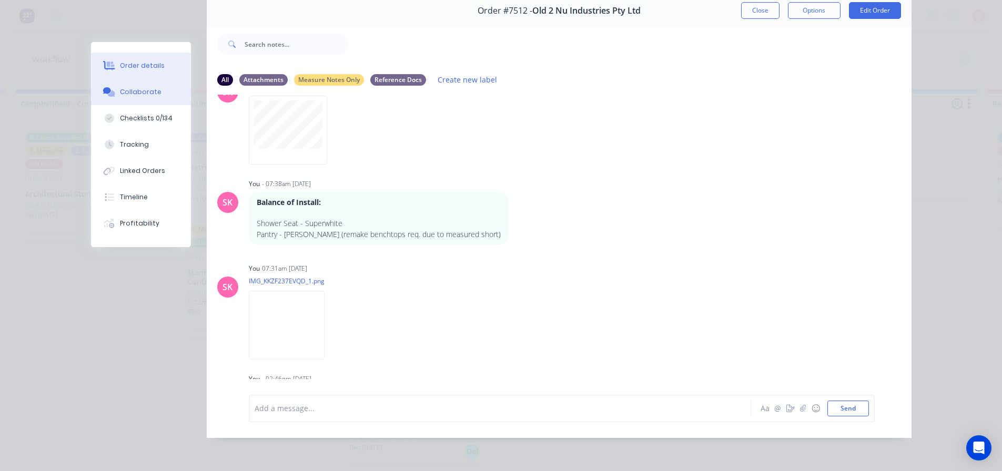
click at [138, 67] on div "Order details" at bounding box center [142, 65] width 45 height 9
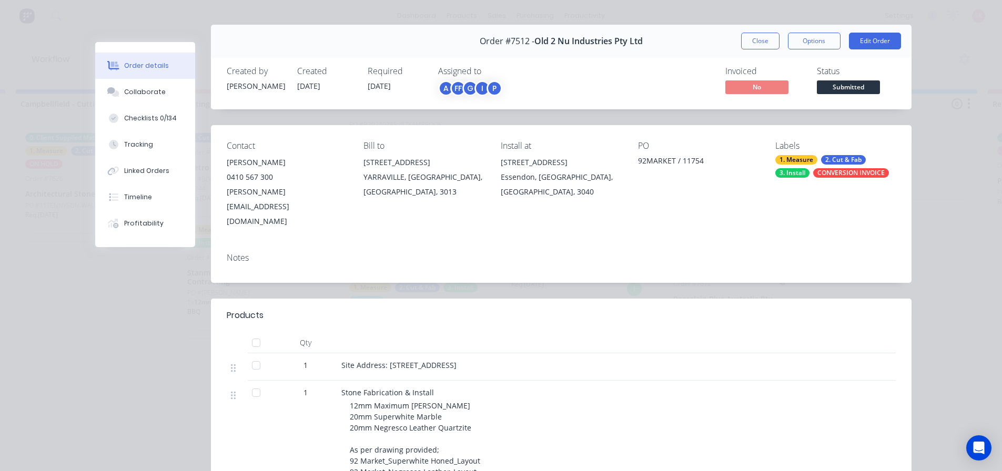
scroll to position [0, 0]
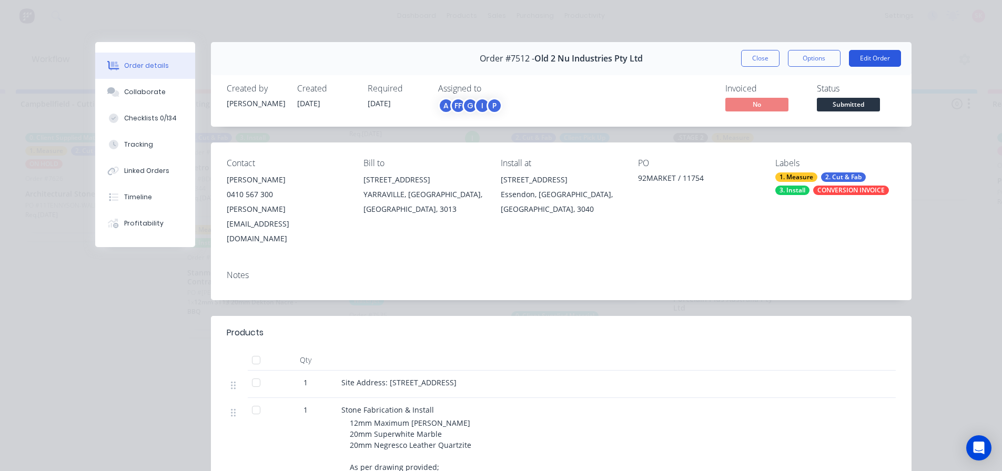
click at [869, 56] on button "Edit Order" at bounding box center [875, 58] width 52 height 17
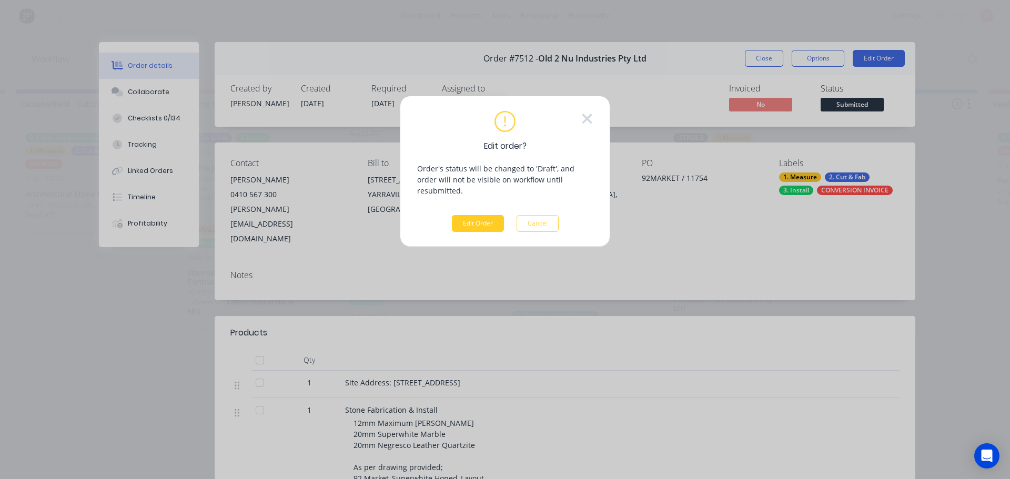
click at [475, 215] on button "Edit Order" at bounding box center [478, 223] width 52 height 17
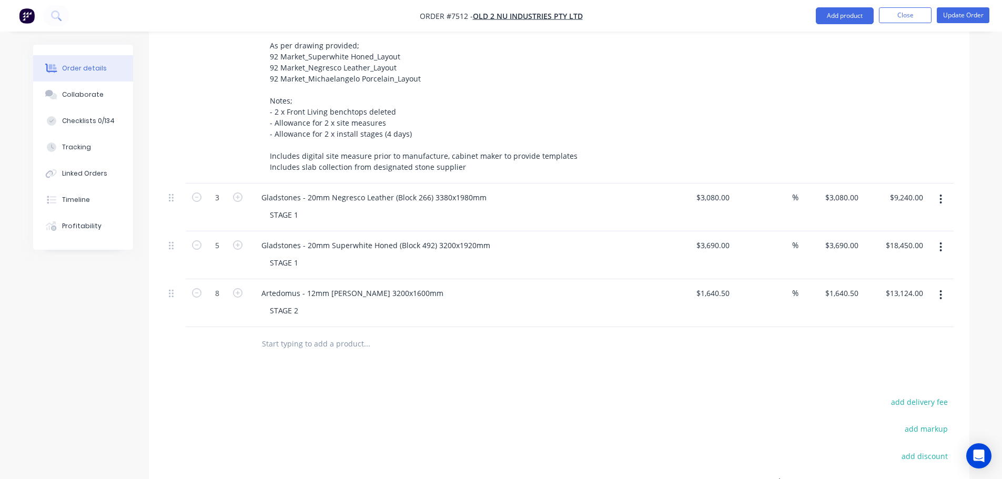
scroll to position [210, 0]
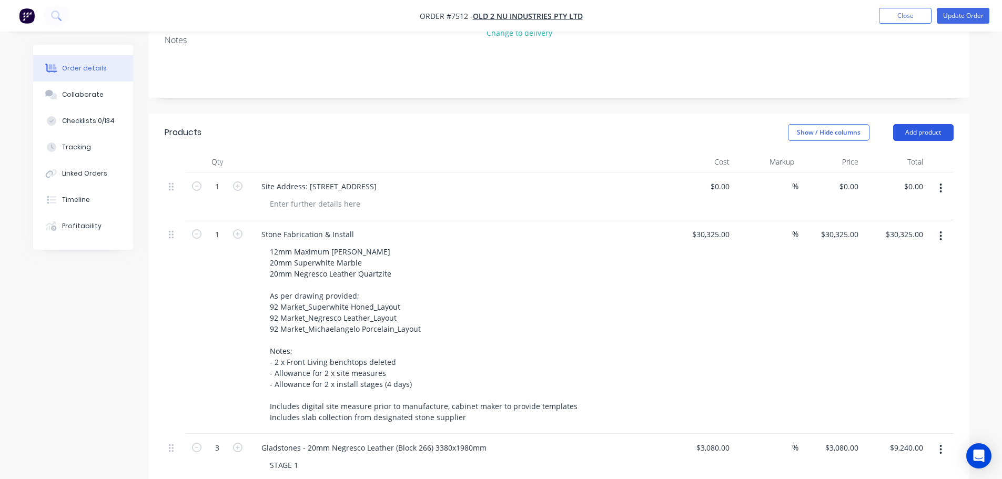
click at [906, 124] on button "Add product" at bounding box center [923, 132] width 60 height 17
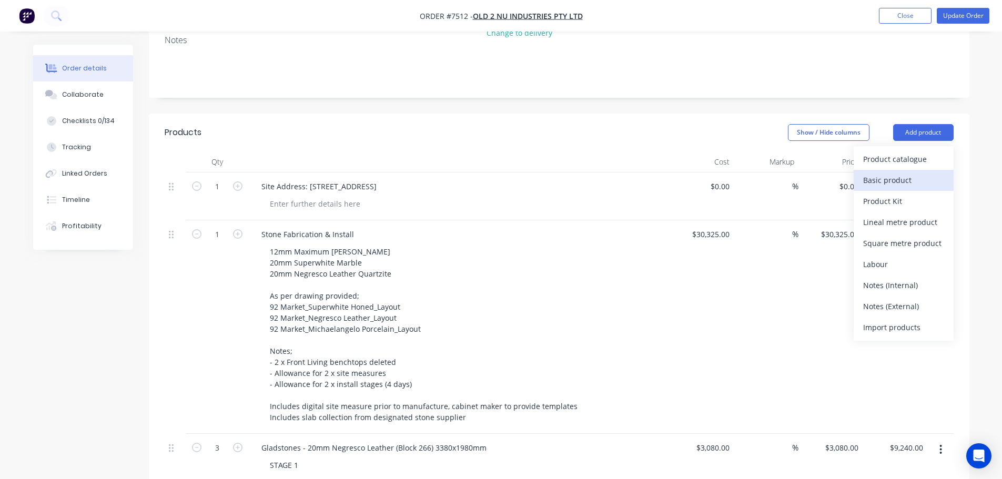
click at [902, 172] on div "Basic product" at bounding box center [903, 179] width 81 height 15
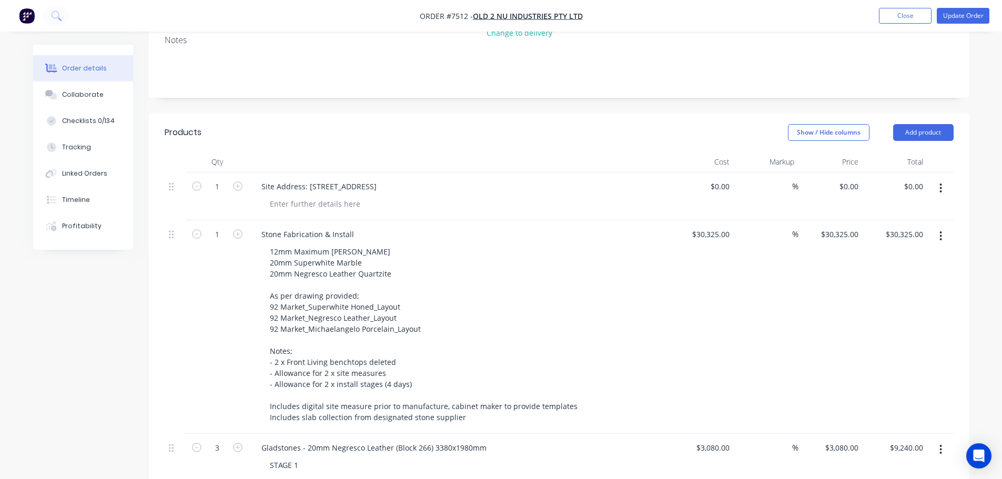
scroll to position [473, 0]
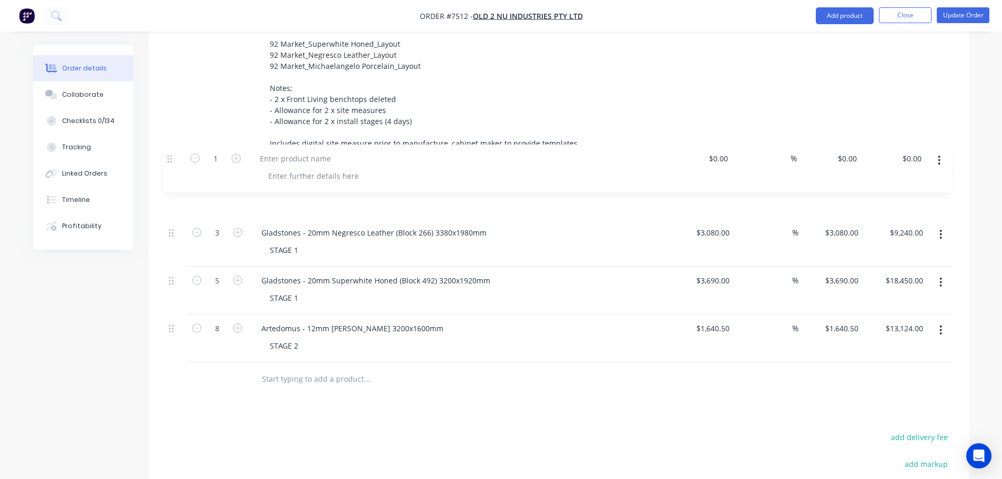
drag, startPoint x: 169, startPoint y: 304, endPoint x: 168, endPoint y: 164, distance: 140.4
click at [168, 164] on div "1 Site Address: 92 Market St, Essendon $0.00 $0.00 % $0.00 $0.00 $0.00 $0.00 1 …" at bounding box center [559, 136] width 789 height 453
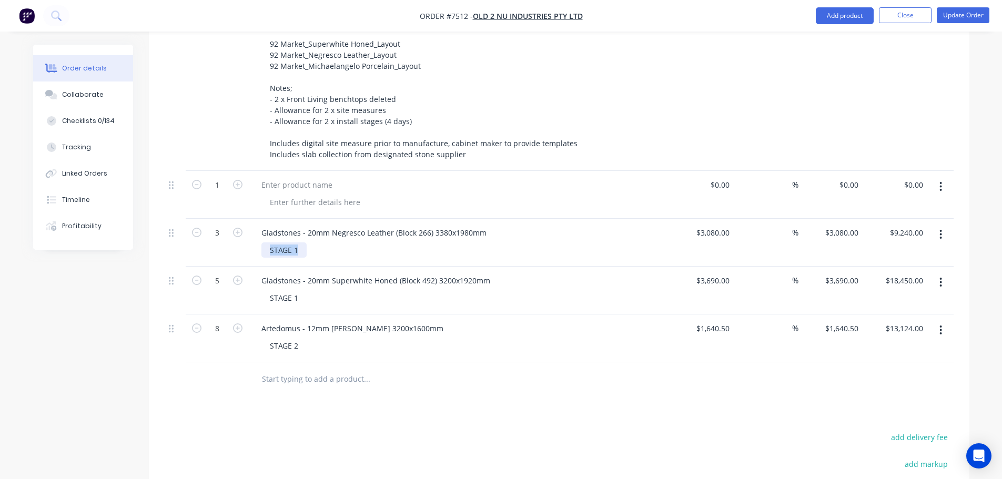
drag, startPoint x: 298, startPoint y: 219, endPoint x: 247, endPoint y: 220, distance: 51.0
click at [247, 220] on div "3 Gladstones - 20mm Negresco Leather (Block 266) 3380x1980mm STAGE 1 $3,080.00 …" at bounding box center [559, 243] width 789 height 48
click at [292, 177] on div at bounding box center [297, 184] width 88 height 15
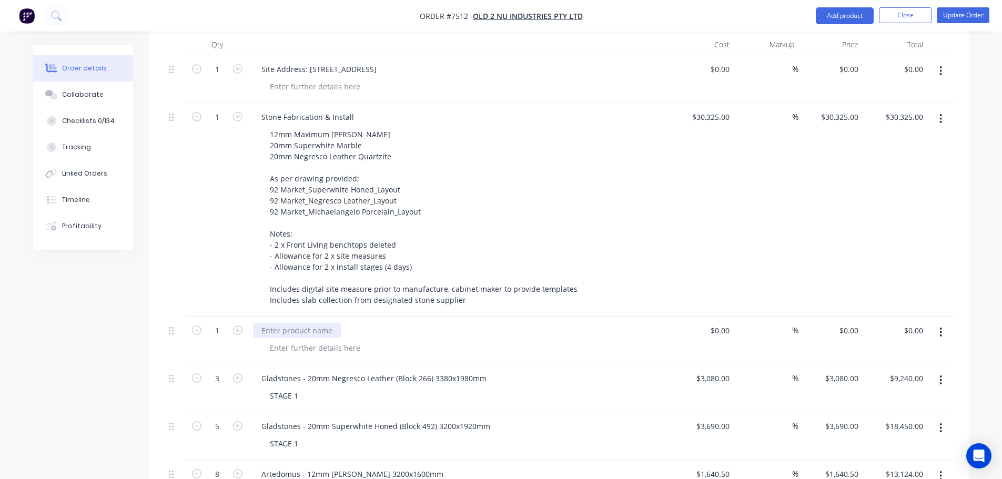
scroll to position [316, 0]
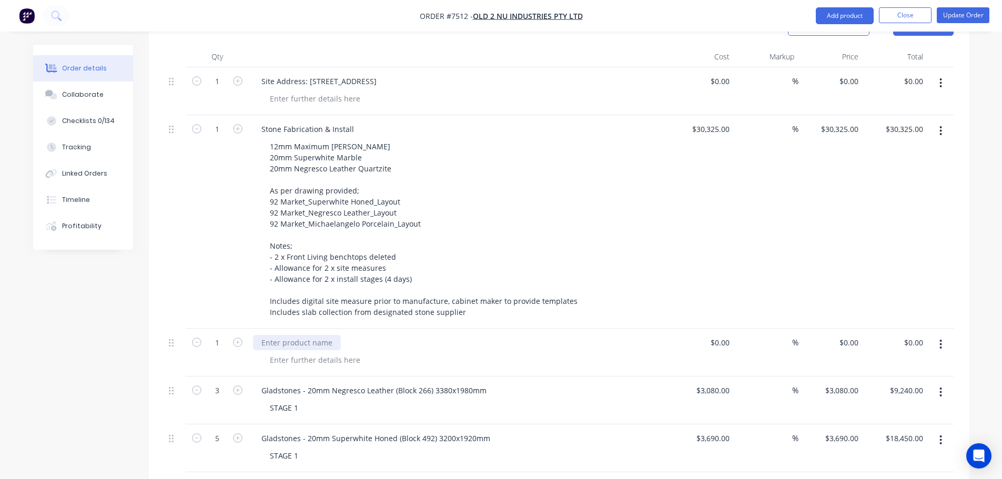
click at [303, 335] on div at bounding box center [297, 342] width 88 height 15
click at [510, 335] on div "Balance of Michaelangelo - Study Area & Shelf" at bounding box center [459, 342] width 412 height 15
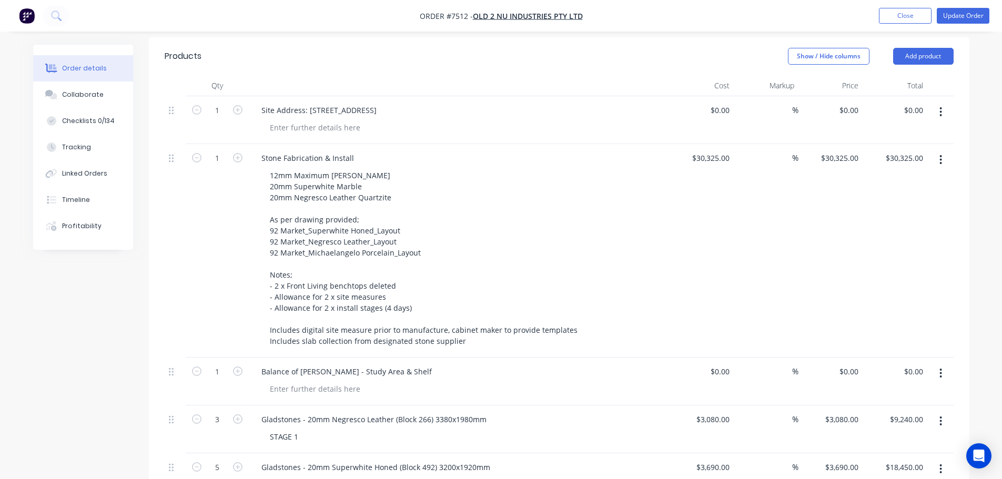
scroll to position [263, 0]
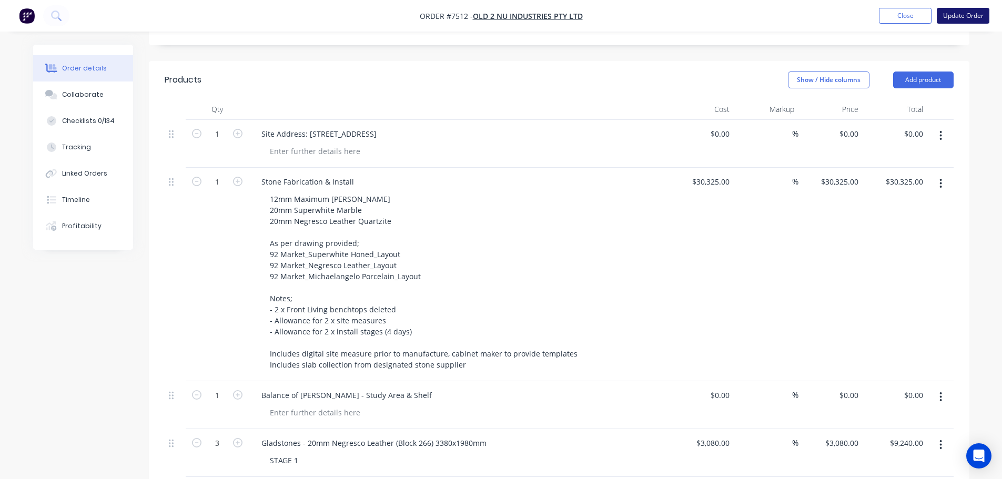
click at [948, 9] on button "Update Order" at bounding box center [963, 16] width 53 height 16
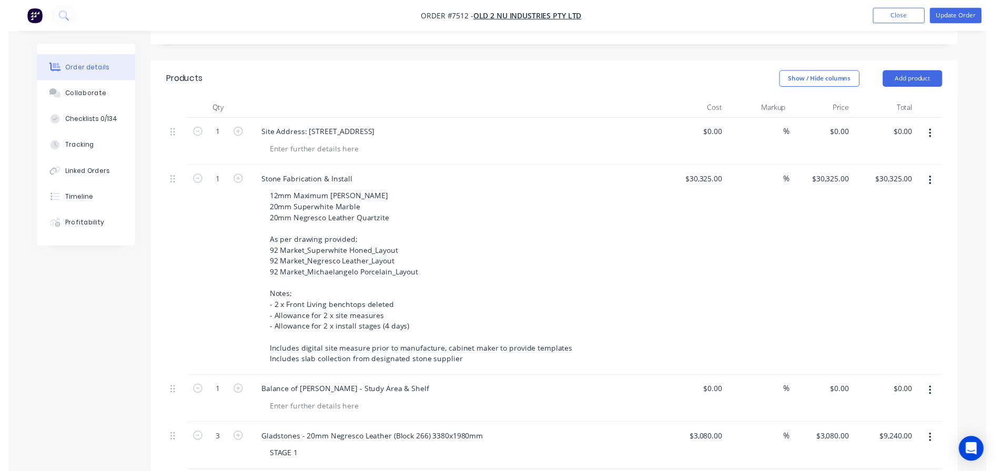
scroll to position [0, 0]
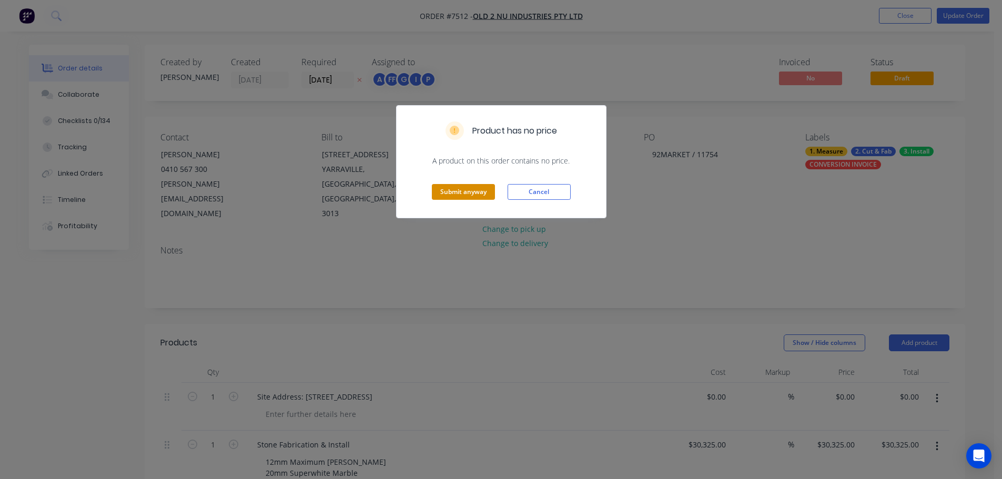
click at [471, 187] on button "Submit anyway" at bounding box center [463, 192] width 63 height 16
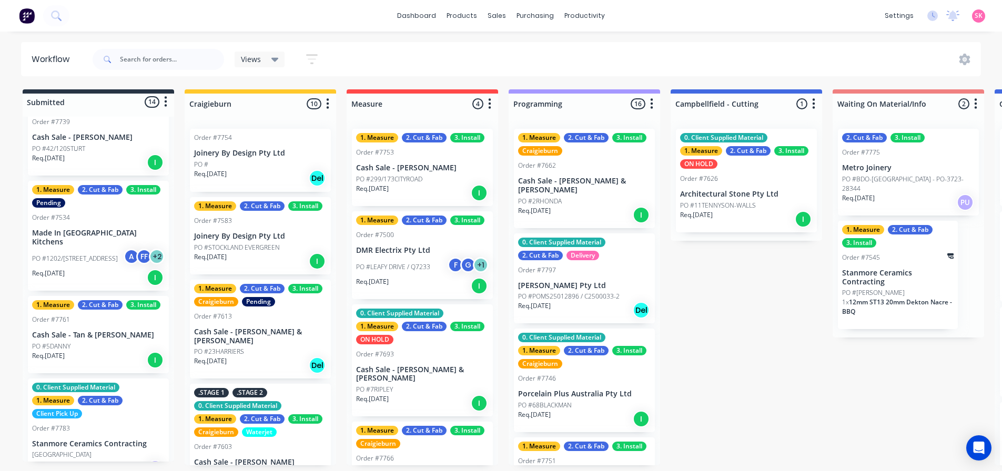
scroll to position [959, 0]
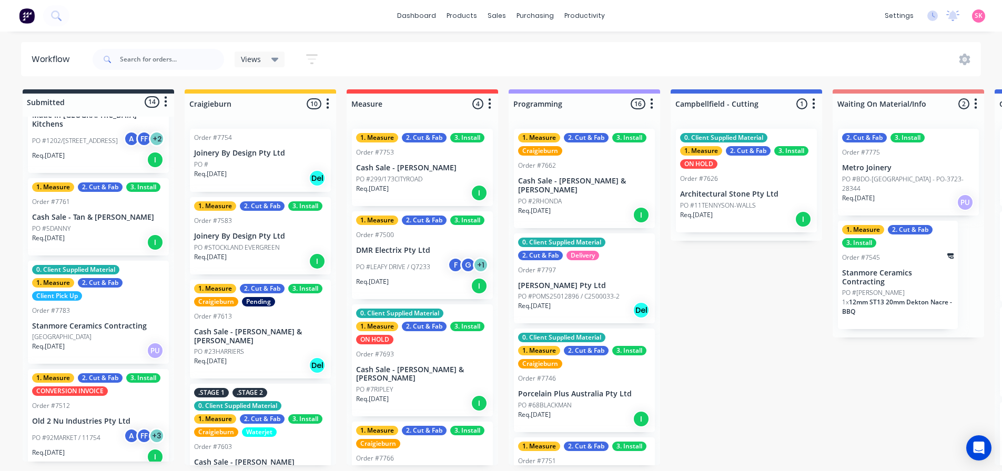
click at [88, 417] on p "Old 2 Nu Industries Pty Ltd" at bounding box center [98, 421] width 133 height 9
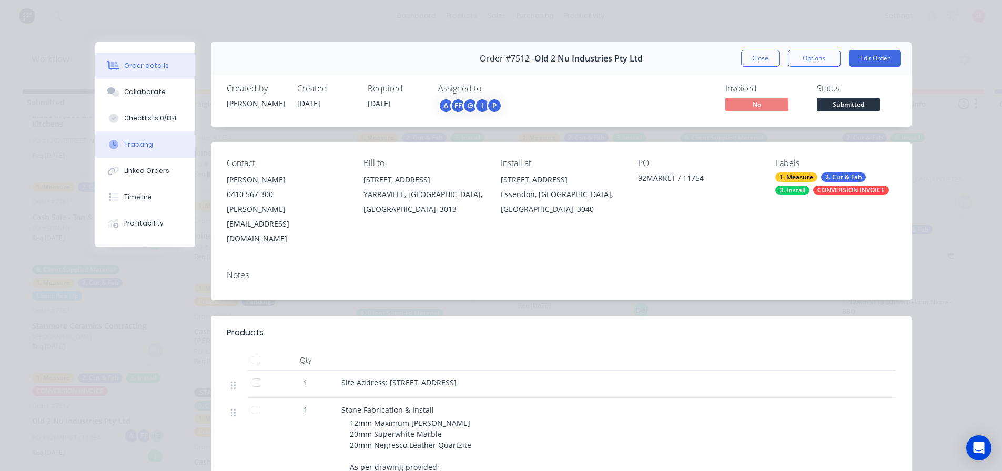
click at [155, 146] on button "Tracking" at bounding box center [145, 144] width 100 height 26
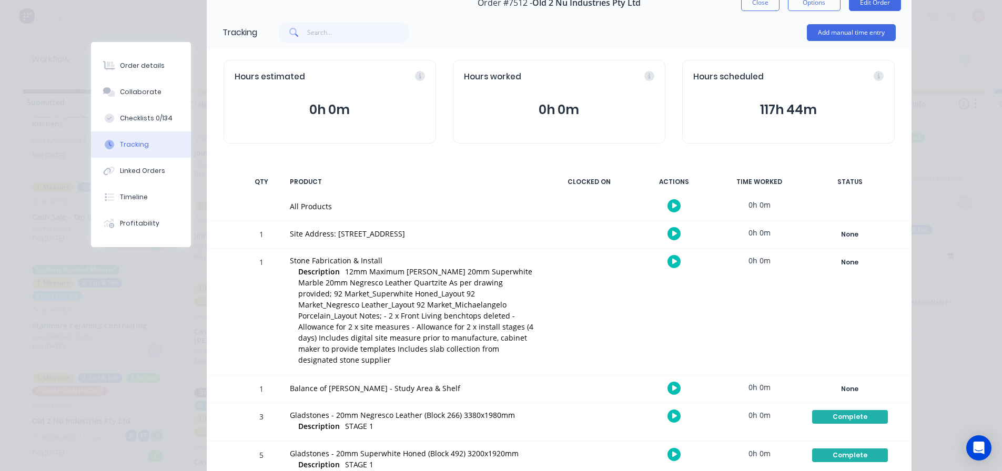
scroll to position [0, 0]
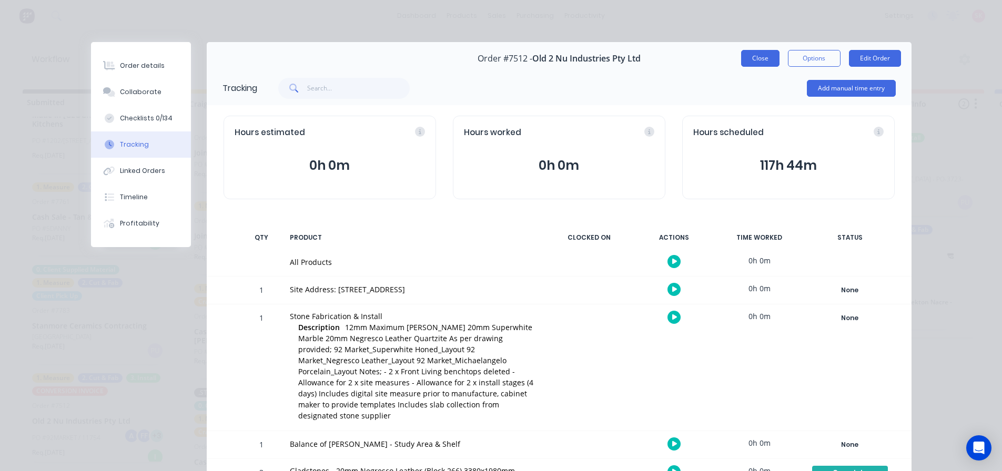
click at [764, 62] on button "Close" at bounding box center [760, 58] width 38 height 17
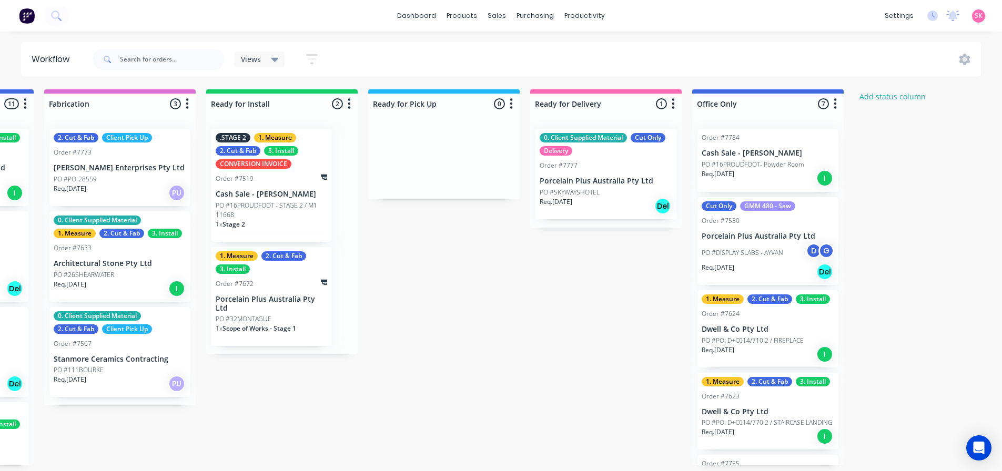
scroll to position [0, 1210]
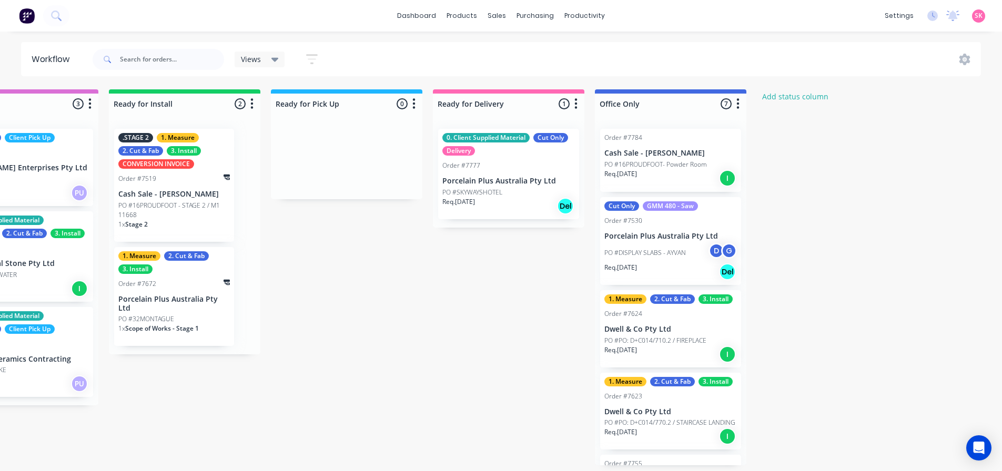
click at [485, 185] on p "Porcelain Plus Australia Pty Ltd" at bounding box center [508, 181] width 133 height 9
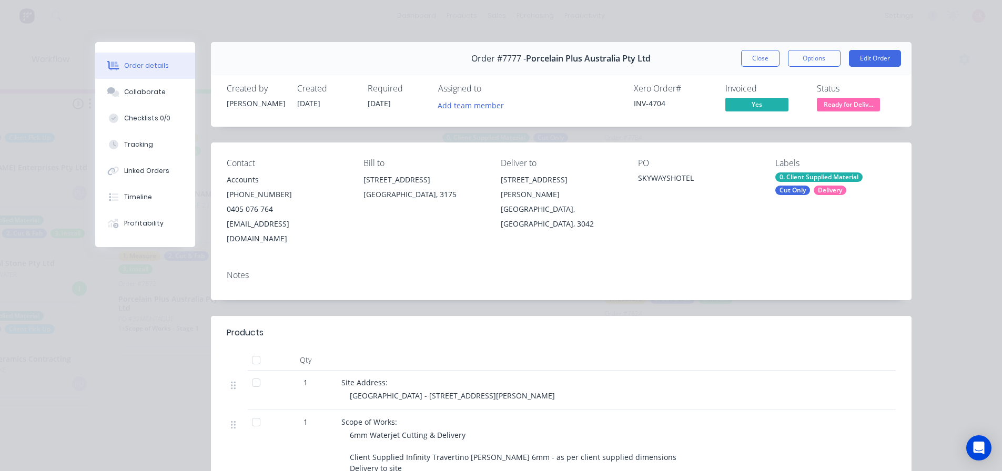
click at [850, 107] on span "Ready for Deliv..." at bounding box center [848, 104] width 63 height 13
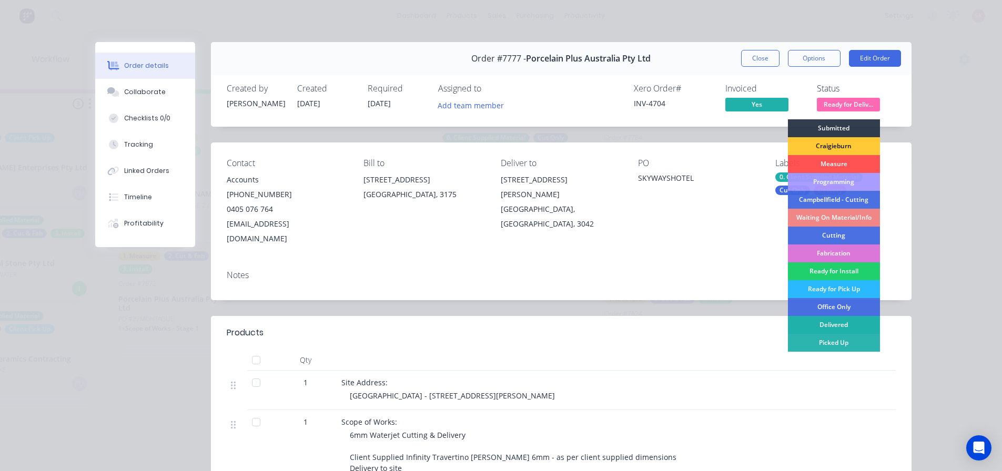
click at [833, 324] on div "Delivered" at bounding box center [834, 325] width 92 height 18
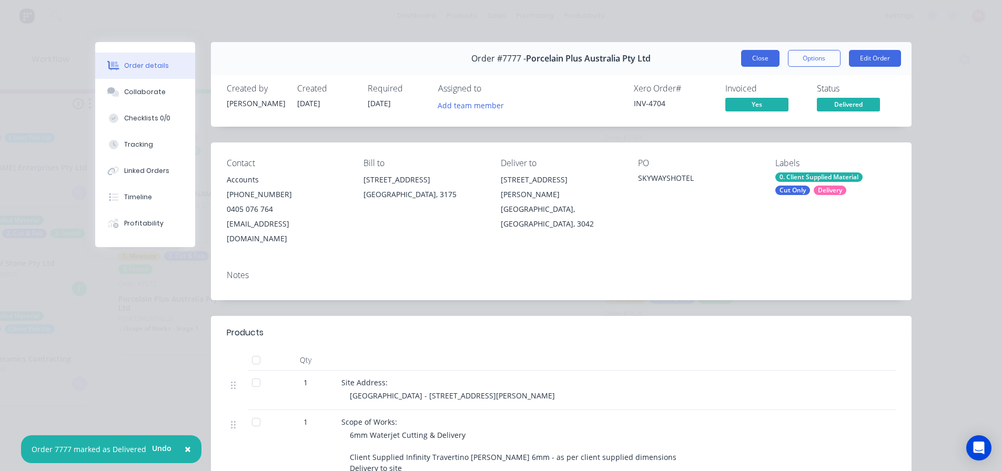
click at [755, 66] on button "Close" at bounding box center [760, 58] width 38 height 17
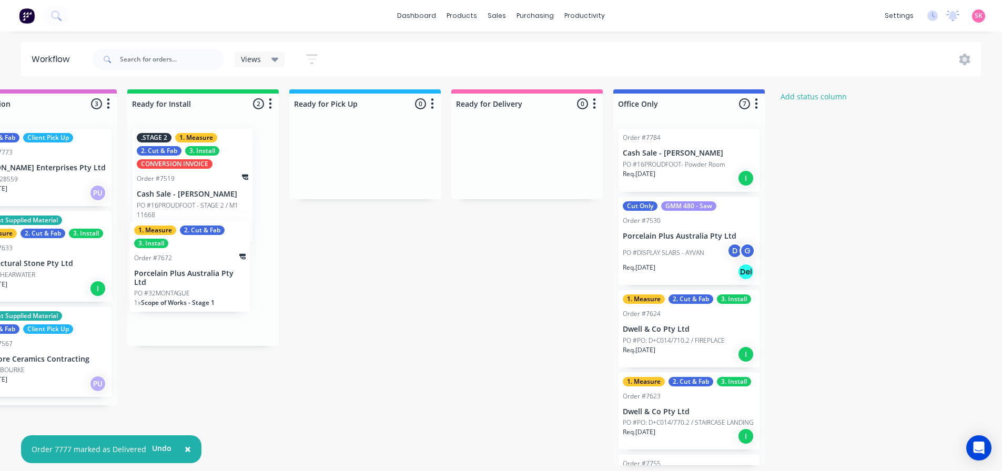
scroll to position [0, 1184]
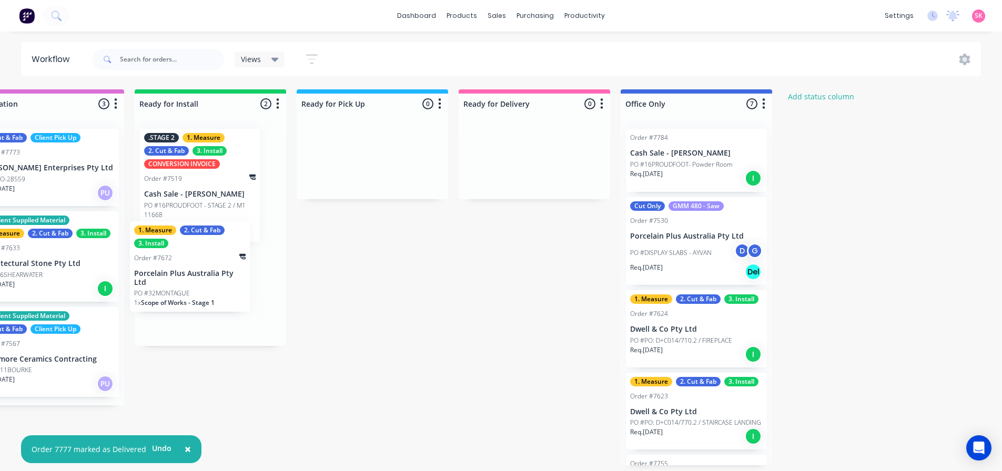
drag, startPoint x: 162, startPoint y: 303, endPoint x: 183, endPoint y: 310, distance: 21.6
click at [167, 284] on div ".STAGE 2 1. Measure 2. Cut & Fab 3. Install CONVERSION INVOICE Order #7519 Cash…" at bounding box center [210, 233] width 151 height 226
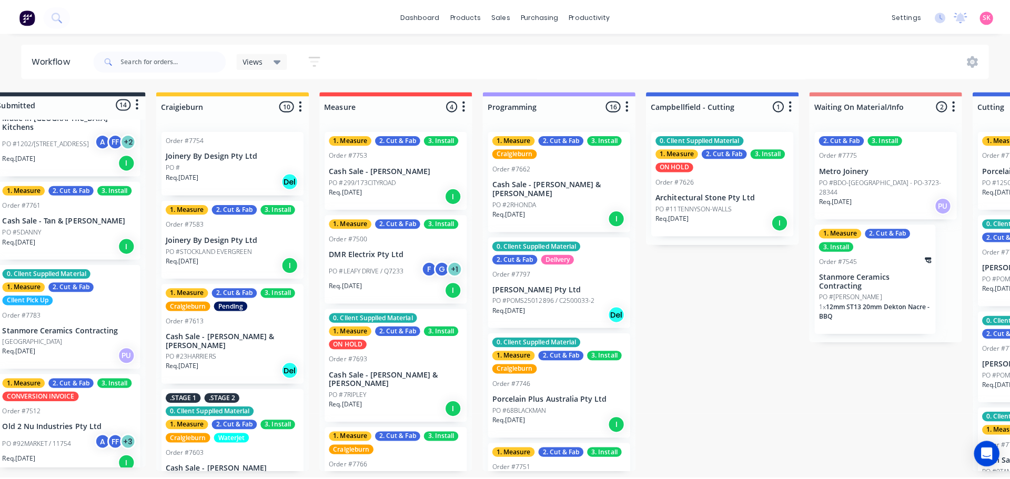
scroll to position [0, 0]
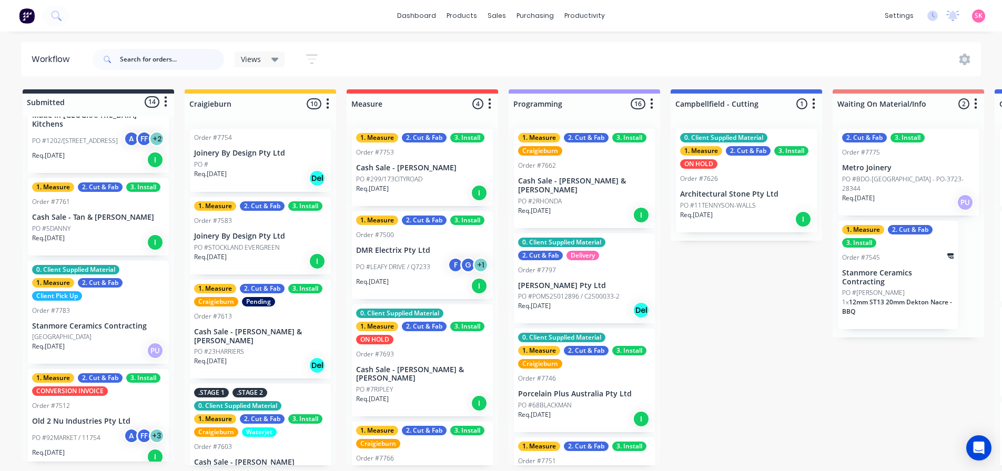
drag, startPoint x: 170, startPoint y: 69, endPoint x: 175, endPoint y: 65, distance: 6.3
click at [171, 68] on input "text" at bounding box center [172, 59] width 104 height 21
type input "hayes"
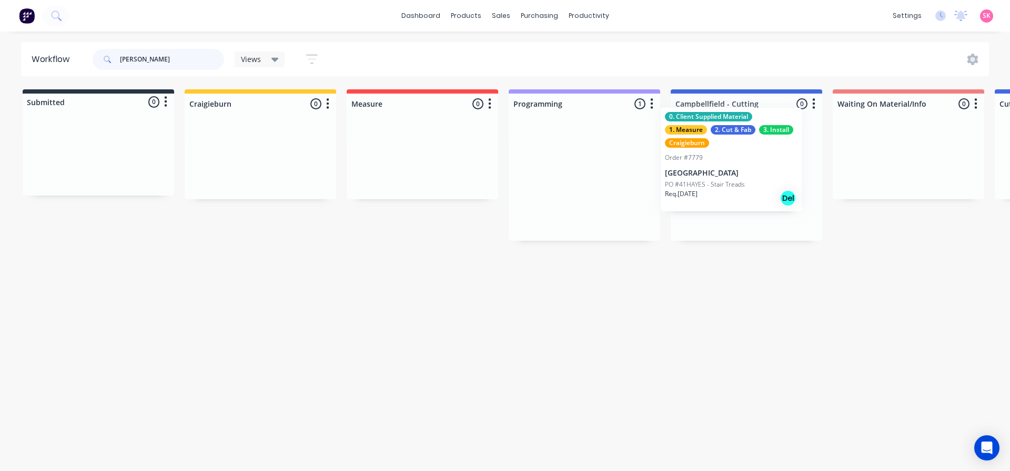
drag, startPoint x: 588, startPoint y: 194, endPoint x: 739, endPoint y: 171, distance: 152.5
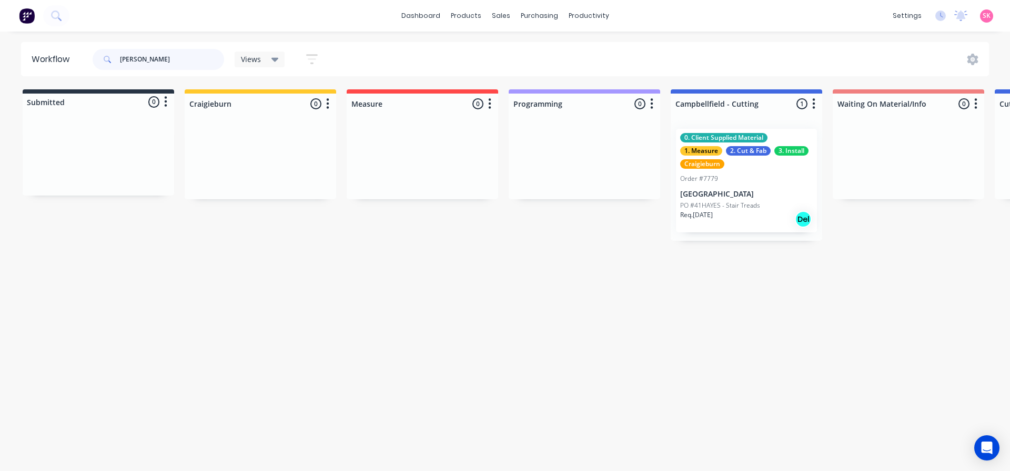
drag, startPoint x: 164, startPoint y: 62, endPoint x: 96, endPoint y: 59, distance: 67.9
click at [104, 59] on div "hayes" at bounding box center [158, 59] width 131 height 21
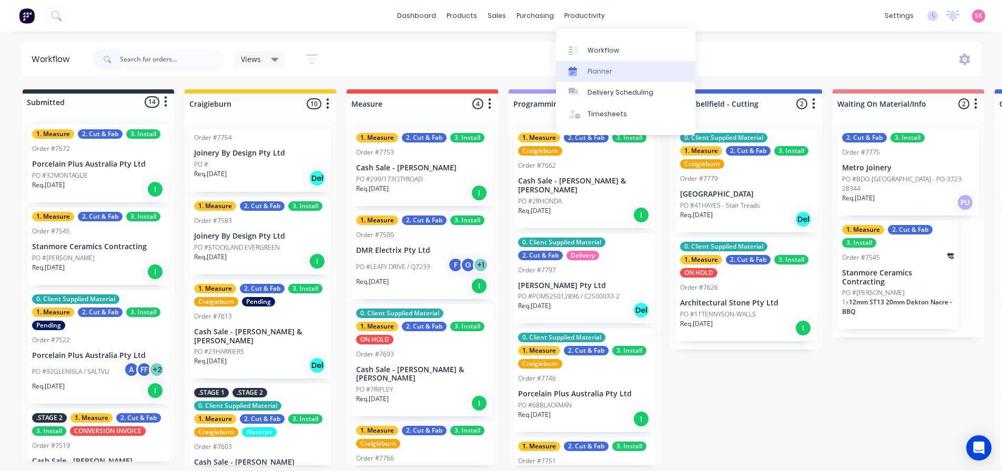
click at [585, 79] on link "Planner" at bounding box center [625, 71] width 139 height 21
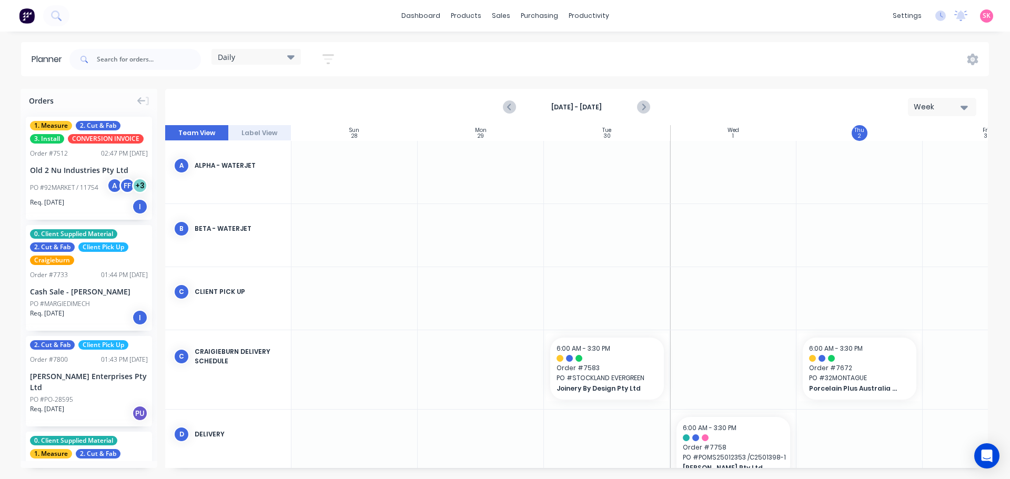
scroll to position [0, 1]
click at [642, 103] on icon "Next page" at bounding box center [642, 107] width 13 height 13
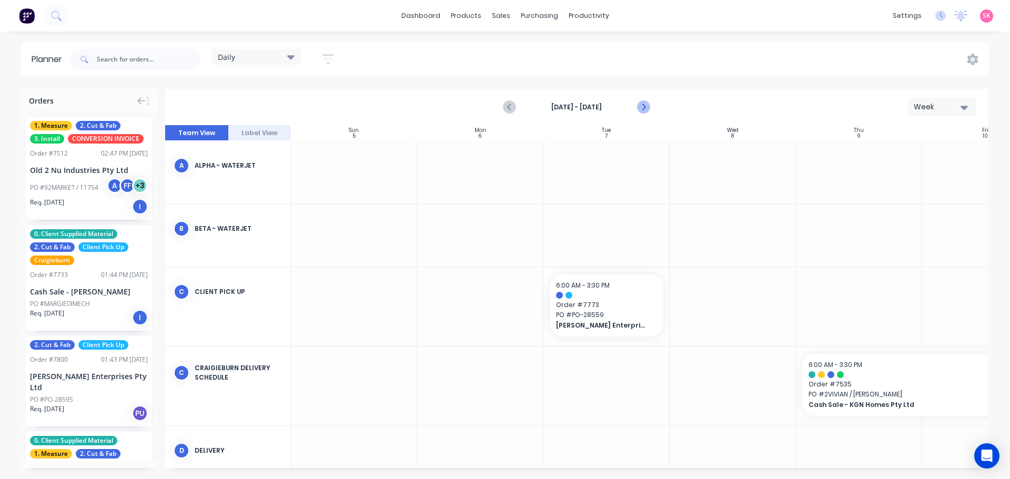
click at [645, 112] on icon "Next page" at bounding box center [642, 107] width 13 height 13
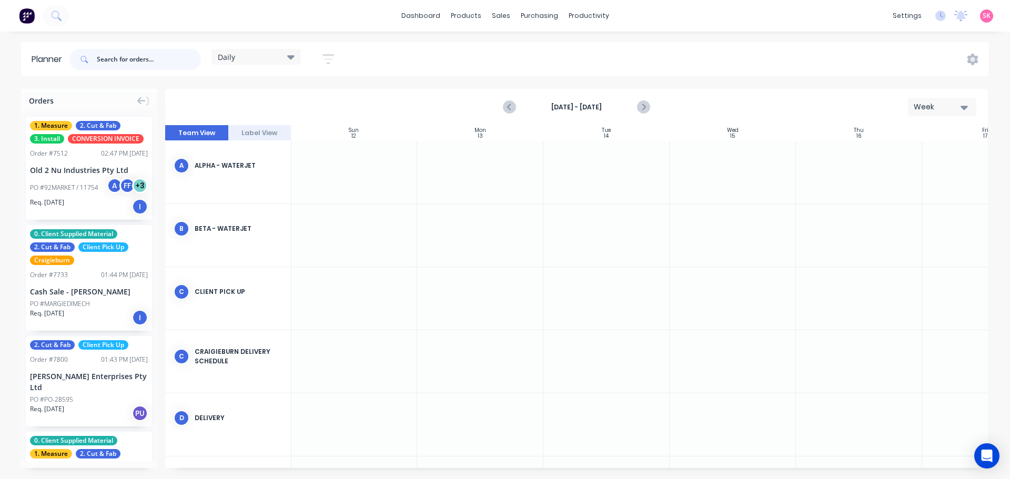
click at [166, 60] on input "text" at bounding box center [149, 59] width 104 height 21
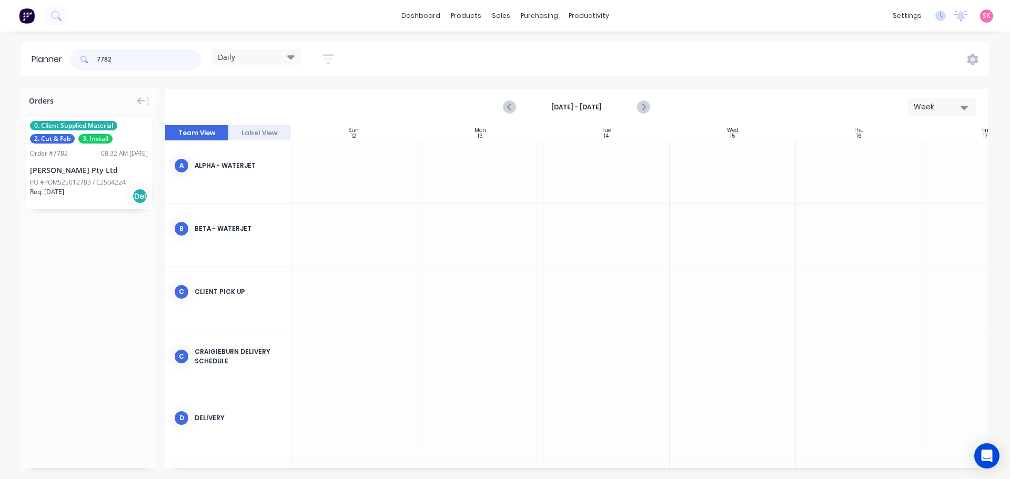
scroll to position [190, 1]
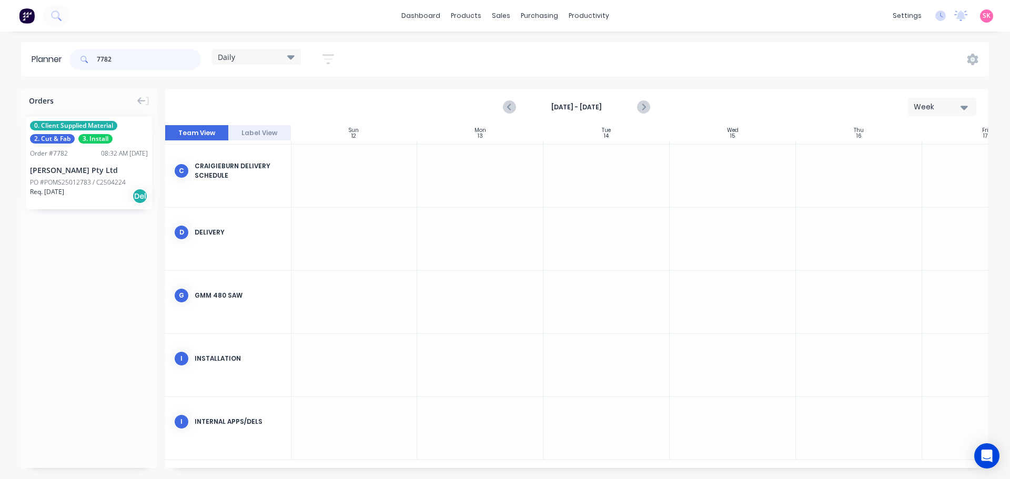
type input "7782"
drag, startPoint x: 86, startPoint y: 179, endPoint x: 450, endPoint y: 226, distance: 366.8
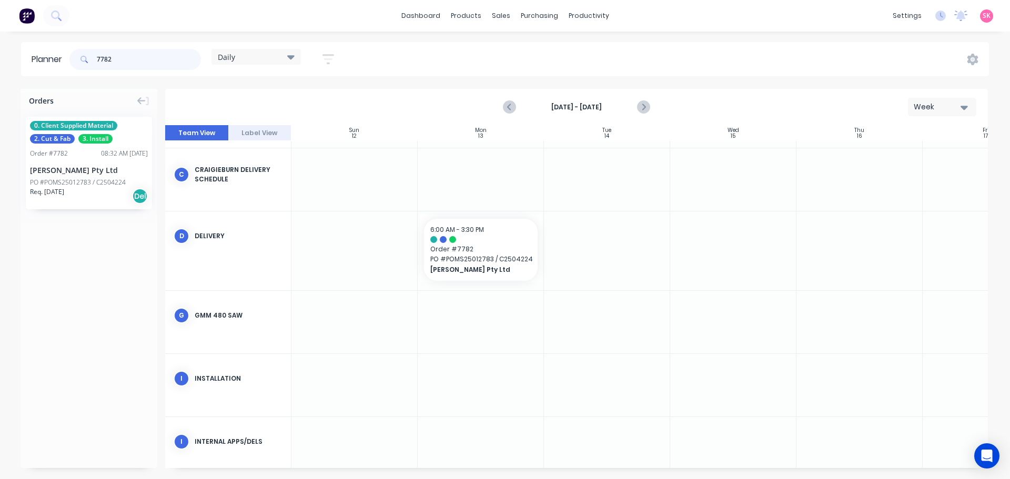
drag, startPoint x: 115, startPoint y: 60, endPoint x: 47, endPoint y: 53, distance: 68.2
click at [49, 55] on header "Planner 7782 Daily Save new view None edit Daily (Default) edit Craigieburn Ord…" at bounding box center [505, 59] width 968 height 34
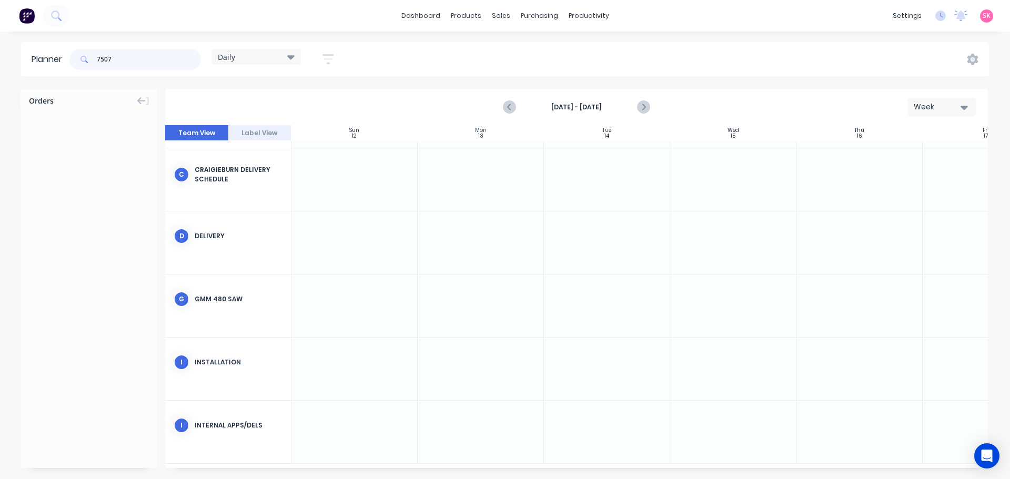
drag, startPoint x: 133, startPoint y: 53, endPoint x: -118, endPoint y: 55, distance: 251.4
click at [0, 55] on html "dashboard products sales purchasing productivity dashboard products Product Cat…" at bounding box center [505, 239] width 1010 height 479
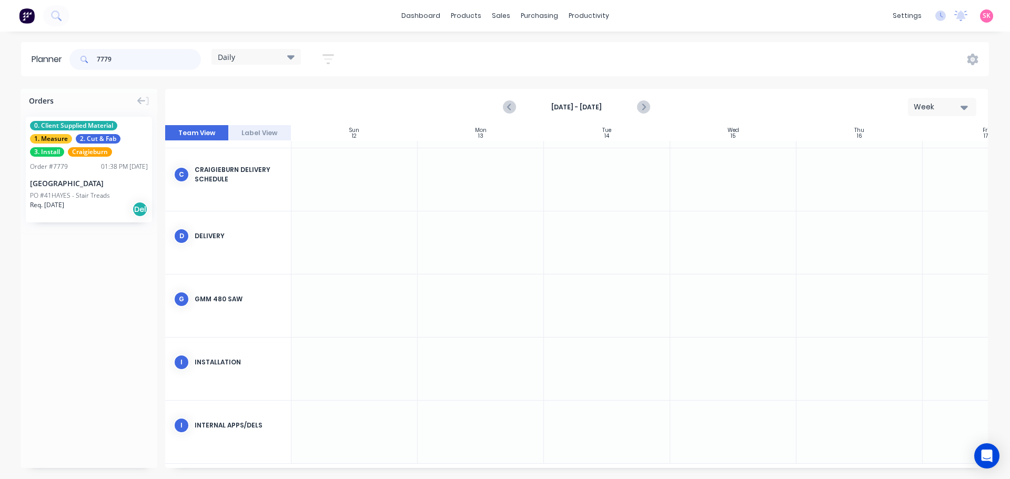
type input "7779"
drag, startPoint x: 62, startPoint y: 178, endPoint x: 449, endPoint y: 185, distance: 387.1
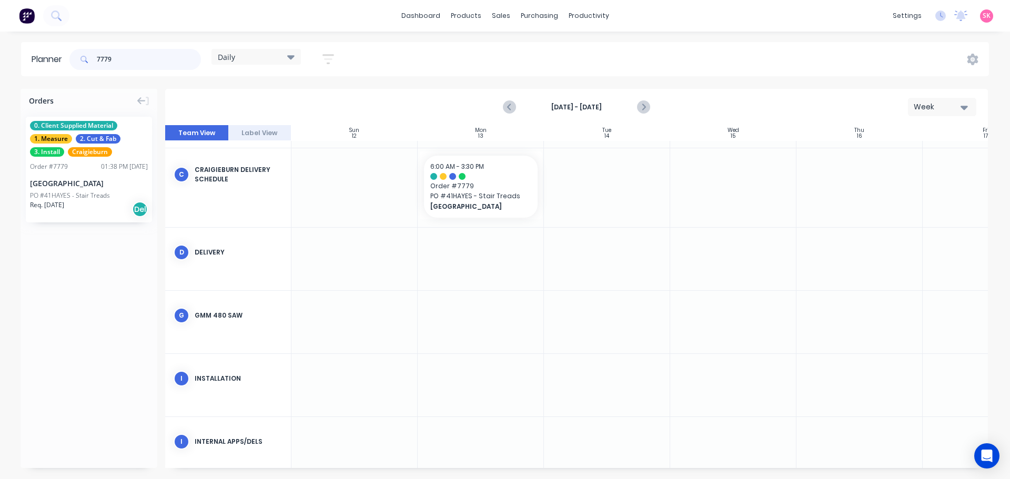
drag, startPoint x: 97, startPoint y: 57, endPoint x: 62, endPoint y: 64, distance: 35.8
click at [62, 64] on header "Planner 7779 Daily Save new view None edit Daily (Default) edit Craigieburn Ord…" at bounding box center [505, 59] width 968 height 34
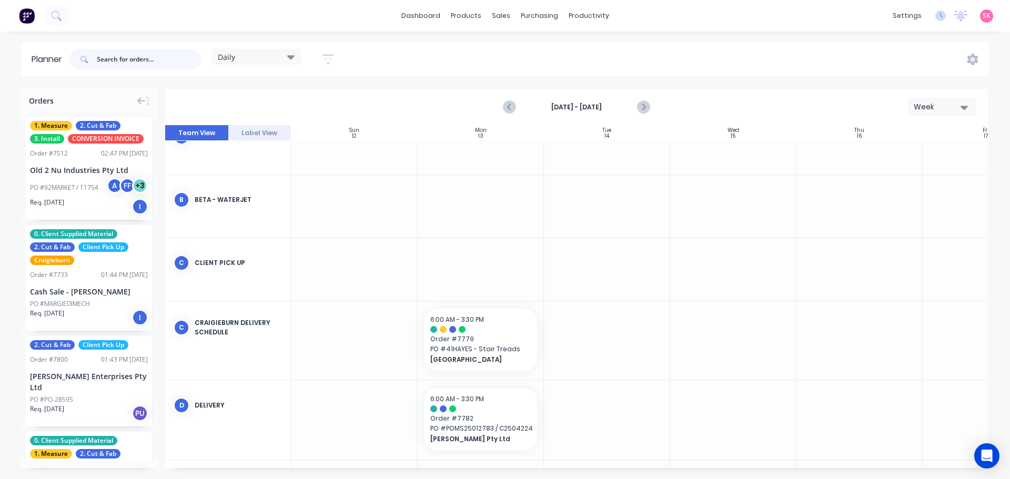
scroll to position [12, 0]
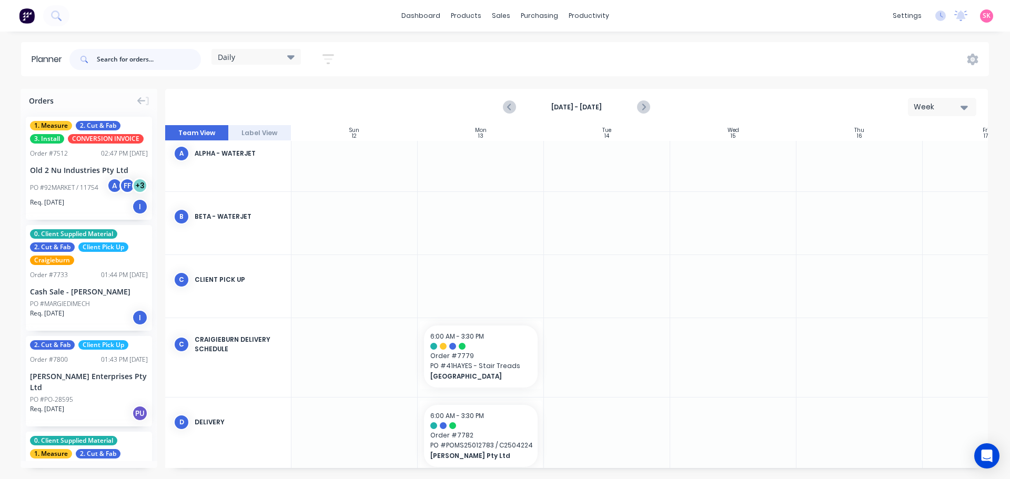
click at [167, 60] on input "text" at bounding box center [149, 59] width 104 height 21
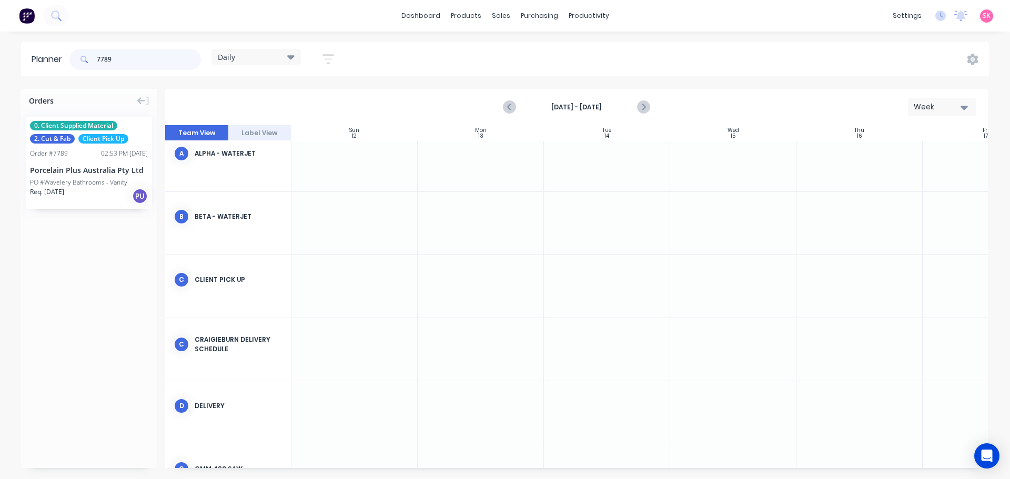
type input "7789"
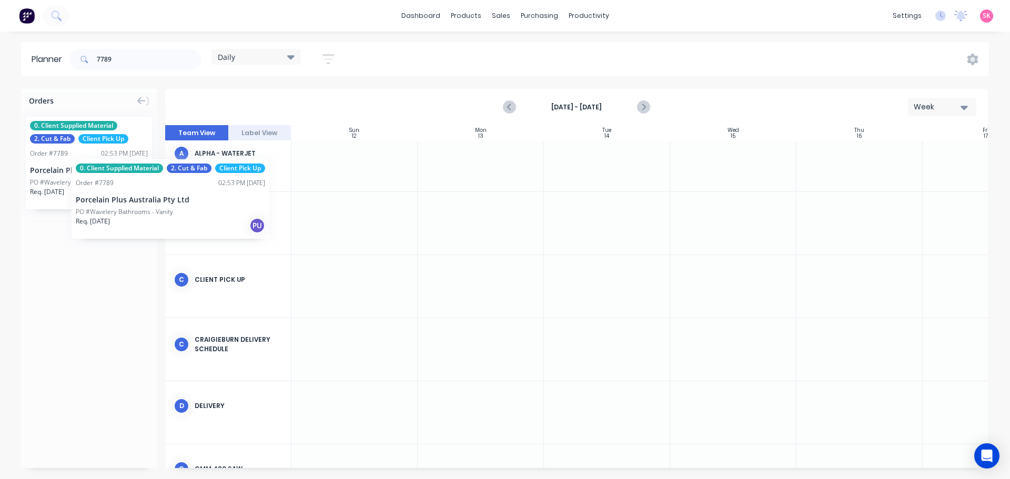
drag, startPoint x: 81, startPoint y: 178, endPoint x: 61, endPoint y: 148, distance: 36.0
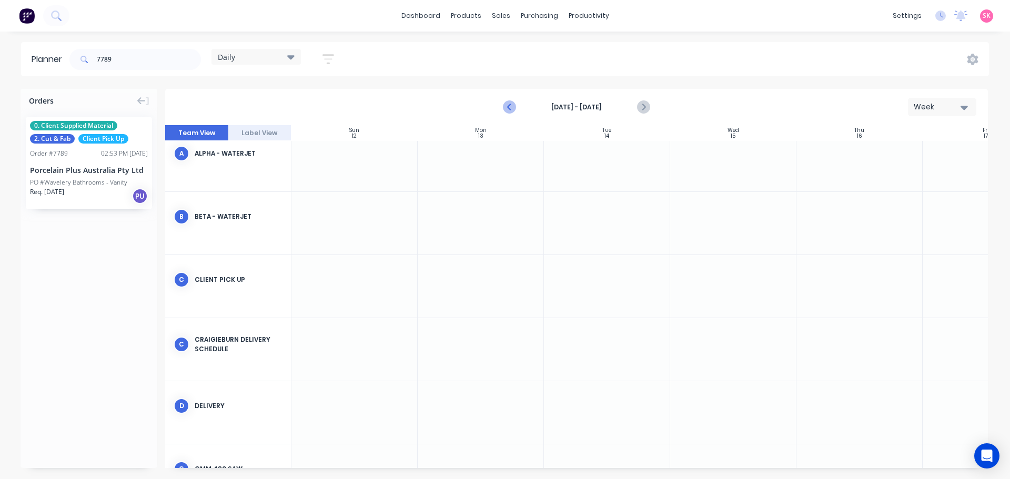
click at [510, 113] on icon "Previous page" at bounding box center [509, 107] width 13 height 13
drag, startPoint x: 90, startPoint y: 169, endPoint x: 913, endPoint y: 267, distance: 829.3
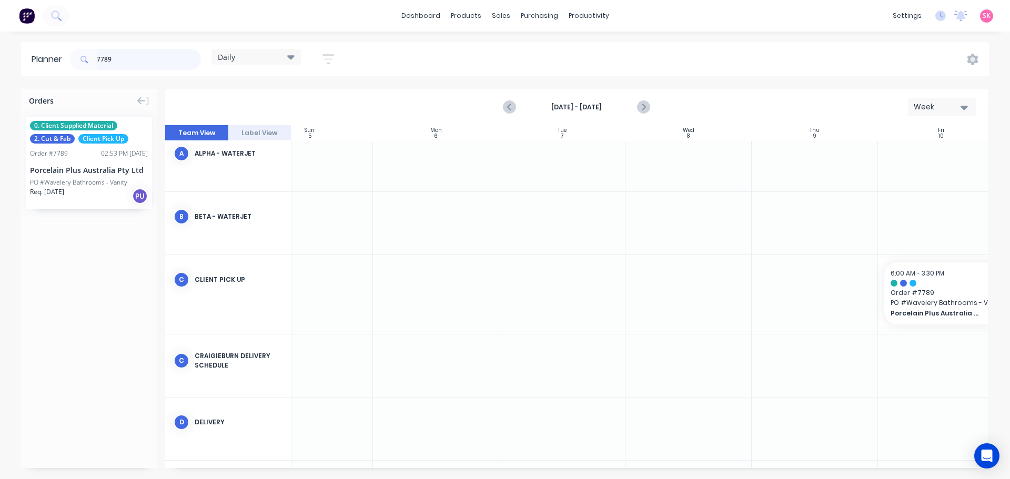
drag, startPoint x: 96, startPoint y: 61, endPoint x: 0, endPoint y: 62, distance: 96.2
click at [30, 61] on header "Planner 7789 Daily Save new view None edit Daily (Default) edit Craigieburn Ord…" at bounding box center [505, 59] width 968 height 34
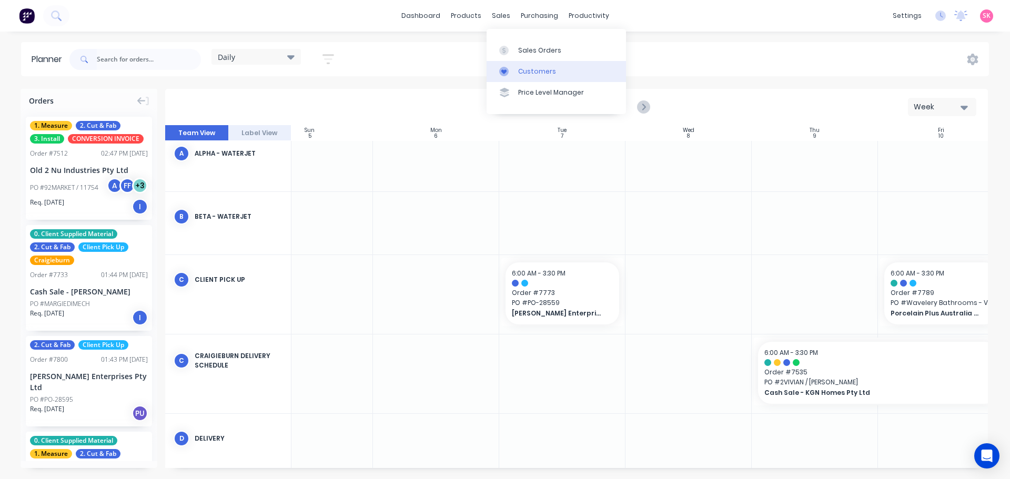
click at [525, 69] on div "Customers" at bounding box center [537, 71] width 38 height 9
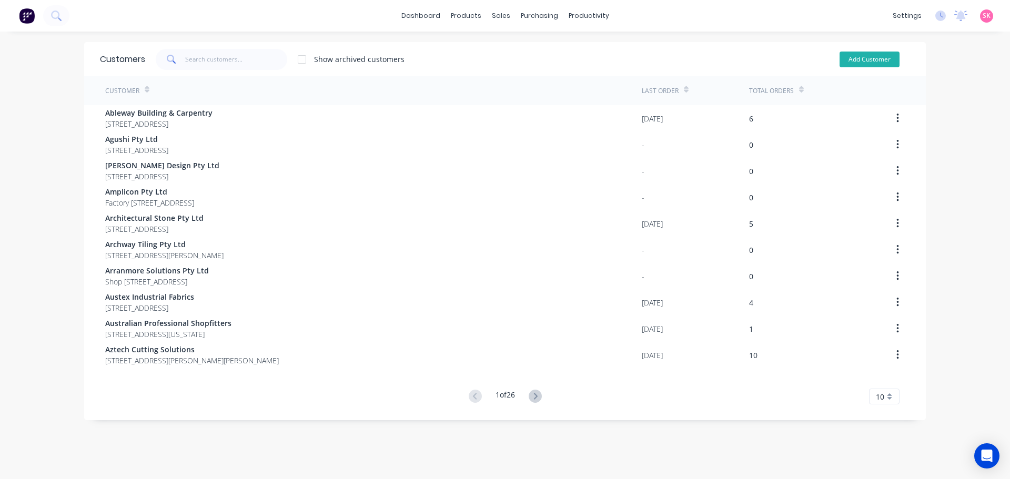
drag, startPoint x: 899, startPoint y: 58, endPoint x: 874, endPoint y: 64, distance: 26.0
click at [899, 58] on div "Add Customer" at bounding box center [862, 59] width 96 height 21
click at [874, 64] on button "Add Customer" at bounding box center [869, 60] width 60 height 16
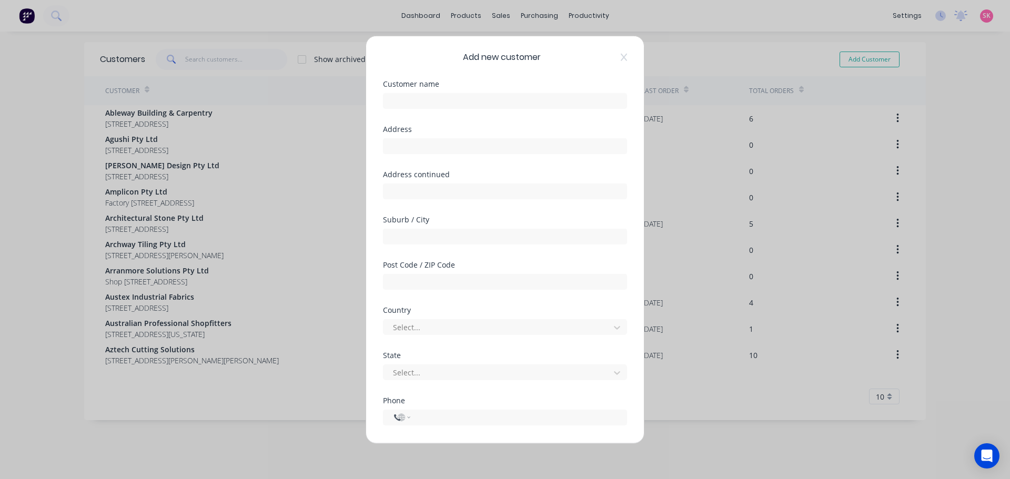
select select "AU"
click at [431, 99] on input "text" at bounding box center [505, 101] width 244 height 16
drag, startPoint x: 446, startPoint y: 101, endPoint x: 229, endPoint y: 94, distance: 216.8
click at [229, 94] on div "Add new customer Customer name dbg pROJECTS Address Address continued Suburb / …" at bounding box center [505, 239] width 1010 height 479
type input "DBG Projects"
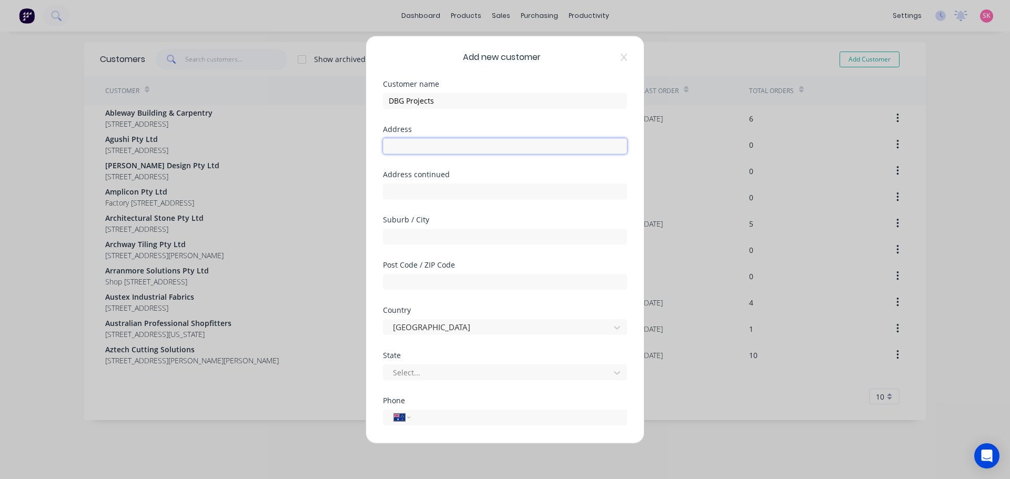
click at [474, 149] on input "text" at bounding box center [505, 146] width 244 height 16
type input "8"
type input "Suite 8/44 Sparks Avenue"
click at [423, 232] on input "text" at bounding box center [505, 236] width 244 height 16
type input "Fairfield"
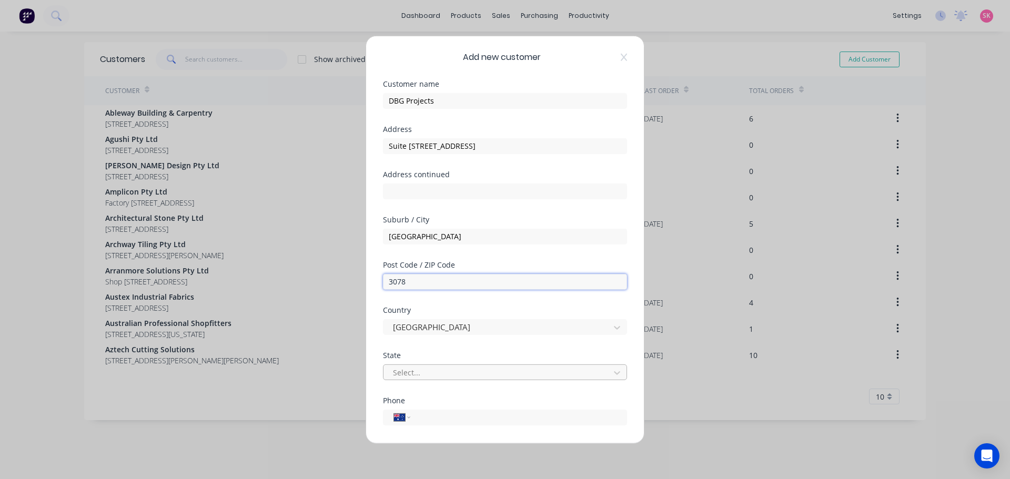
type input "3078"
click at [452, 370] on div at bounding box center [498, 372] width 212 height 13
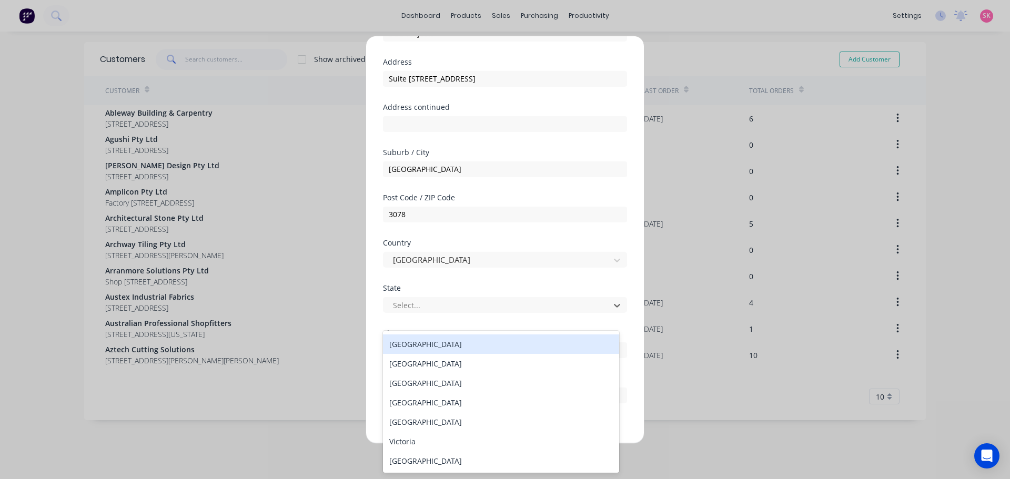
scroll to position [106, 0]
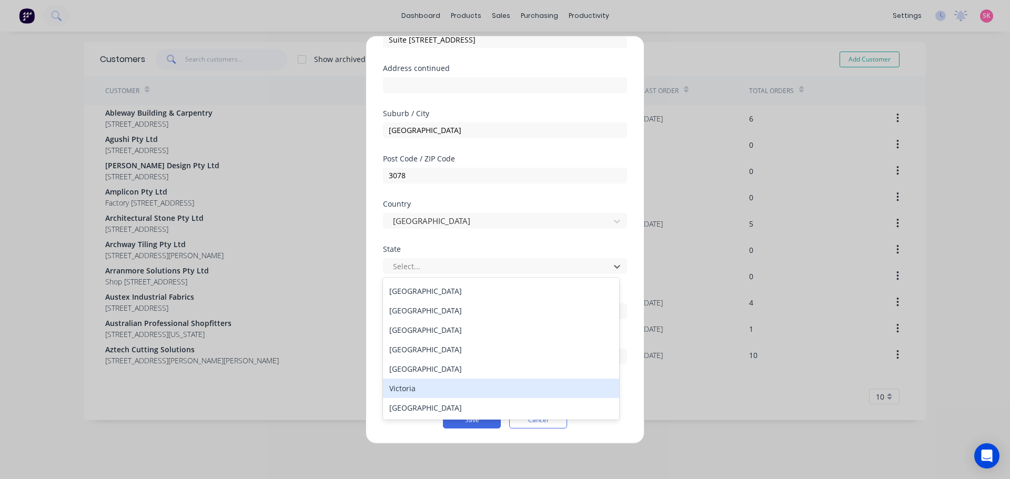
click at [448, 393] on div "Victoria" at bounding box center [501, 388] width 236 height 19
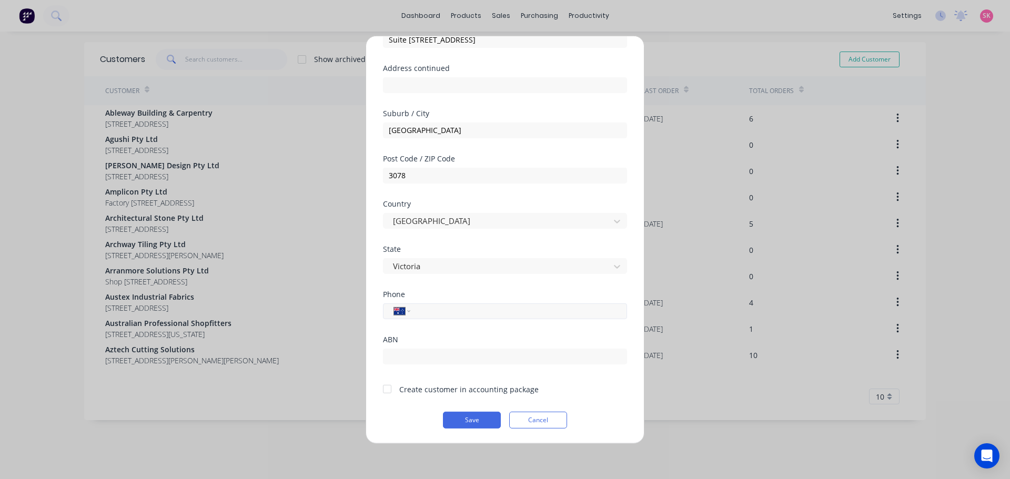
click at [429, 310] on input "tel" at bounding box center [517, 311] width 198 height 12
type input "(03) 9481 2912"
click at [479, 350] on input "text" at bounding box center [505, 356] width 244 height 16
drag, startPoint x: 389, startPoint y: 388, endPoint x: 403, endPoint y: 362, distance: 29.7
click at [388, 388] on div at bounding box center [387, 389] width 21 height 21
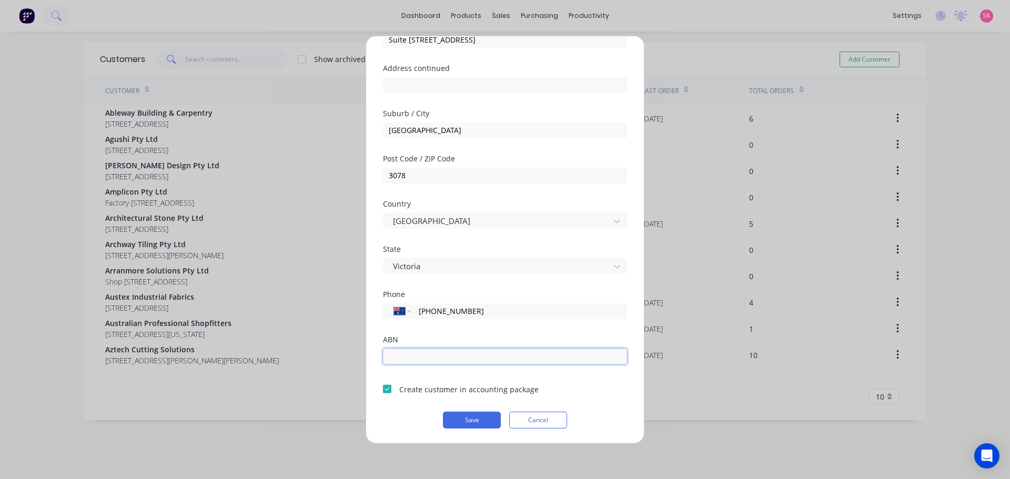
drag, startPoint x: 406, startPoint y: 357, endPoint x: 372, endPoint y: 356, distance: 33.7
click at [406, 357] on input "text" at bounding box center [505, 356] width 244 height 16
type input "19619392746"
click at [454, 424] on button "Save" at bounding box center [472, 419] width 58 height 17
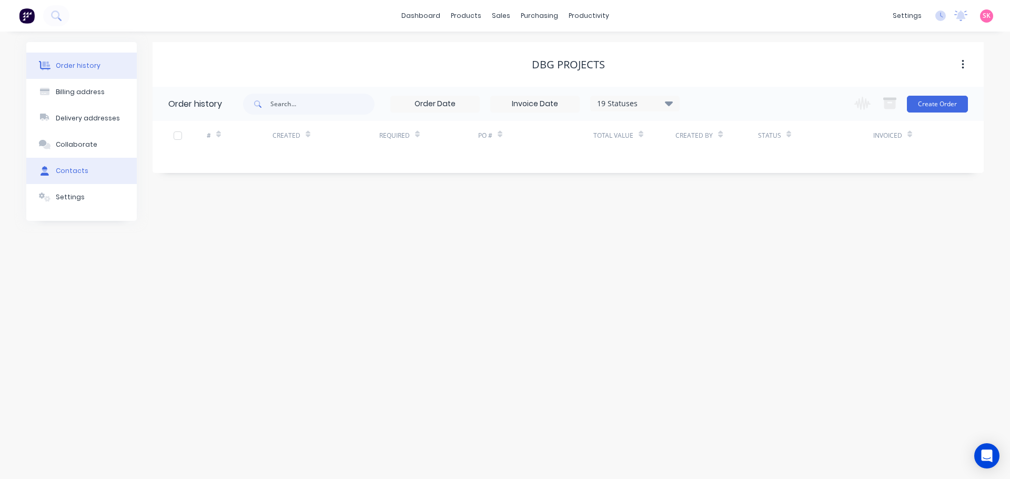
click at [87, 165] on button "Contacts" at bounding box center [81, 171] width 110 height 26
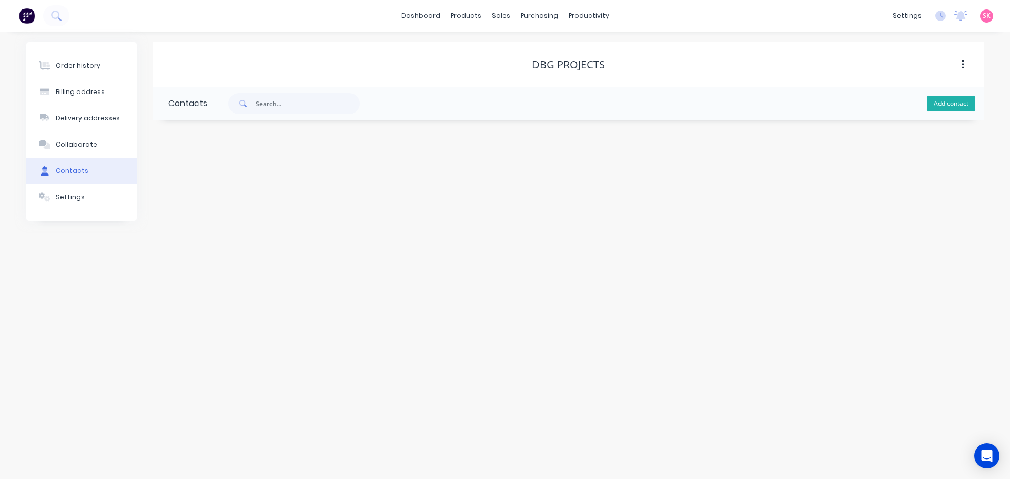
click at [948, 109] on button "Add contact" at bounding box center [951, 104] width 48 height 16
select select "AU"
click at [205, 180] on input "text" at bounding box center [254, 181] width 172 height 16
type input "s"
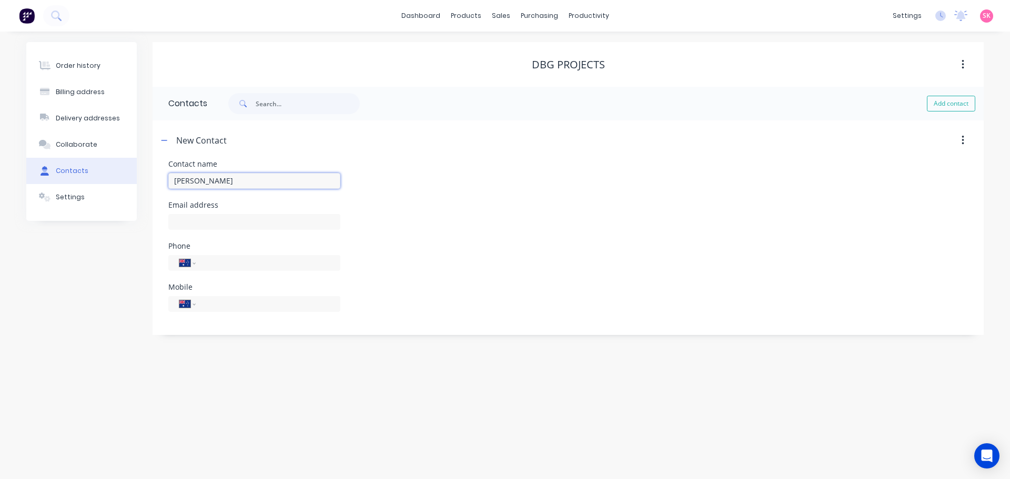
type input "Spiro Arvan"
select select "AU"
click at [197, 218] on input "text" at bounding box center [254, 222] width 172 height 16
type input "spiro@dbgprojects.com.au"
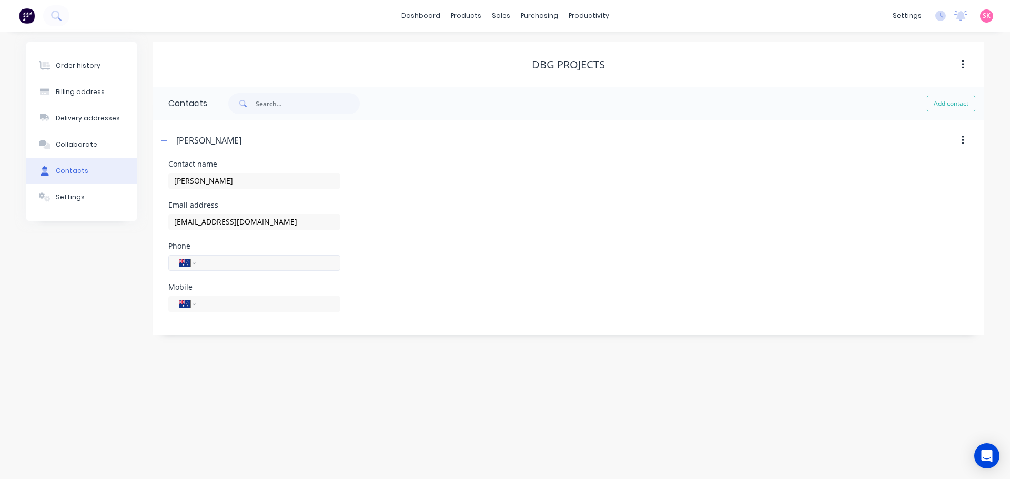
click at [227, 266] on input "tel" at bounding box center [266, 263] width 126 height 12
type input "(03) 9481 2912"
type input "0437 291 977"
click at [171, 141] on div "Spiro Arvan" at bounding box center [467, 140] width 619 height 19
click at [170, 141] on button "button" at bounding box center [164, 140] width 13 height 13
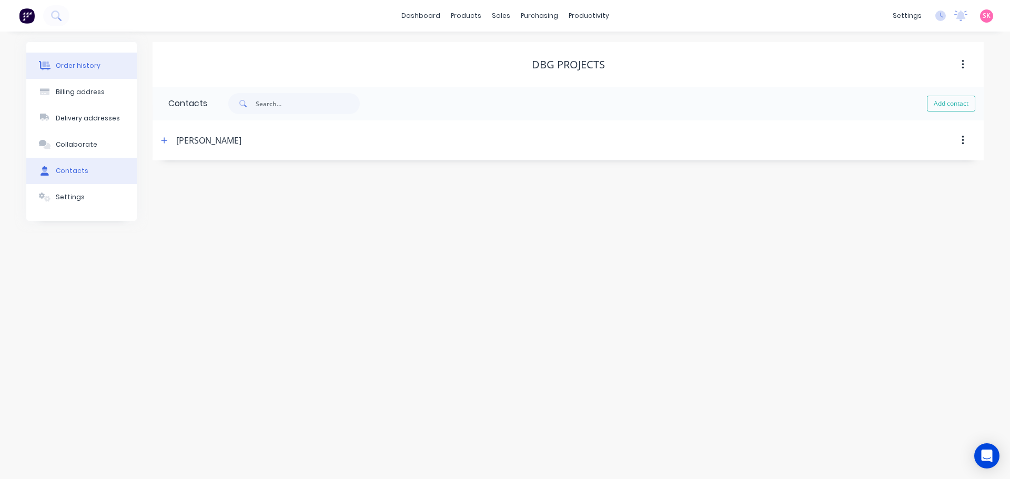
click at [83, 69] on div "Order history" at bounding box center [78, 65] width 45 height 9
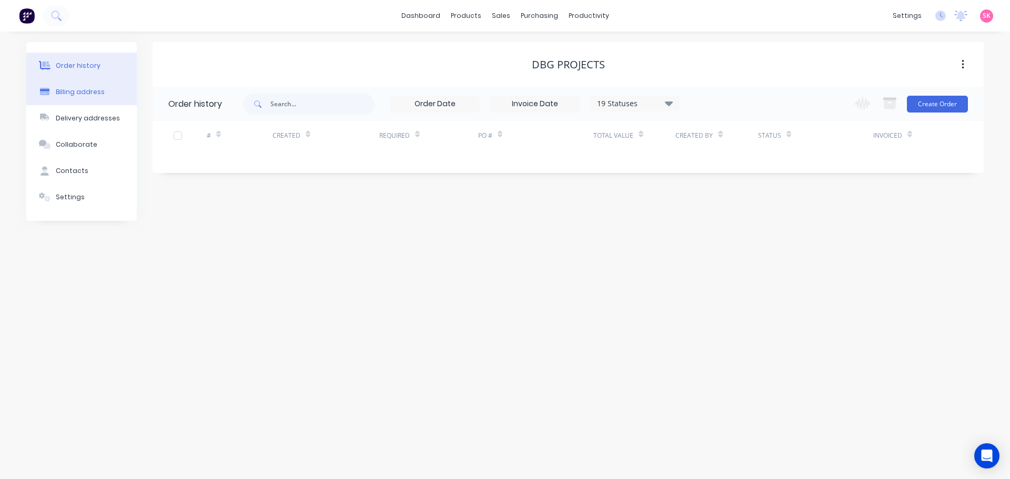
click at [82, 92] on div "Billing address" at bounding box center [80, 91] width 49 height 9
select select "AU"
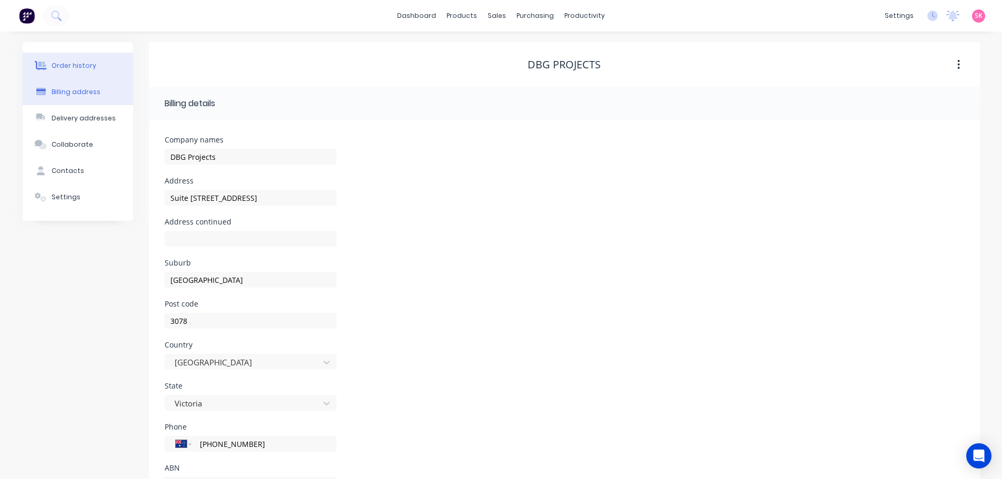
click at [85, 60] on button "Order history" at bounding box center [78, 66] width 110 height 26
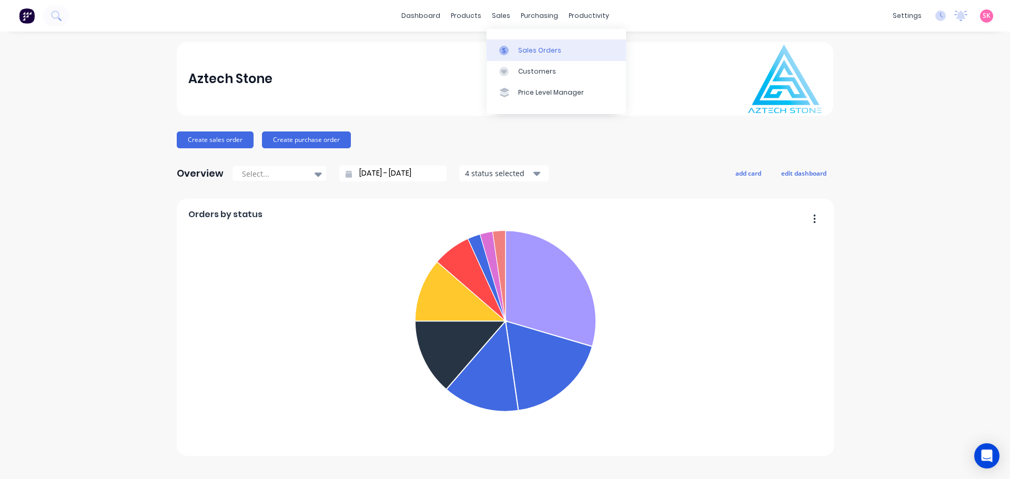
drag, startPoint x: 513, startPoint y: 49, endPoint x: 506, endPoint y: 51, distance: 6.5
click at [513, 49] on div at bounding box center [507, 50] width 16 height 9
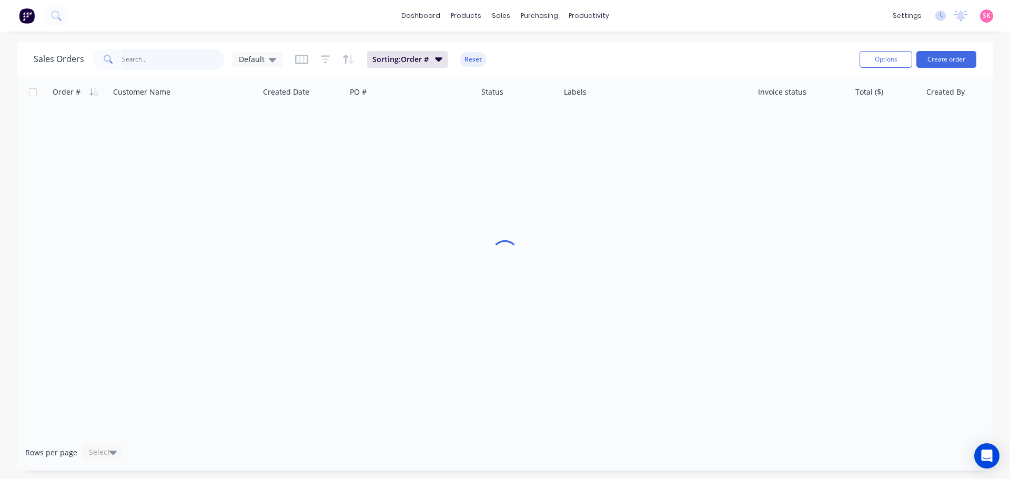
click at [171, 68] on input "text" at bounding box center [173, 59] width 103 height 21
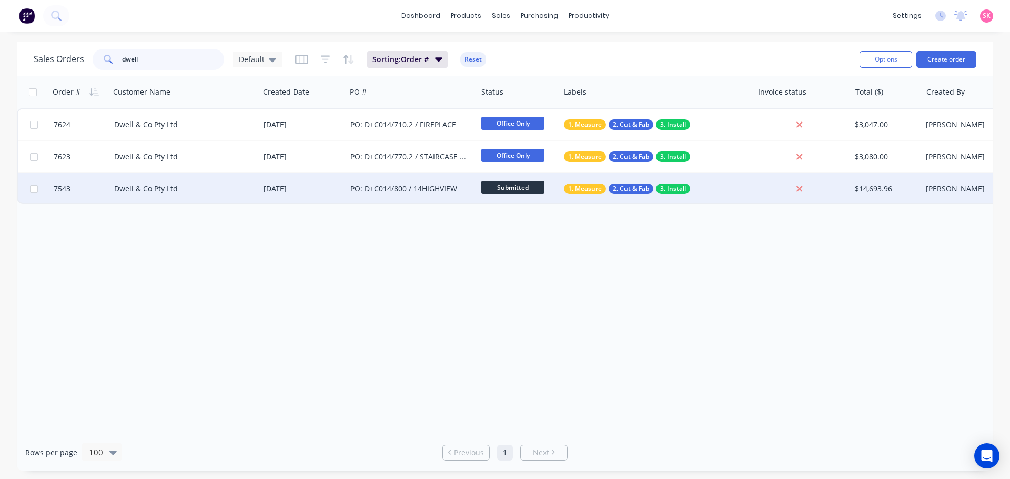
type input "dwell"
click at [302, 196] on div "[DATE]" at bounding box center [302, 189] width 87 height 32
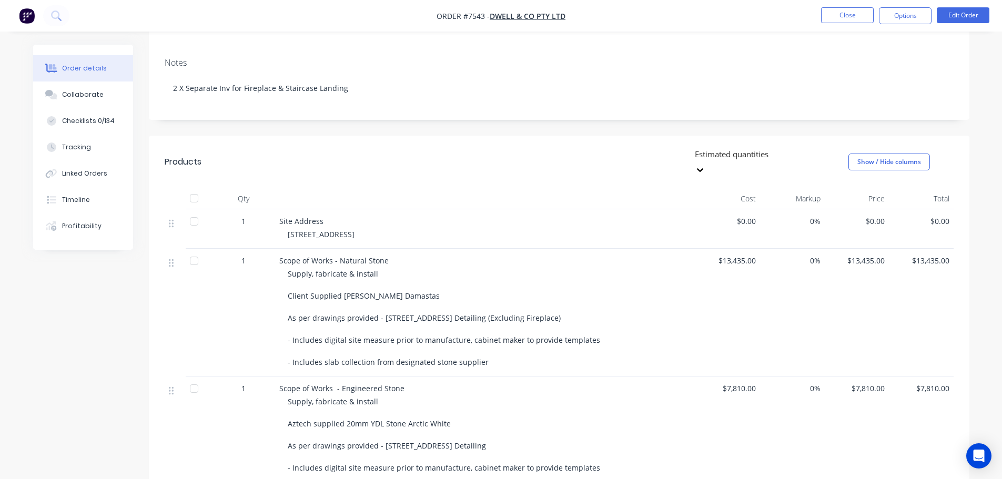
scroll to position [421, 0]
